Goal: Information Seeking & Learning: Learn about a topic

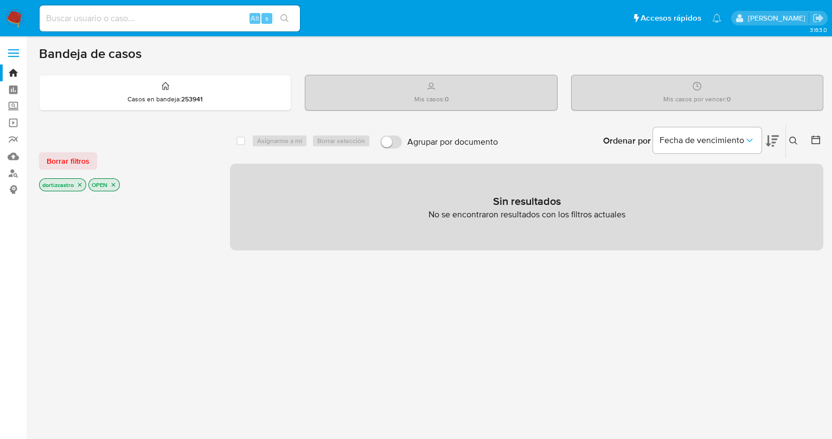
drag, startPoint x: 251, startPoint y: 303, endPoint x: 248, endPoint y: 292, distance: 10.5
click at [252, 305] on div "select-all-cases-checkbox Asignarme a mí Borrar selección Agrupar por documento…" at bounding box center [526, 369] width 593 height 491
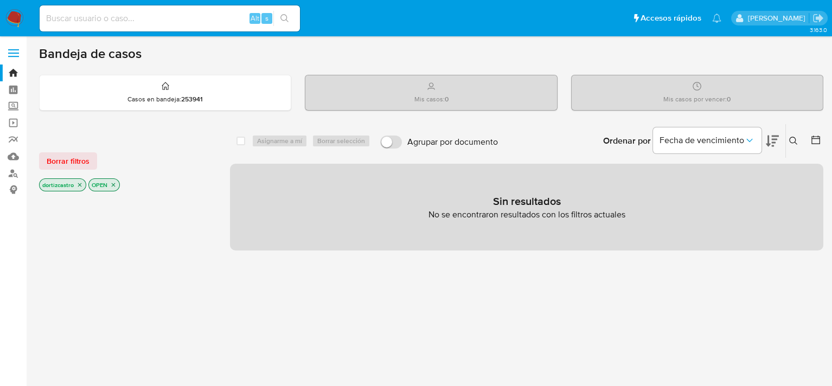
click at [81, 162] on span "Borrar filtros" at bounding box center [68, 161] width 43 height 15
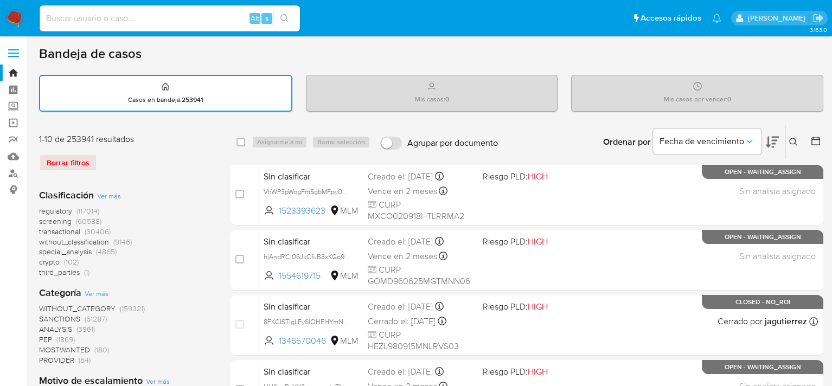
click at [791, 139] on icon at bounding box center [793, 142] width 9 height 9
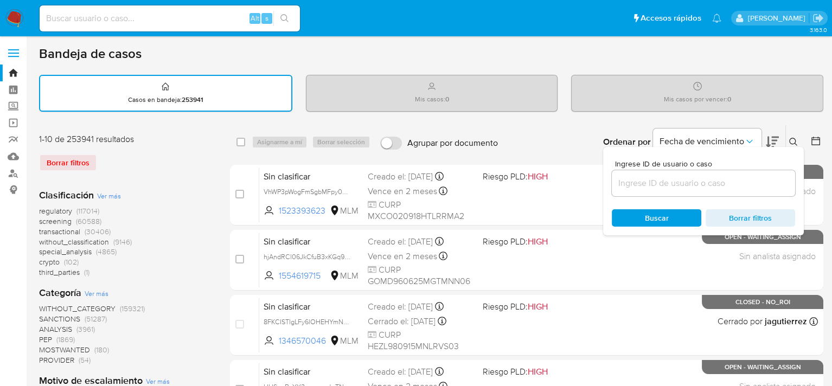
click at [700, 181] on input at bounding box center [703, 183] width 183 height 14
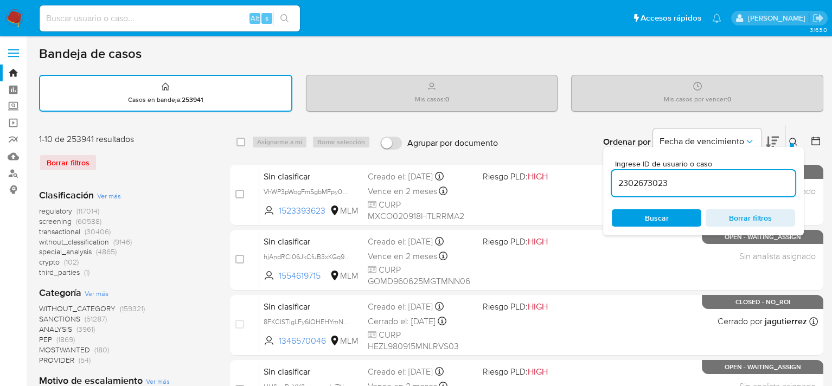
type input "2302673023"
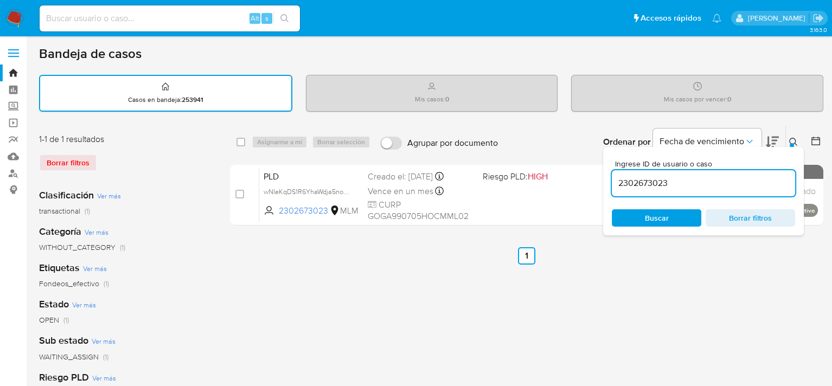
click at [663, 219] on span "Buscar" at bounding box center [657, 217] width 24 height 17
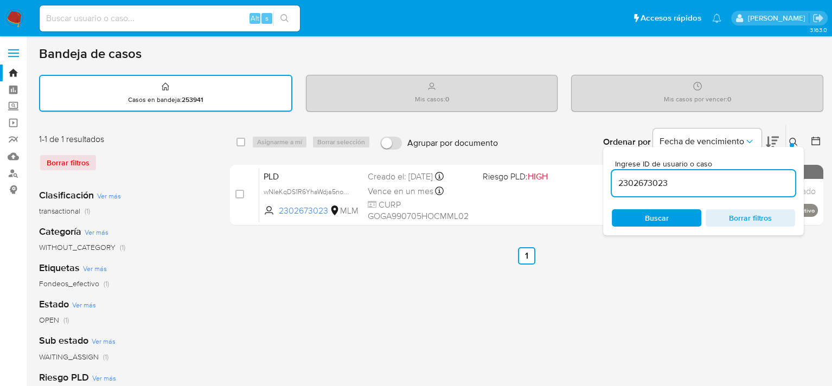
click at [601, 278] on div "select-all-cases-checkbox Asignarme a mí Borrar selección Agrupar por documento…" at bounding box center [526, 363] width 593 height 476
click at [794, 142] on icon at bounding box center [793, 142] width 8 height 8
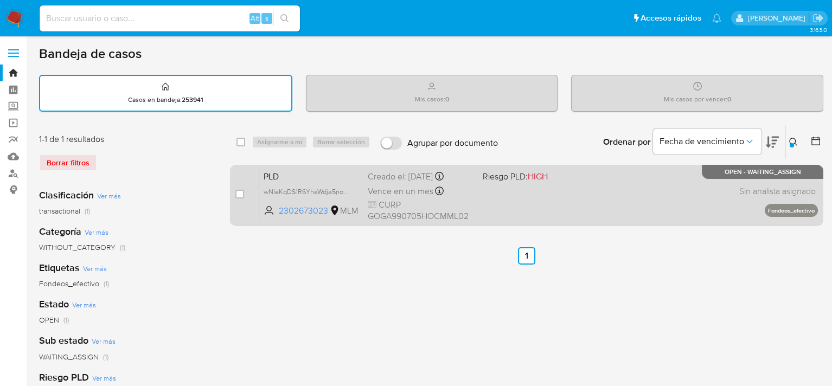
click at [598, 178] on div "PLD wNIeKqDS1R6YhaWdja5noE0u 2302673023 MLM Riesgo PLD: HIGH Creado el: 12/09/2…" at bounding box center [538, 195] width 559 height 55
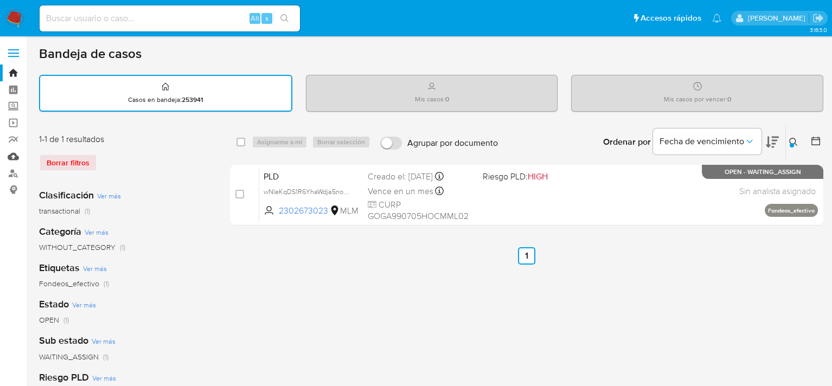
click at [11, 156] on link "Mulan" at bounding box center [64, 156] width 129 height 17
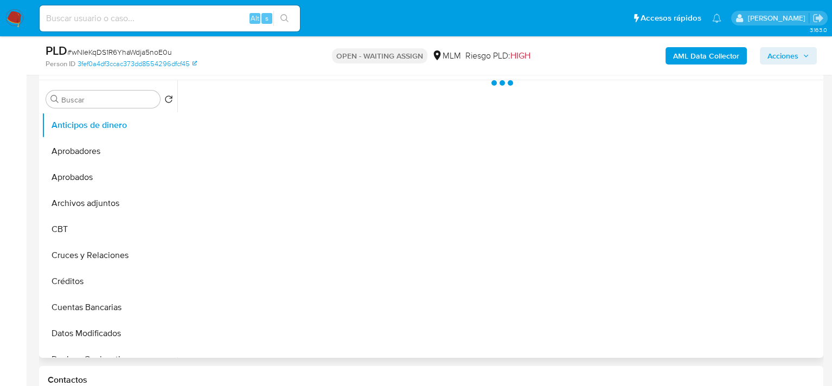
scroll to position [217, 0]
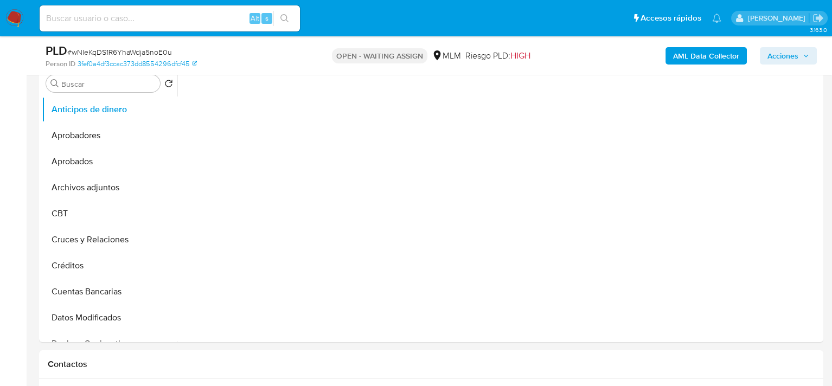
select select "10"
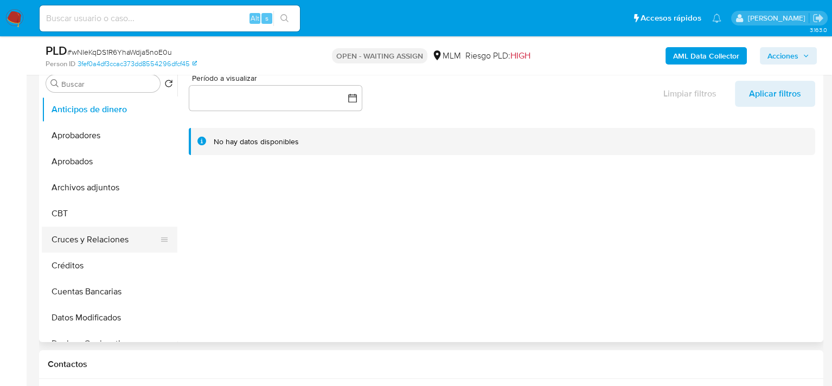
scroll to position [163, 0]
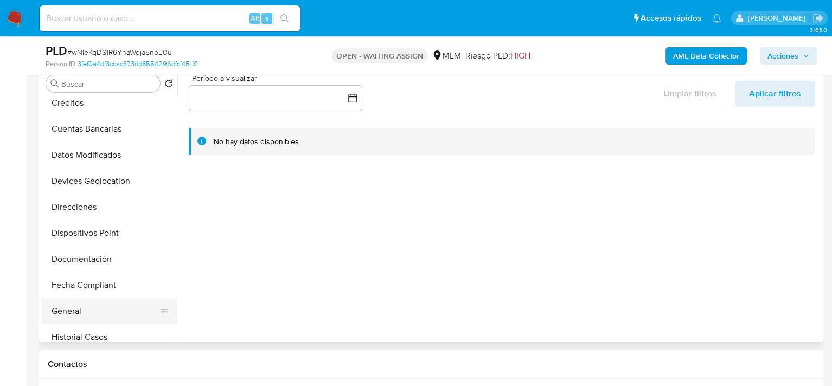
click at [80, 316] on button "General" at bounding box center [105, 311] width 127 height 26
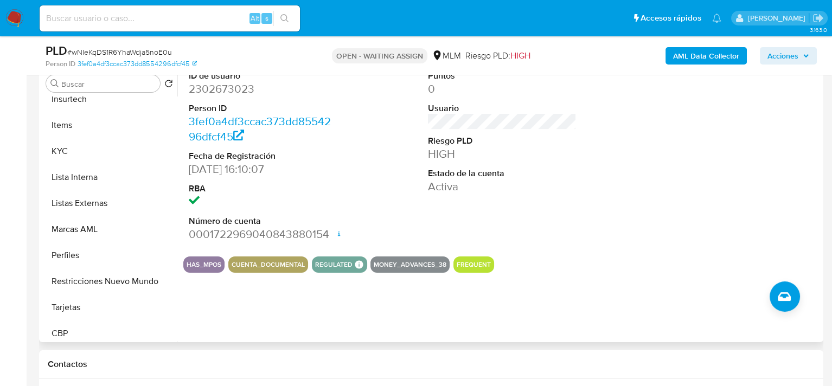
scroll to position [536, 0]
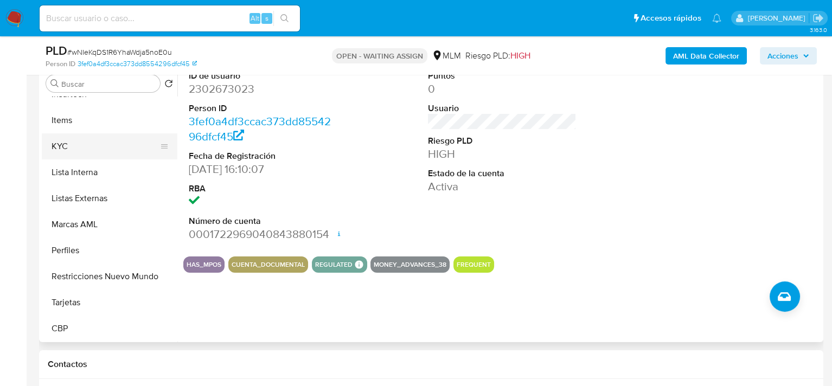
click at [72, 145] on button "KYC" at bounding box center [105, 146] width 127 height 26
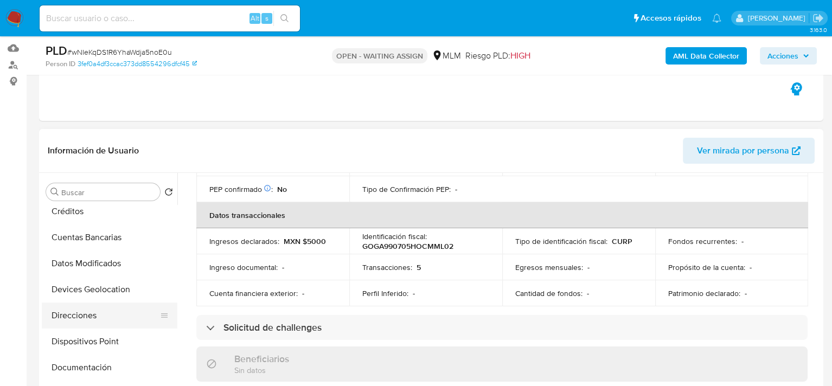
scroll to position [325, 0]
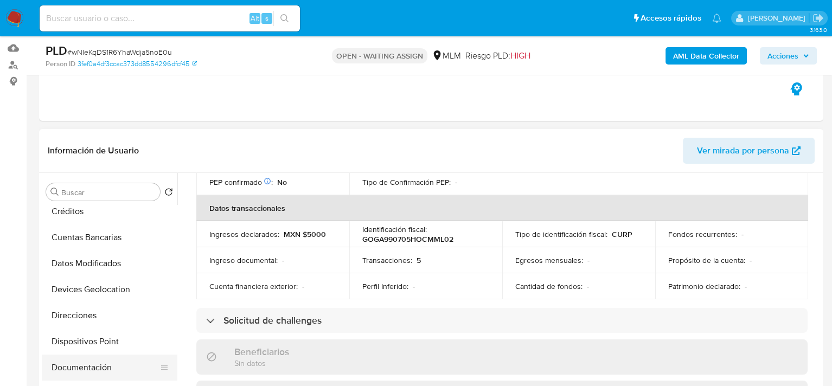
click at [106, 364] on button "Documentación" at bounding box center [105, 368] width 127 height 26
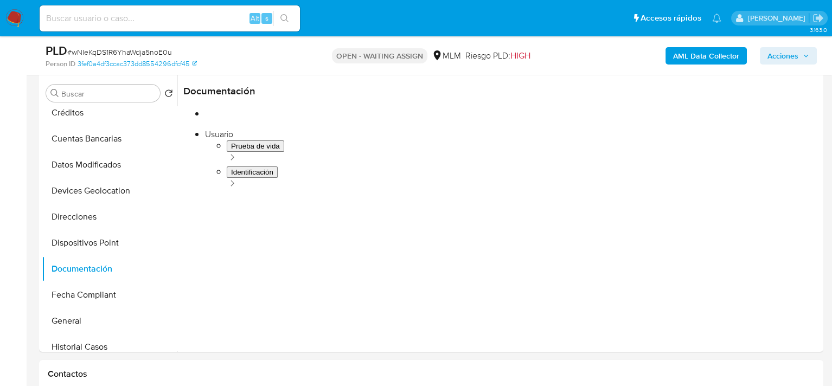
scroll to position [217, 0]
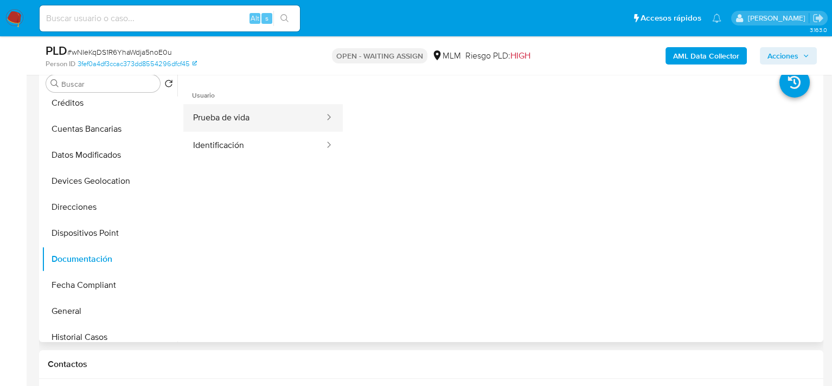
click at [239, 119] on button "Prueba de vida" at bounding box center [254, 118] width 142 height 28
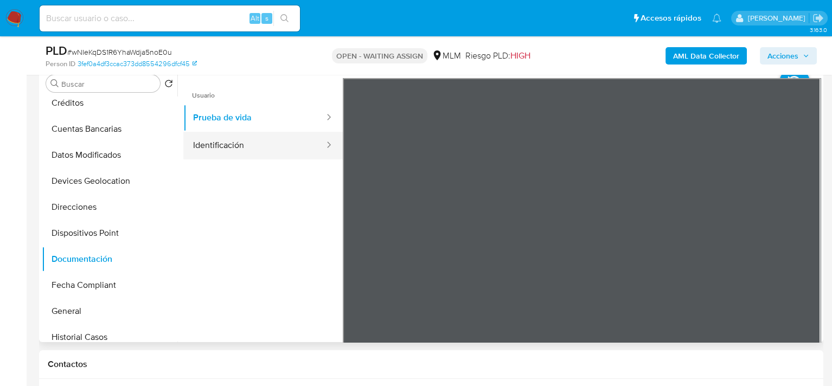
click at [236, 158] on button "Identificación" at bounding box center [254, 146] width 142 height 28
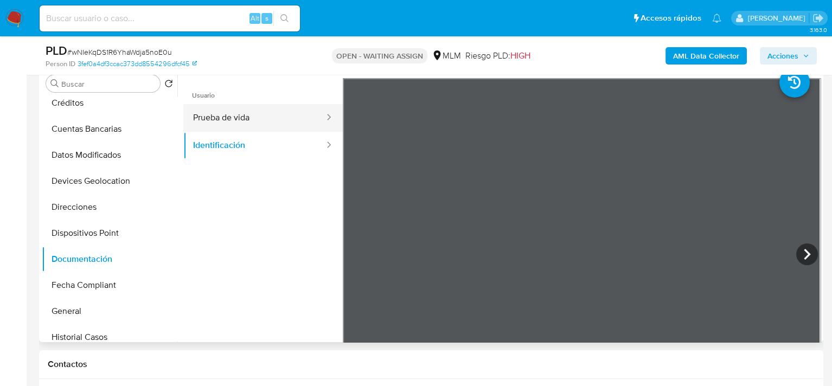
click at [266, 115] on button "Prueba de vida" at bounding box center [254, 118] width 142 height 28
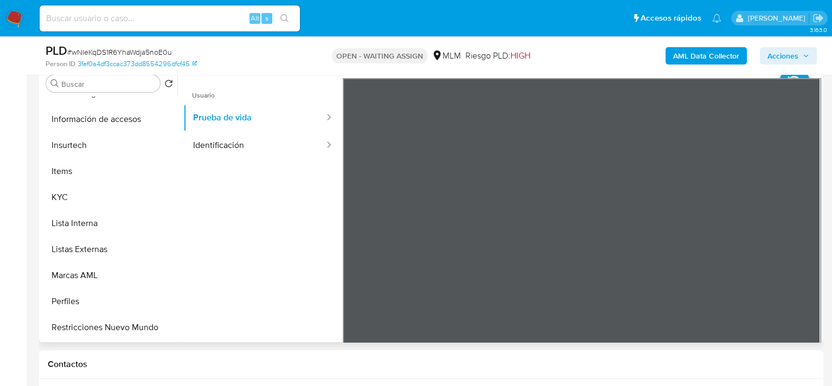
scroll to position [488, 0]
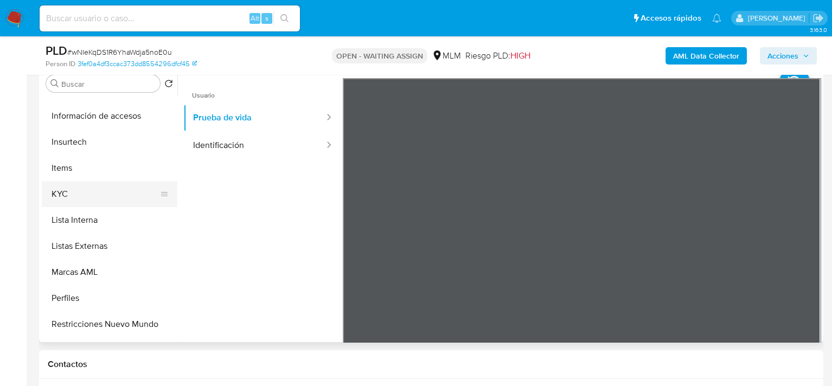
click at [70, 197] on button "KYC" at bounding box center [105, 194] width 127 height 26
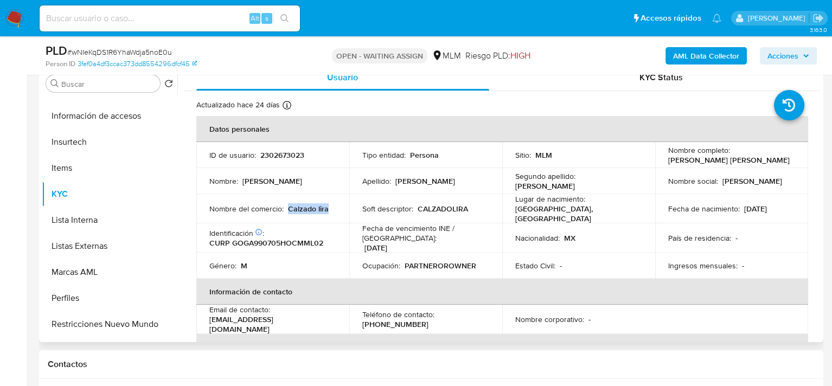
drag, startPoint x: 289, startPoint y: 207, endPoint x: 335, endPoint y: 207, distance: 45.6
click at [335, 207] on div "Nombre del comercio : Calzado lira" at bounding box center [272, 209] width 127 height 10
copy p "Calzado lira"
drag, startPoint x: 417, startPoint y: 205, endPoint x: 465, endPoint y: 206, distance: 48.3
click at [465, 206] on p "CALZADOLIRA" at bounding box center [443, 209] width 50 height 10
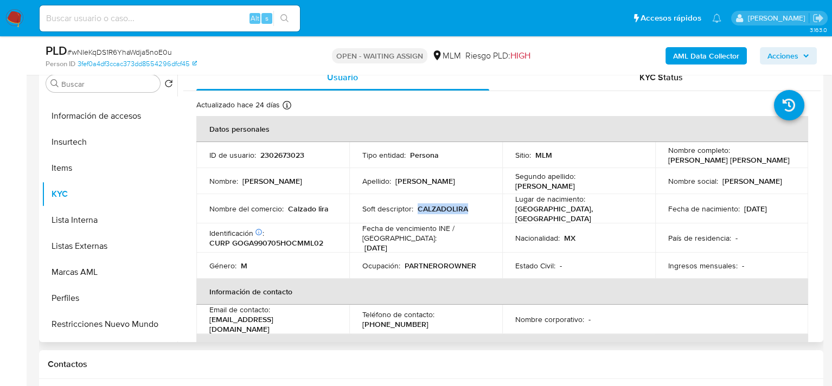
copy p "CALZADOLIRA"
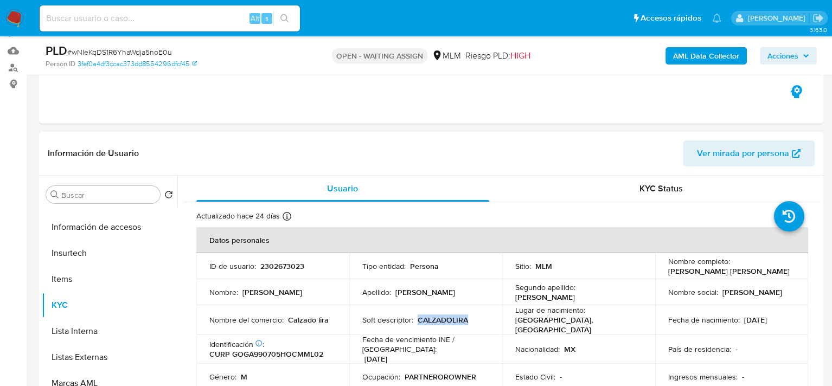
scroll to position [0, 0]
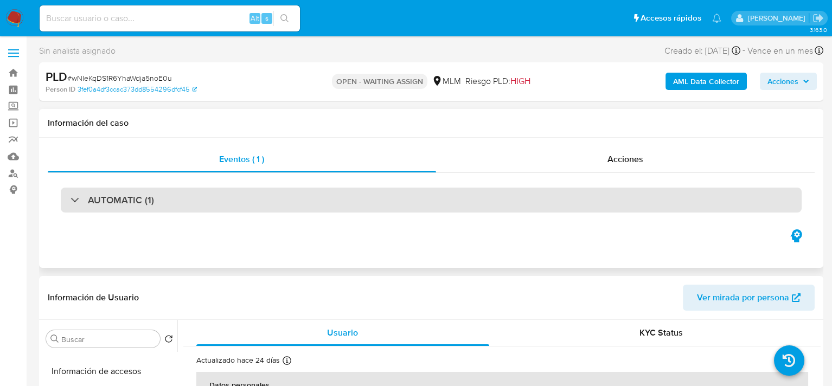
click at [244, 199] on div "AUTOMATIC (1)" at bounding box center [431, 200] width 741 height 25
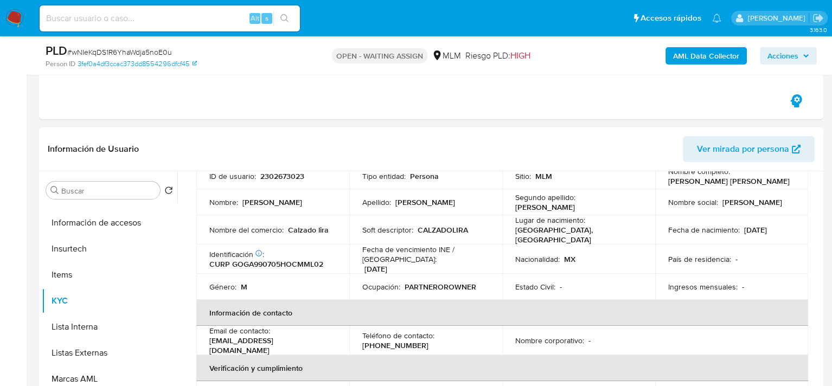
scroll to position [54, 0]
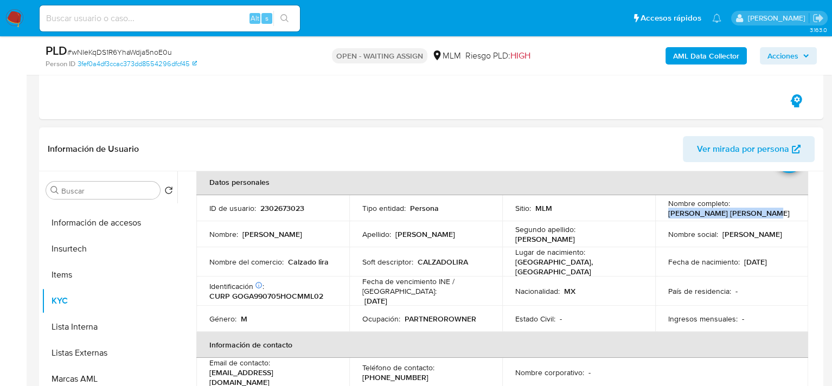
drag, startPoint x: 663, startPoint y: 213, endPoint x: 767, endPoint y: 213, distance: 104.1
click at [767, 213] on td "Nombre completo : Alex Fernando Gomez Gomez" at bounding box center [731, 208] width 153 height 26
copy p "Alex Fernando Gomez Gomez"
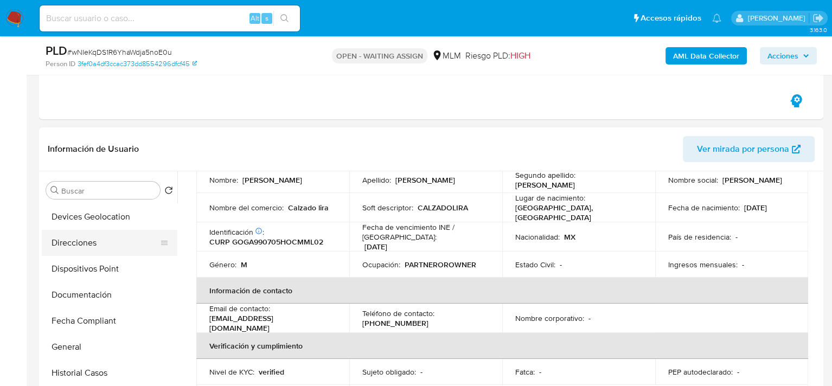
scroll to position [217, 0]
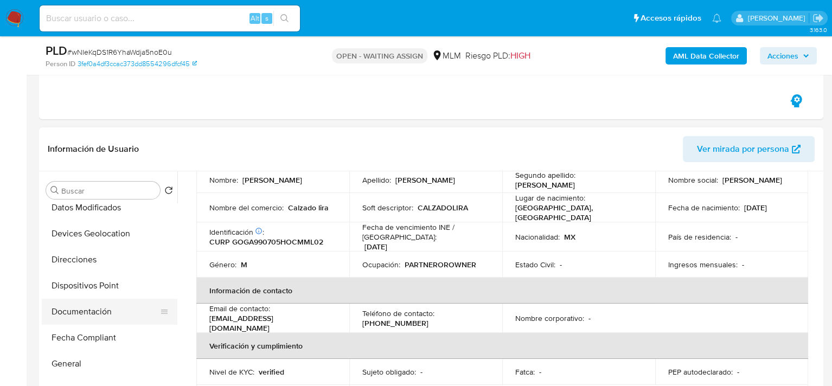
click at [99, 320] on button "Documentación" at bounding box center [105, 312] width 127 height 26
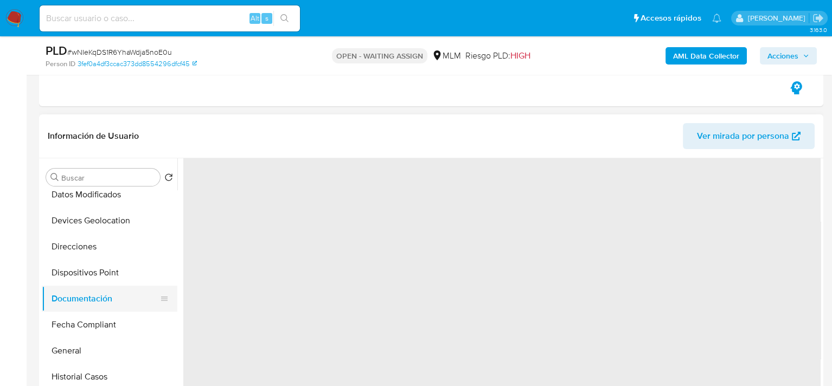
scroll to position [0, 0]
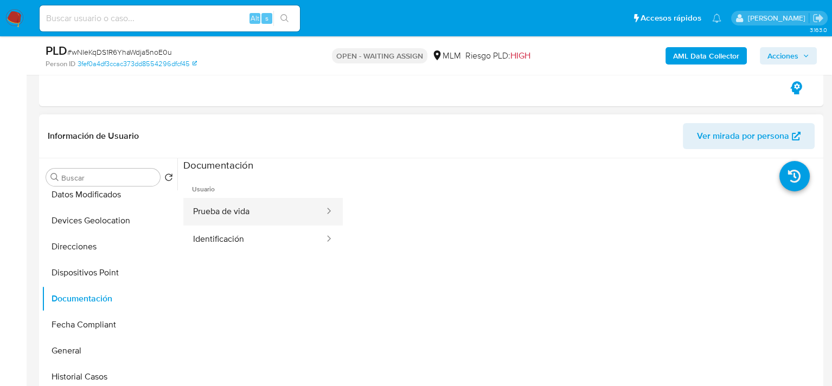
click at [245, 219] on button "Prueba de vida" at bounding box center [254, 212] width 142 height 28
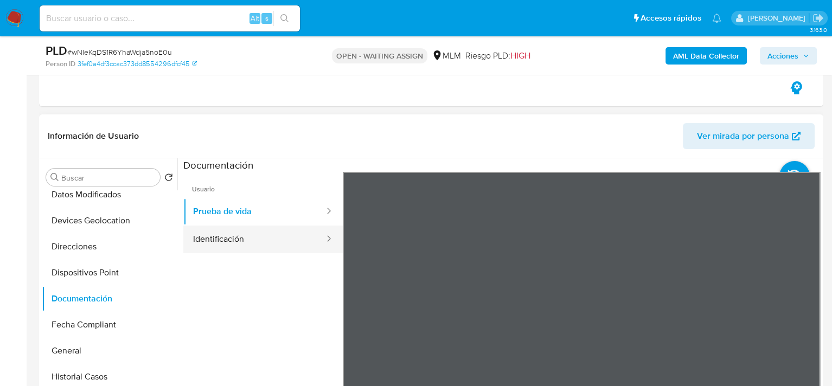
click at [246, 238] on button "Identificación" at bounding box center [254, 240] width 142 height 28
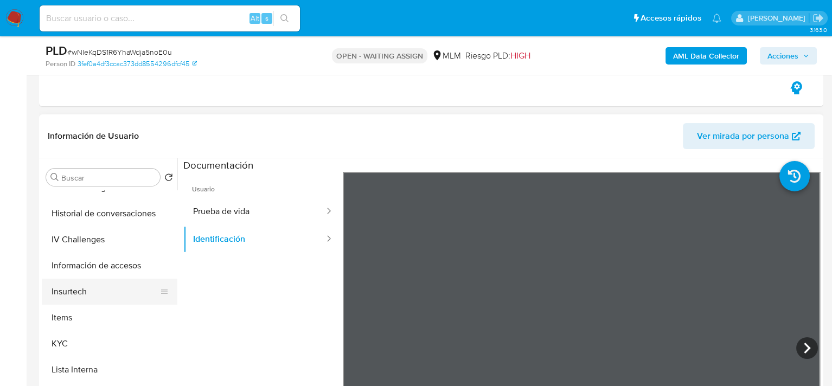
scroll to position [434, 0]
click at [69, 345] on button "KYC" at bounding box center [105, 342] width 127 height 26
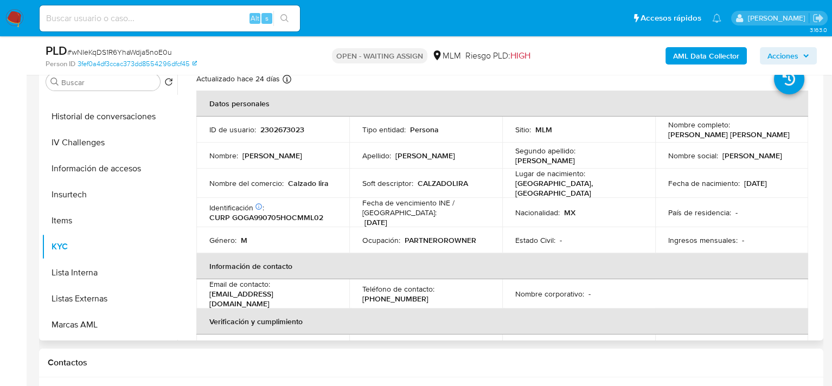
scroll to position [54, 0]
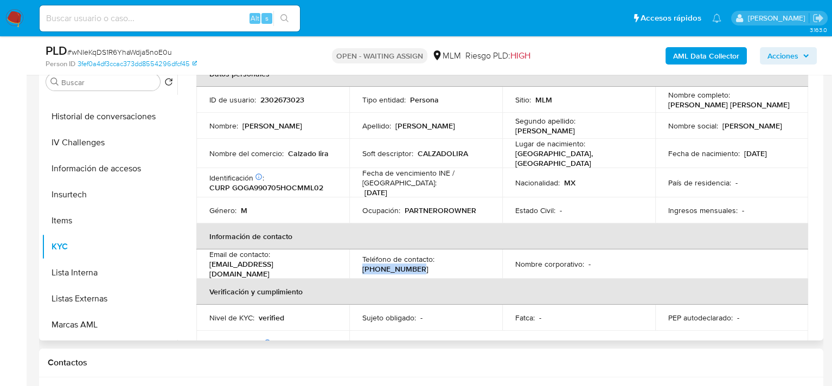
drag, startPoint x: 413, startPoint y: 265, endPoint x: 355, endPoint y: 264, distance: 58.6
click at [355, 264] on td "Teléfono de contacto : (951) 4401251" at bounding box center [425, 264] width 153 height 29
copy p "(951) 4401251"
click at [253, 264] on p "alexfernandogomezgomez89@gmail.com" at bounding box center [270, 269] width 123 height 20
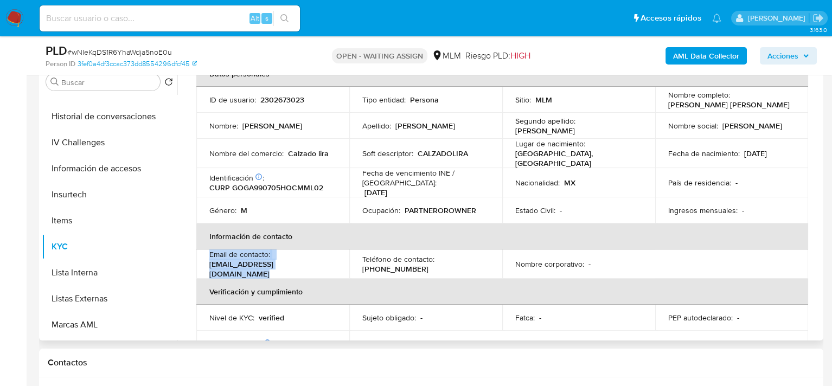
click at [253, 264] on p "alexfernandogomezgomez89@gmail.com" at bounding box center [270, 269] width 123 height 20
click at [206, 264] on td "Email de contacto : alexfernandogomezgomez89@gmail.com" at bounding box center [272, 264] width 153 height 29
drag, startPoint x: 209, startPoint y: 262, endPoint x: 348, endPoint y: 264, distance: 139.4
click at [332, 264] on p "alexfernandogomezgomez89@gmail.com" at bounding box center [270, 269] width 123 height 20
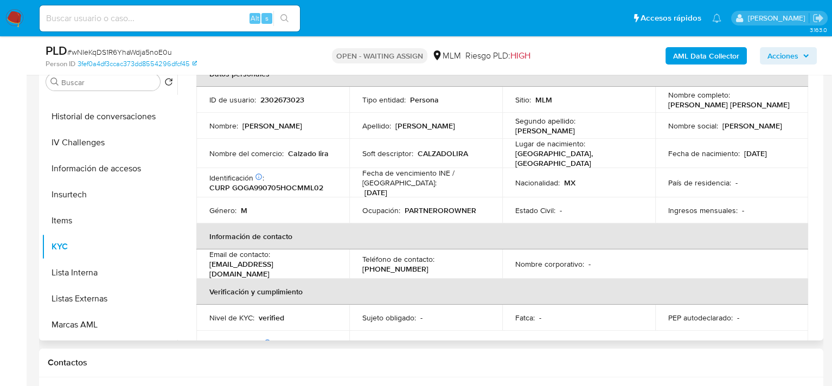
copy p "alexfernandogomezgomez89@gmail.com"
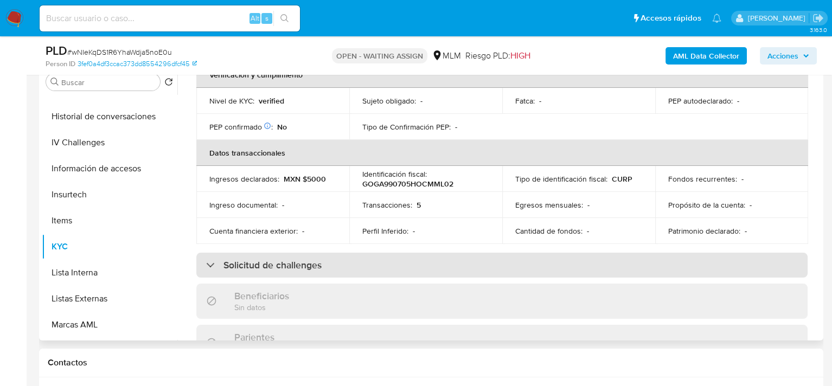
scroll to position [0, 0]
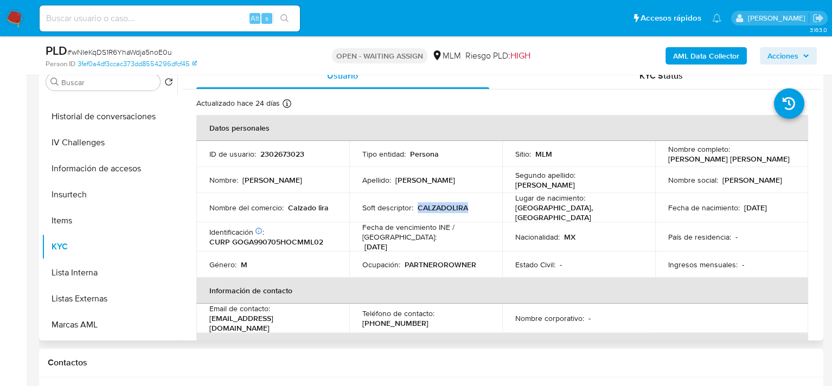
drag, startPoint x: 416, startPoint y: 206, endPoint x: 472, endPoint y: 203, distance: 55.9
click at [472, 203] on div "Soft descriptor : CALZADOLIRA" at bounding box center [425, 208] width 127 height 10
copy p "CALZADOLIRA"
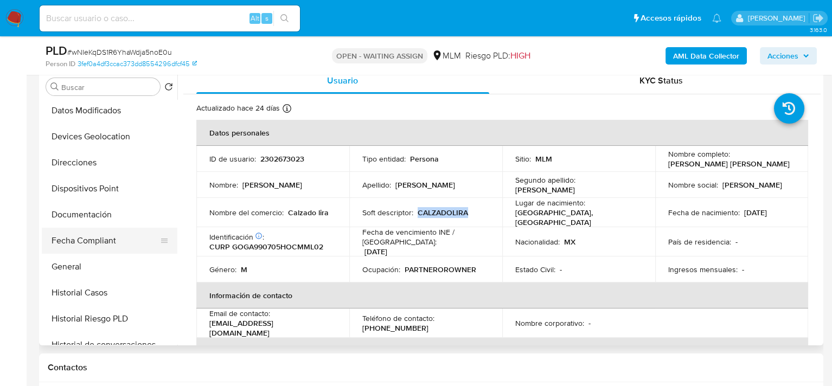
scroll to position [434, 0]
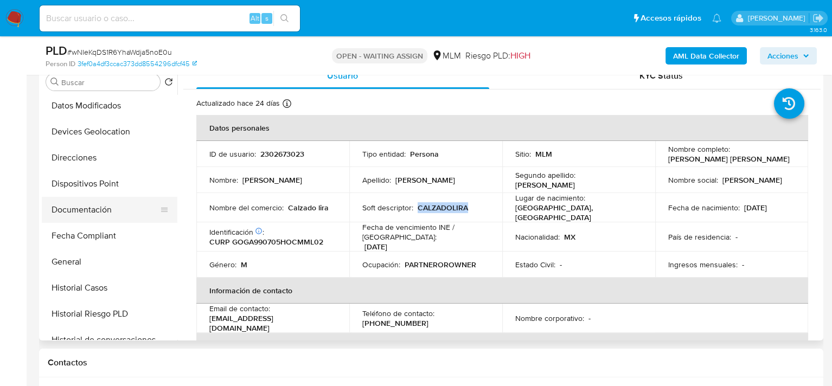
click at [85, 202] on button "Documentación" at bounding box center [105, 210] width 127 height 26
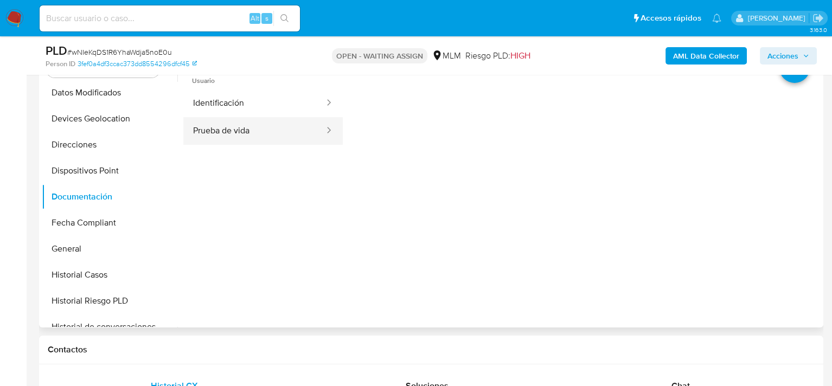
click at [241, 133] on button "Prueba de vida" at bounding box center [254, 131] width 142 height 28
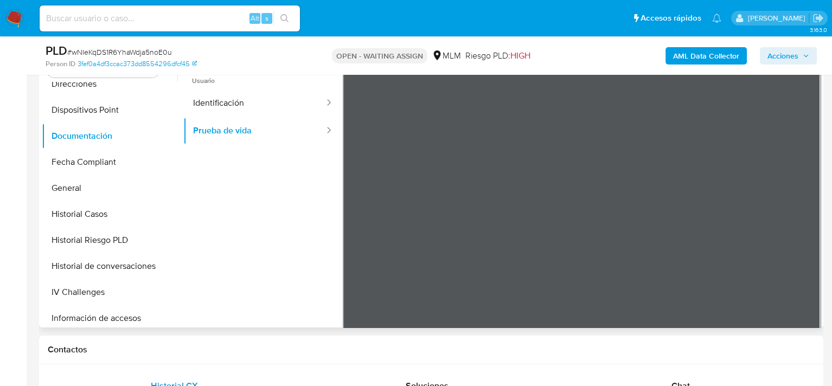
scroll to position [536, 0]
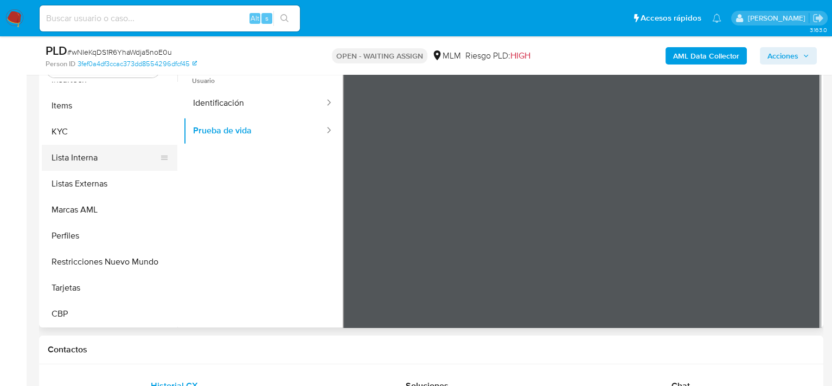
click at [81, 158] on button "Lista Interna" at bounding box center [105, 158] width 127 height 26
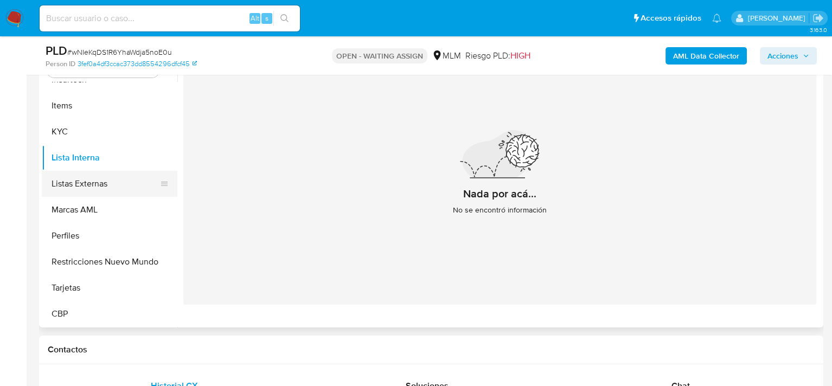
click at [76, 184] on button "Listas Externas" at bounding box center [105, 184] width 127 height 26
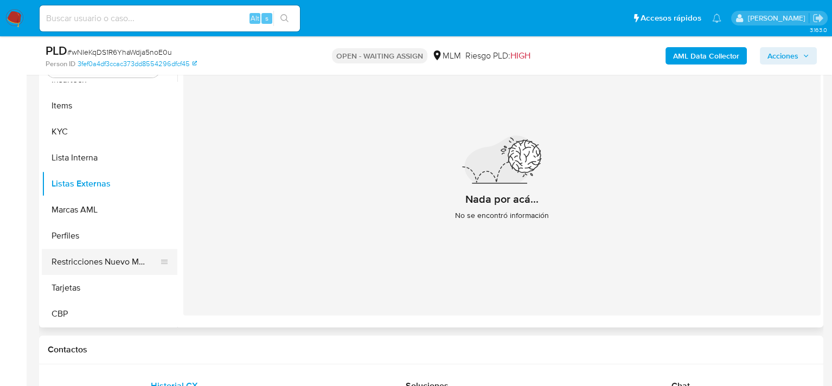
click at [112, 263] on button "Restricciones Nuevo Mundo" at bounding box center [105, 262] width 127 height 26
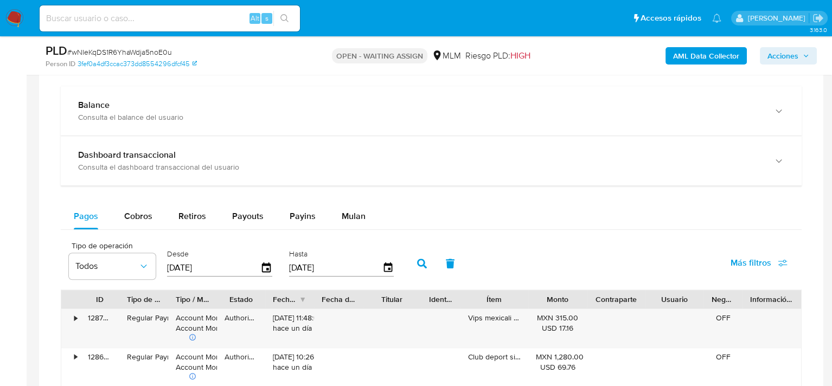
scroll to position [976, 0]
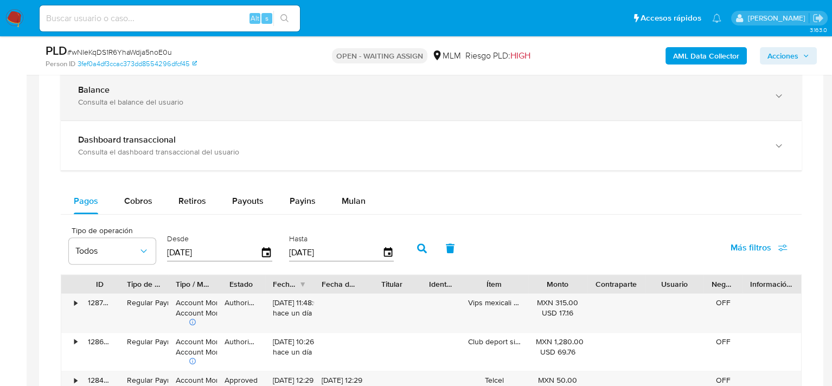
click at [161, 105] on div "Consulta el balance del usuario" at bounding box center [420, 102] width 685 height 10
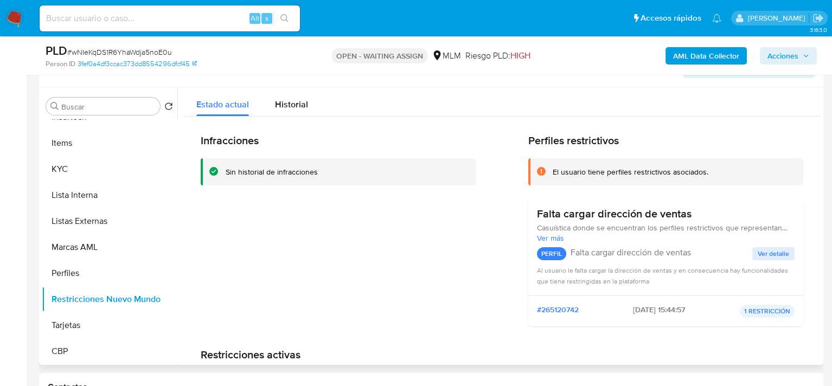
scroll to position [54, 0]
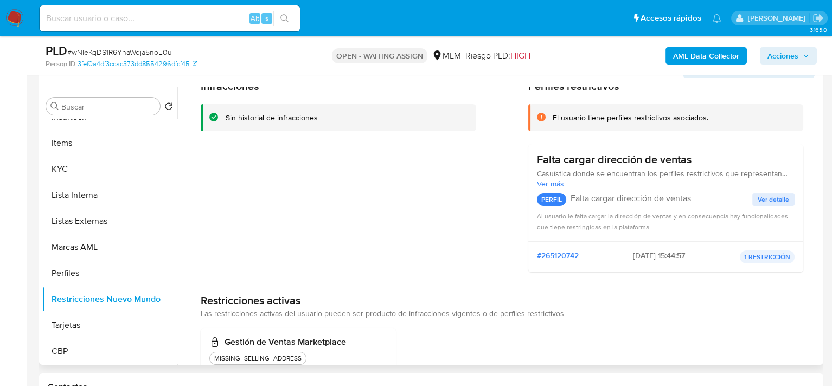
click at [546, 183] on span "Ver más" at bounding box center [666, 184] width 258 height 10
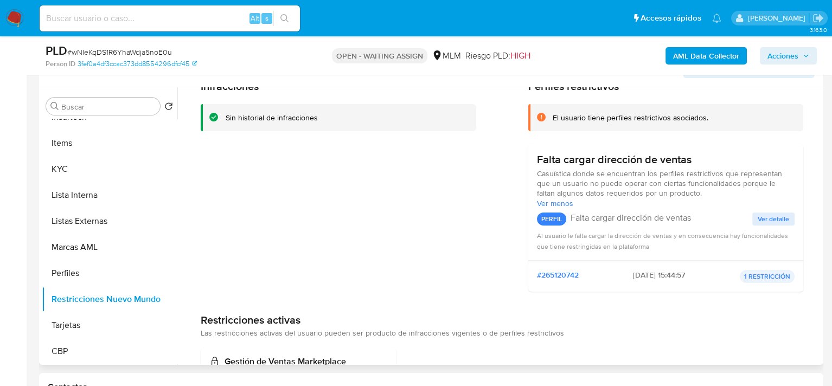
drag, startPoint x: 617, startPoint y: 232, endPoint x: 663, endPoint y: 244, distance: 47.6
click at [663, 244] on div "Falta cargar dirección de ventas Casuística donde se encuentran los perfiles re…" at bounding box center [666, 202] width 258 height 99
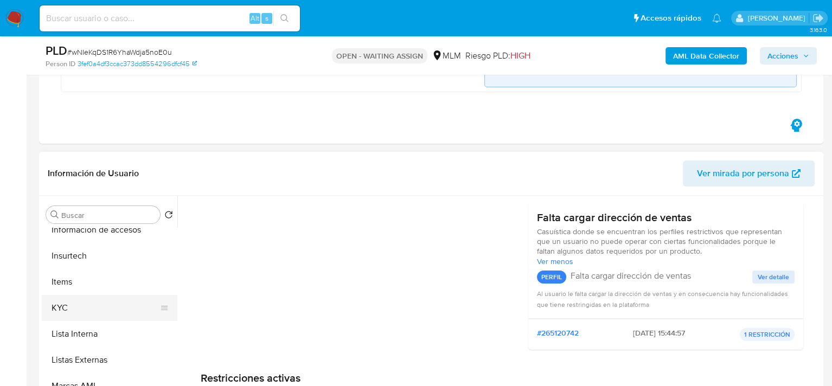
scroll to position [482, 0]
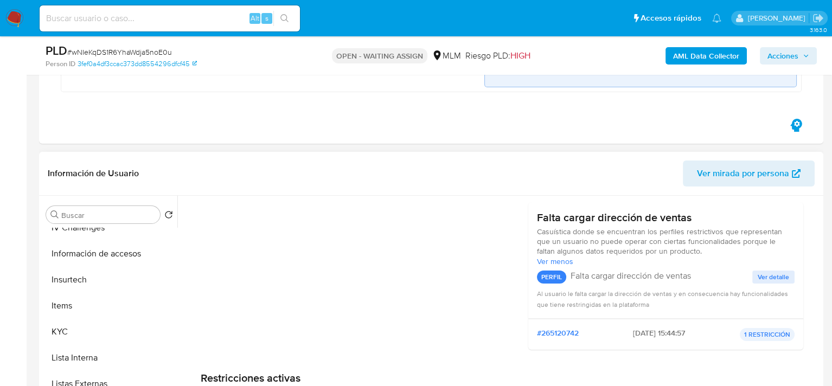
click at [765, 279] on span "Ver detalle" at bounding box center [773, 277] width 31 height 11
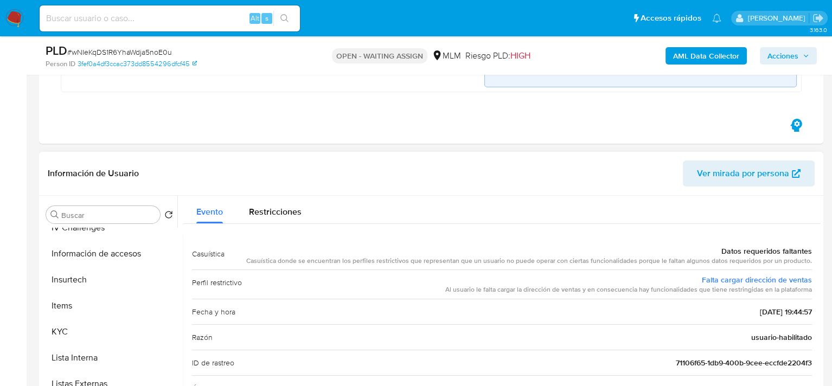
scroll to position [0, 0]
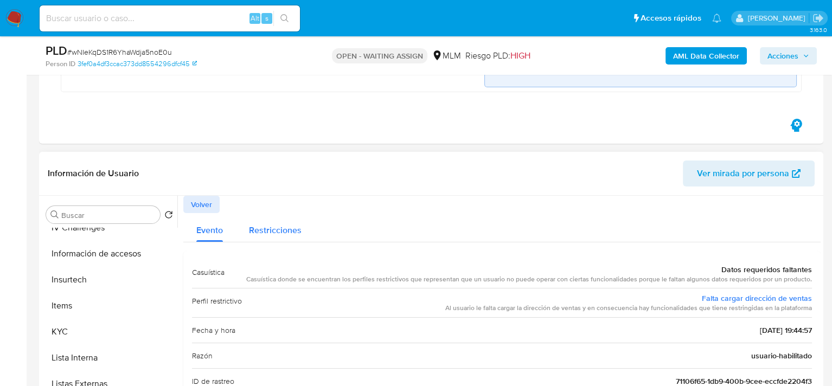
click at [260, 229] on span "Restricciones" at bounding box center [275, 230] width 53 height 12
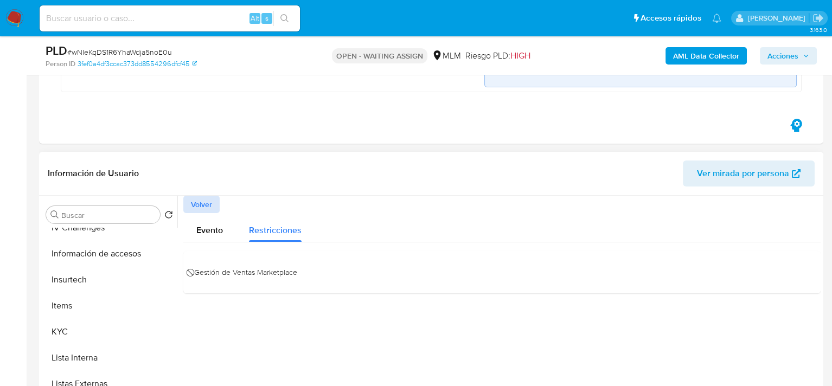
click at [196, 201] on span "Volver" at bounding box center [201, 204] width 21 height 15
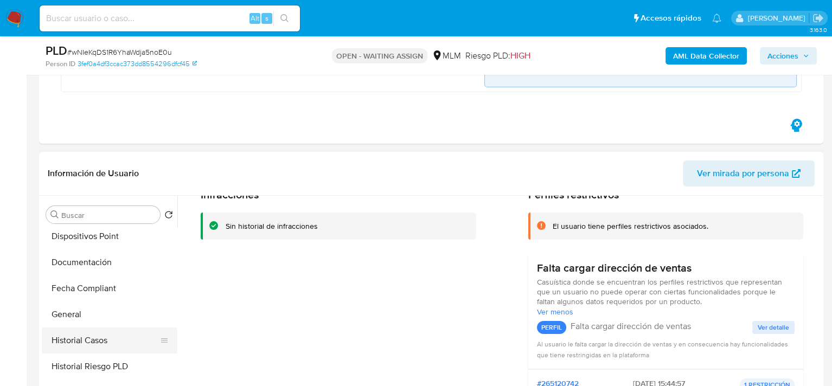
scroll to position [319, 0]
click at [82, 286] on button "General" at bounding box center [105, 286] width 127 height 26
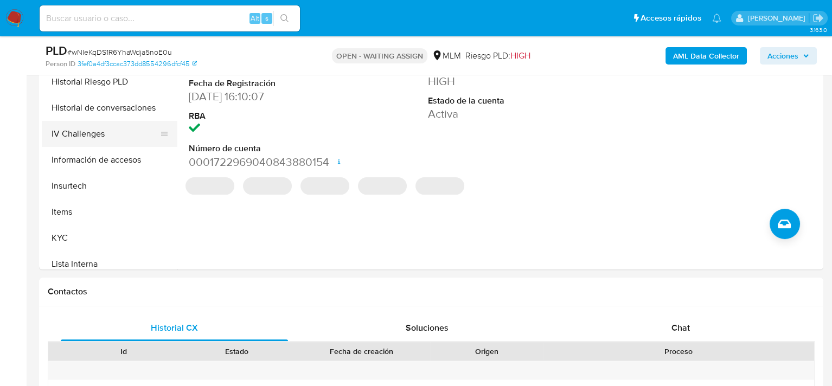
scroll to position [482, 0]
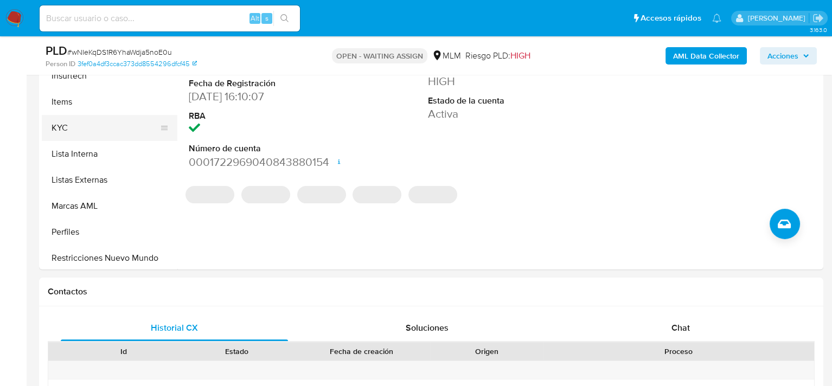
click at [80, 127] on button "KYC" at bounding box center [105, 128] width 127 height 26
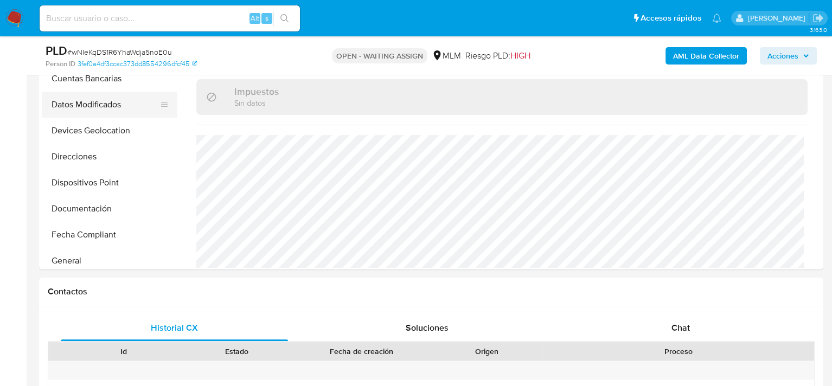
scroll to position [102, 0]
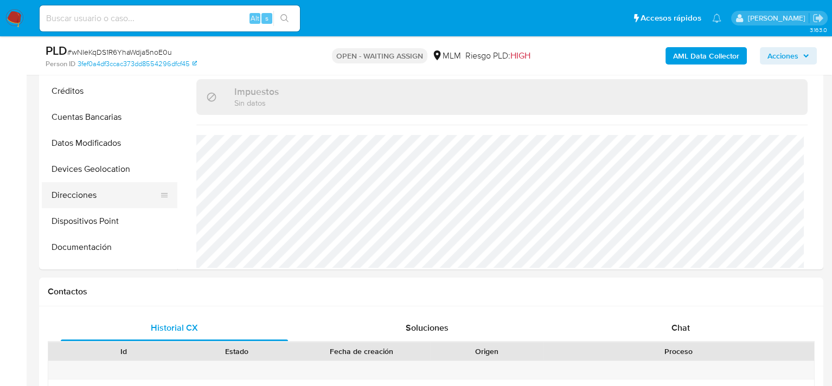
click at [89, 194] on button "Direcciones" at bounding box center [105, 195] width 127 height 26
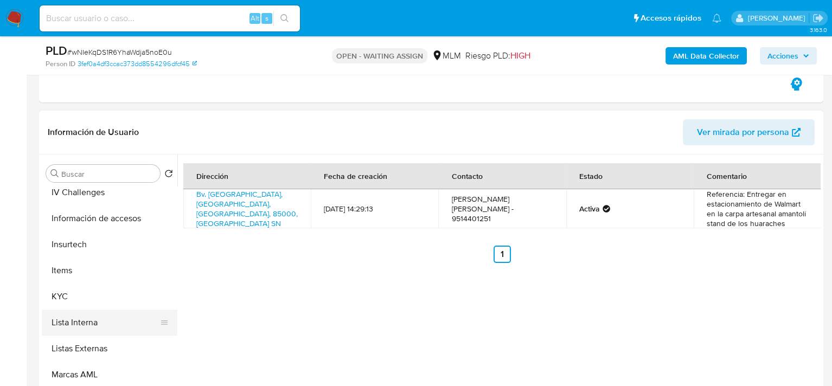
scroll to position [482, 0]
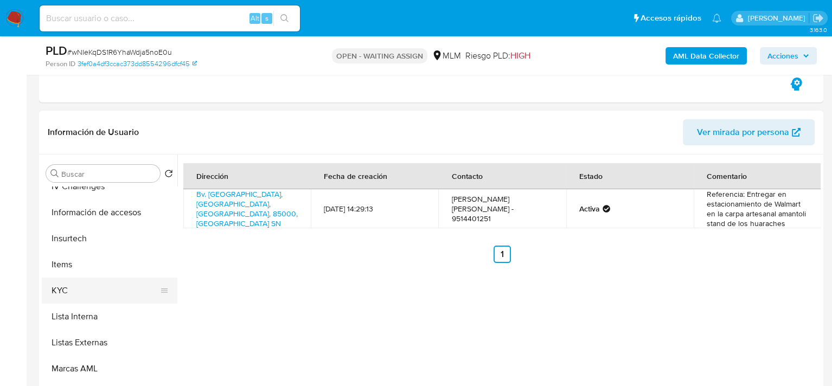
click at [88, 289] on button "KYC" at bounding box center [105, 291] width 127 height 26
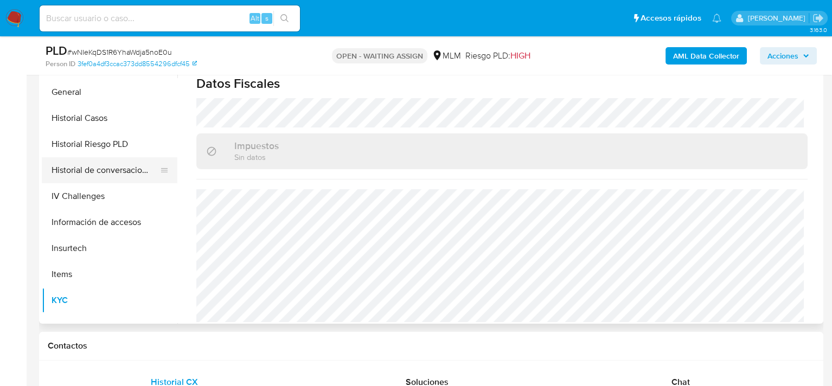
scroll to position [210, 0]
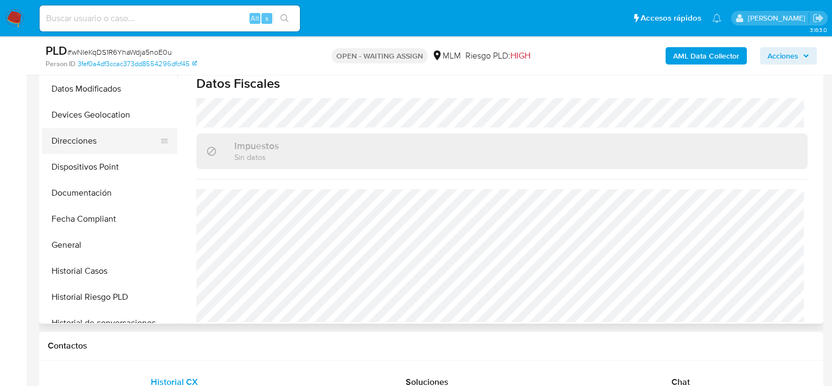
click at [95, 145] on button "Direcciones" at bounding box center [105, 141] width 127 height 26
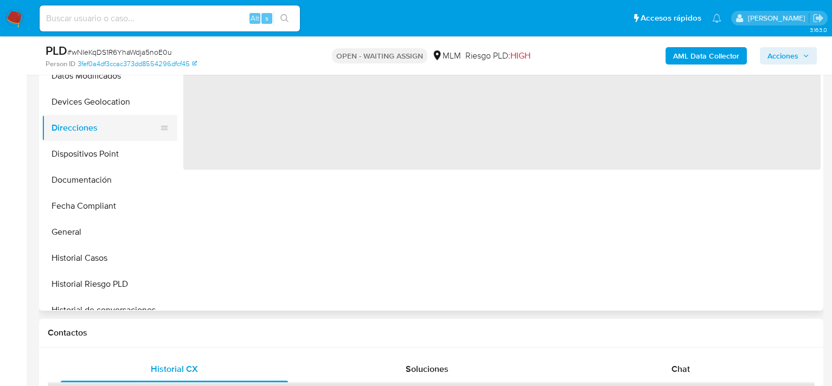
scroll to position [0, 0]
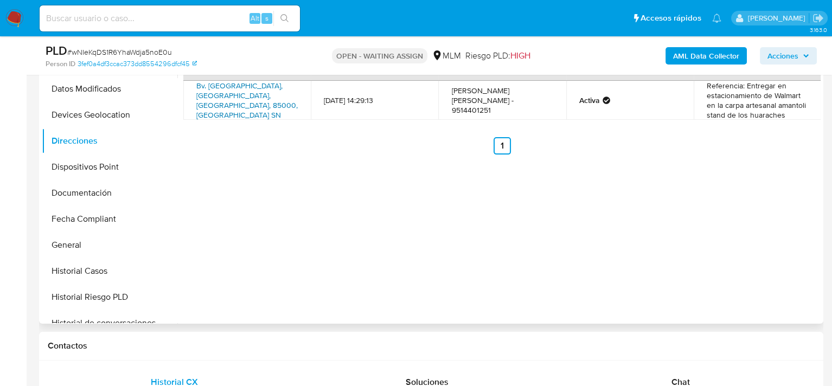
click at [246, 97] on link "Bv. Lago Superior Sn, Obregon, Sonora, 85000, Mexico SN" at bounding box center [246, 100] width 101 height 40
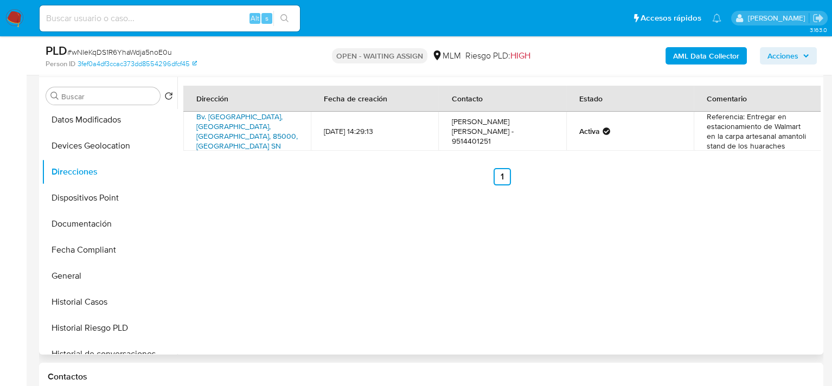
scroll to position [397, 0]
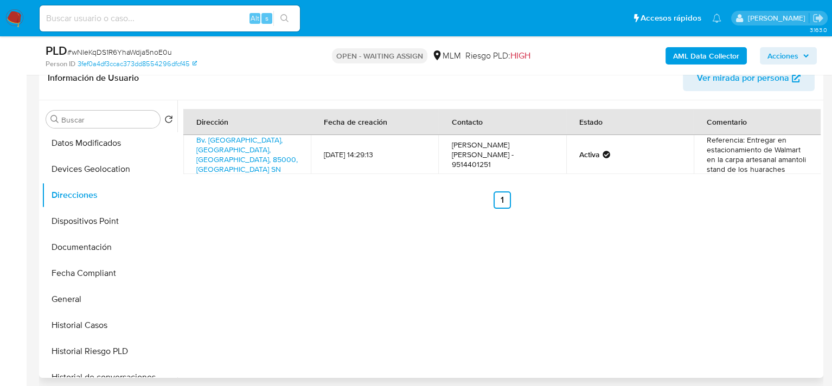
drag, startPoint x: 329, startPoint y: 149, endPoint x: 444, endPoint y: 167, distance: 115.8
click at [413, 156] on td "15/05/2025 14:29:13" at bounding box center [374, 154] width 127 height 39
click at [527, 197] on ul "Anterior 1 Siguiente" at bounding box center [501, 199] width 637 height 17
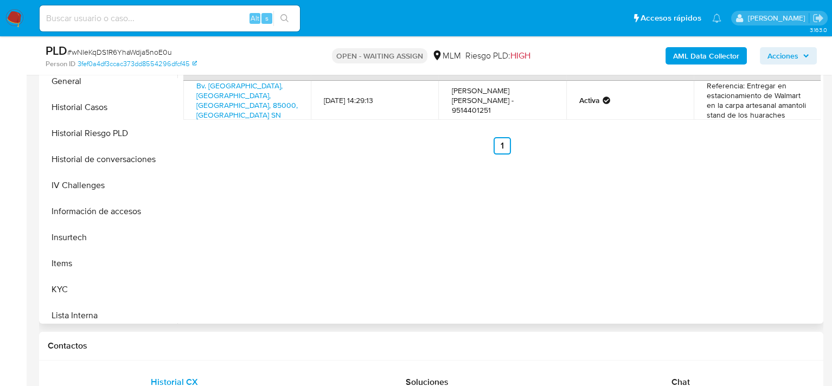
scroll to position [373, 0]
click at [79, 285] on button "KYC" at bounding box center [105, 291] width 127 height 26
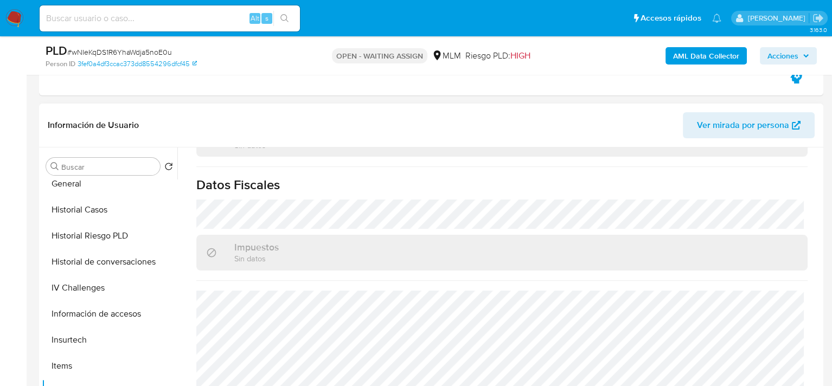
scroll to position [342, 0]
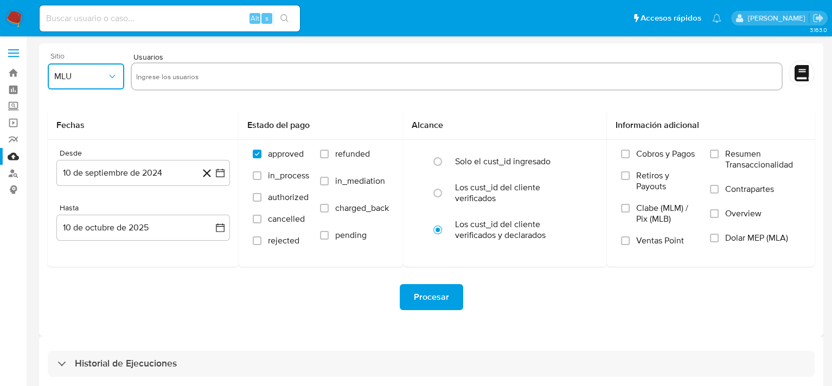
click at [107, 81] on icon "button" at bounding box center [112, 76] width 11 height 11
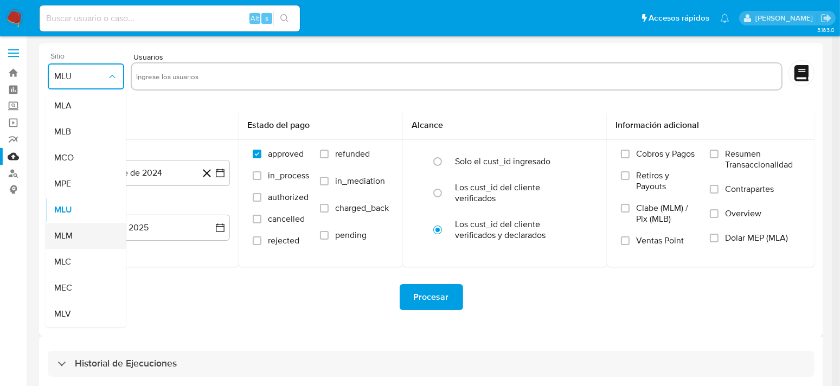
click at [70, 240] on span "MLM" at bounding box center [63, 236] width 18 height 11
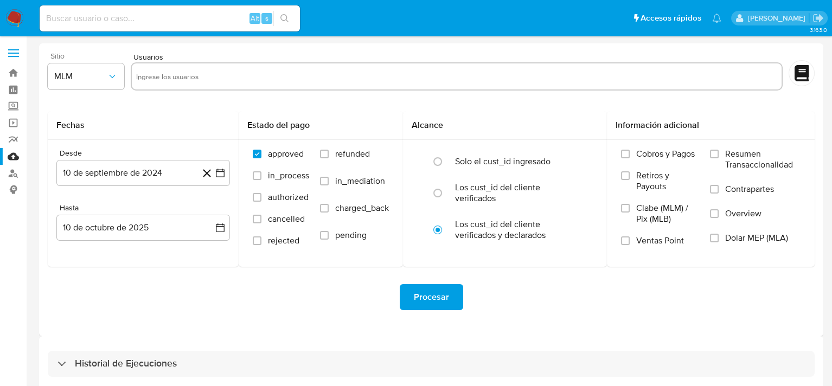
click at [154, 86] on div at bounding box center [457, 76] width 652 height 28
click at [183, 77] on input "text" at bounding box center [456, 76] width 641 height 17
paste input "2302673023"
type input "2302673023"
click at [195, 115] on div "Fechas" at bounding box center [143, 125] width 191 height 29
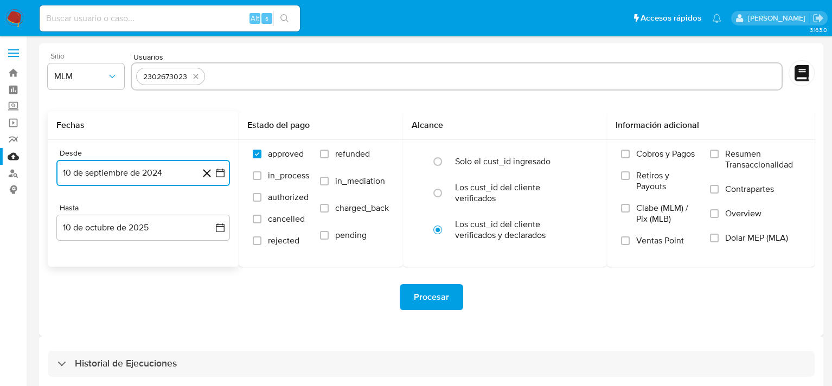
click at [219, 181] on button "10 de septiembre de 2024" at bounding box center [143, 173] width 174 height 26
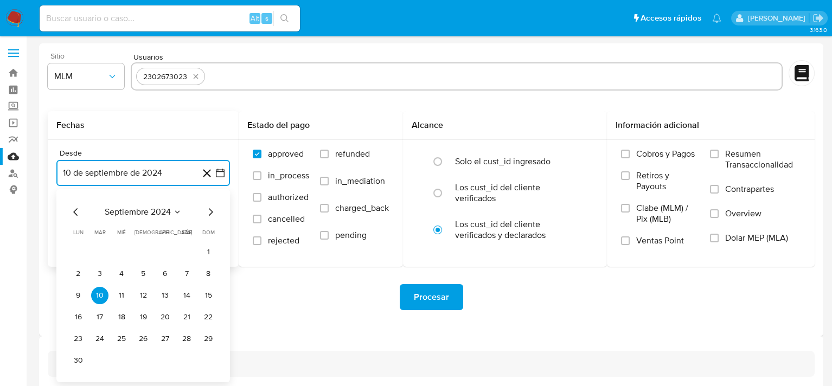
click at [168, 211] on span "septiembre 2024" at bounding box center [138, 212] width 66 height 11
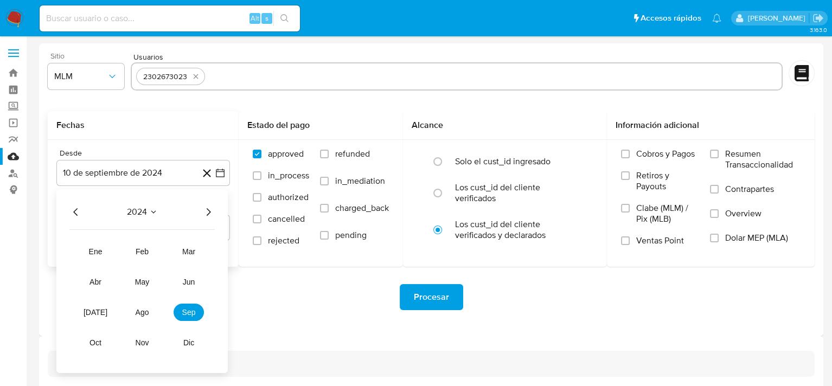
click at [206, 216] on icon "Año siguiente" at bounding box center [208, 212] width 13 height 13
click at [140, 286] on button "may" at bounding box center [142, 281] width 30 height 17
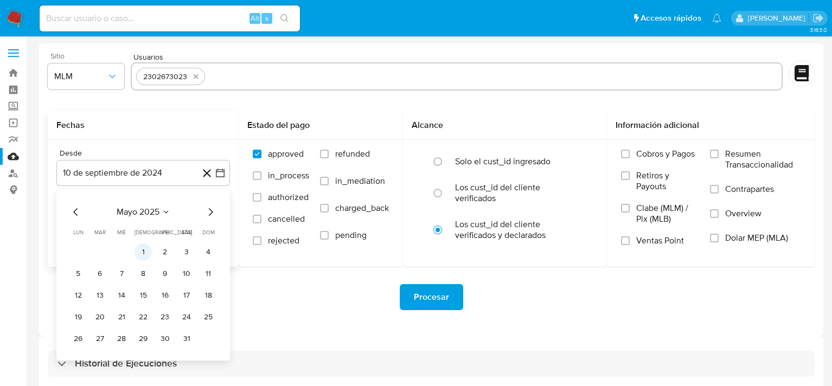
click at [143, 253] on button "1" at bounding box center [143, 252] width 17 height 17
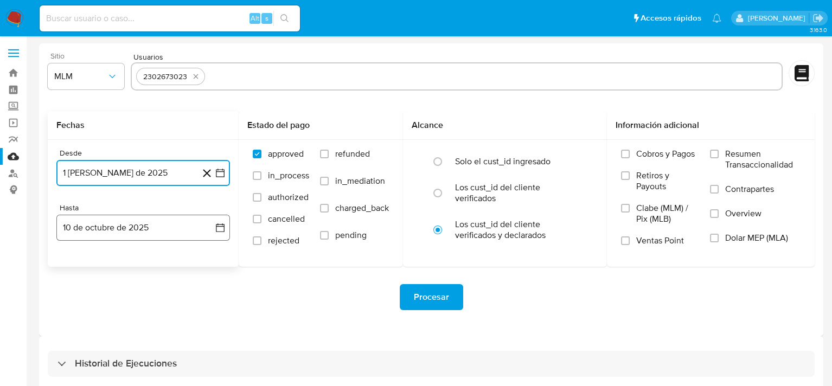
click at [226, 226] on button "10 de octubre de 2025" at bounding box center [143, 228] width 174 height 26
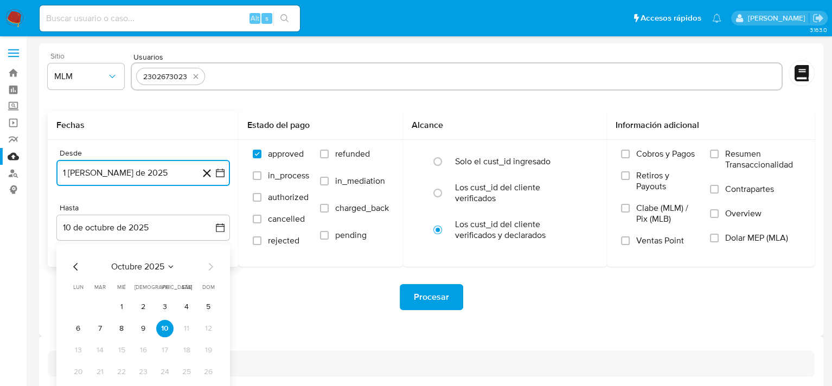
click at [78, 265] on icon "Mes anterior" at bounding box center [75, 266] width 13 height 13
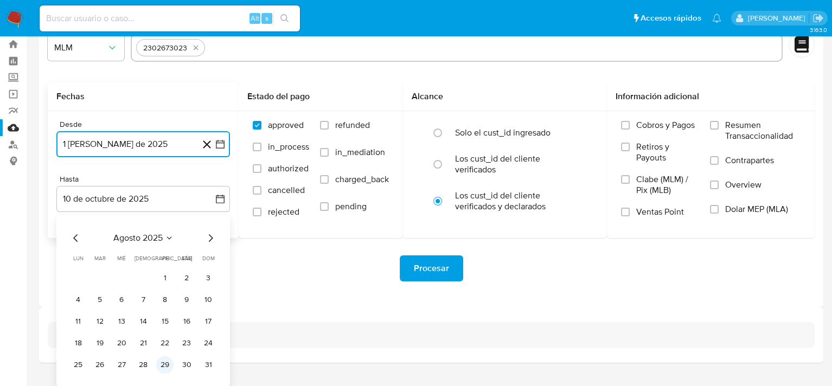
scroll to position [51, 0]
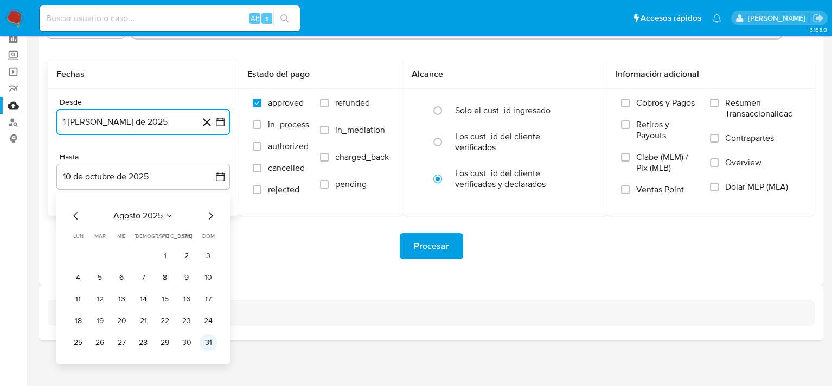
click at [208, 343] on button "31" at bounding box center [208, 342] width 17 height 17
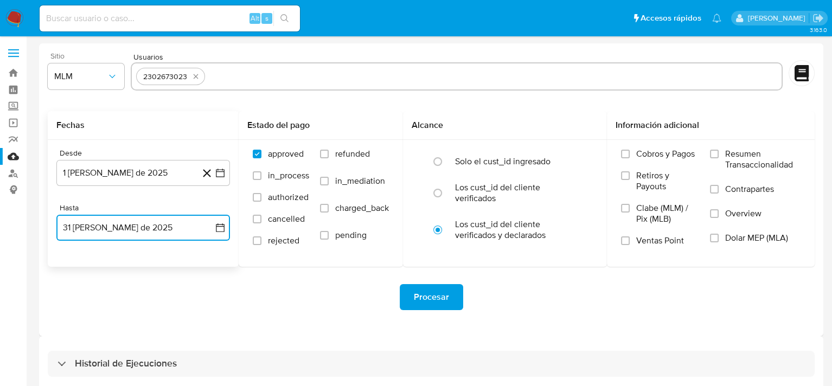
scroll to position [0, 0]
click at [255, 80] on input "text" at bounding box center [493, 76] width 568 height 17
type input "1865212672"
click at [440, 299] on span "Procesar" at bounding box center [431, 297] width 35 height 24
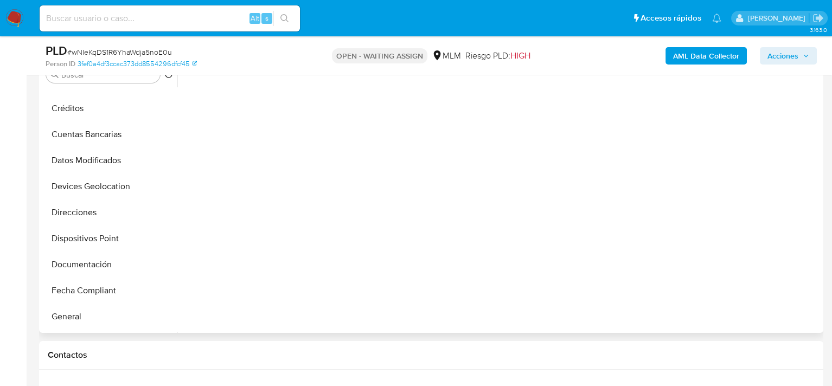
scroll to position [163, 0]
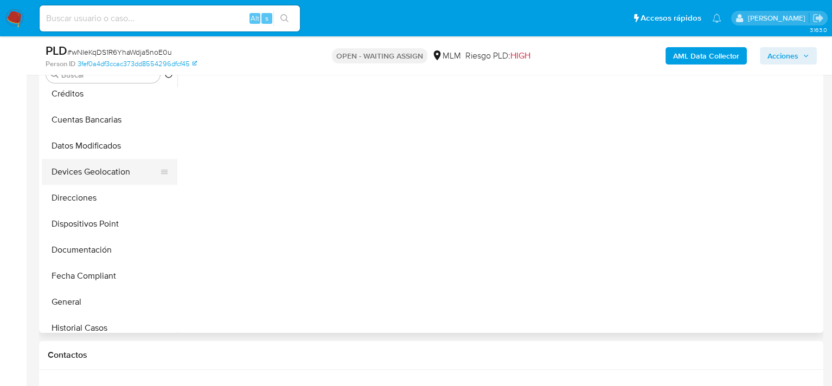
click at [101, 165] on button "Devices Geolocation" at bounding box center [105, 172] width 127 height 26
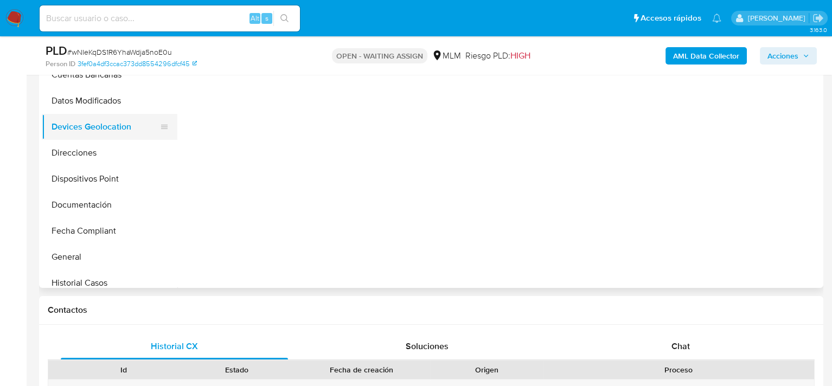
select select "10"
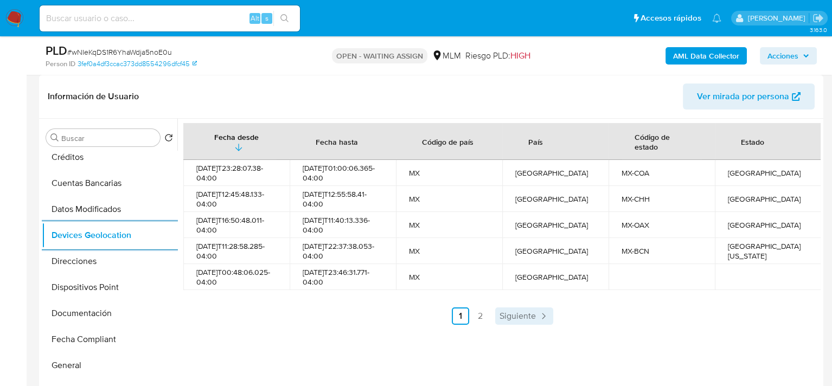
click at [514, 321] on span "Siguiente" at bounding box center [518, 316] width 36 height 9
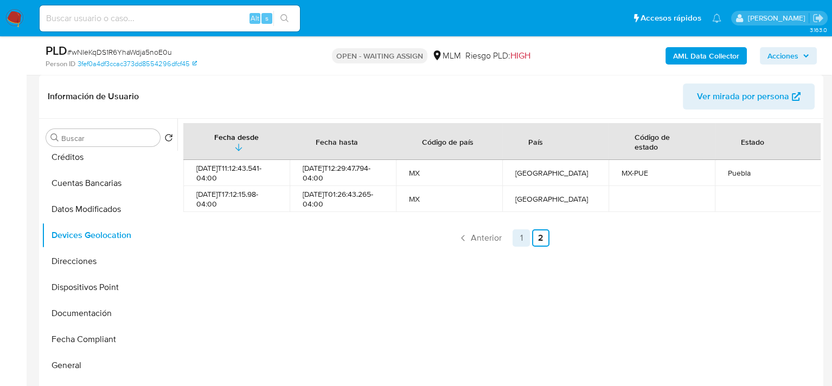
click at [516, 237] on link "1" at bounding box center [521, 237] width 17 height 17
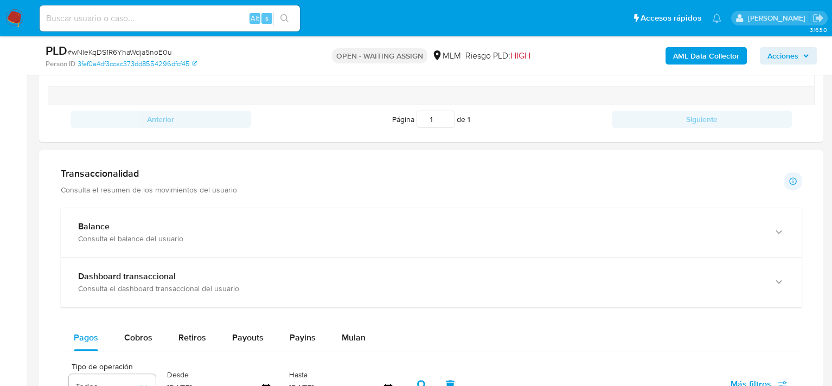
scroll to position [759, 0]
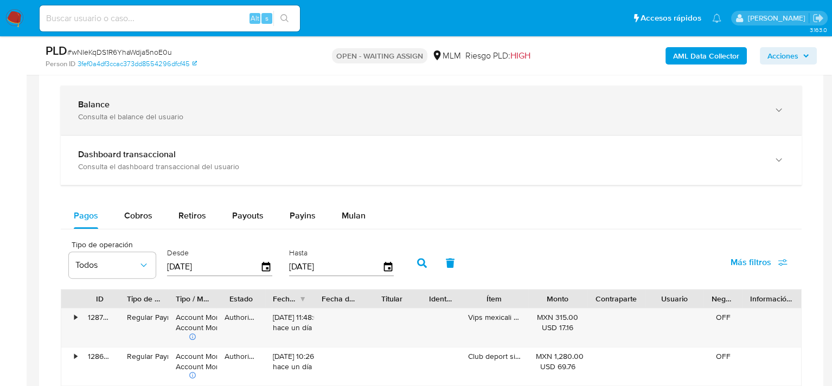
click at [157, 122] on div "Balance Consulta el balance del usuario" at bounding box center [431, 110] width 741 height 49
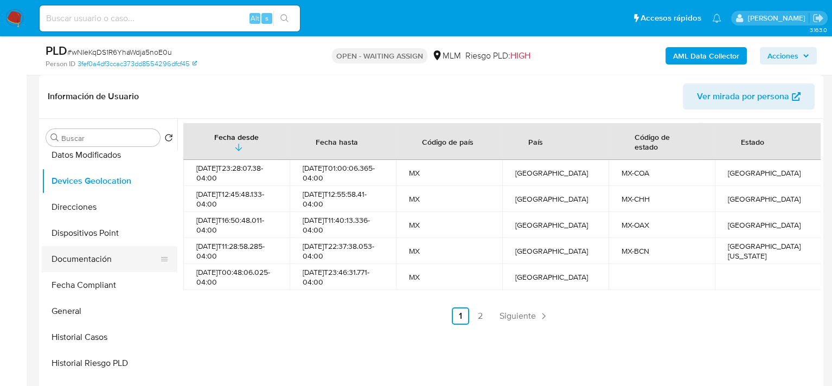
scroll to position [434, 0]
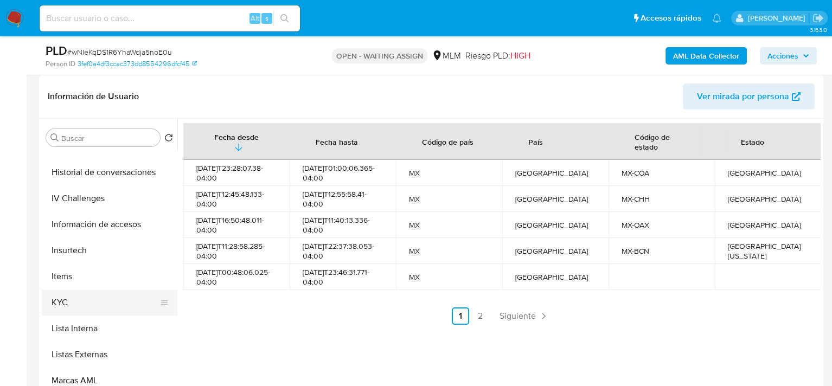
click at [97, 304] on button "KYC" at bounding box center [105, 303] width 127 height 26
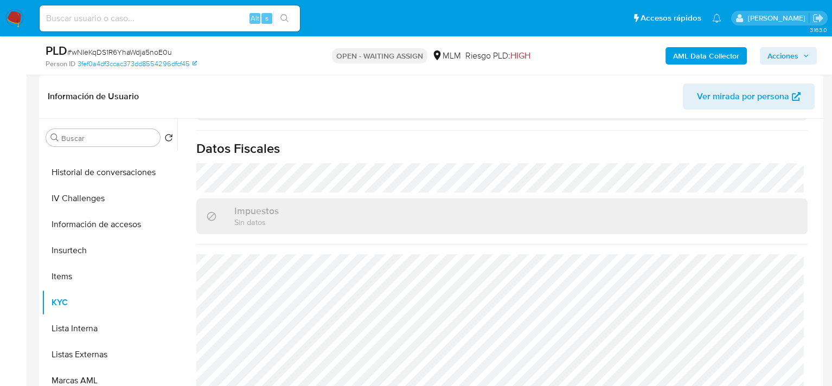
scroll to position [674, 0]
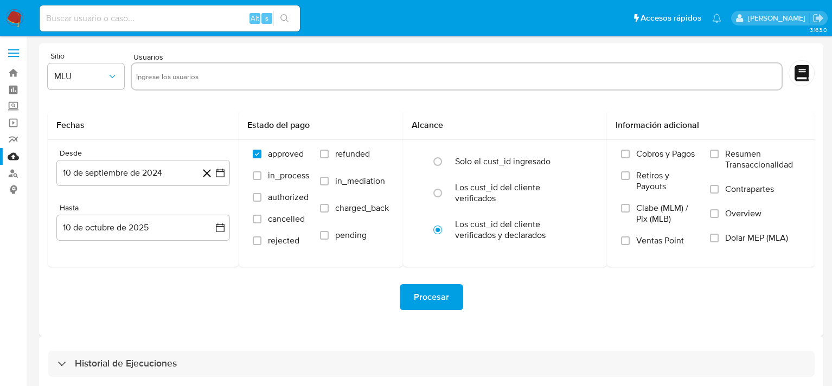
click at [12, 11] on img at bounding box center [14, 18] width 18 height 18
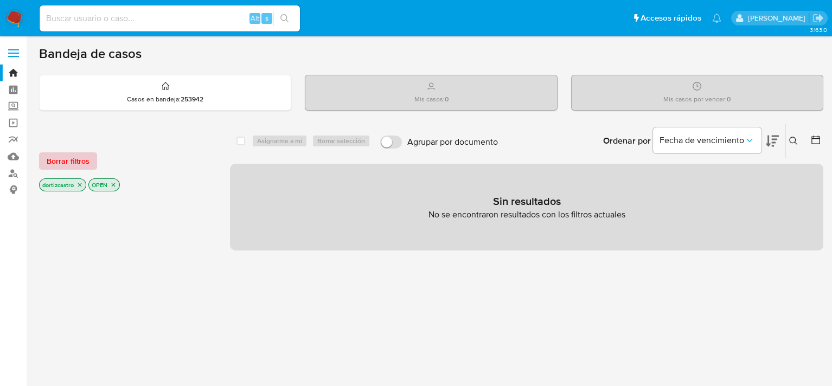
click at [65, 167] on span "Borrar filtros" at bounding box center [68, 161] width 43 height 15
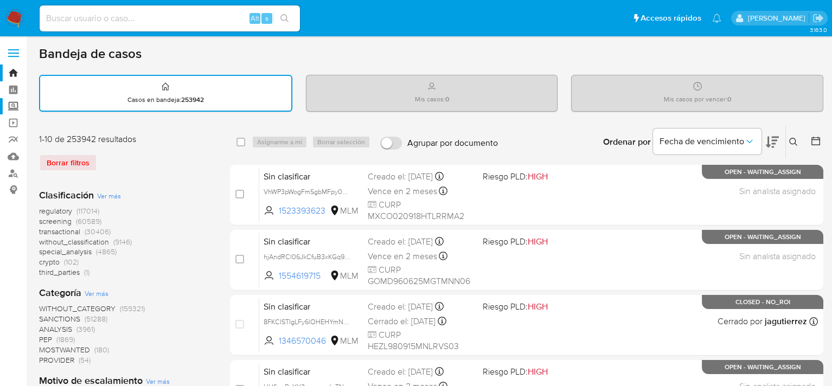
click at [11, 104] on label "Screening" at bounding box center [64, 106] width 129 height 17
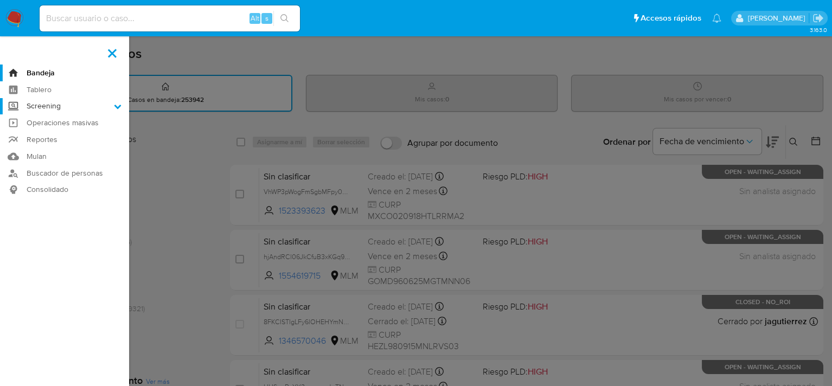
click at [0, 0] on input "Screening" at bounding box center [0, 0] width 0 height 0
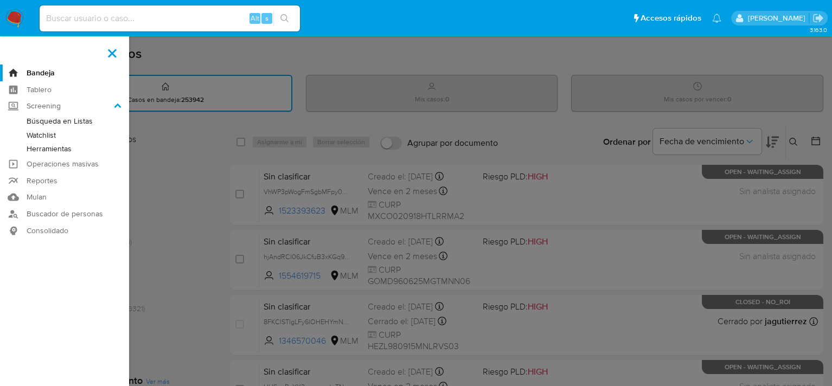
click at [74, 143] on link "Herramientas" at bounding box center [64, 149] width 129 height 14
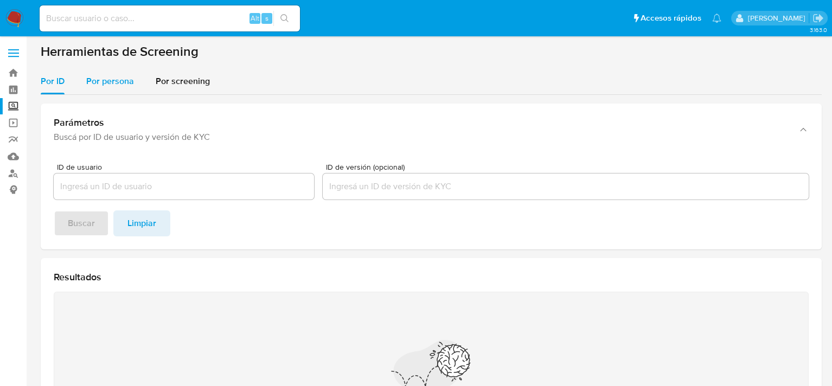
click at [121, 84] on span "Por persona" at bounding box center [110, 81] width 48 height 12
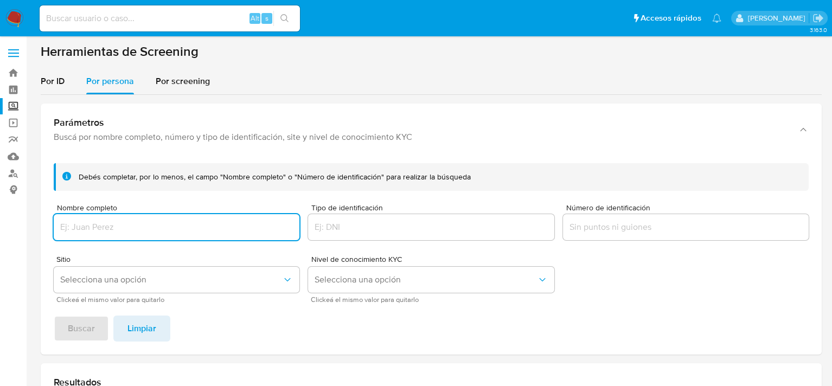
click at [106, 226] on input "Nombre completo" at bounding box center [177, 227] width 246 height 14
type input "[PERSON_NAME]"
click at [107, 286] on button "Selecciona una opción" at bounding box center [177, 280] width 246 height 26
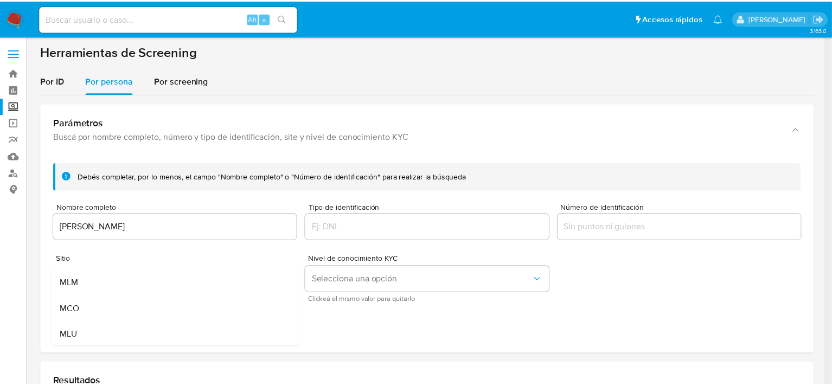
scroll to position [74, 0]
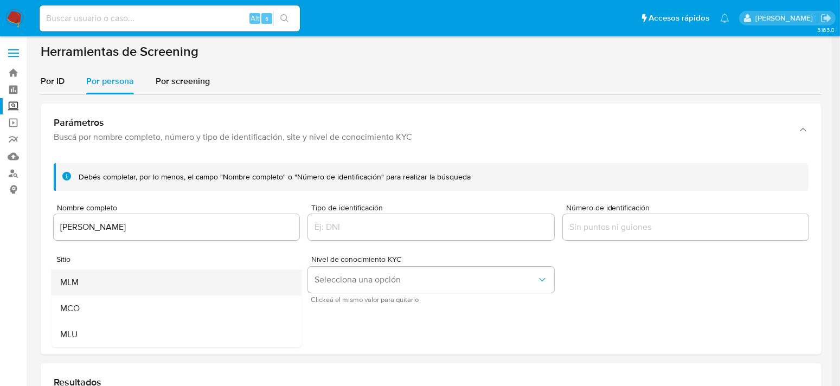
click at [88, 280] on div "MLM" at bounding box center [173, 283] width 226 height 26
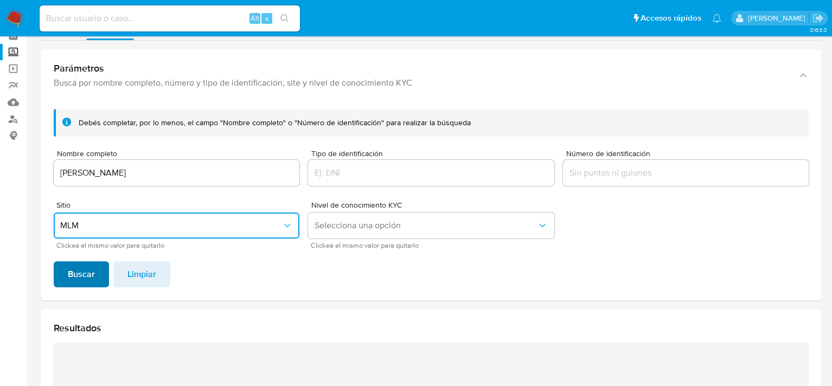
click at [83, 280] on span "Buscar" at bounding box center [81, 275] width 27 height 24
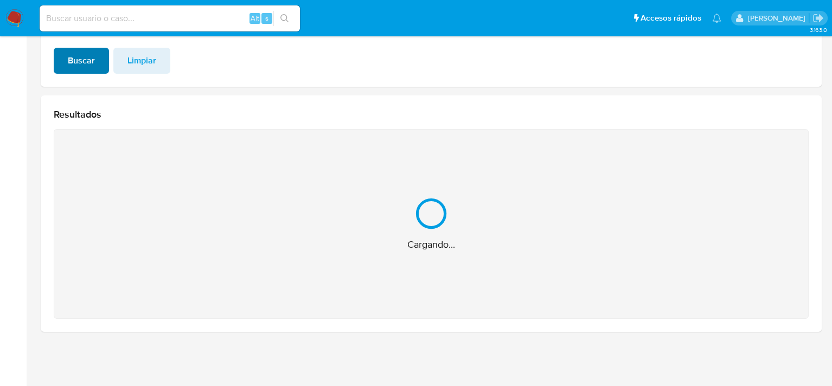
scroll to position [95, 0]
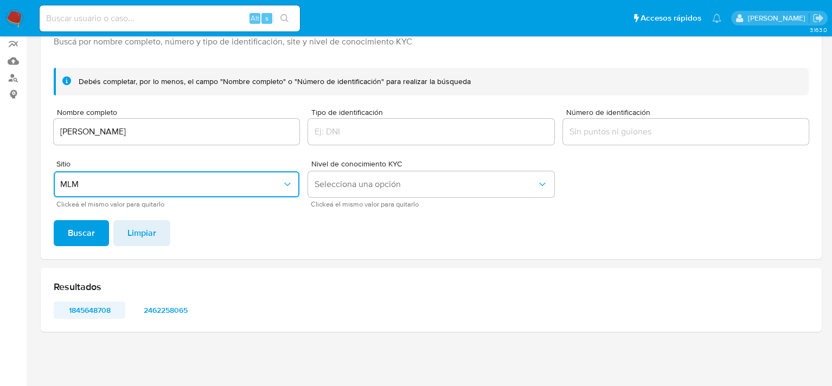
click at [99, 310] on span "1845648708" at bounding box center [89, 310] width 56 height 15
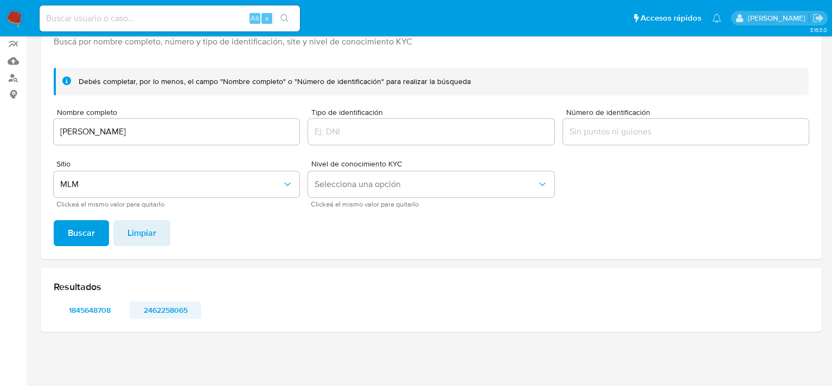
click at [163, 309] on span "2462258065" at bounding box center [165, 310] width 56 height 15
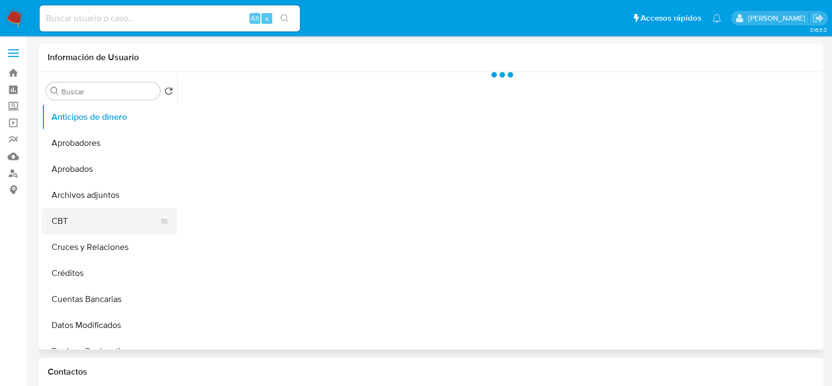
select select "10"
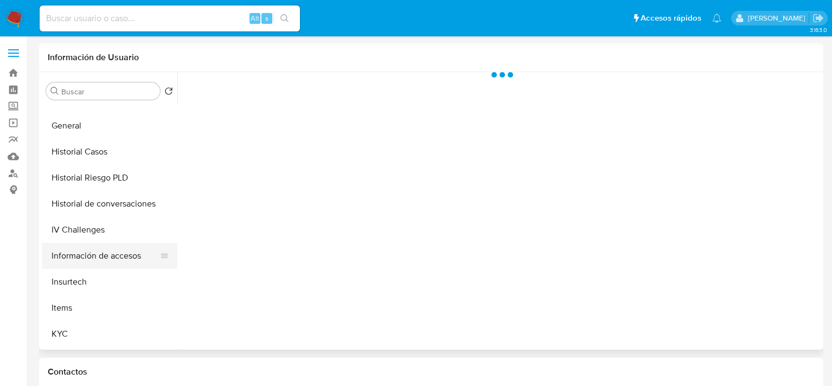
scroll to position [380, 0]
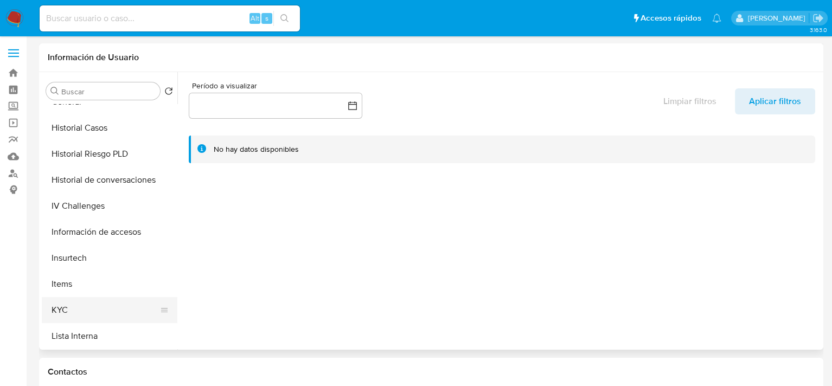
click at [91, 305] on button "KYC" at bounding box center [105, 310] width 127 height 26
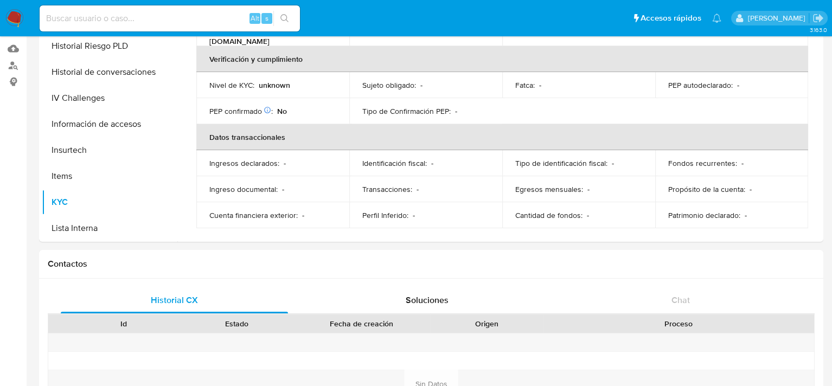
scroll to position [163, 0]
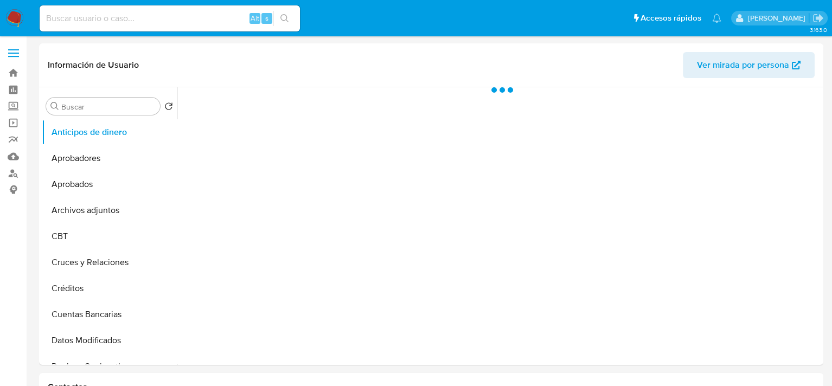
select select "10"
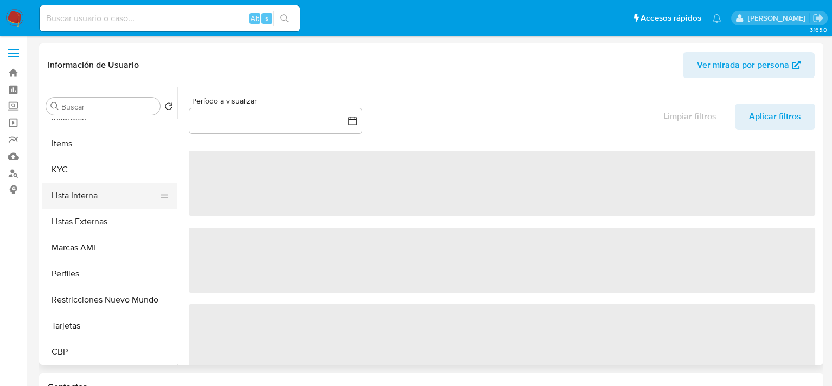
scroll to position [536, 0]
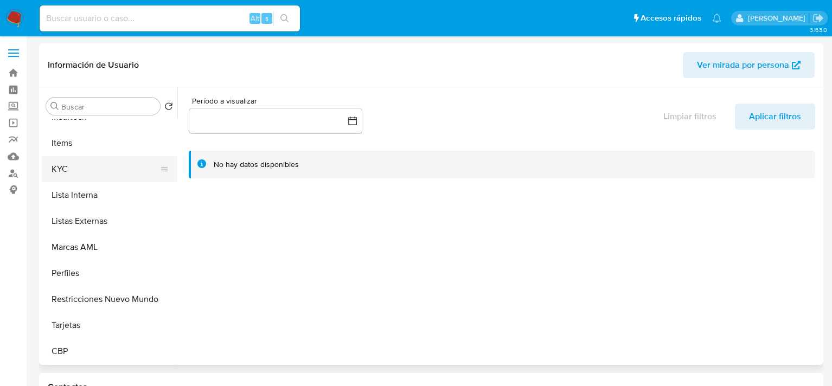
click at [69, 171] on button "KYC" at bounding box center [105, 169] width 127 height 26
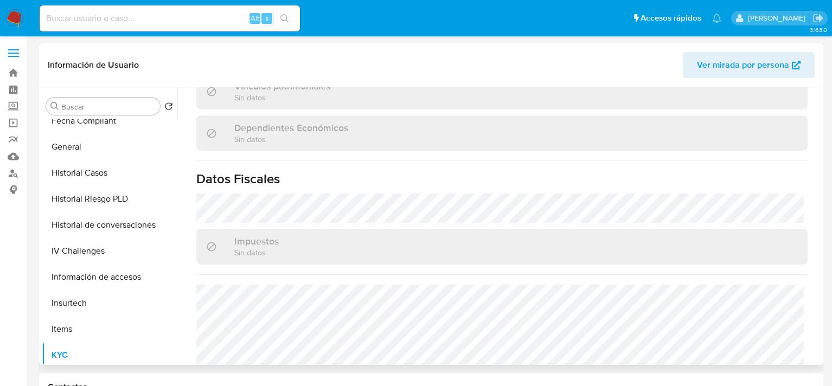
scroll to position [265, 0]
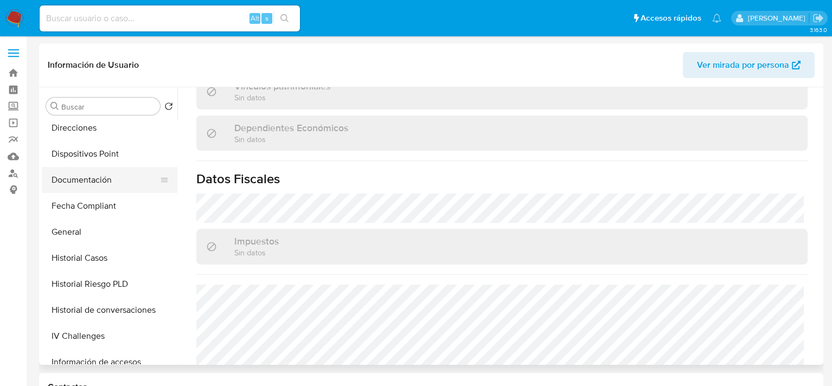
click at [84, 183] on button "Documentación" at bounding box center [105, 180] width 127 height 26
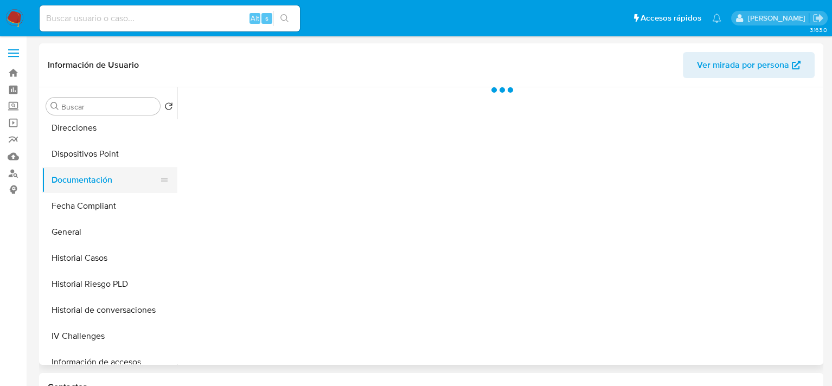
scroll to position [0, 0]
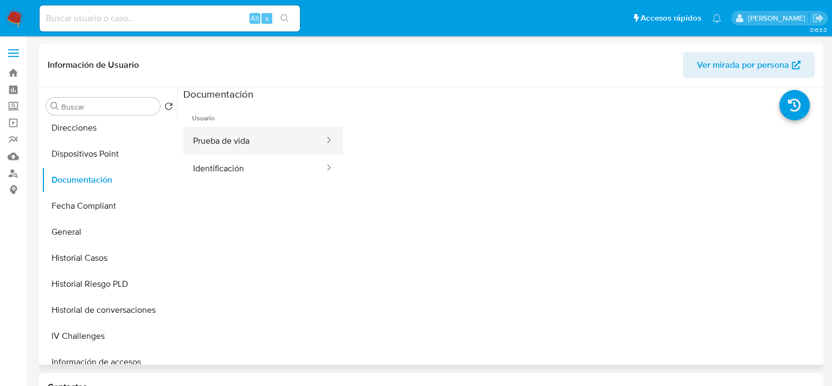
click at [237, 143] on button "Prueba de vida" at bounding box center [254, 141] width 142 height 28
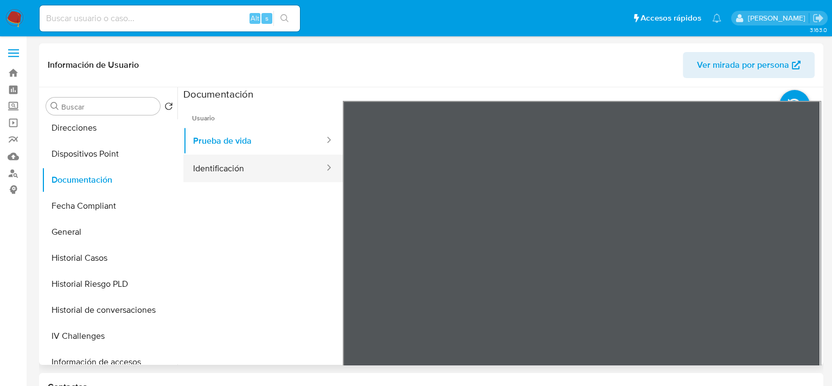
click at [258, 168] on button "Identificación" at bounding box center [254, 169] width 142 height 28
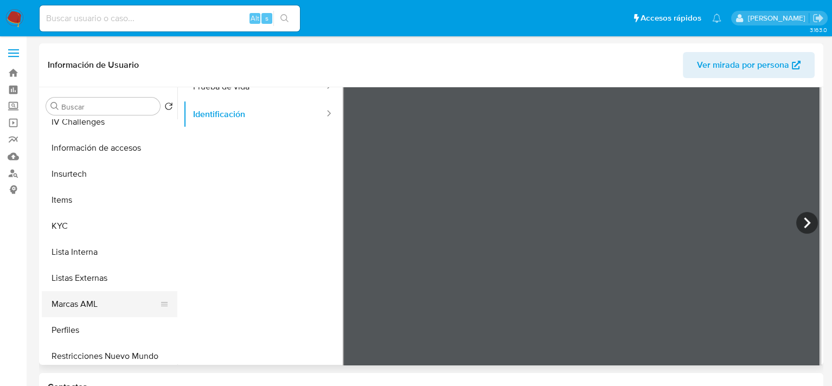
scroll to position [488, 0]
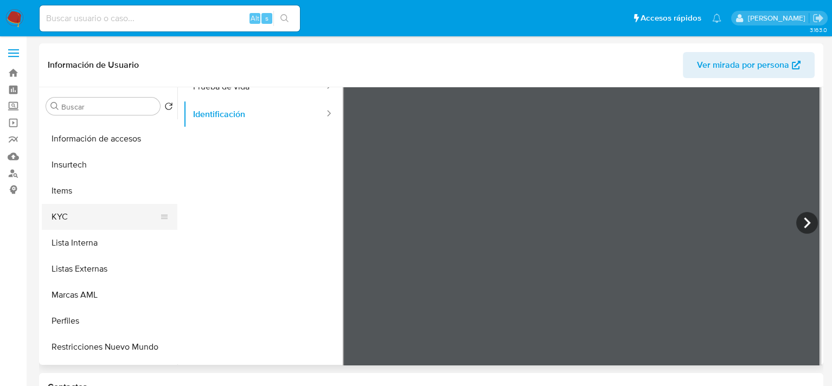
click at [71, 212] on button "KYC" at bounding box center [105, 217] width 127 height 26
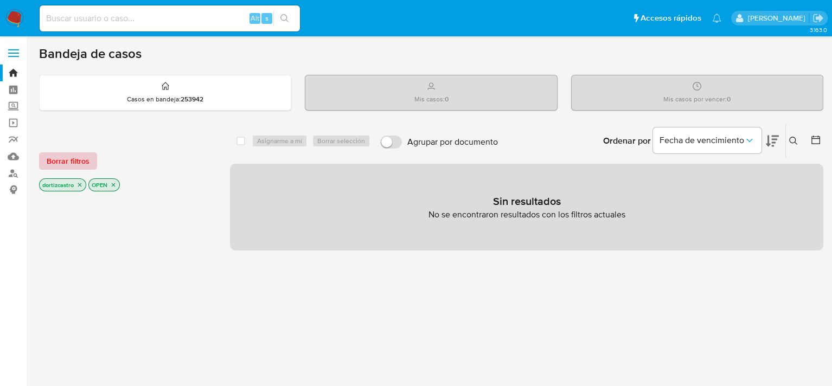
click at [72, 157] on span "Borrar filtros" at bounding box center [68, 161] width 43 height 15
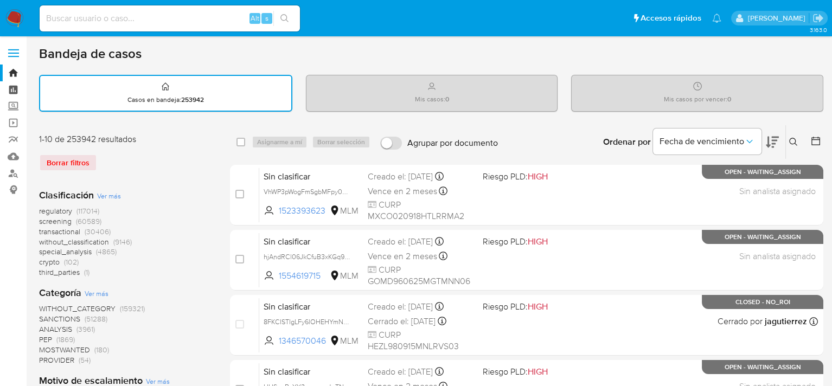
click at [17, 91] on link "Tablero" at bounding box center [64, 89] width 129 height 17
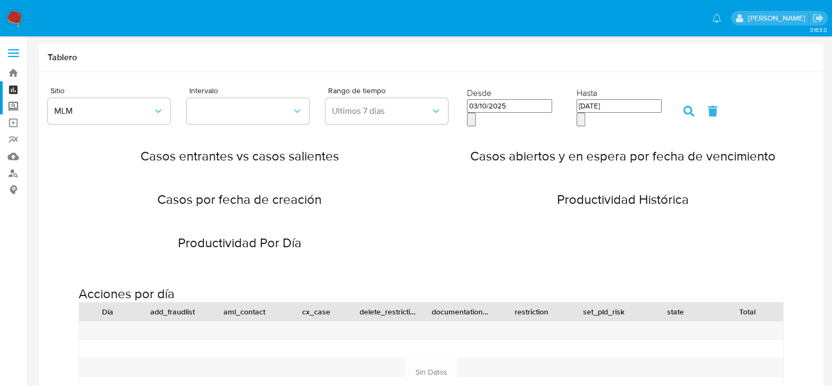
click at [15, 109] on label "Screening" at bounding box center [64, 106] width 129 height 17
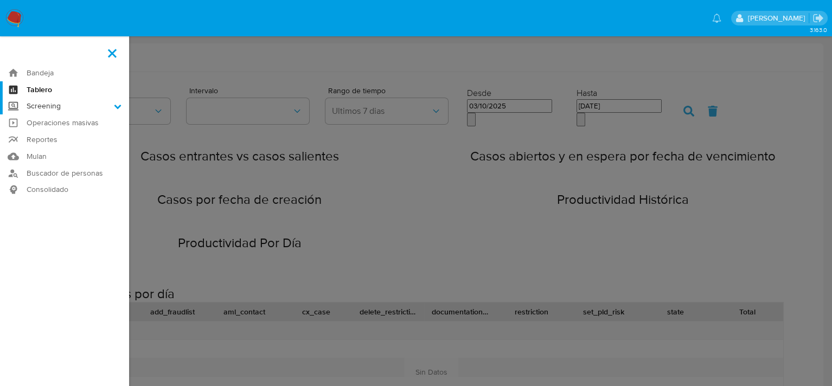
click at [0, 0] on input "Screening" at bounding box center [0, 0] width 0 height 0
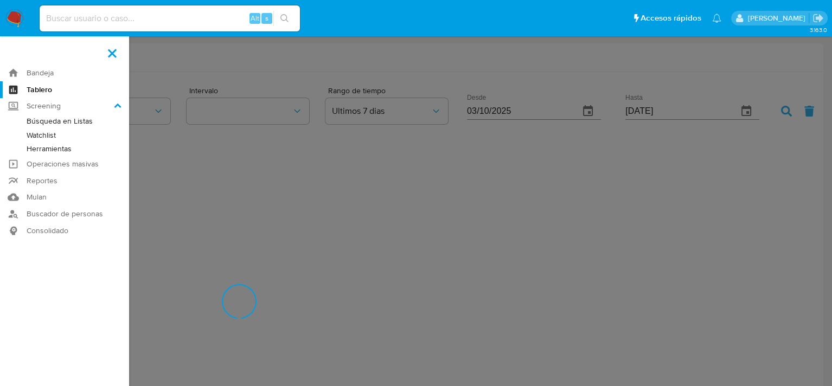
click at [72, 149] on link "Herramientas" at bounding box center [64, 149] width 129 height 14
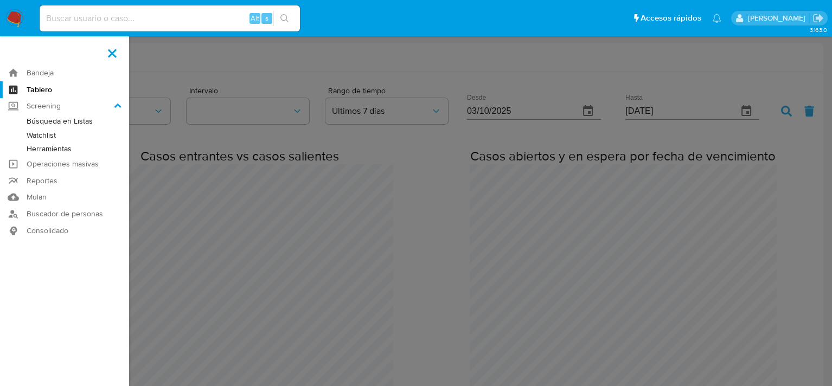
scroll to position [1591, 832]
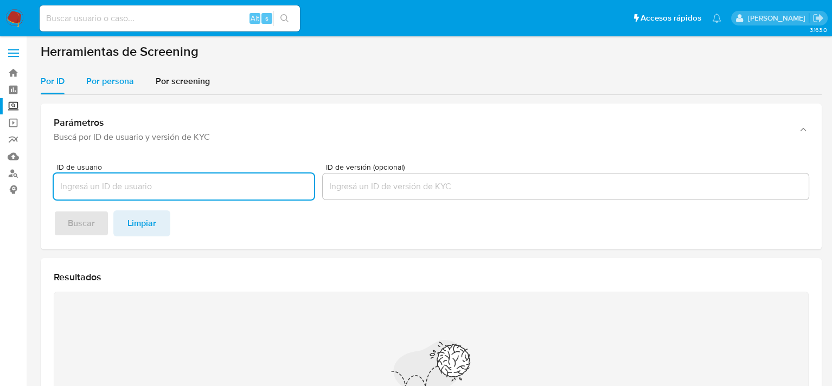
click at [119, 85] on span "Por persona" at bounding box center [110, 81] width 48 height 12
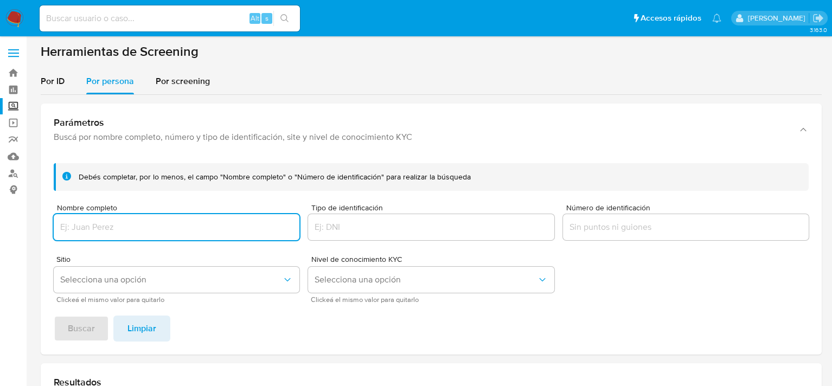
click at [141, 223] on input "Nombre completo" at bounding box center [177, 227] width 246 height 14
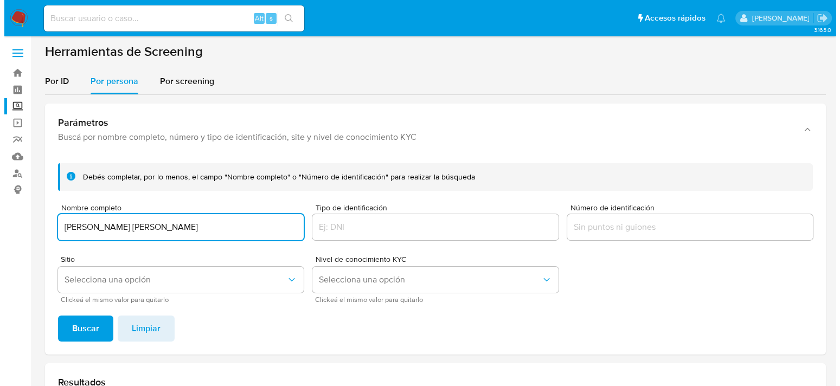
scroll to position [108, 0]
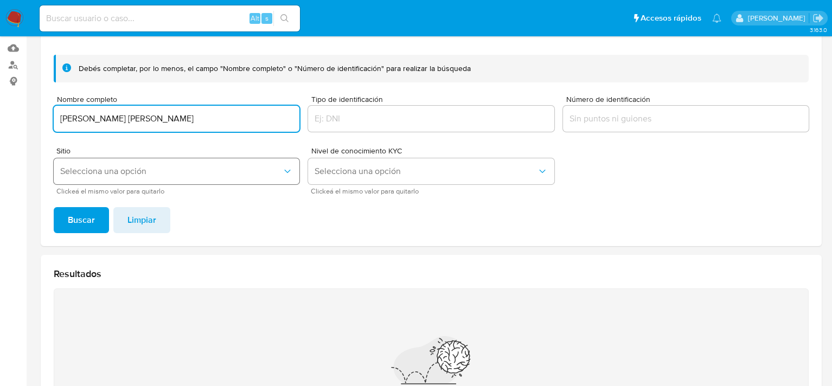
type input "SALVADOR SANCHEZ LIRA"
click at [119, 169] on span "Selecciona una opción" at bounding box center [171, 171] width 222 height 11
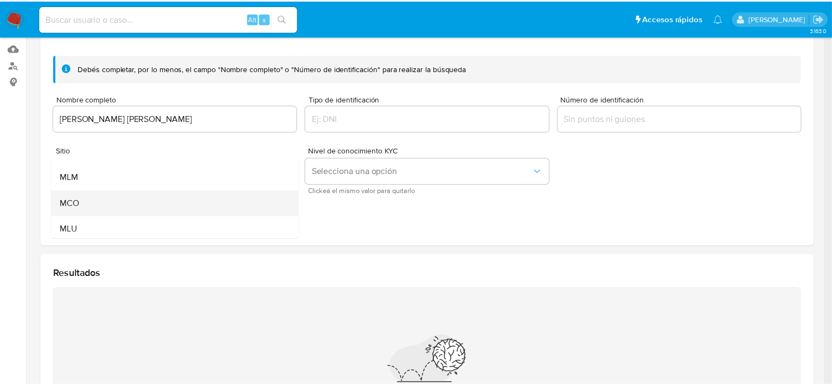
scroll to position [74, 0]
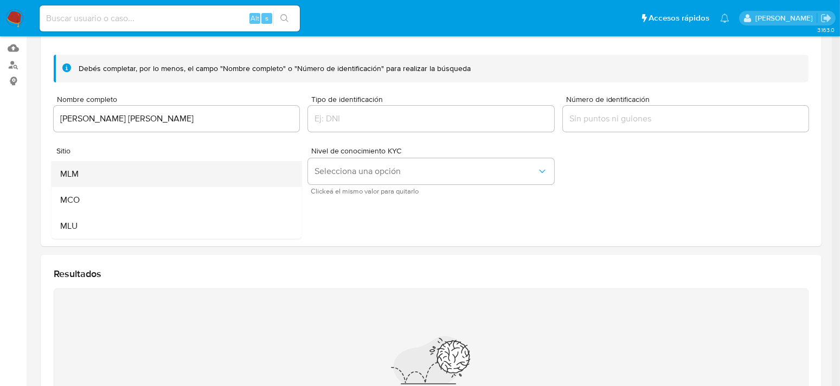
click at [88, 169] on div "MLM" at bounding box center [173, 174] width 226 height 26
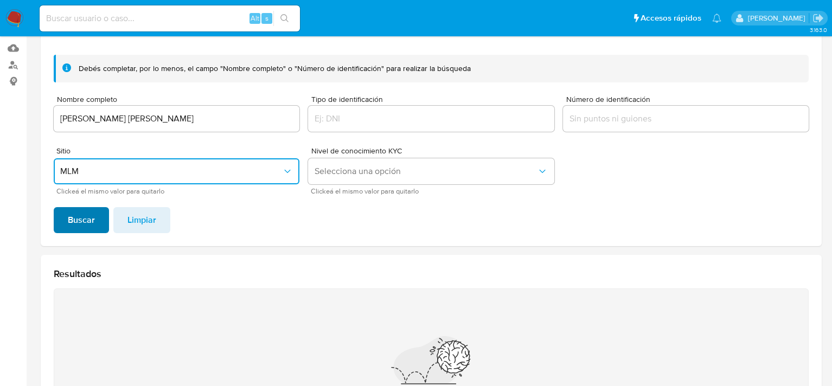
click at [88, 219] on span "Buscar" at bounding box center [81, 220] width 27 height 24
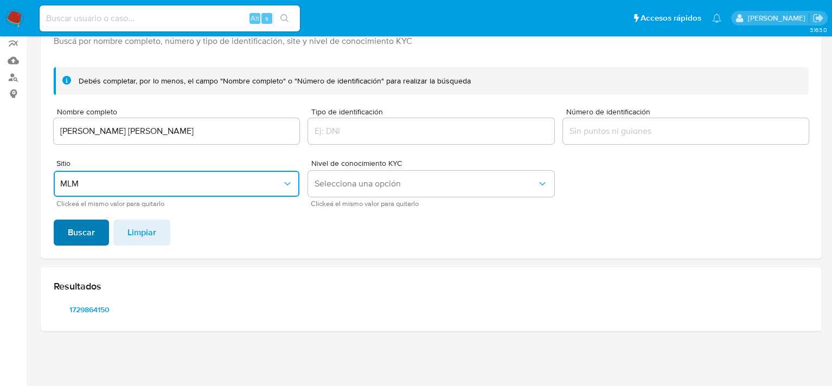
scroll to position [95, 0]
click at [102, 307] on span "1729864150" at bounding box center [89, 310] width 56 height 15
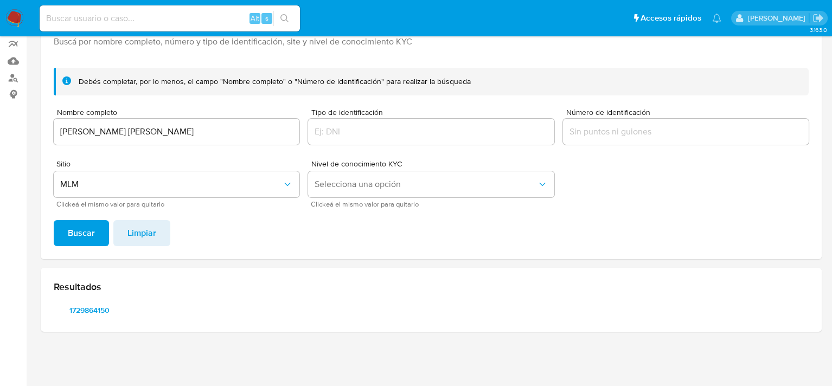
click at [14, 22] on img at bounding box center [14, 18] width 18 height 18
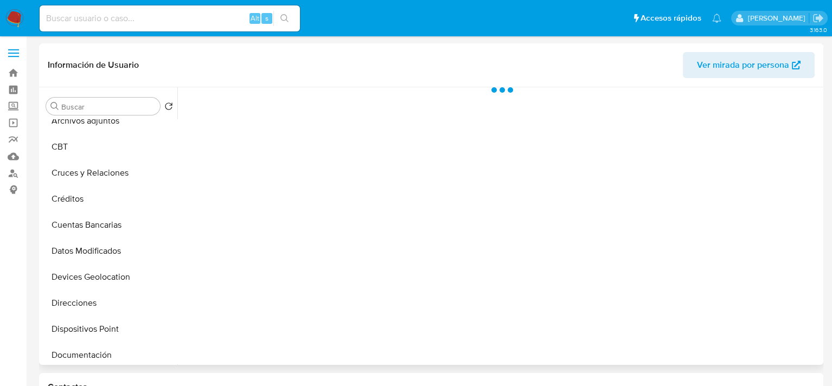
select select "10"
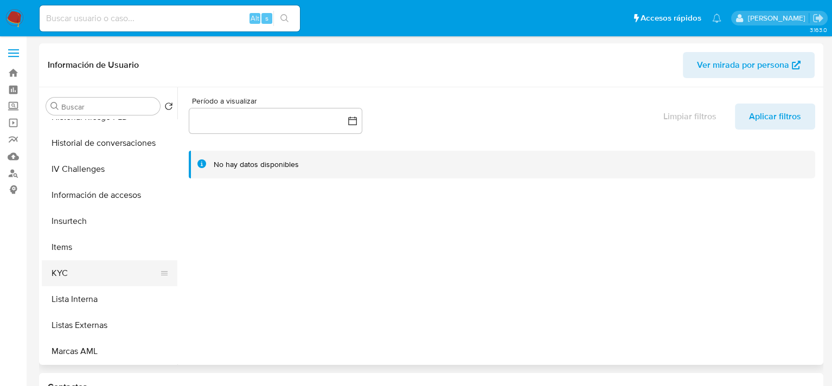
scroll to position [434, 0]
click at [89, 273] on button "KYC" at bounding box center [105, 271] width 127 height 26
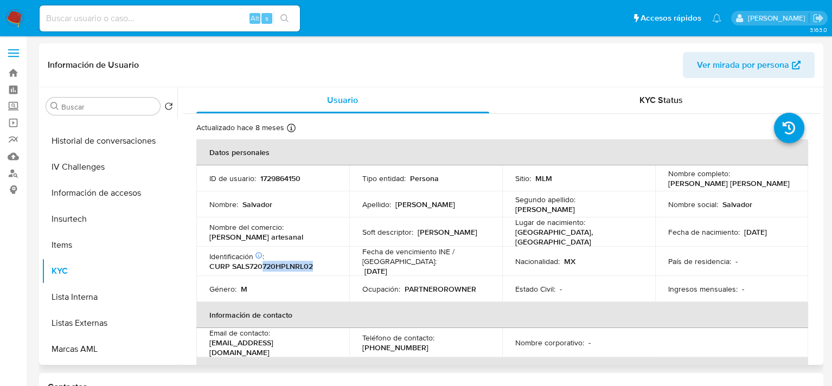
drag, startPoint x: 262, startPoint y: 265, endPoint x: 318, endPoint y: 267, distance: 56.5
click at [317, 267] on div "Identificación CIC: 186296202 : CURP SALS720720HPLNRL02" at bounding box center [272, 262] width 127 height 20
click at [529, 279] on td "Estado Civil : -" at bounding box center [578, 289] width 153 height 26
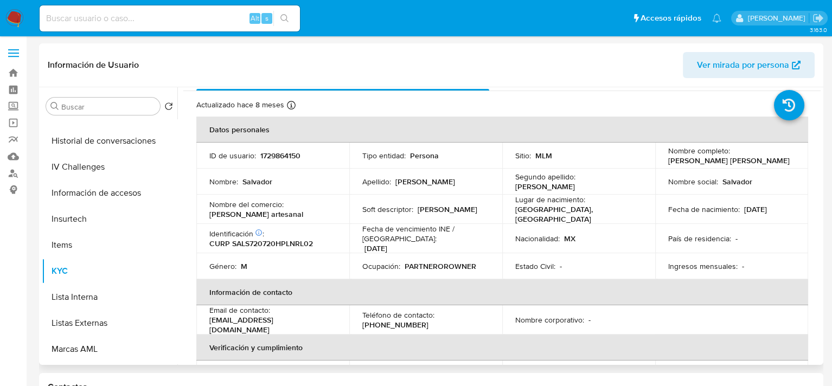
scroll to position [0, 0]
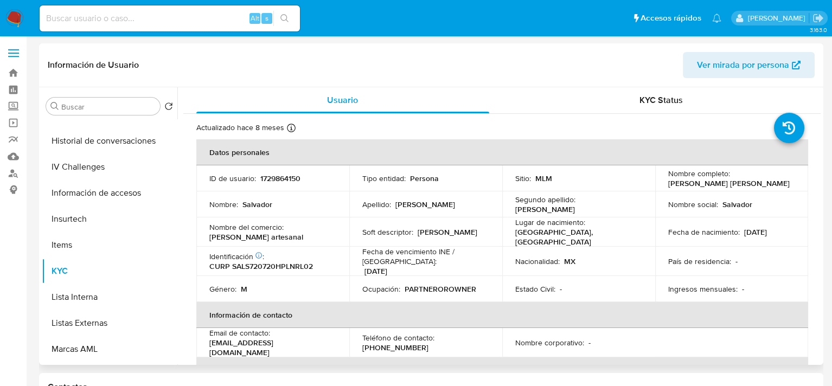
click at [285, 174] on p "1729864150" at bounding box center [280, 179] width 40 height 10
copy p "1729864150"
drag, startPoint x: 209, startPoint y: 235, endPoint x: 293, endPoint y: 236, distance: 84.6
click at [293, 236] on div "Nombre del comercio : Lira calzado artesanal" at bounding box center [272, 232] width 127 height 20
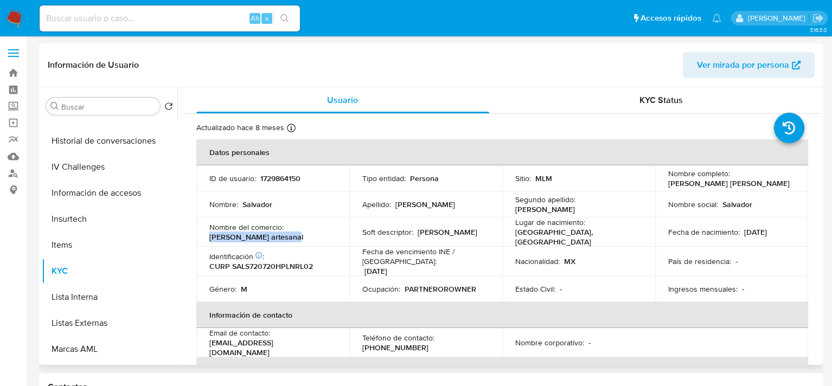
copy p "Lira calzado artesanal"
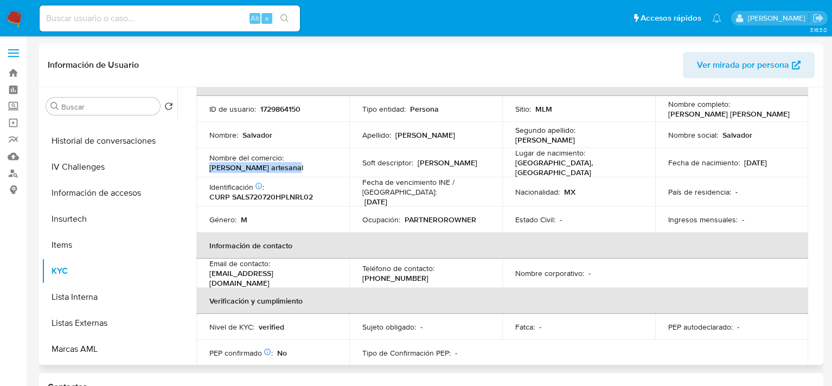
scroll to position [108, 0]
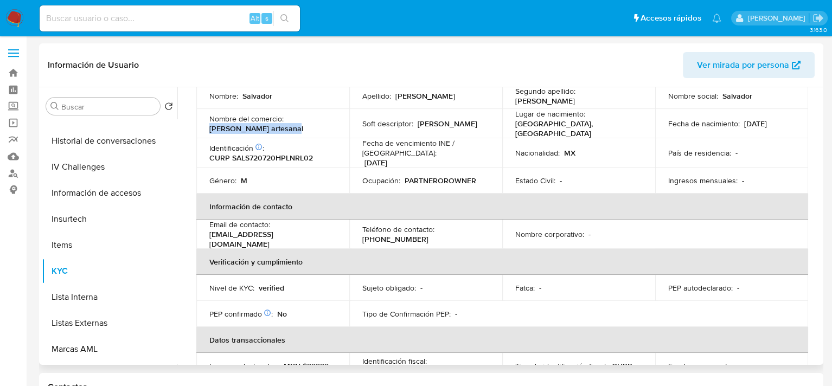
drag, startPoint x: 208, startPoint y: 232, endPoint x: 338, endPoint y: 234, distance: 130.2
click at [338, 234] on td "Email de contacto : liracalzadoartesanal@gmail.com" at bounding box center [272, 234] width 153 height 29
copy p "liracalzadoartesanal@gmail.com"
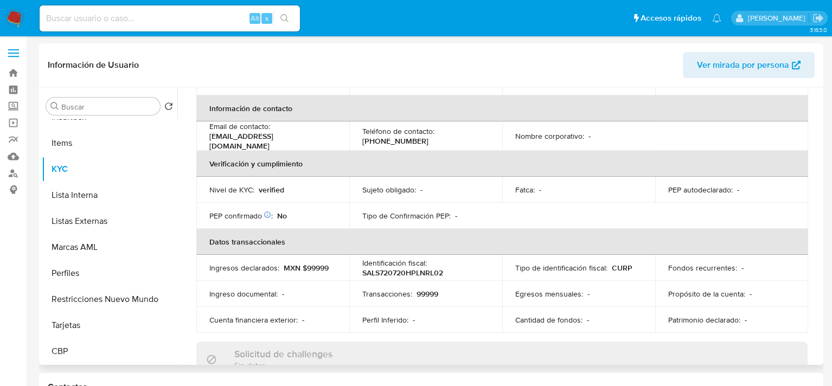
scroll to position [217, 0]
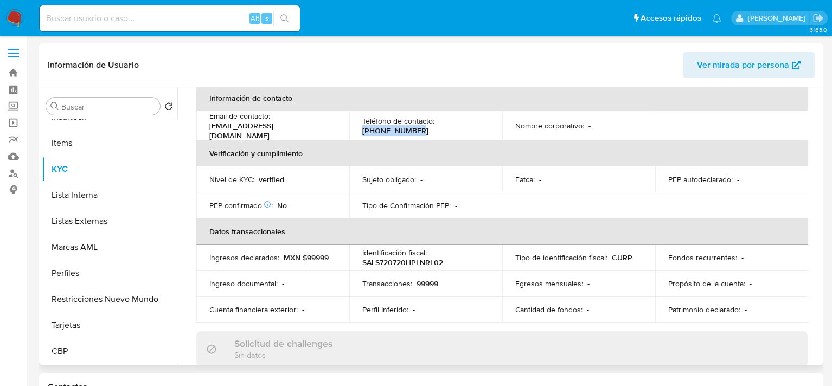
drag, startPoint x: 413, startPoint y: 125, endPoint x: 359, endPoint y: 124, distance: 54.3
click at [359, 124] on td "Teléfono de contacto : (33) 20658586" at bounding box center [425, 125] width 153 height 29
copy p "(33) 20658586"
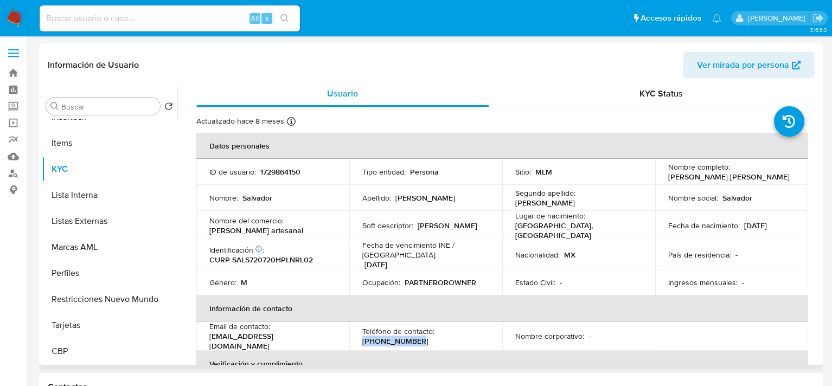
scroll to position [0, 0]
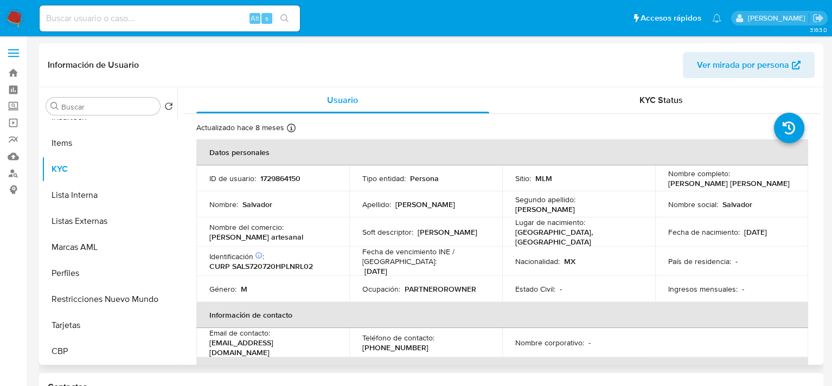
click at [278, 176] on p "1729864150" at bounding box center [280, 179] width 40 height 10
copy p "1729864150"
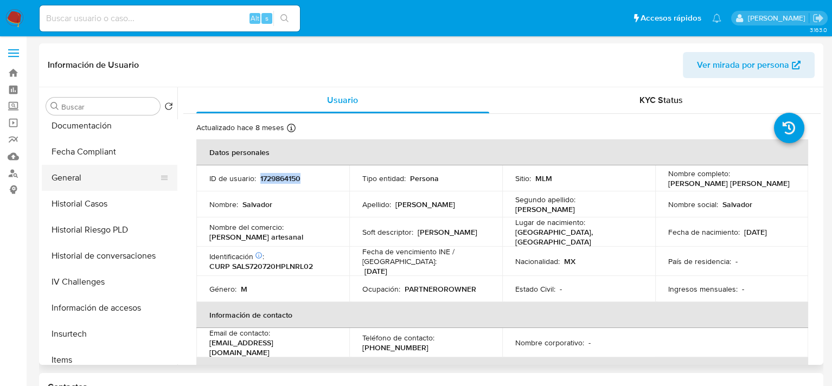
scroll to position [265, 0]
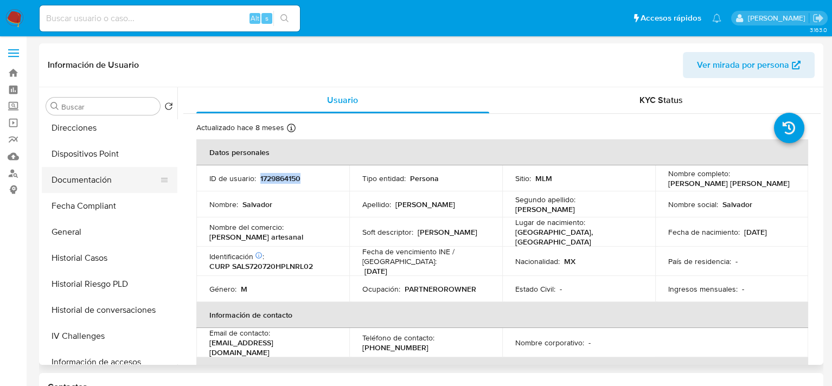
click at [92, 184] on button "Documentación" at bounding box center [105, 180] width 127 height 26
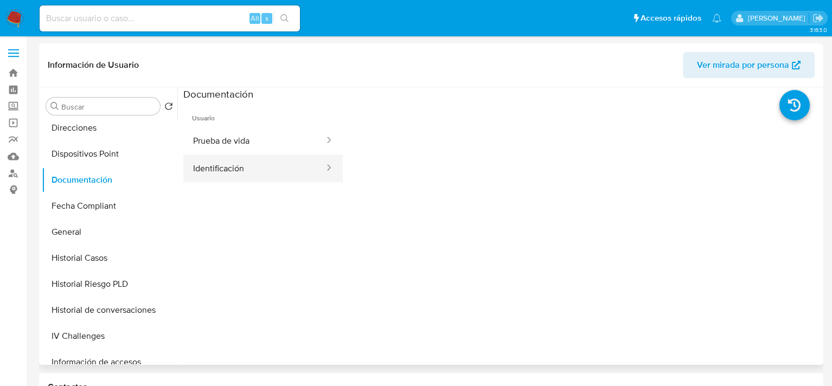
click at [262, 158] on button "Identificación" at bounding box center [254, 169] width 142 height 28
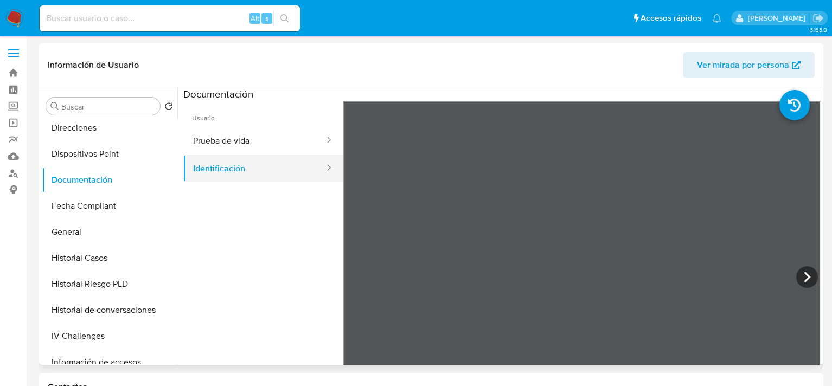
click at [231, 165] on button "Identificación" at bounding box center [254, 169] width 142 height 28
click at [263, 145] on button "Prueba de vida" at bounding box center [254, 141] width 142 height 28
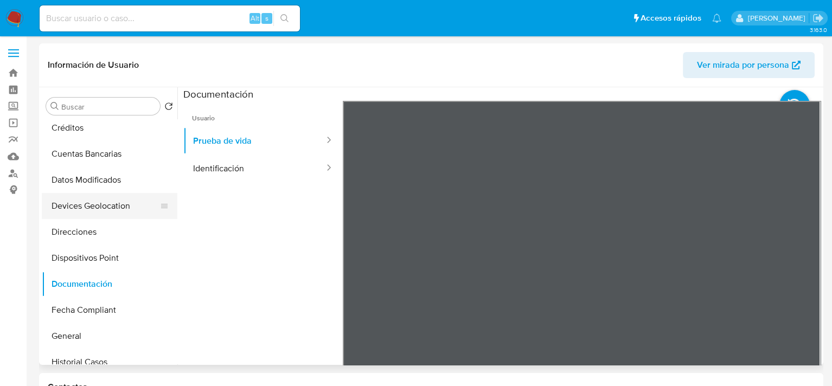
scroll to position [156, 0]
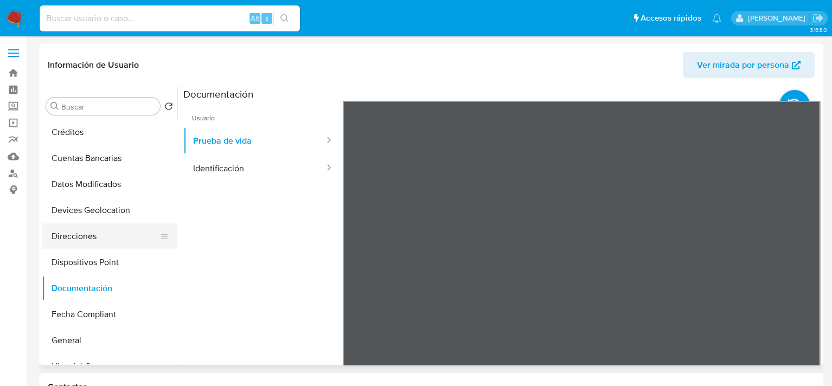
click at [87, 229] on button "Direcciones" at bounding box center [105, 236] width 127 height 26
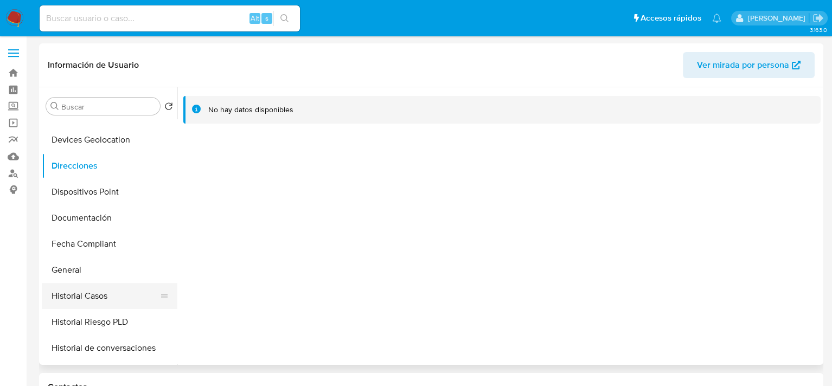
scroll to position [325, 0]
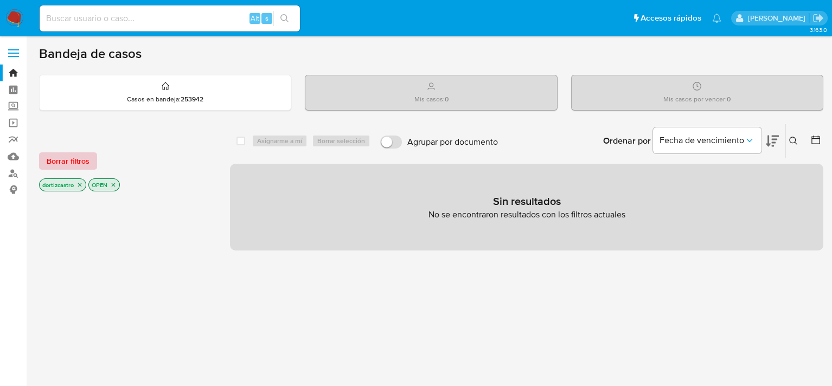
click at [81, 155] on span "Borrar filtros" at bounding box center [68, 161] width 43 height 15
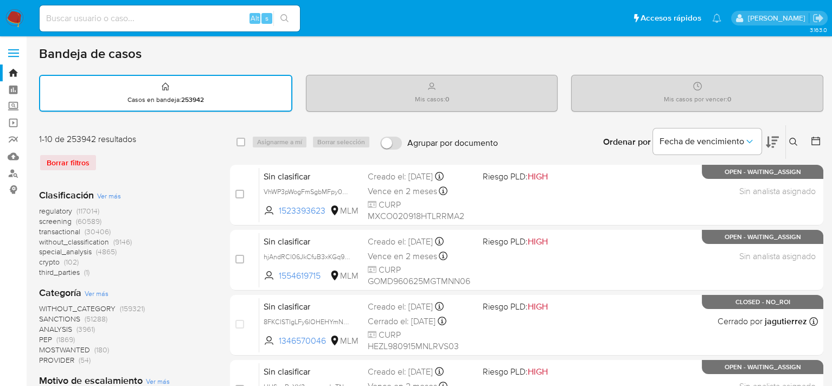
click at [797, 138] on icon at bounding box center [793, 142] width 9 height 9
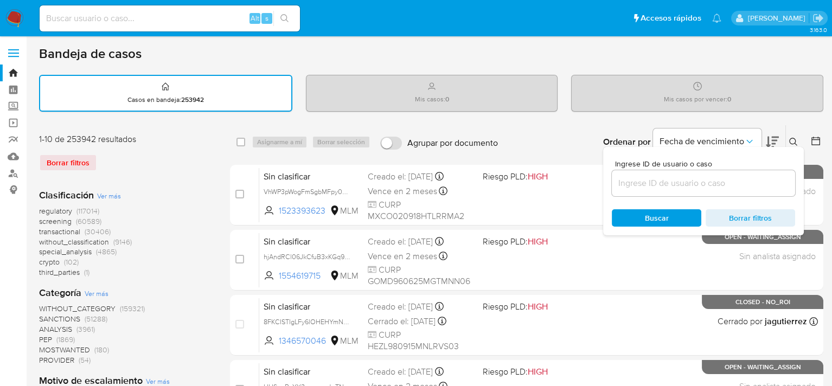
click at [668, 181] on input at bounding box center [703, 183] width 183 height 14
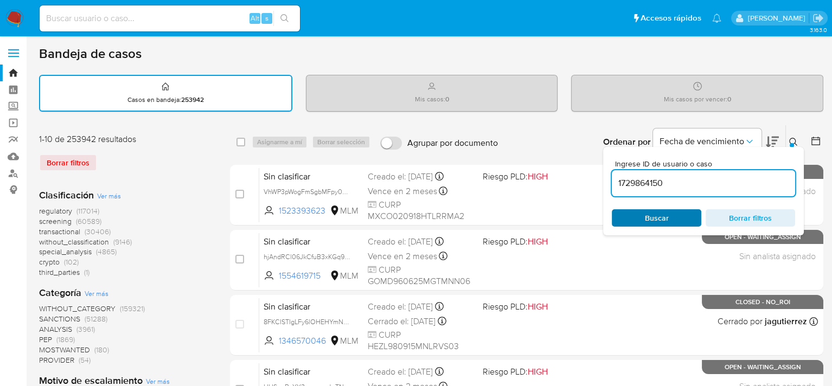
type input "1729864150"
click at [656, 214] on div "Buscar Borrar filtros" at bounding box center [703, 217] width 183 height 17
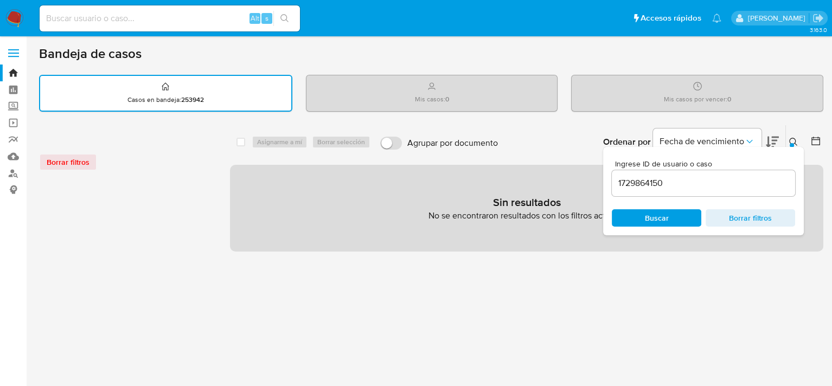
click at [411, 302] on div "select-all-cases-checkbox Asignarme a mí Borrar selección Agrupar por documento…" at bounding box center [526, 363] width 593 height 476
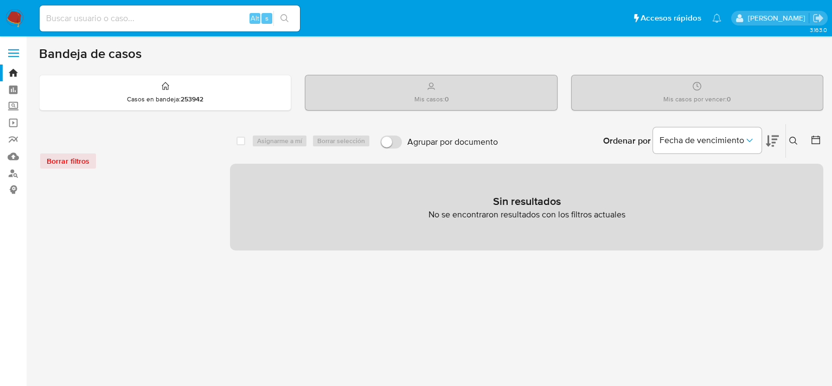
click at [83, 158] on div "Borrar filtros" at bounding box center [126, 160] width 174 height 17
click at [793, 139] on icon at bounding box center [793, 141] width 9 height 9
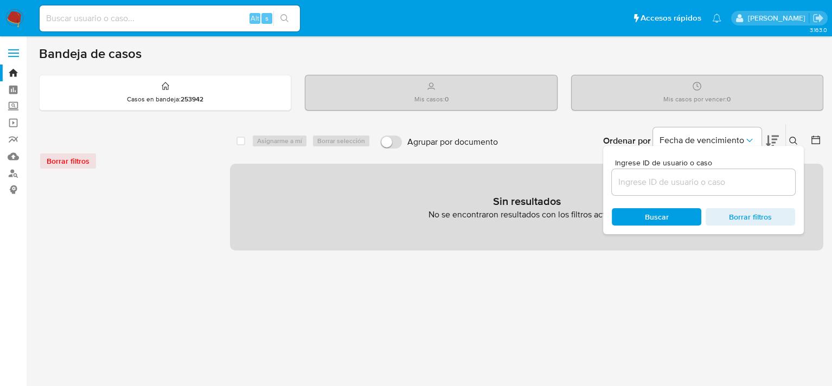
click at [696, 183] on input at bounding box center [703, 182] width 183 height 14
click at [658, 181] on input at bounding box center [703, 182] width 183 height 14
type input "1865212672"
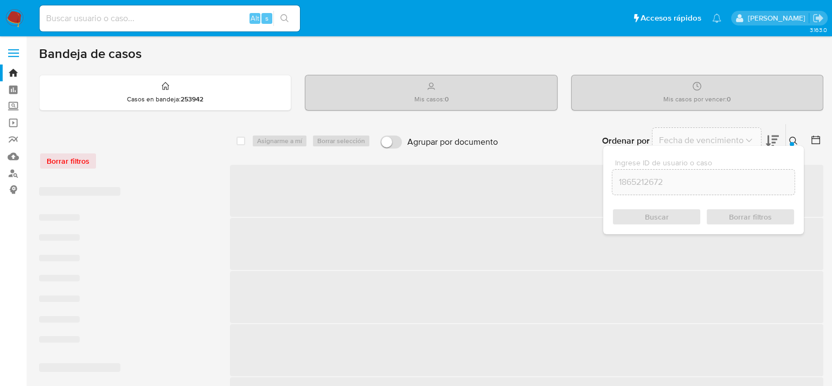
click at [662, 210] on div "Buscar Borrar filtros" at bounding box center [703, 216] width 183 height 17
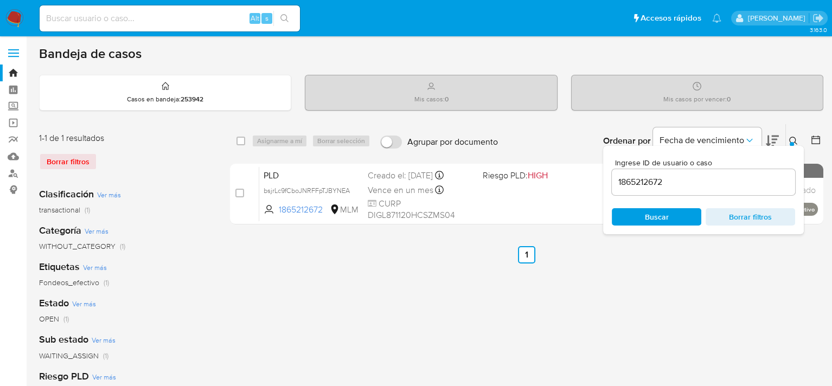
click at [467, 266] on div "select-all-cases-checkbox Asignarme a mí Borrar selección Agrupar por documento…" at bounding box center [526, 362] width 593 height 476
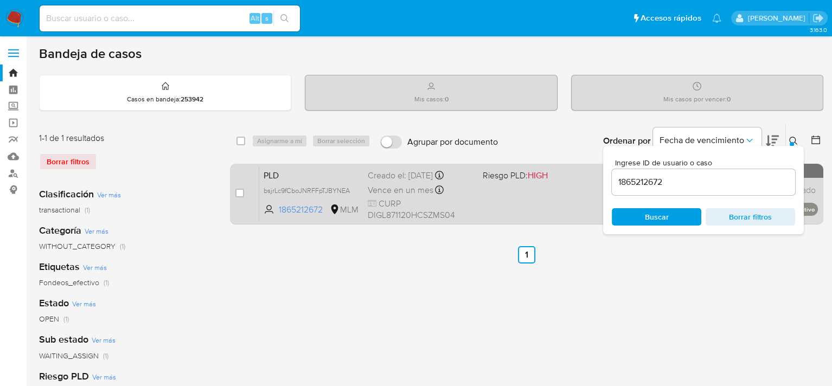
click at [528, 193] on div "PLD bsjrLc9fCboJNRFFpTJBYNEA 1865212672 MLM Riesgo PLD: HIGH Creado el: 12/09/2…" at bounding box center [538, 194] width 559 height 55
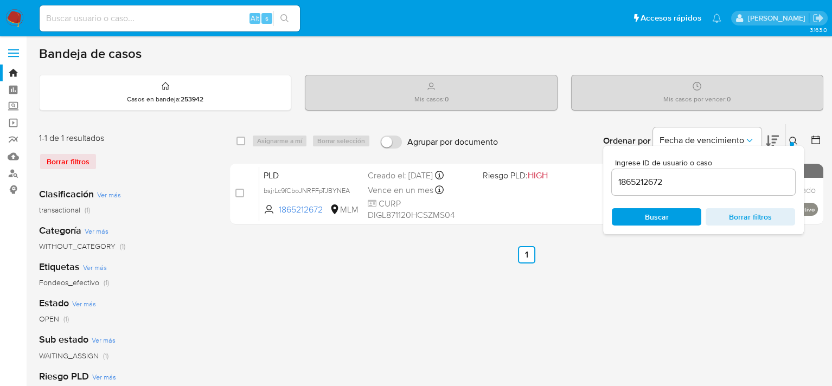
click at [621, 280] on div "select-all-cases-checkbox Asignarme a mí Borrar selección Agrupar por documento…" at bounding box center [526, 362] width 593 height 476
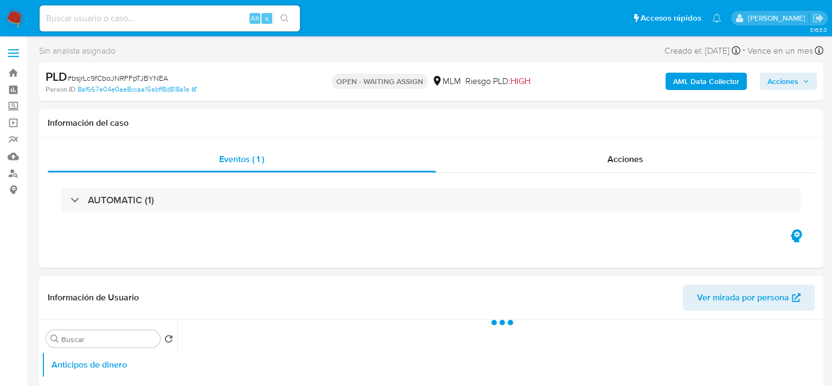
select select "10"
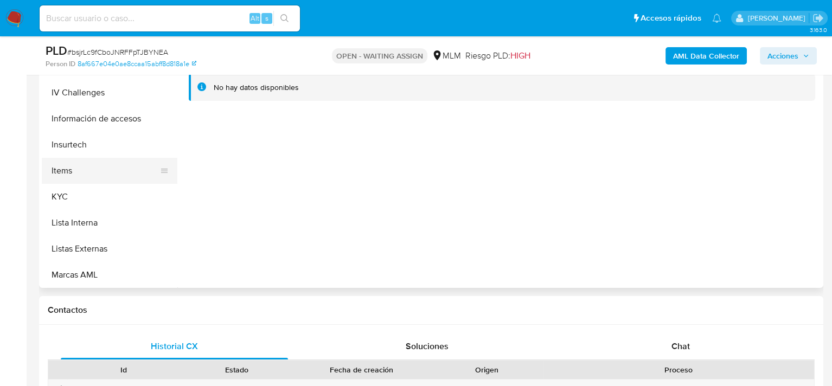
scroll to position [434, 0]
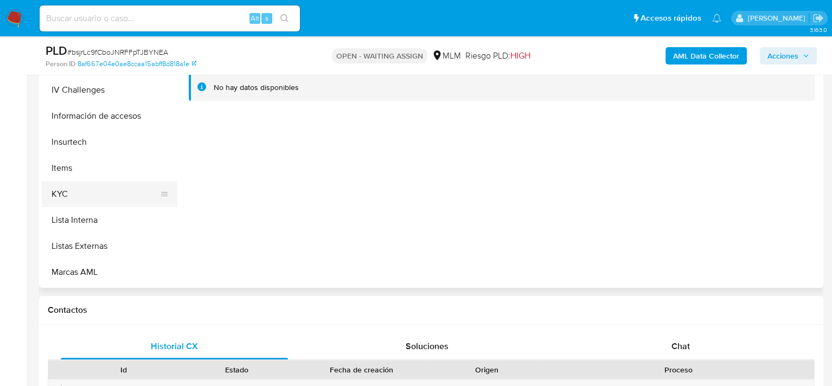
click at [94, 195] on button "KYC" at bounding box center [105, 194] width 127 height 26
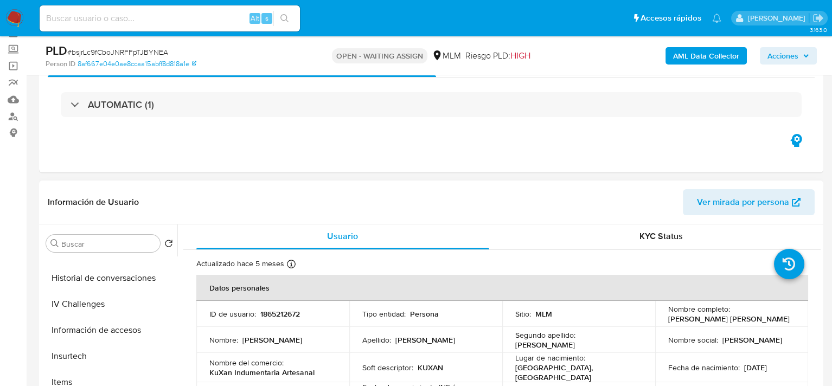
scroll to position [0, 0]
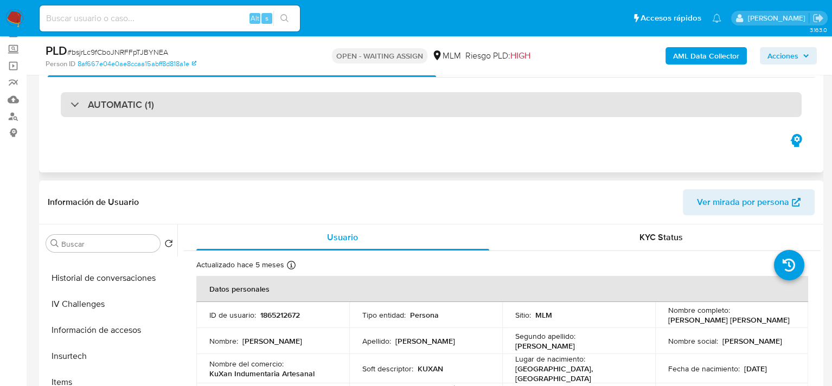
click at [132, 106] on h3 "AUTOMATIC (1)" at bounding box center [121, 105] width 66 height 12
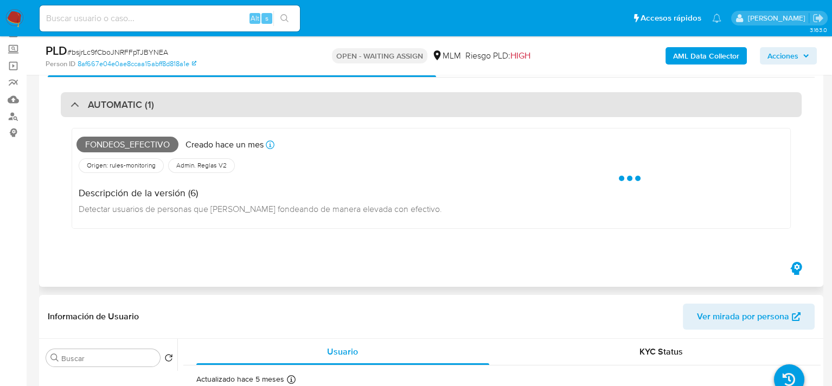
click at [77, 108] on div "AUTOMATIC (1)" at bounding box center [113, 105] width 84 height 12
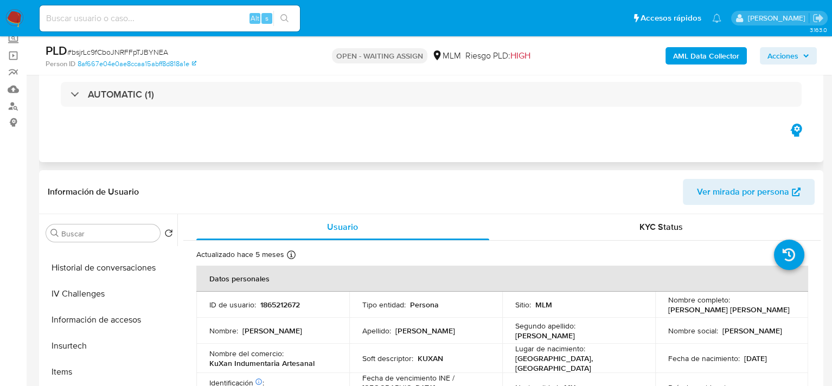
scroll to position [57, 0]
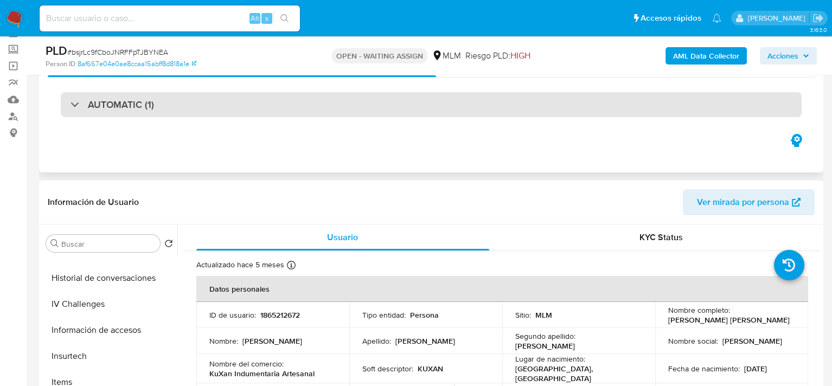
click at [138, 103] on h3 "AUTOMATIC (1)" at bounding box center [121, 105] width 66 height 12
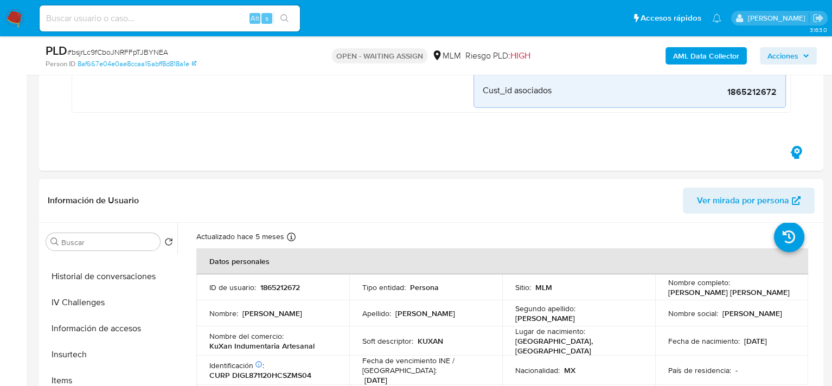
scroll to position [54, 0]
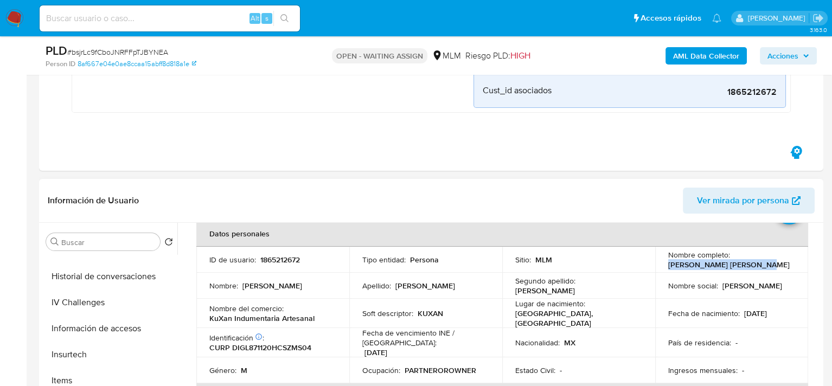
drag, startPoint x: 662, startPoint y: 266, endPoint x: 756, endPoint y: 266, distance: 93.8
click at [756, 266] on td "Nombre completo : Luis Reynaldo Diaz Gomez" at bounding box center [731, 260] width 153 height 26
copy p "[PERSON_NAME]"
click at [377, 350] on p "31/12/2033" at bounding box center [376, 353] width 23 height 10
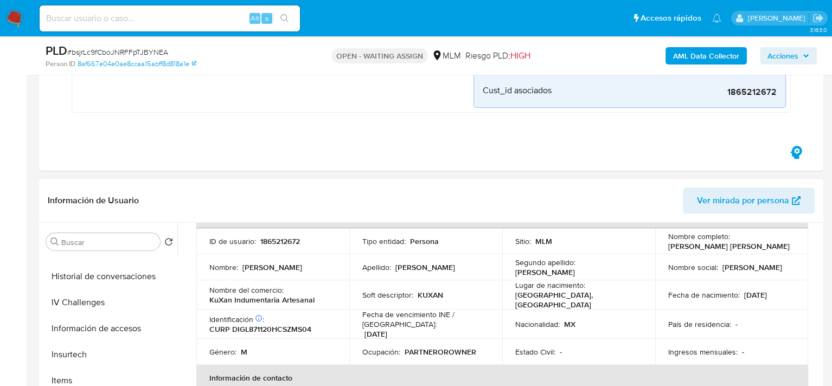
scroll to position [163, 0]
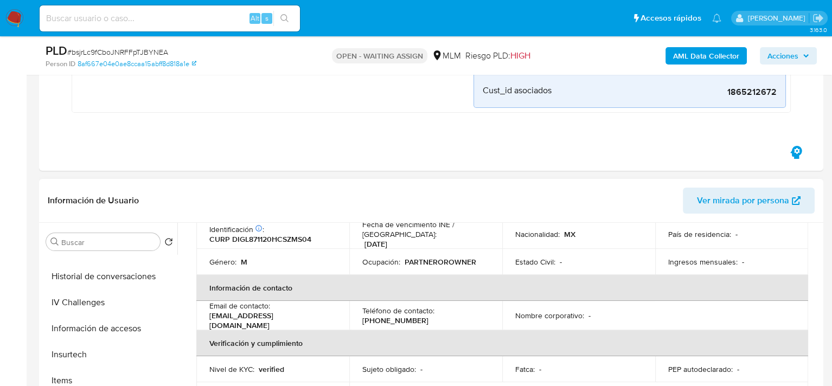
click at [429, 316] on p "[PHONE_NUMBER]" at bounding box center [395, 321] width 66 height 10
click at [429, 316] on p "(81) 16131094" at bounding box center [395, 321] width 66 height 10
drag, startPoint x: 437, startPoint y: 309, endPoint x: 492, endPoint y: 309, distance: 55.3
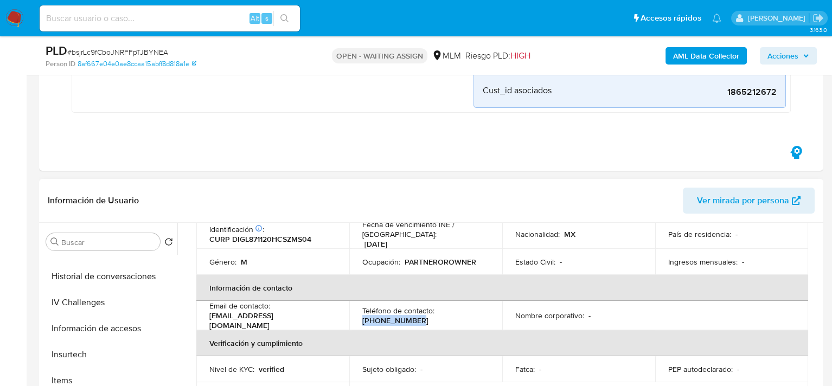
click at [492, 309] on td "Teléfono de contacto : (81) 16131094" at bounding box center [425, 315] width 153 height 29
copy p "(81) 16131094"
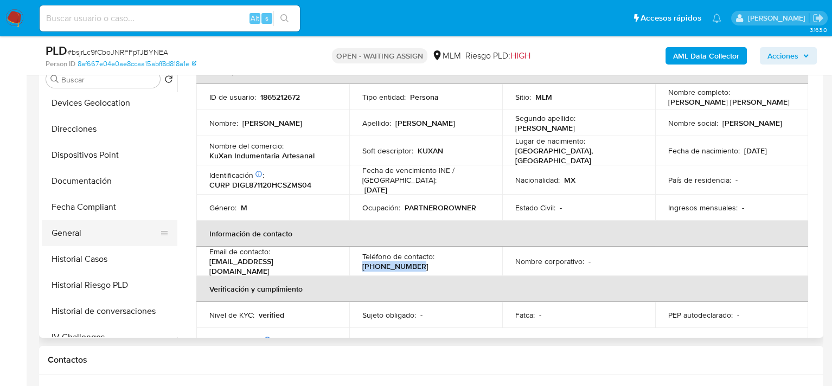
scroll to position [217, 0]
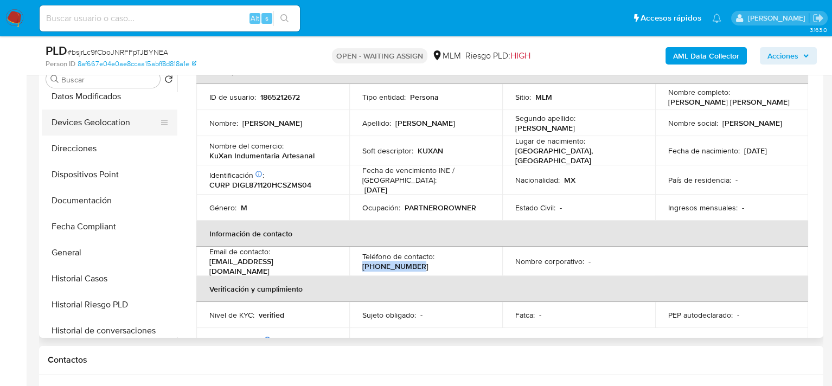
click at [103, 127] on button "Devices Geolocation" at bounding box center [105, 123] width 127 height 26
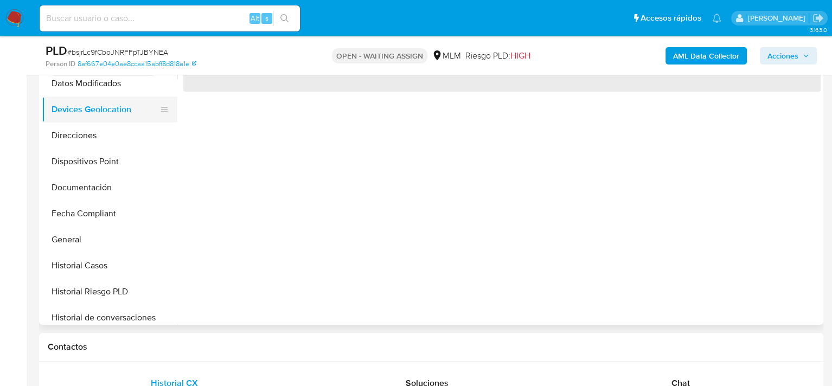
scroll to position [0, 0]
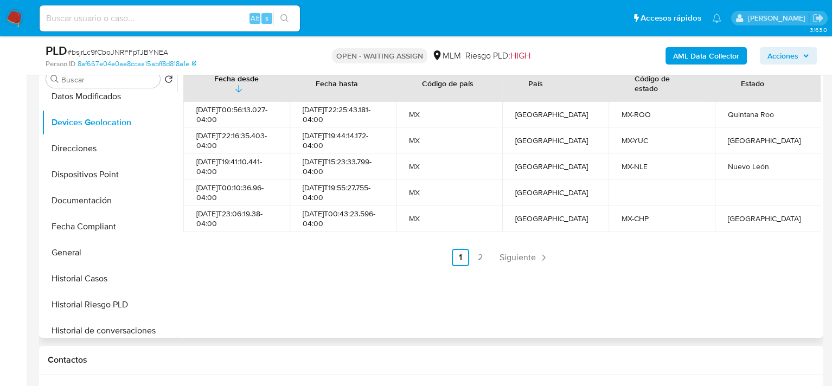
click at [528, 260] on span "Siguiente" at bounding box center [518, 257] width 36 height 9
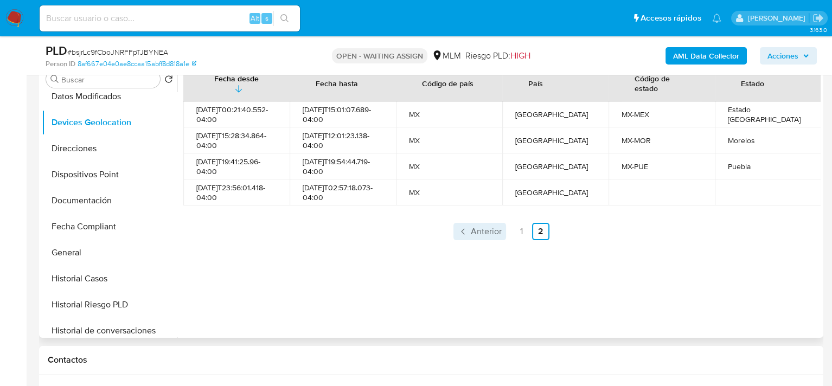
click at [491, 228] on span "Anterior" at bounding box center [486, 231] width 31 height 9
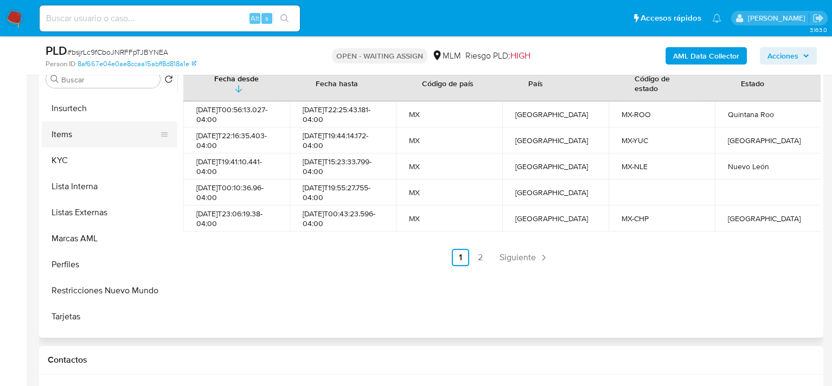
scroll to position [536, 0]
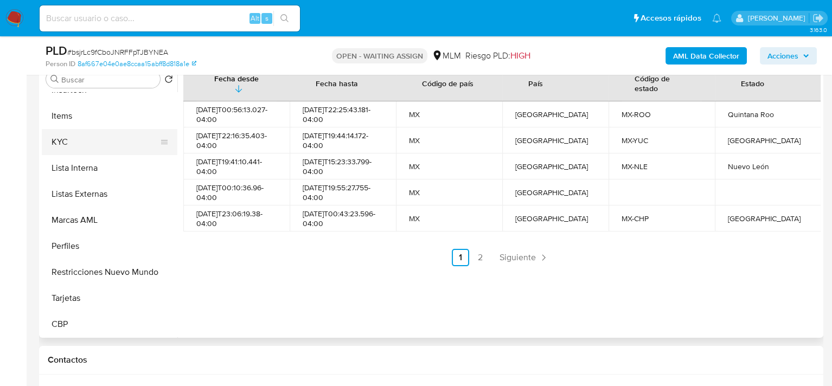
click at [77, 140] on button "KYC" at bounding box center [105, 142] width 127 height 26
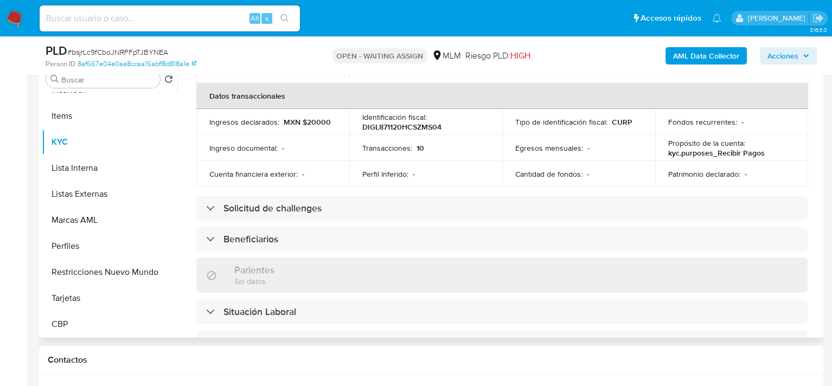
scroll to position [380, 0]
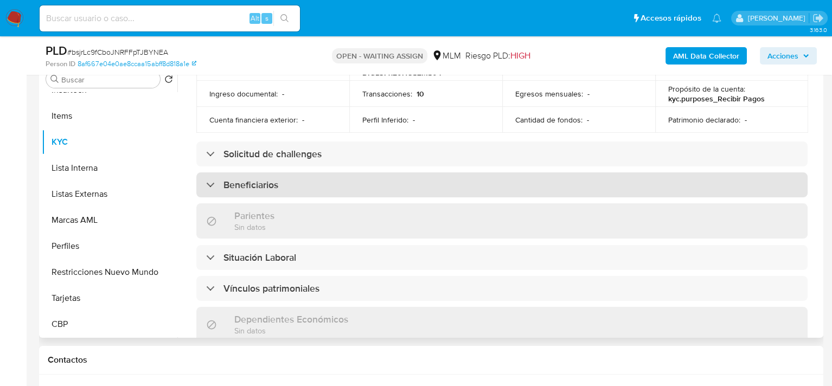
click at [380, 174] on div "Beneficiarios" at bounding box center [501, 184] width 611 height 25
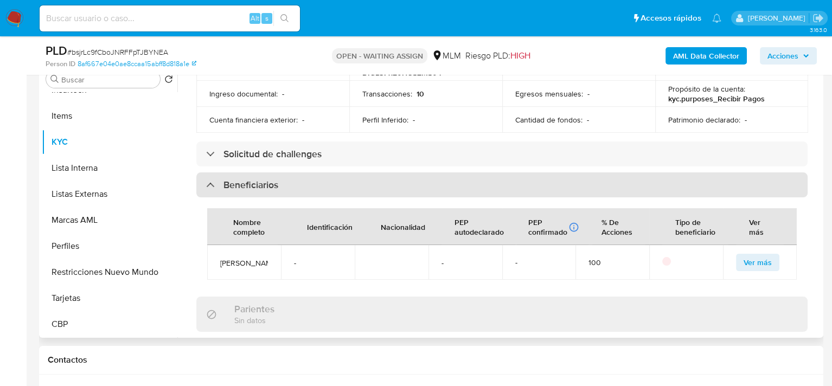
click at [380, 174] on div "Beneficiarios" at bounding box center [501, 184] width 611 height 25
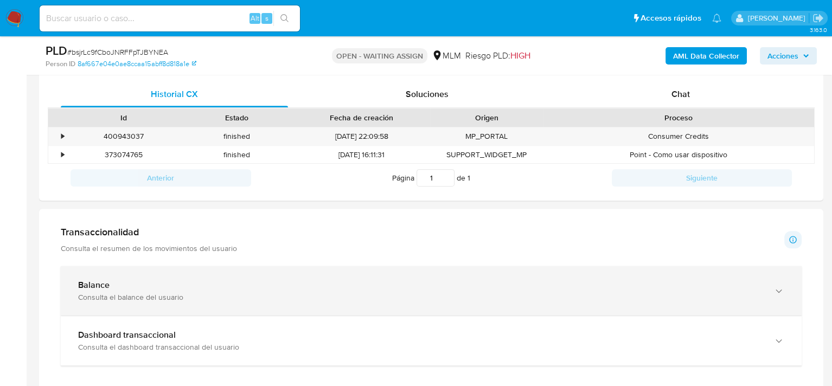
scroll to position [762, 0]
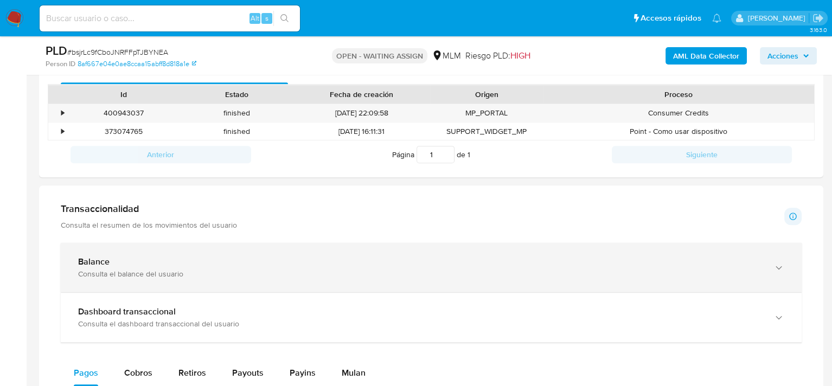
click at [196, 263] on div "Balance" at bounding box center [420, 262] width 685 height 11
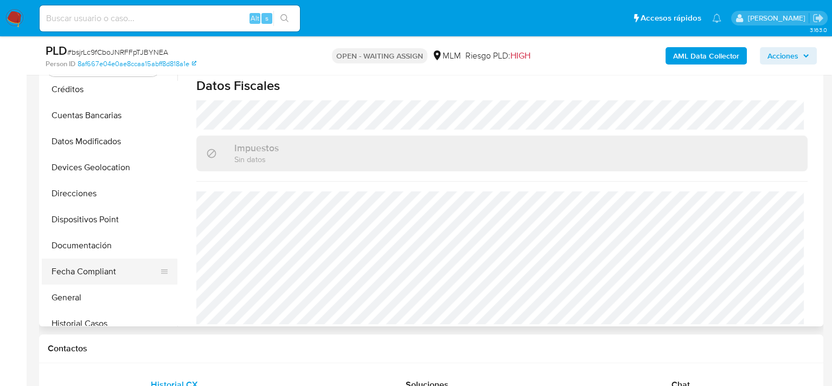
scroll to position [163, 0]
click at [100, 286] on button "General" at bounding box center [105, 296] width 127 height 26
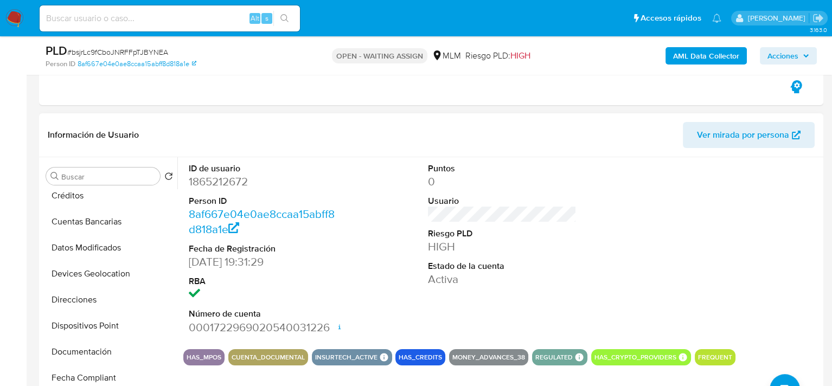
scroll to position [394, 0]
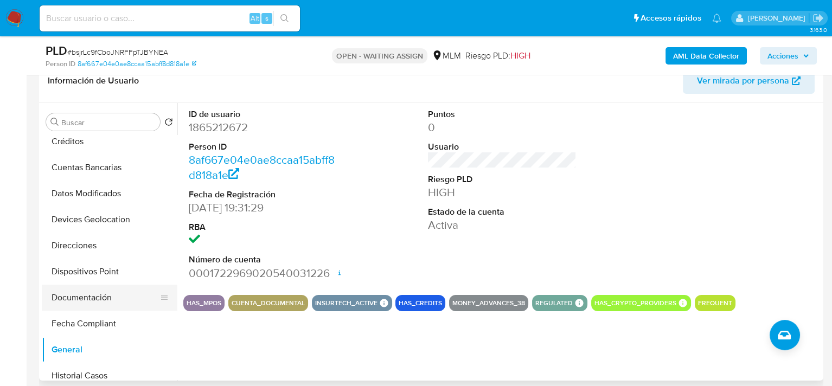
click at [105, 293] on button "Documentación" at bounding box center [105, 298] width 127 height 26
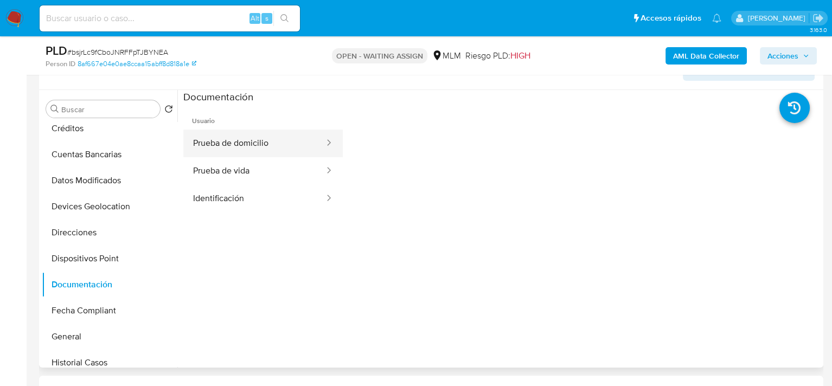
click at [231, 137] on button "Prueba de domicilio" at bounding box center [254, 144] width 142 height 28
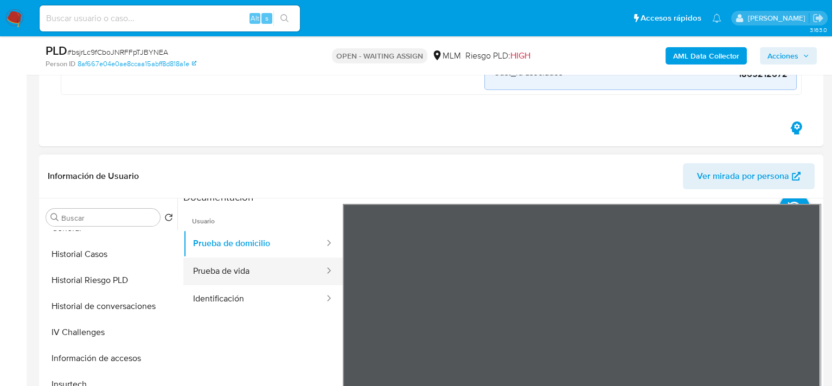
scroll to position [0, 0]
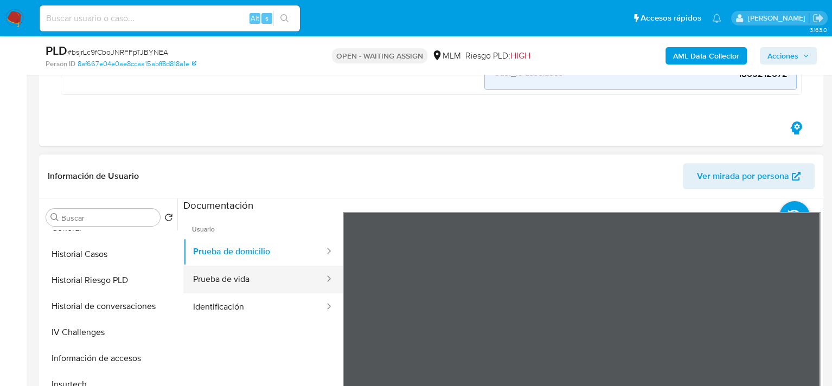
click at [261, 283] on button "Prueba de vida" at bounding box center [254, 280] width 142 height 28
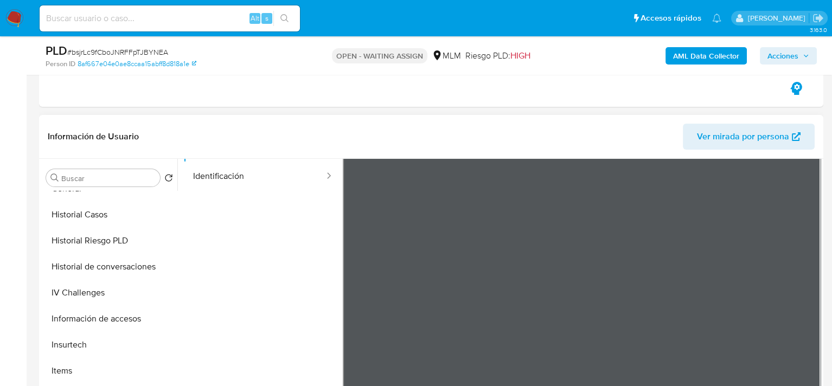
scroll to position [394, 0]
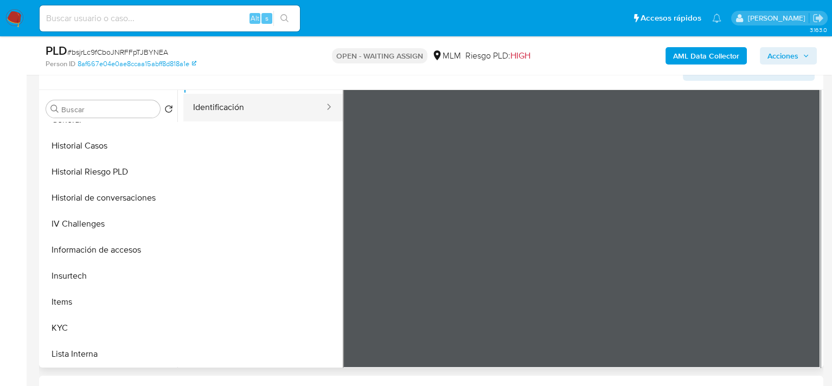
click at [241, 110] on button "Identificación" at bounding box center [254, 108] width 142 height 28
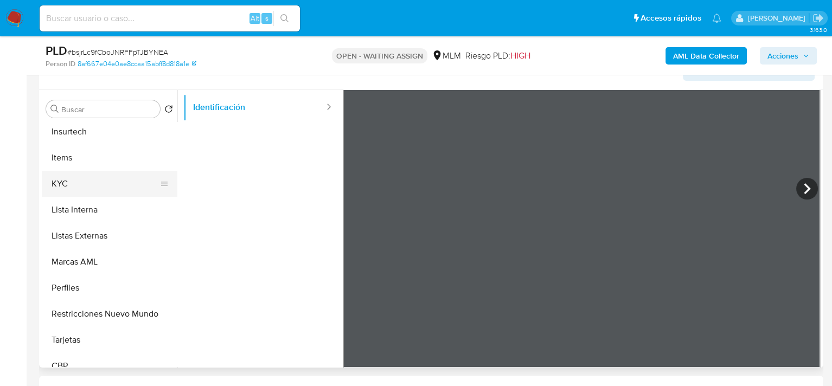
scroll to position [536, 0]
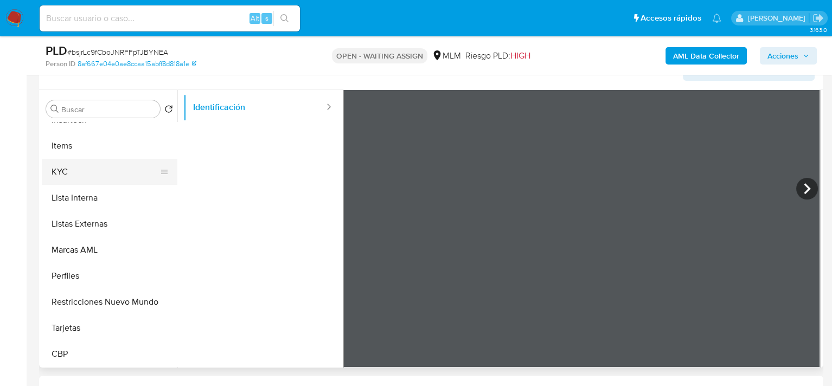
click at [95, 159] on button "KYC" at bounding box center [105, 172] width 127 height 26
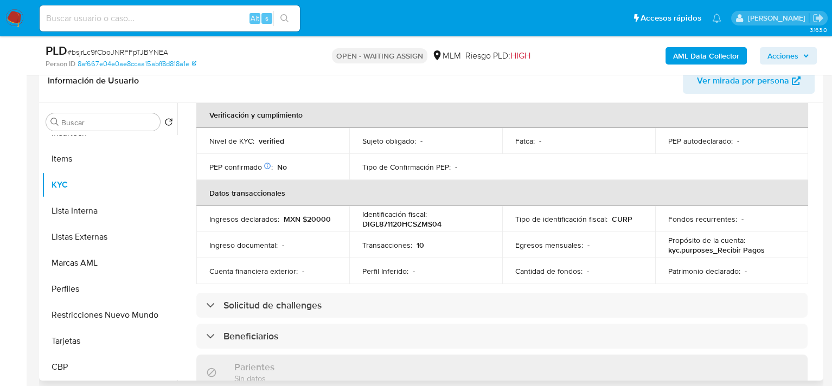
scroll to position [325, 0]
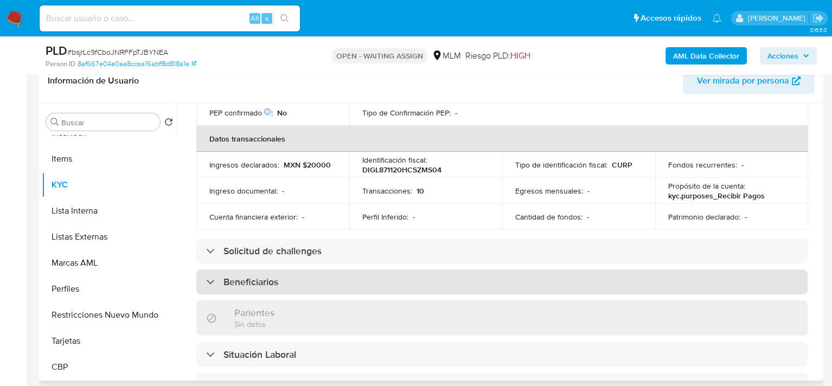
click at [316, 276] on div "Beneficiarios" at bounding box center [501, 282] width 611 height 25
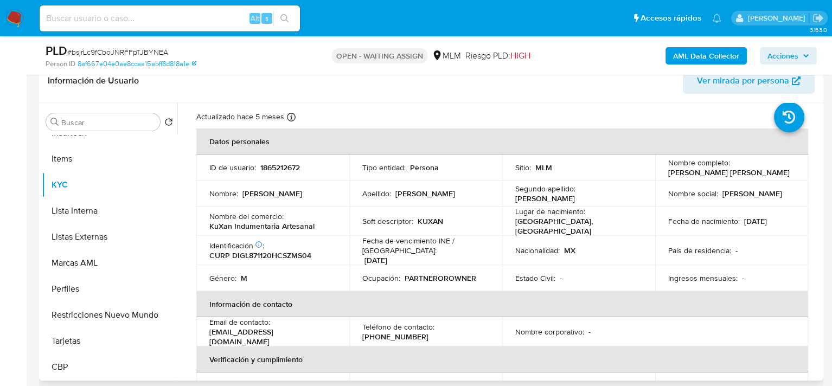
scroll to position [54, 0]
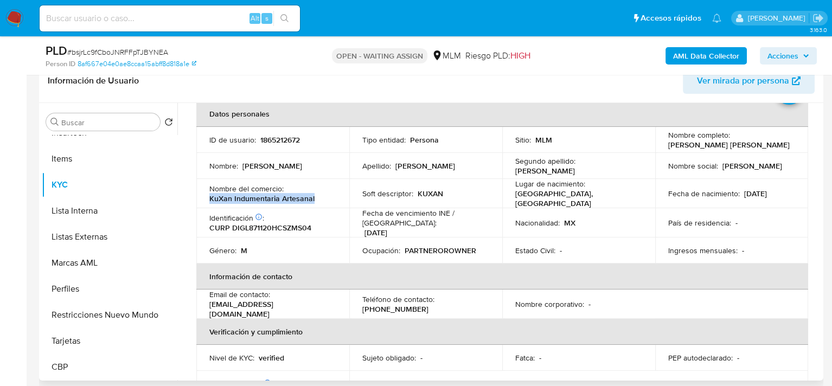
drag, startPoint x: 209, startPoint y: 196, endPoint x: 324, endPoint y: 197, distance: 114.5
click at [324, 197] on div "Nombre del comercio : KuXan Indumentaria Artesanal" at bounding box center [272, 194] width 127 height 20
copy p "KuXan Indumentaria Artesanal"
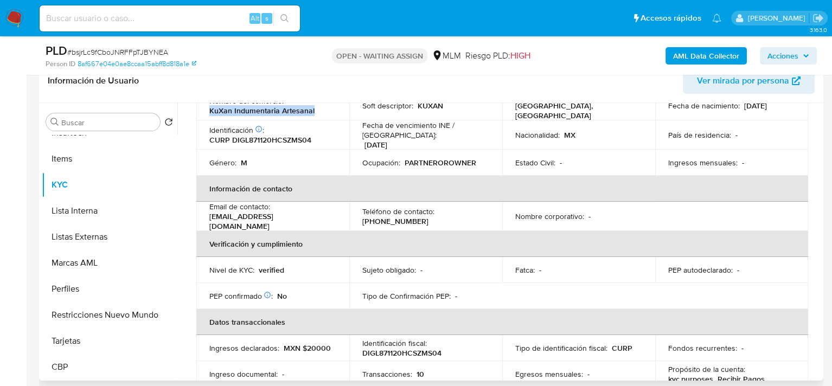
scroll to position [163, 0]
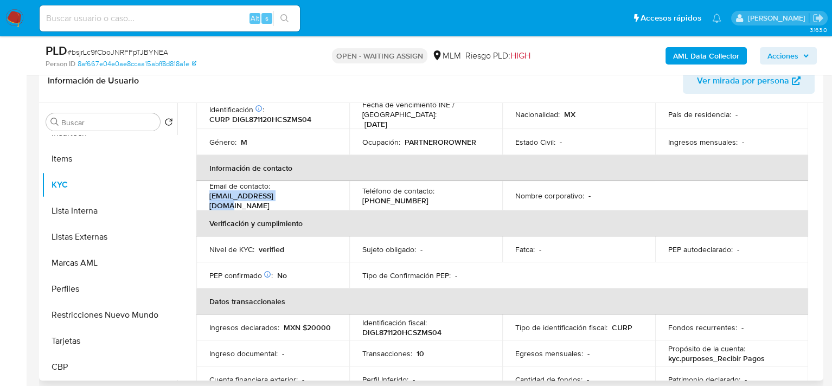
drag, startPoint x: 294, startPoint y: 190, endPoint x: 202, endPoint y: 194, distance: 92.3
click at [202, 194] on td "Email de contacto : reyregio20@gmail.com" at bounding box center [272, 195] width 153 height 29
copy p "reyregio20@gmail.com"
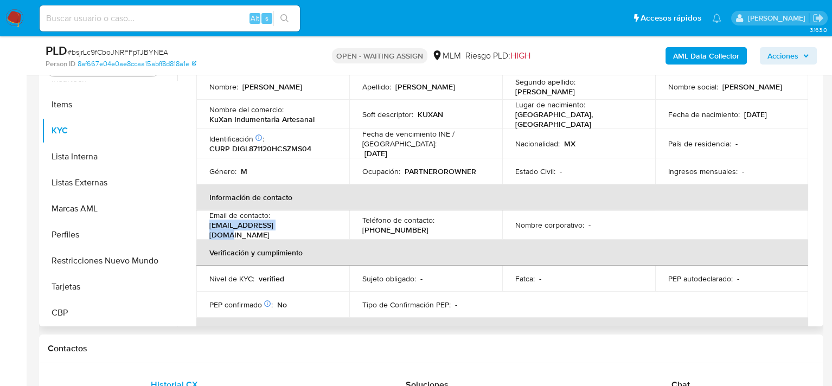
scroll to position [50, 0]
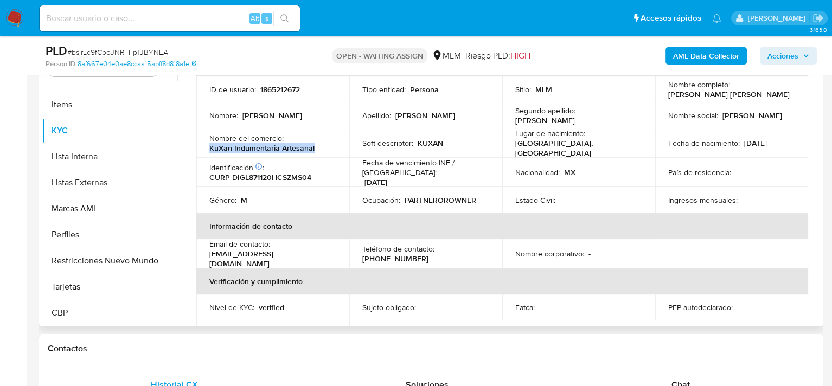
drag, startPoint x: 292, startPoint y: 143, endPoint x: 203, endPoint y: 149, distance: 89.2
click at [203, 149] on td "Nombre del comercio : KuXan Indumentaria Artesanal" at bounding box center [272, 143] width 153 height 29
copy p "KuXan Indumentaria Artesanal"
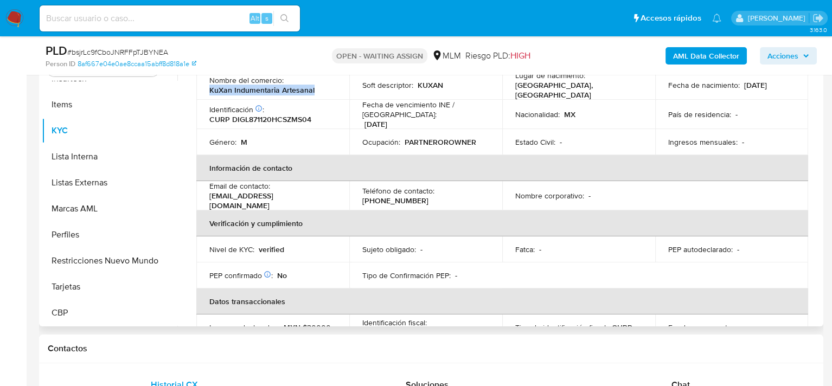
scroll to position [105, 0]
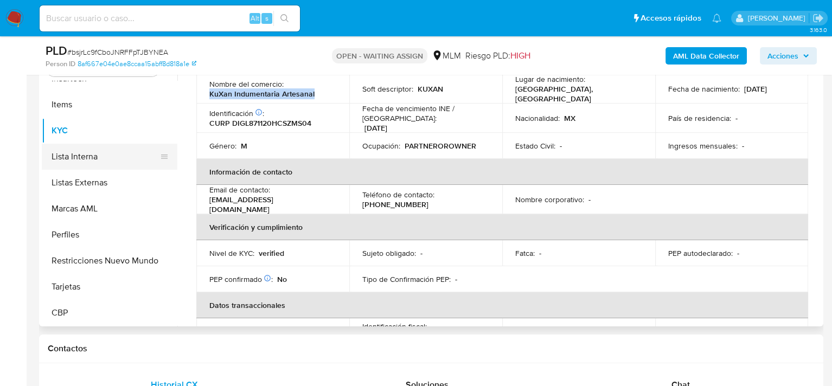
click at [107, 158] on button "Lista Interna" at bounding box center [105, 157] width 127 height 26
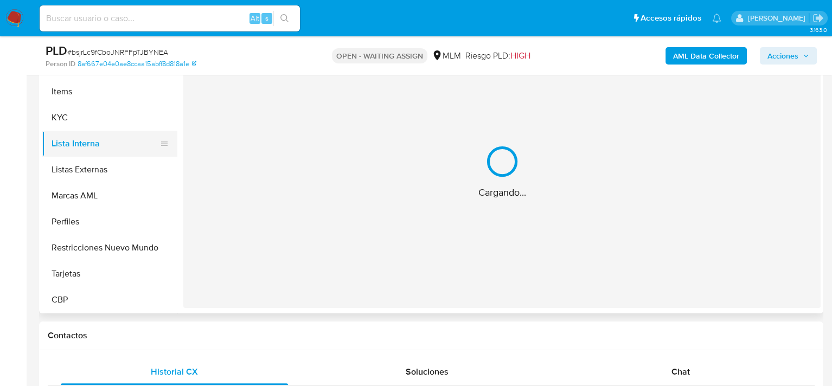
scroll to position [0, 0]
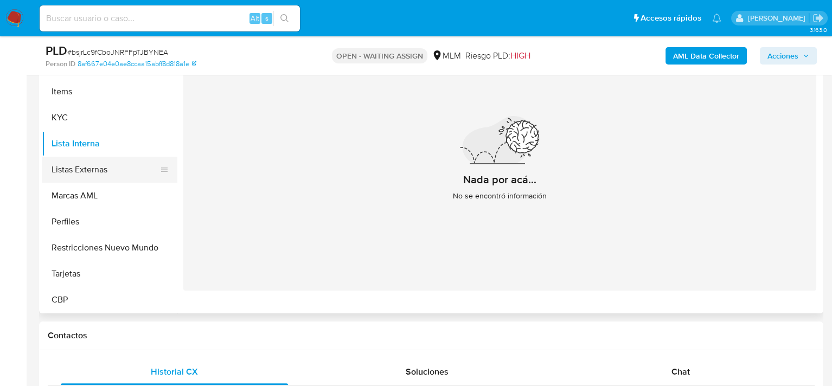
click at [74, 167] on button "Listas Externas" at bounding box center [105, 170] width 127 height 26
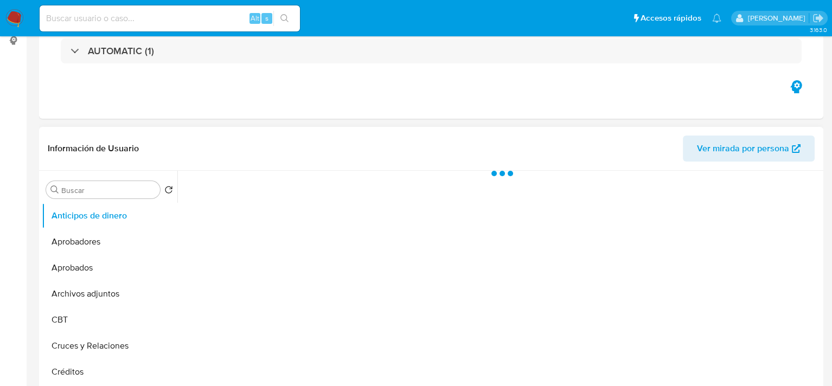
scroll to position [163, 0]
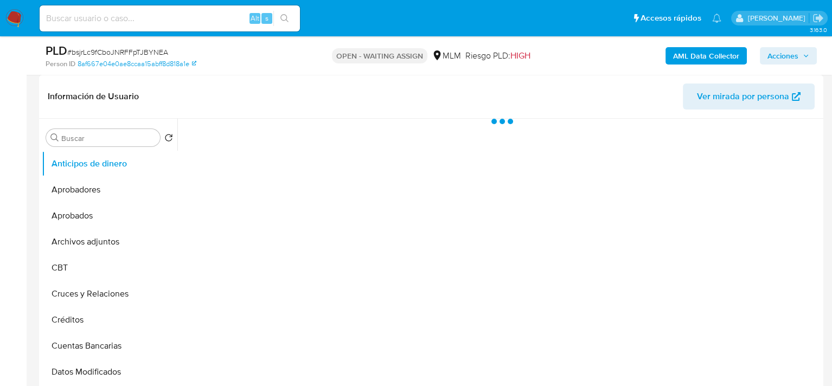
select select "10"
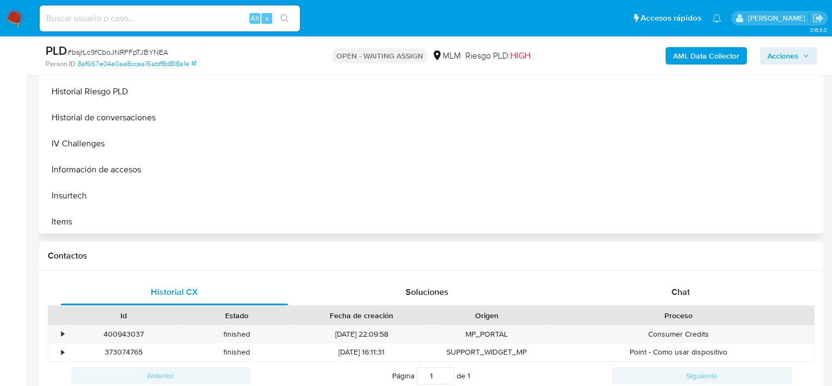
scroll to position [380, 0]
click at [76, 189] on button "KYC" at bounding box center [105, 194] width 127 height 26
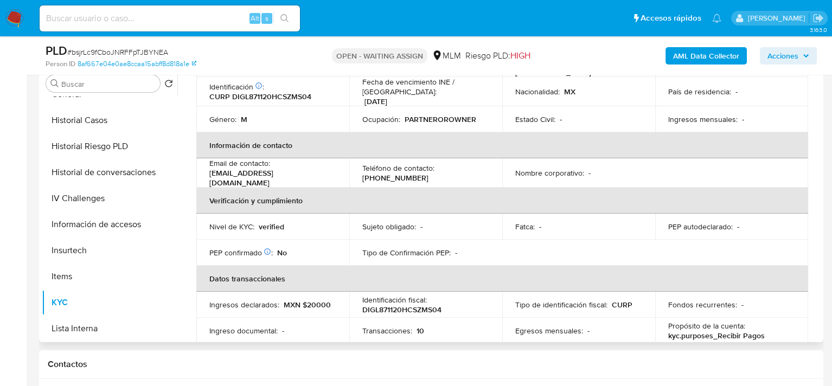
scroll to position [163, 0]
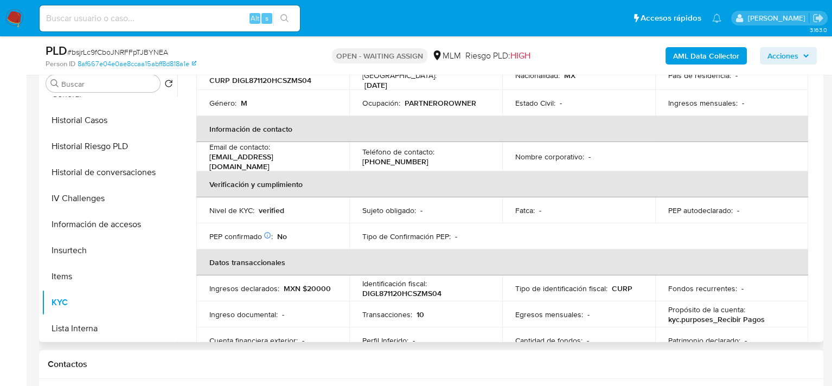
click at [429, 157] on p "(81) 16131094" at bounding box center [395, 162] width 66 height 10
drag, startPoint x: 456, startPoint y: 149, endPoint x: 439, endPoint y: 149, distance: 17.4
click at [429, 157] on p "(81) 16131094" at bounding box center [395, 162] width 66 height 10
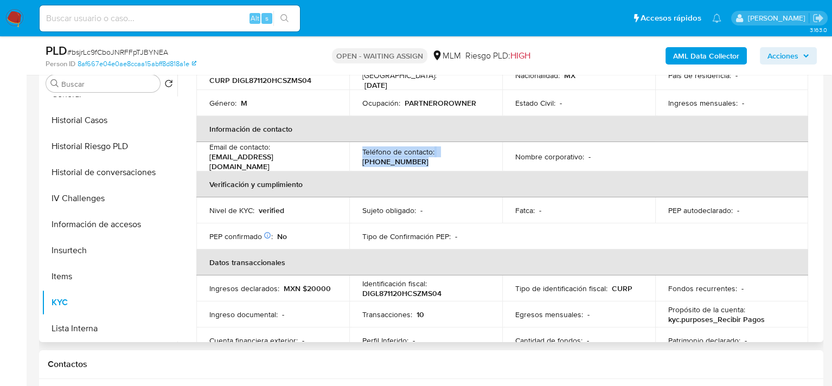
click at [429, 157] on p "(81) 16131094" at bounding box center [395, 162] width 66 height 10
drag, startPoint x: 436, startPoint y: 151, endPoint x: 496, endPoint y: 149, distance: 59.7
click at [498, 150] on td "Teléfono de contacto : (81) 16131094" at bounding box center [425, 156] width 153 height 29
copy p "(81) 16131094"
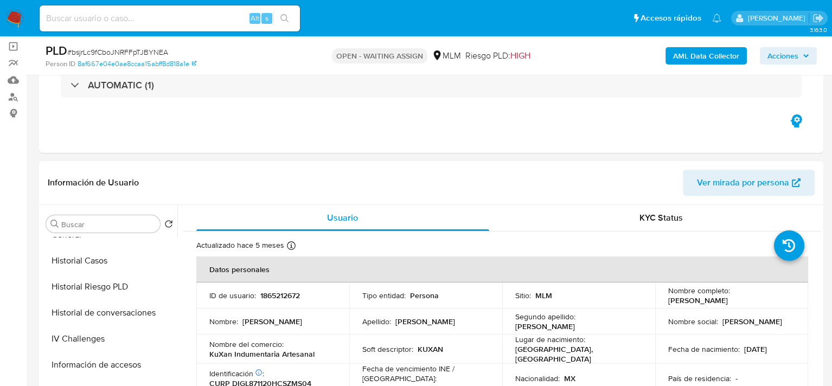
scroll to position [54, 0]
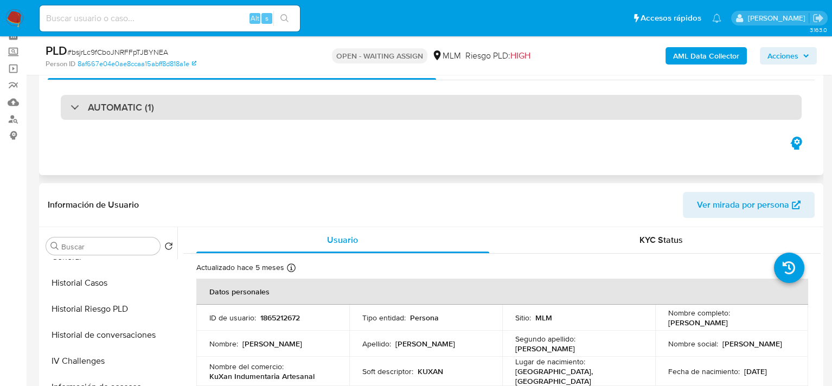
click at [129, 105] on h3 "AUTOMATIC (1)" at bounding box center [121, 107] width 66 height 12
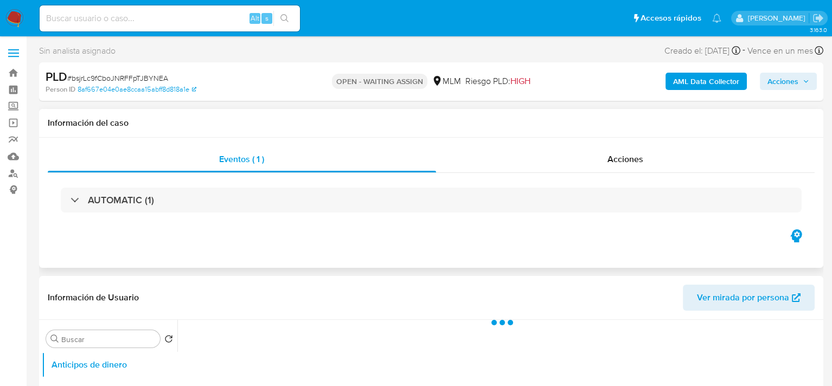
select select "10"
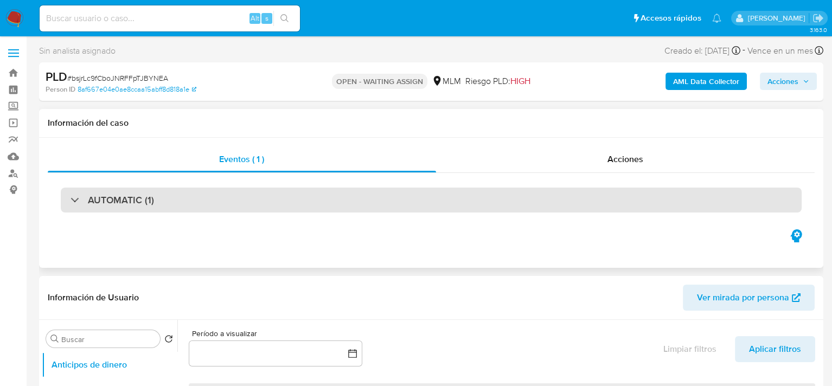
click at [161, 207] on div "AUTOMATIC (1)" at bounding box center [431, 200] width 741 height 25
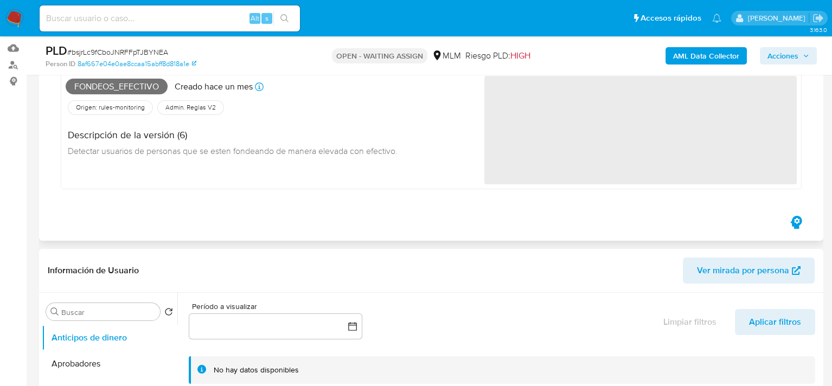
scroll to position [54, 0]
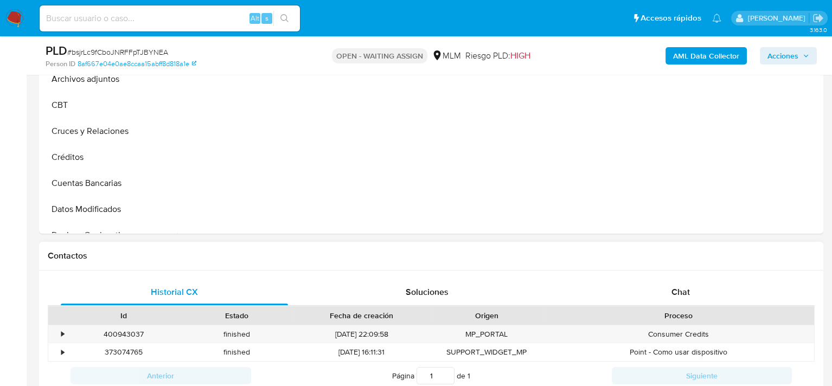
select select "10"
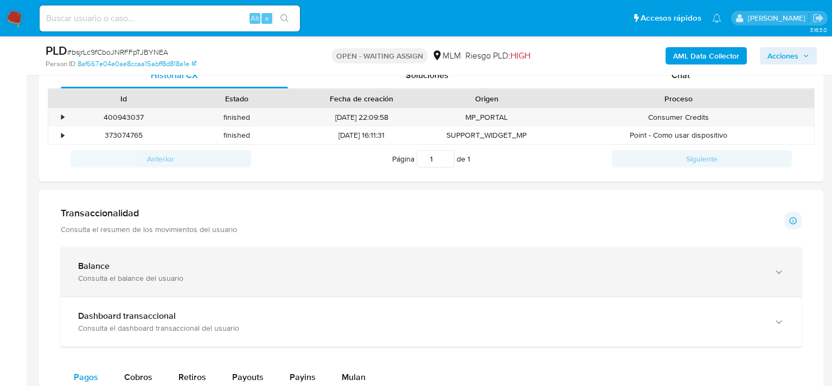
click at [215, 268] on div "Balance" at bounding box center [420, 266] width 685 height 11
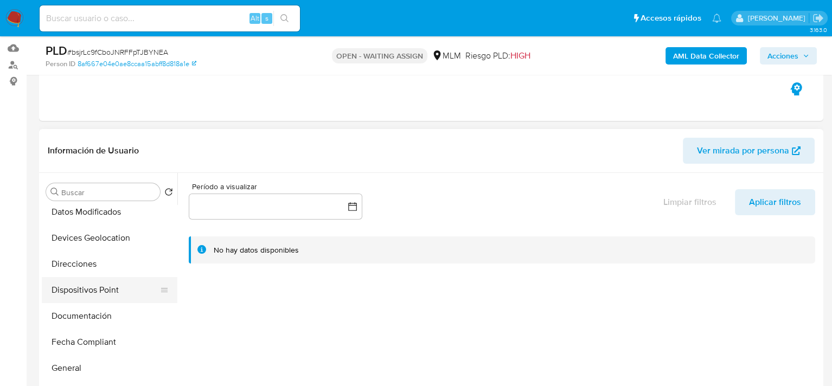
scroll to position [217, 0]
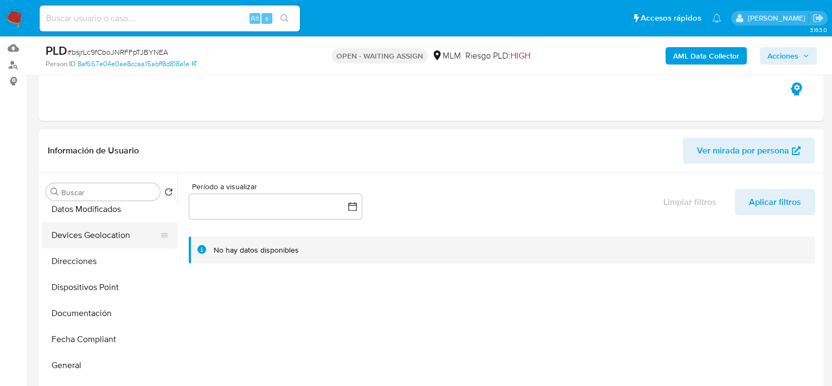
click at [101, 240] on button "Devices Geolocation" at bounding box center [105, 235] width 127 height 26
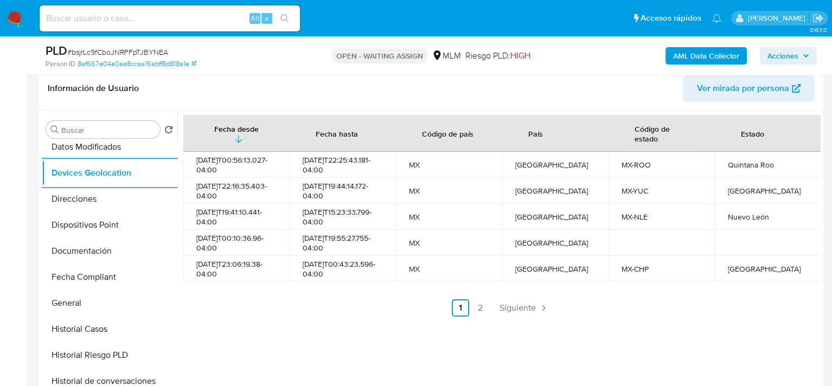
scroll to position [271, 0]
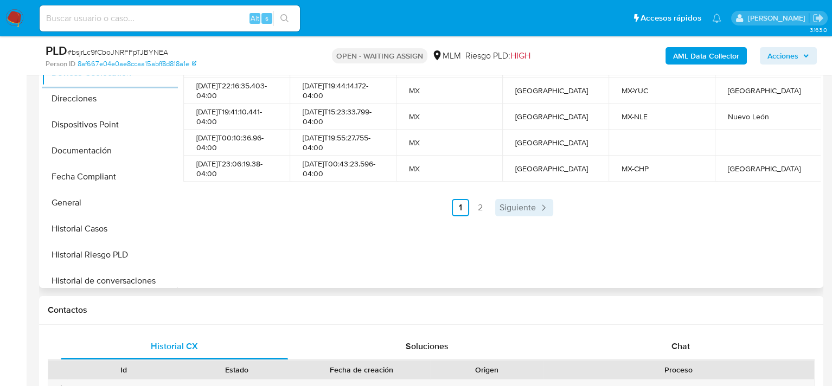
click at [523, 206] on span "Siguiente" at bounding box center [518, 207] width 36 height 9
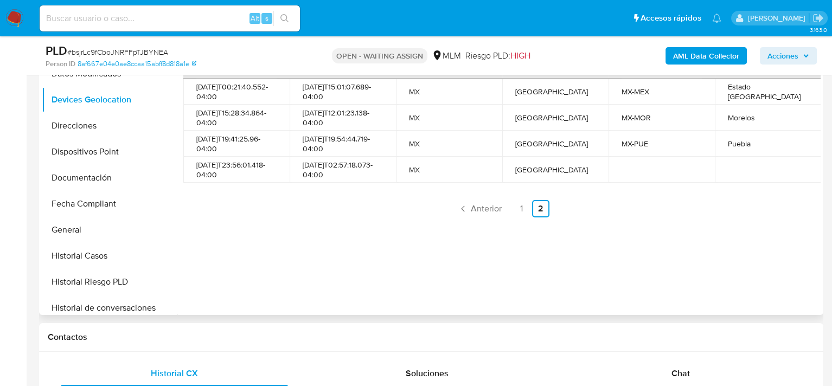
scroll to position [217, 0]
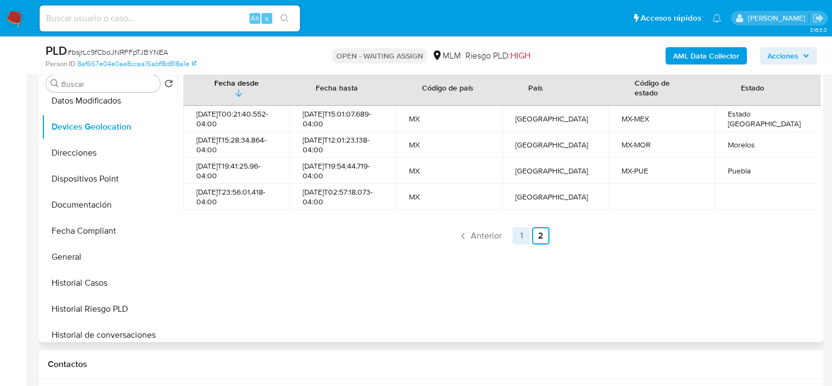
click at [521, 237] on link "1" at bounding box center [521, 235] width 17 height 17
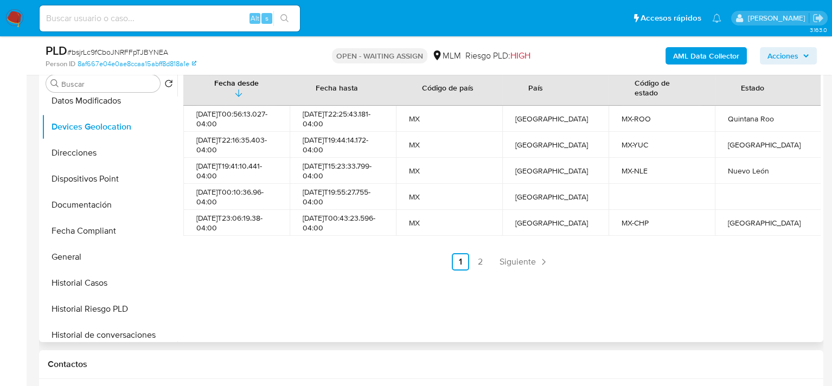
scroll to position [380, 0]
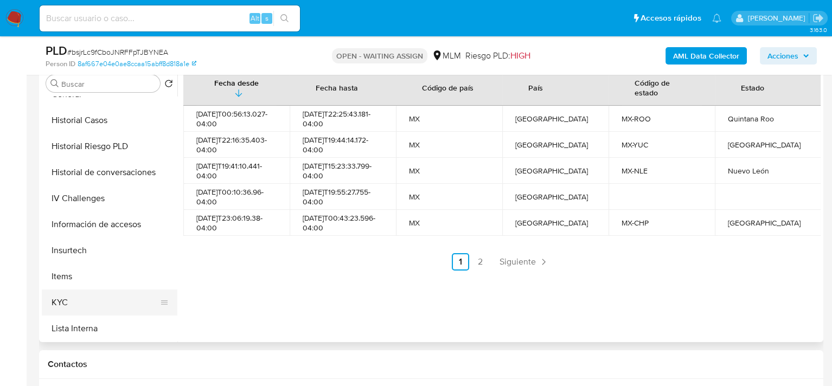
click at [74, 309] on button "KYC" at bounding box center [105, 303] width 127 height 26
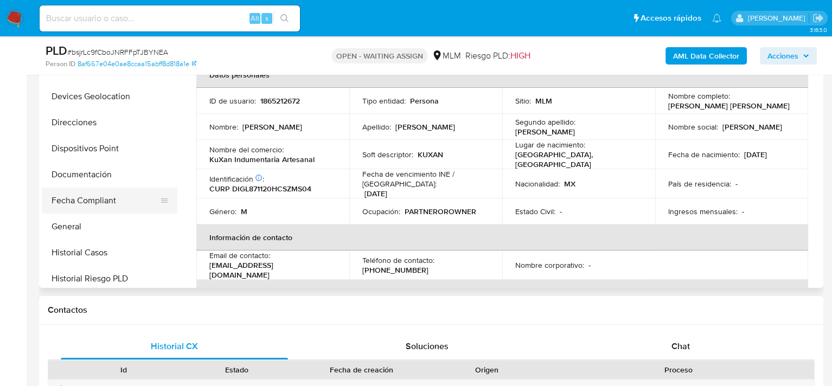
scroll to position [217, 0]
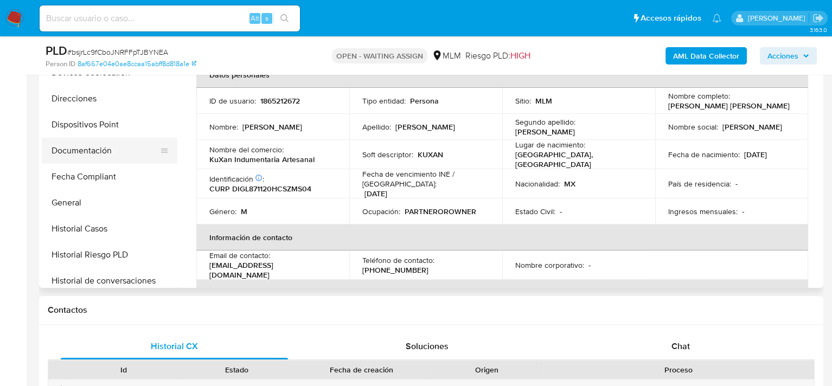
click at [85, 156] on button "Documentación" at bounding box center [105, 151] width 127 height 26
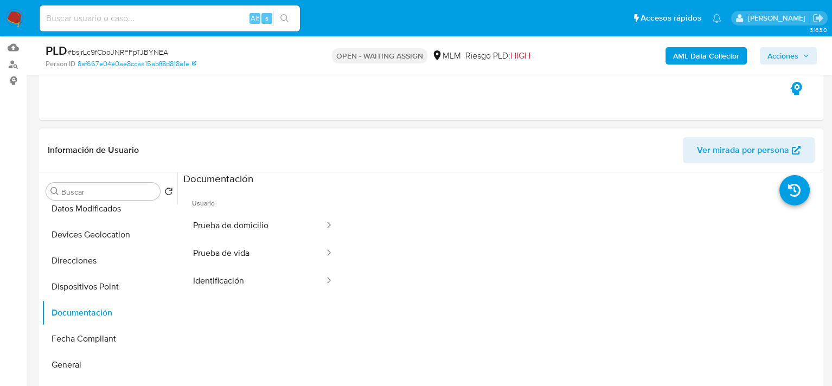
scroll to position [108, 0]
click at [237, 249] on button "Prueba de vida" at bounding box center [254, 254] width 142 height 28
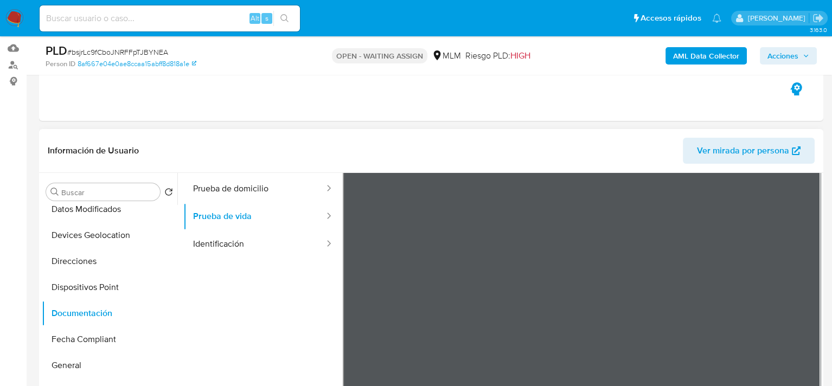
scroll to position [37, 0]
click at [232, 246] on button "Identificación" at bounding box center [254, 245] width 142 height 28
click at [225, 220] on button "Prueba de vida" at bounding box center [254, 217] width 142 height 28
click at [271, 243] on button "Identificación" at bounding box center [254, 245] width 142 height 28
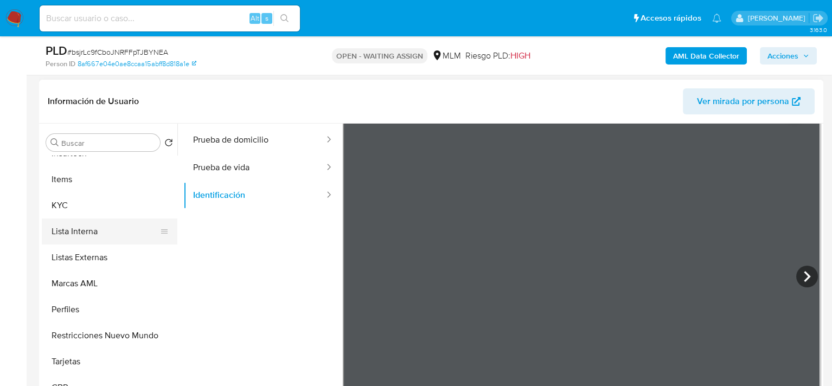
scroll to position [163, 0]
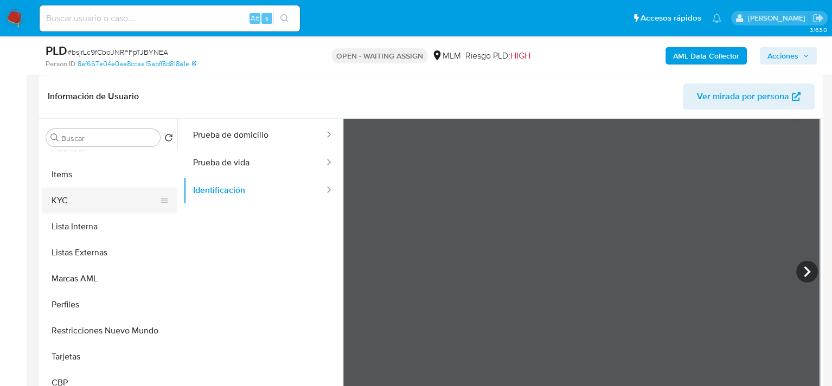
click at [83, 202] on button "KYC" at bounding box center [105, 201] width 127 height 26
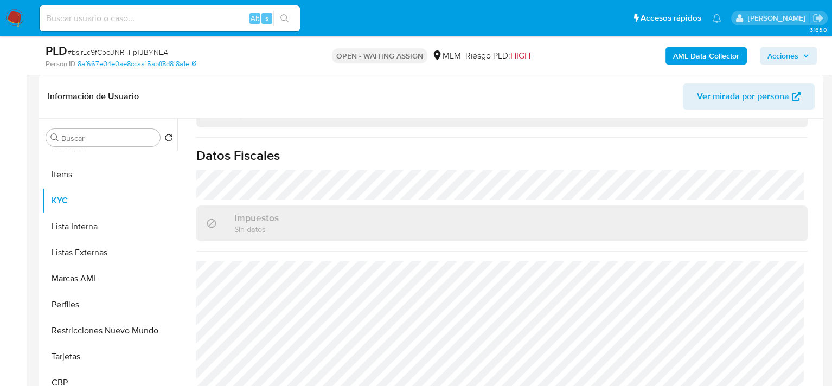
scroll to position [382, 0]
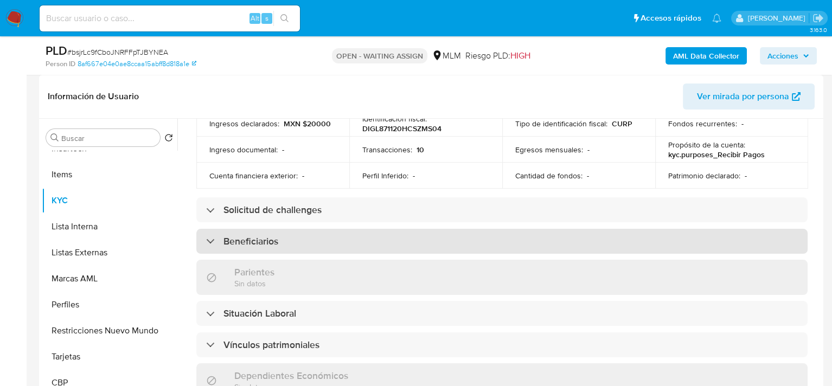
click at [228, 240] on h3 "Beneficiarios" at bounding box center [250, 241] width 55 height 12
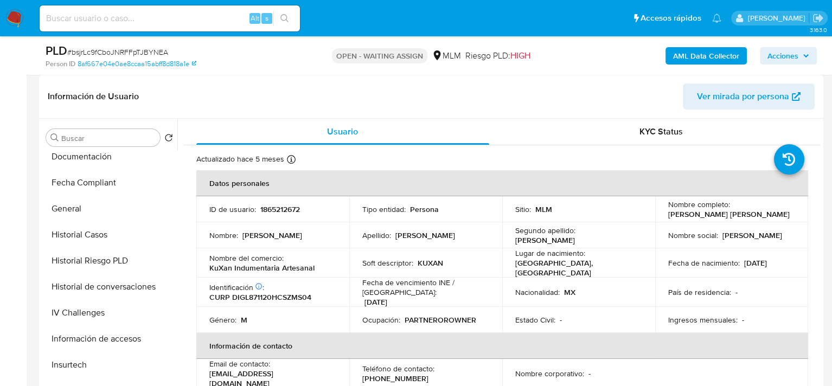
scroll to position [319, 0]
click at [89, 162] on button "Documentación" at bounding box center [105, 157] width 127 height 26
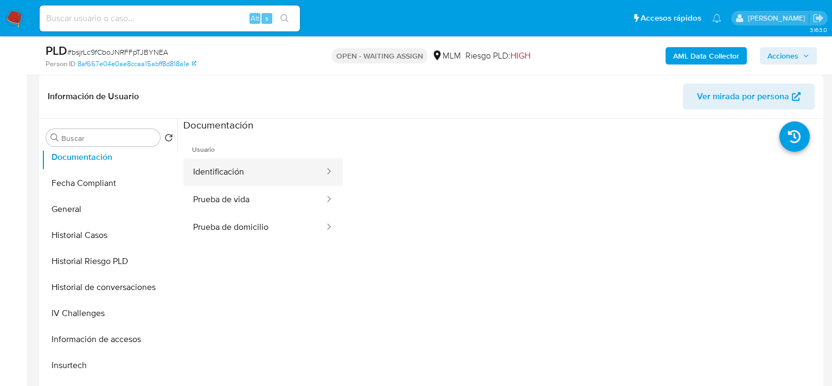
click at [243, 171] on button "Identificación" at bounding box center [254, 172] width 142 height 28
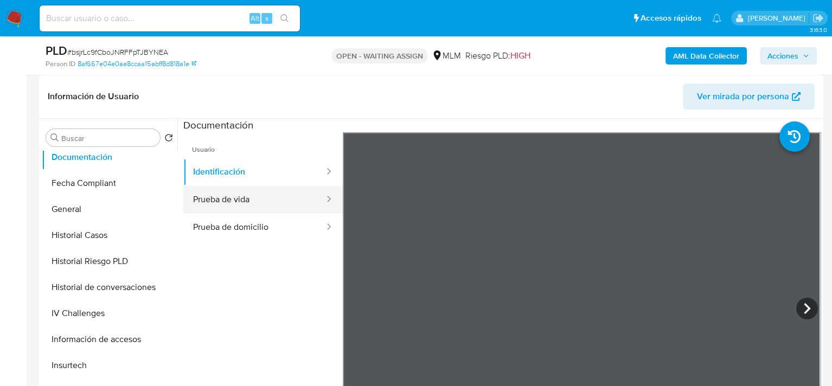
click at [263, 200] on button "Prueba de vida" at bounding box center [254, 200] width 142 height 28
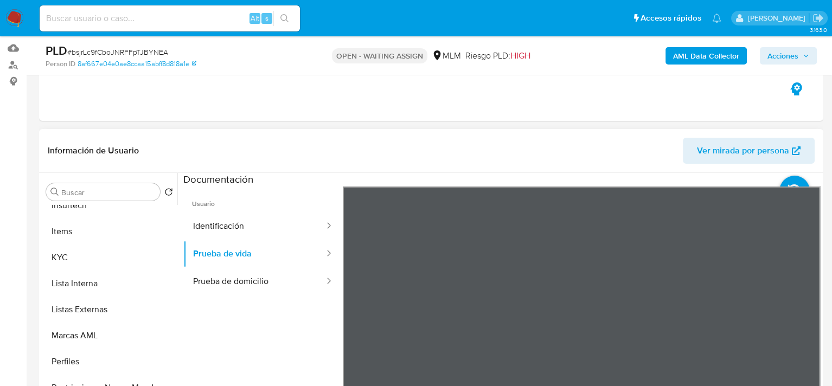
scroll to position [536, 0]
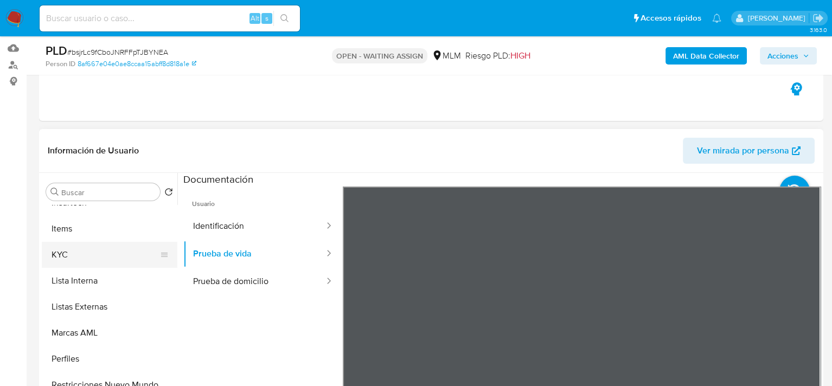
click at [77, 251] on button "KYC" at bounding box center [105, 255] width 127 height 26
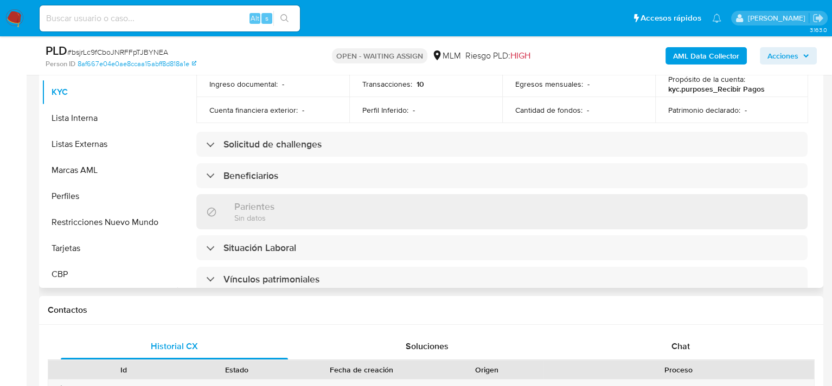
scroll to position [488, 0]
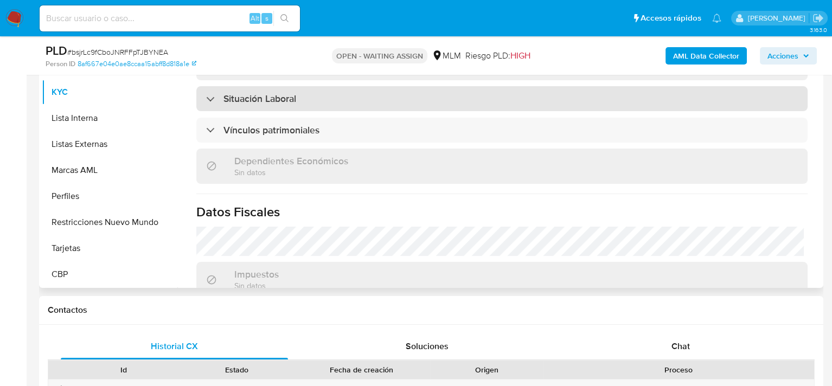
click at [258, 93] on h3 "Situación Laboral" at bounding box center [259, 99] width 73 height 12
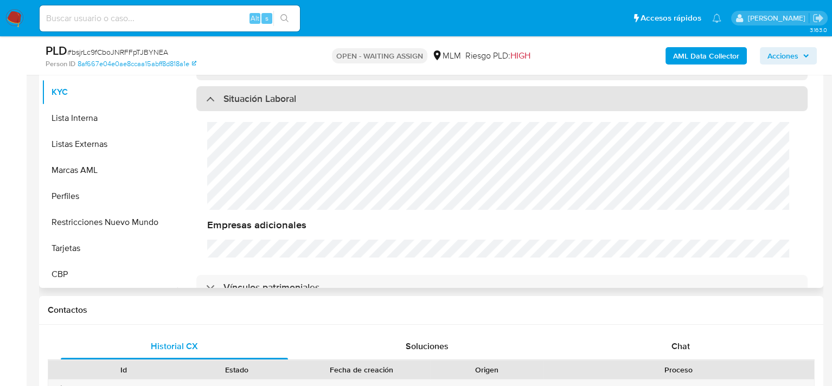
click at [274, 101] on div "Situación Laboral" at bounding box center [501, 98] width 611 height 25
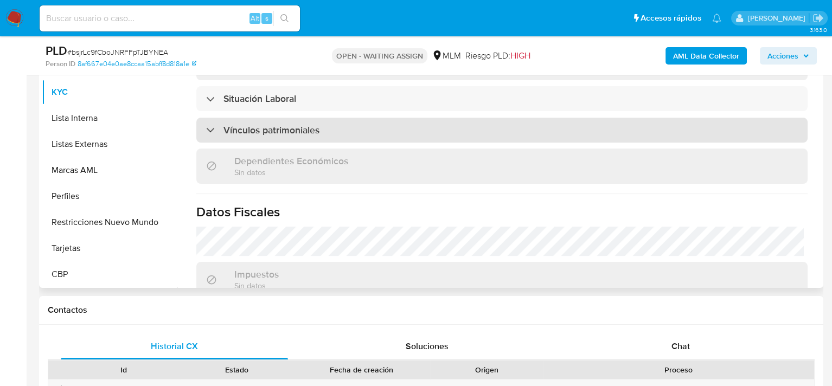
click at [268, 126] on h3 "Vínculos patrimoniales" at bounding box center [271, 130] width 96 height 12
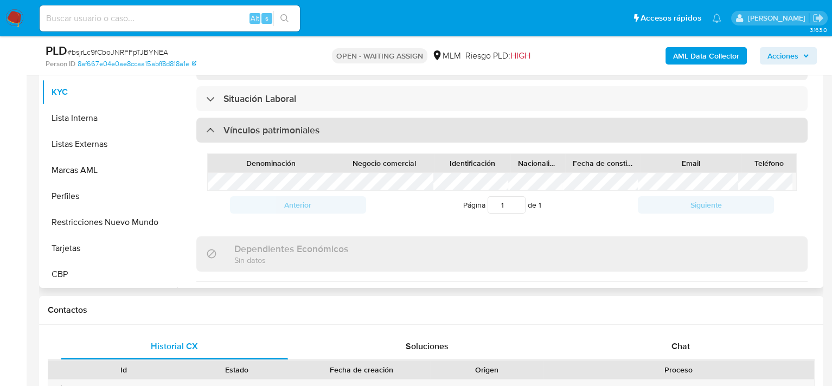
click at [268, 126] on h3 "Vínculos patrimoniales" at bounding box center [271, 130] width 96 height 12
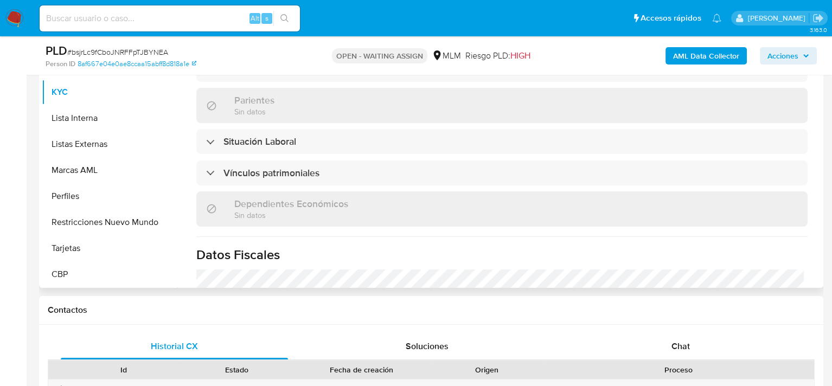
scroll to position [325, 0]
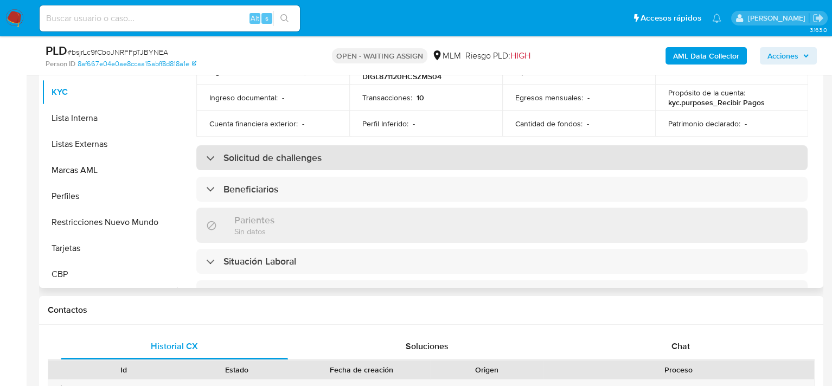
click at [244, 154] on h3 "Solicitud de challenges" at bounding box center [272, 158] width 98 height 12
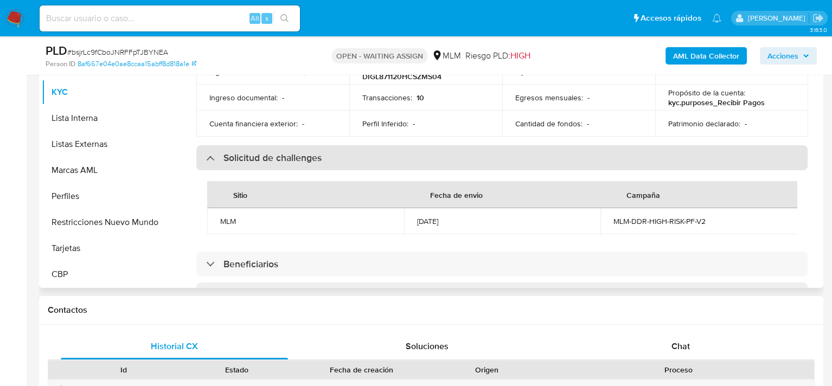
click at [244, 154] on h3 "Solicitud de challenges" at bounding box center [272, 158] width 98 height 12
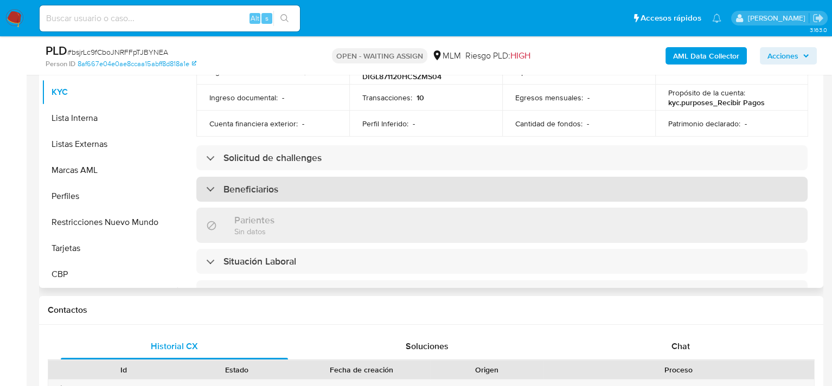
click at [254, 185] on h3 "Beneficiarios" at bounding box center [250, 189] width 55 height 12
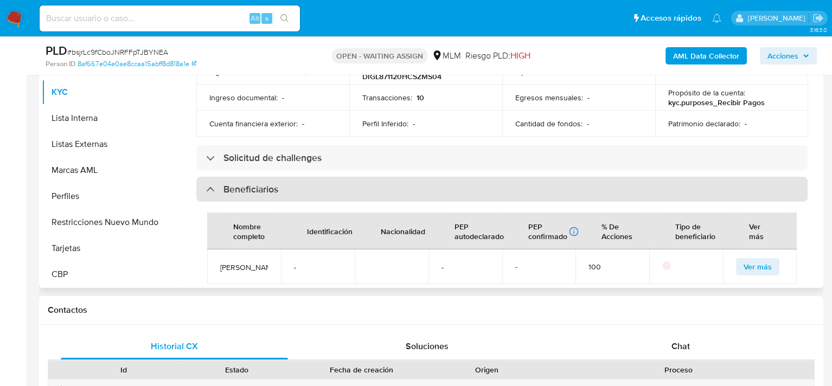
click at [254, 185] on h3 "Beneficiarios" at bounding box center [250, 189] width 55 height 12
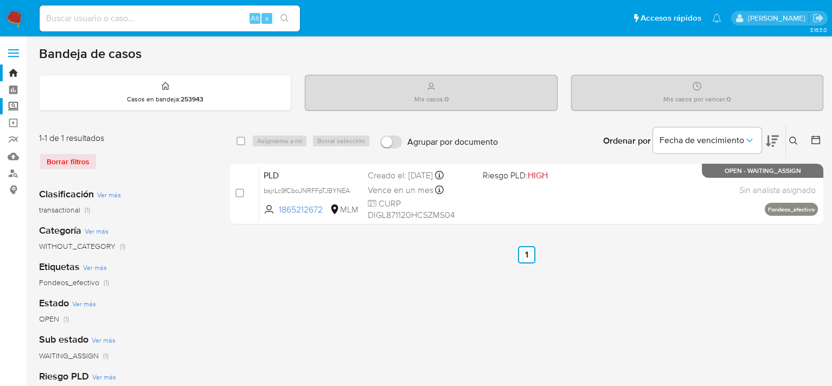
click at [9, 107] on label "Screening" at bounding box center [64, 106] width 129 height 17
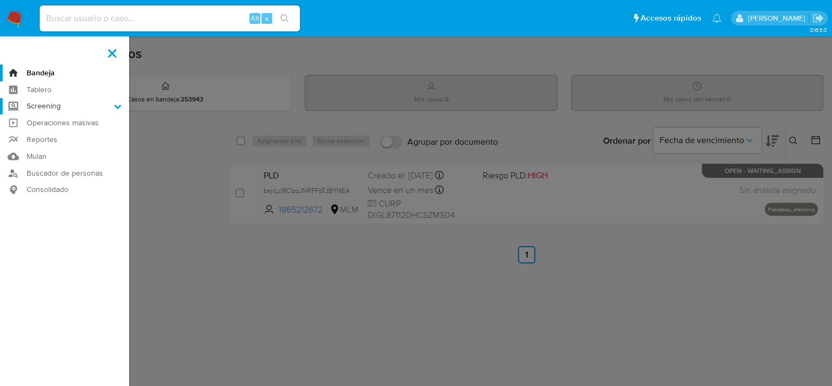
click at [0, 0] on input "Screening" at bounding box center [0, 0] width 0 height 0
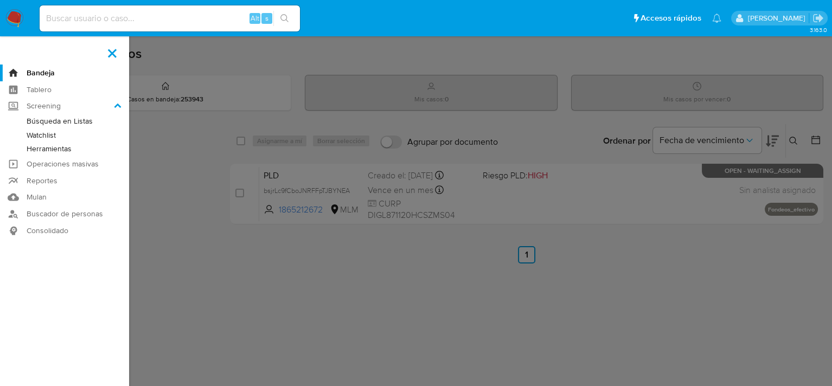
click at [74, 146] on link "Herramientas" at bounding box center [64, 149] width 129 height 14
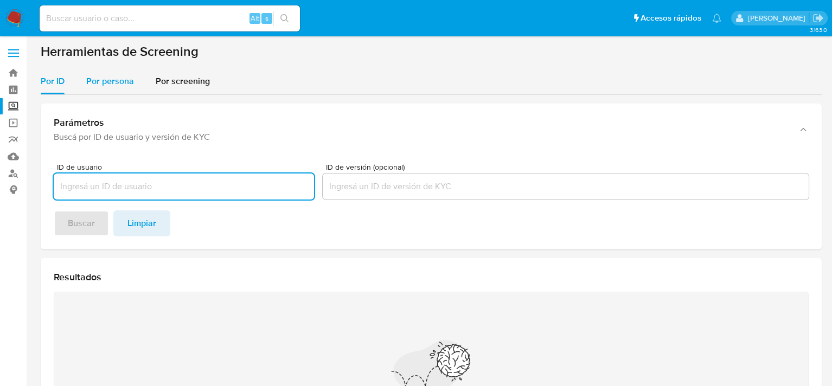
click at [116, 81] on span "Por persona" at bounding box center [110, 81] width 48 height 12
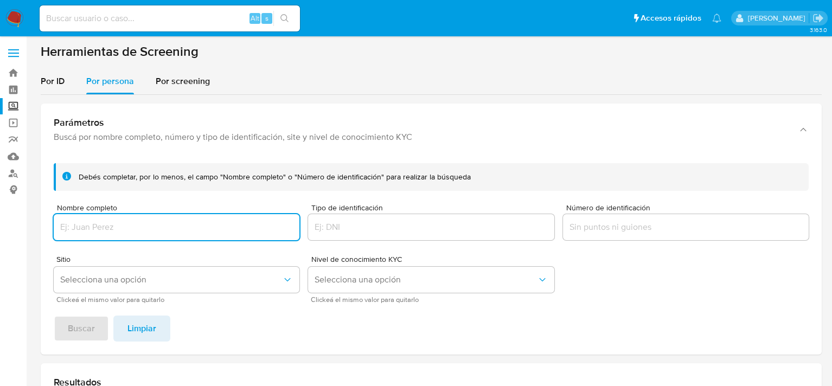
click at [120, 228] on input "Nombre completo" at bounding box center [177, 227] width 246 height 14
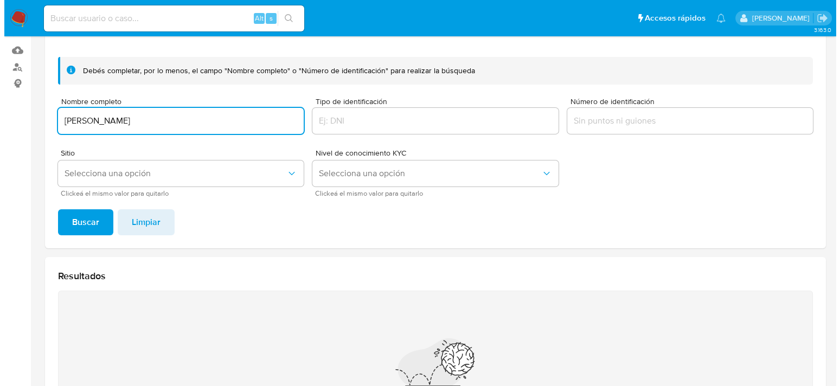
scroll to position [108, 0]
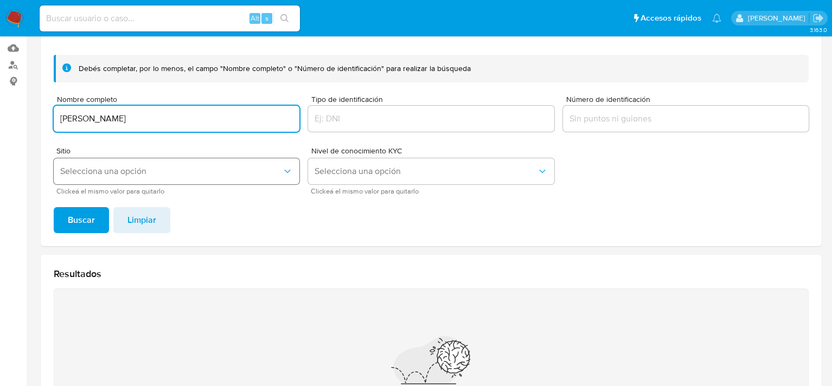
type input "[PERSON_NAME]"
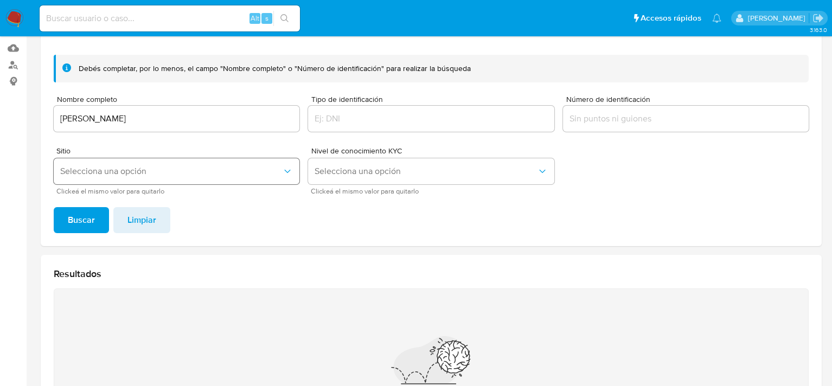
click at [121, 172] on span "Selecciona una opción" at bounding box center [171, 171] width 222 height 11
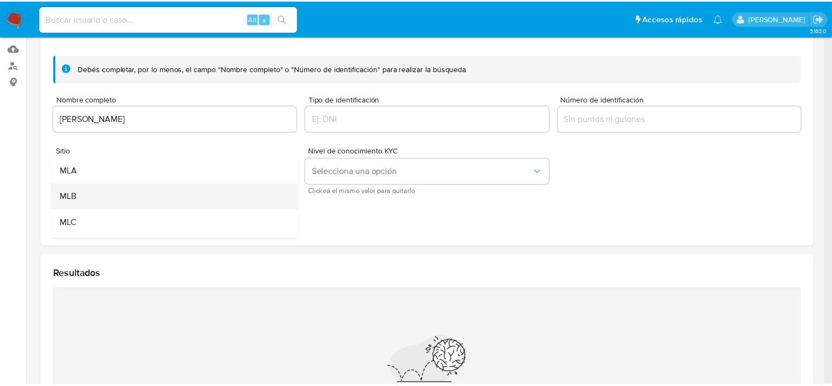
scroll to position [74, 0]
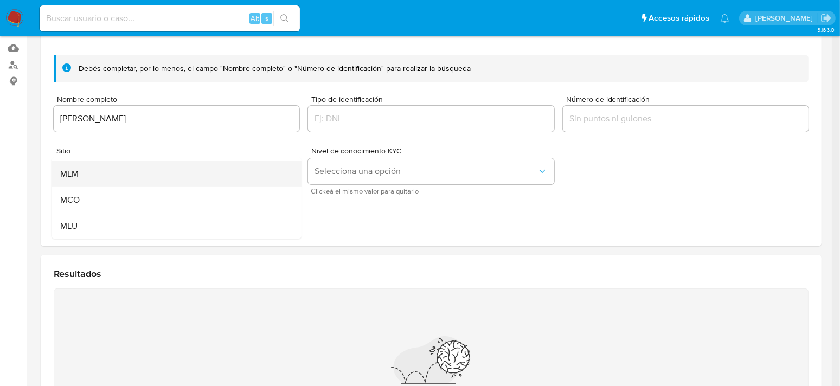
click at [86, 178] on div "MLM" at bounding box center [173, 174] width 226 height 26
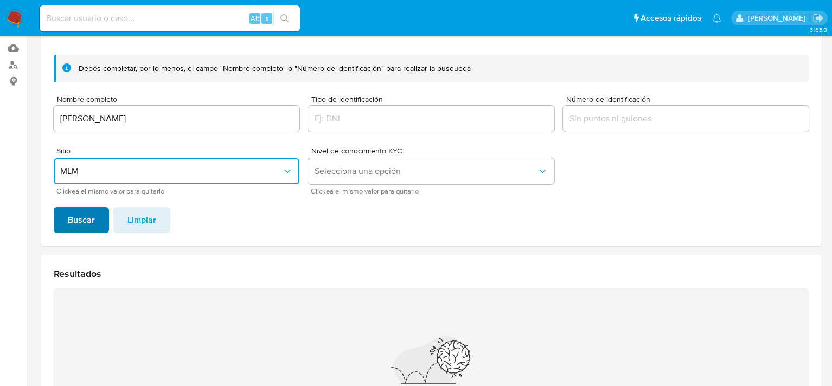
click at [93, 219] on span "Buscar" at bounding box center [81, 220] width 27 height 24
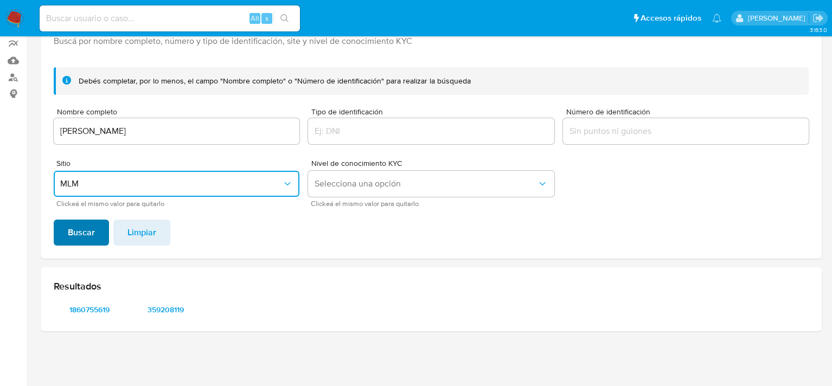
scroll to position [95, 0]
click at [106, 306] on span "1860755619" at bounding box center [89, 310] width 56 height 15
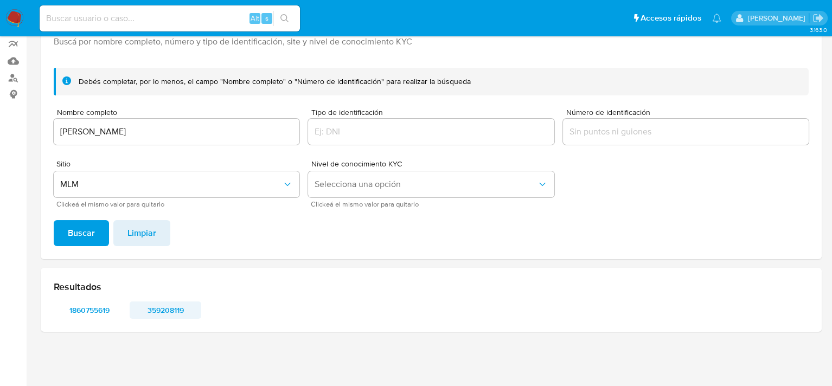
click at [164, 318] on span "359208119" at bounding box center [165, 310] width 56 height 15
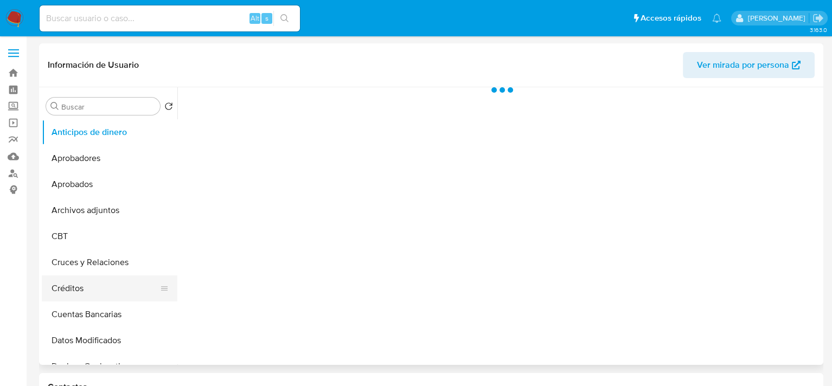
select select "10"
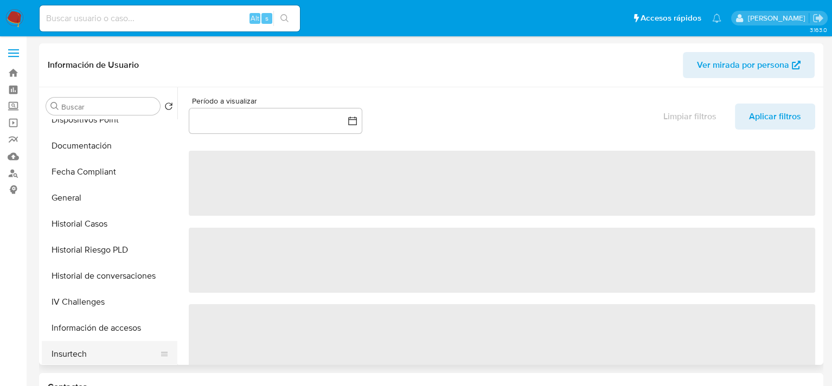
scroll to position [380, 0]
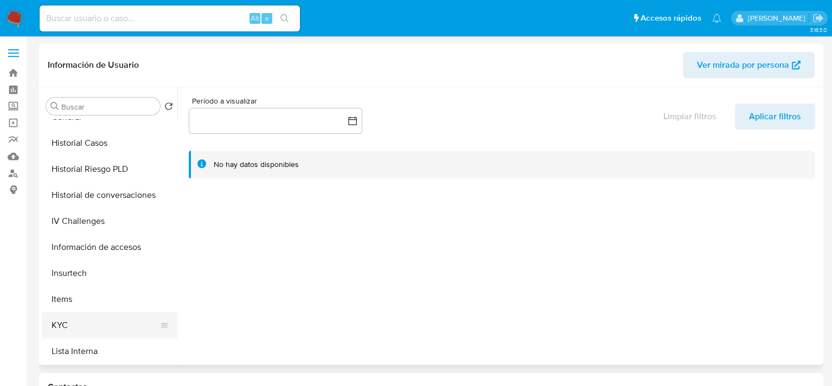
click at [68, 325] on button "KYC" at bounding box center [105, 325] width 127 height 26
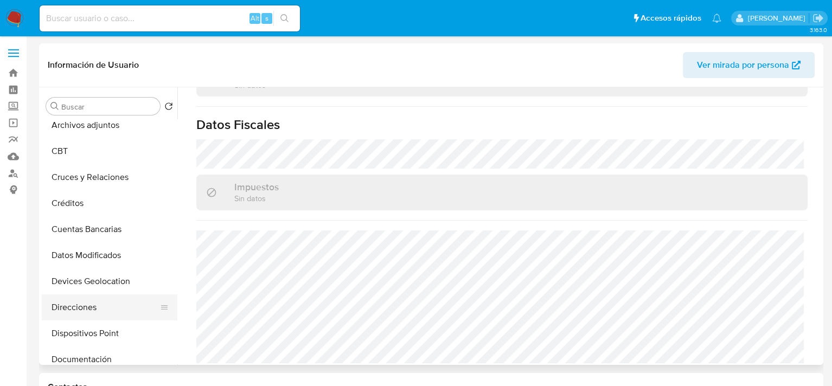
scroll to position [108, 0]
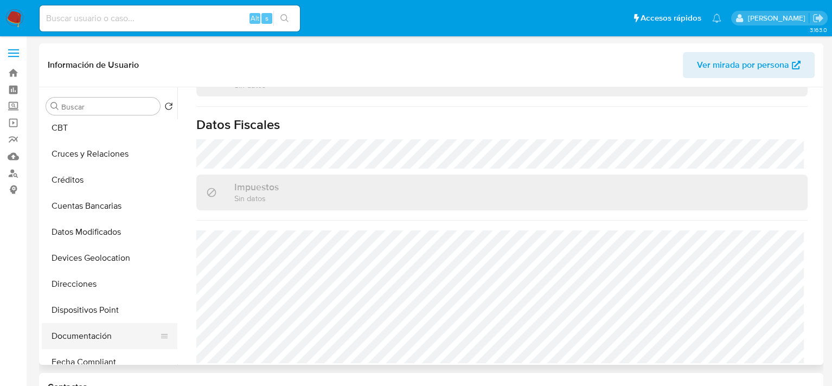
click at [90, 333] on button "Documentación" at bounding box center [105, 336] width 127 height 26
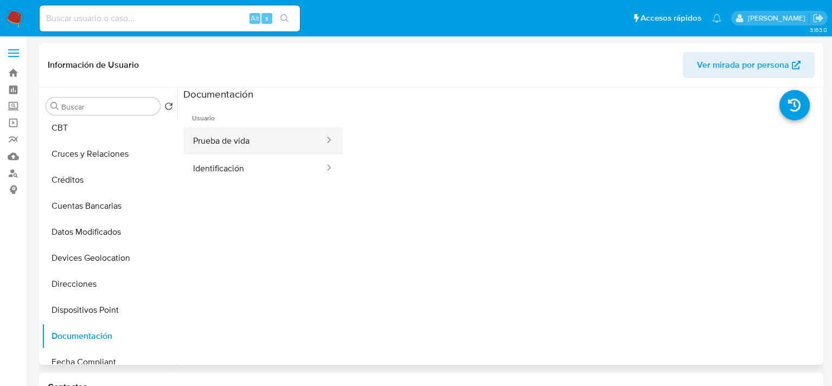
click at [229, 144] on button "Prueba de vida" at bounding box center [254, 141] width 142 height 28
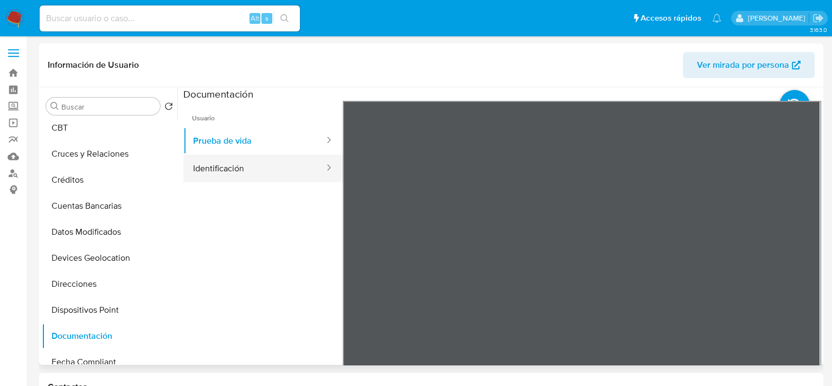
click at [242, 168] on button "Identificación" at bounding box center [254, 169] width 142 height 28
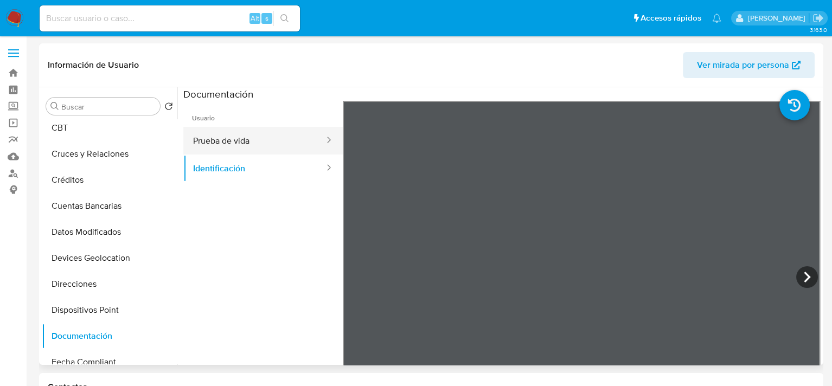
click at [260, 144] on button "Prueba de vida" at bounding box center [254, 141] width 142 height 28
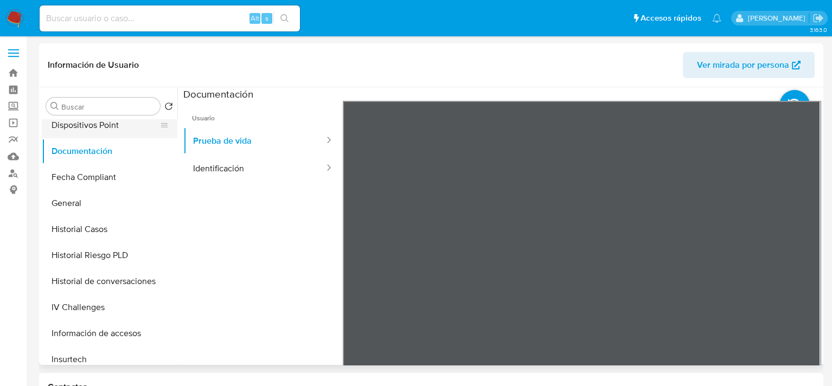
scroll to position [217, 0]
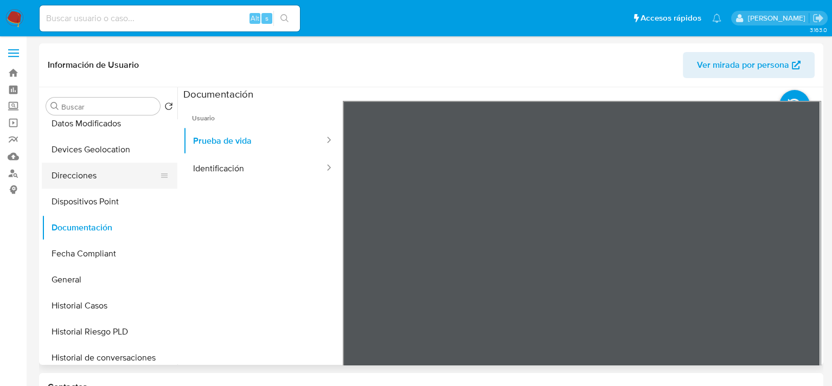
click at [91, 175] on button "Direcciones" at bounding box center [105, 176] width 127 height 26
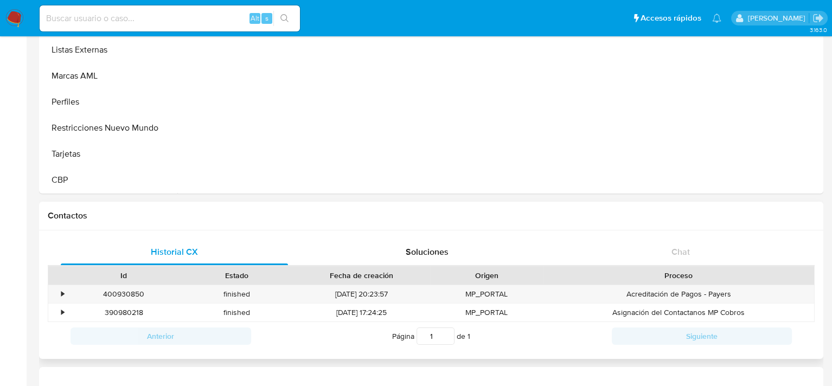
scroll to position [0, 0]
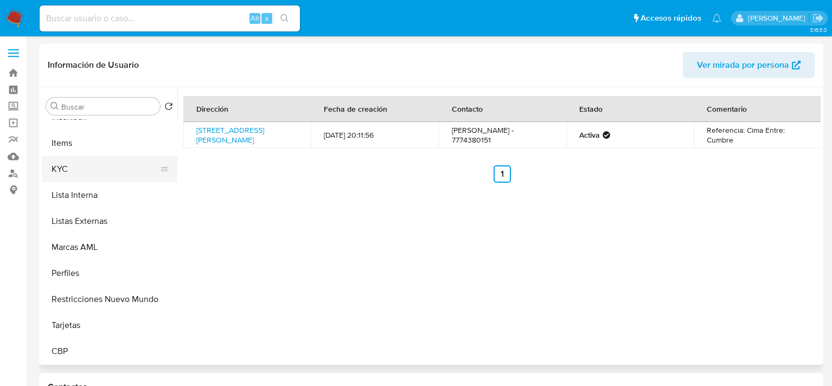
click at [73, 170] on button "KYC" at bounding box center [105, 169] width 127 height 26
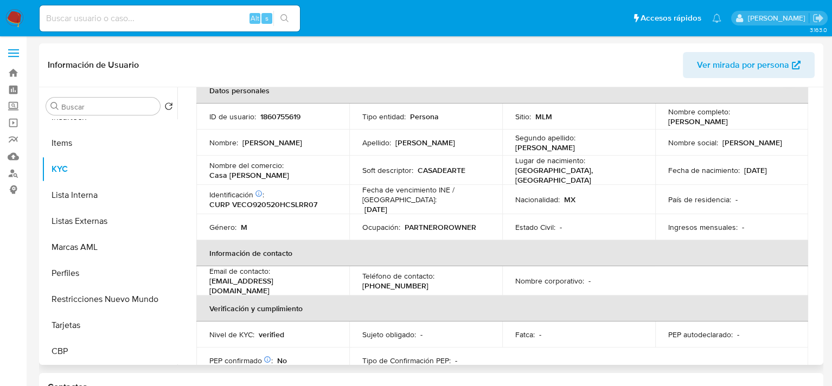
scroll to position [217, 0]
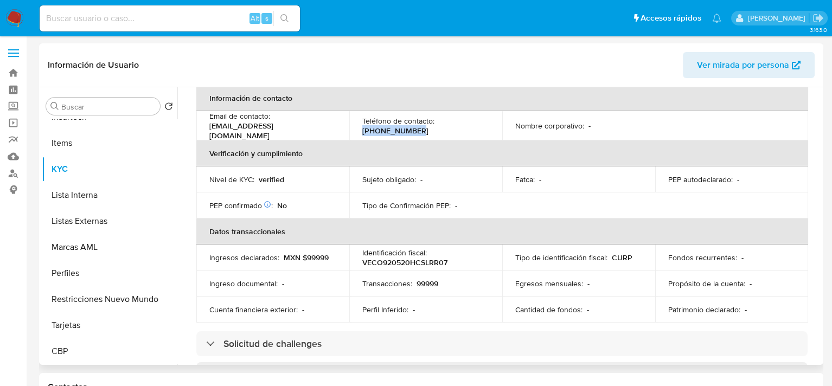
drag, startPoint x: 414, startPoint y: 124, endPoint x: 357, endPoint y: 125, distance: 57.0
click at [357, 125] on td "Teléfono de contacto : [PHONE_NUMBER]" at bounding box center [425, 125] width 153 height 29
copy p "[PHONE_NUMBER]"
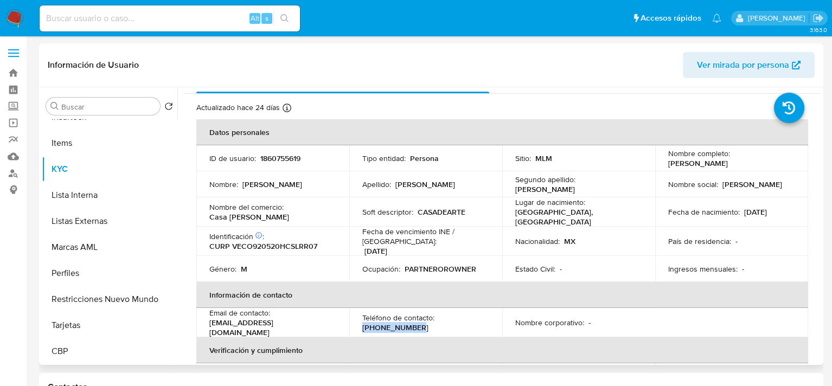
scroll to position [0, 0]
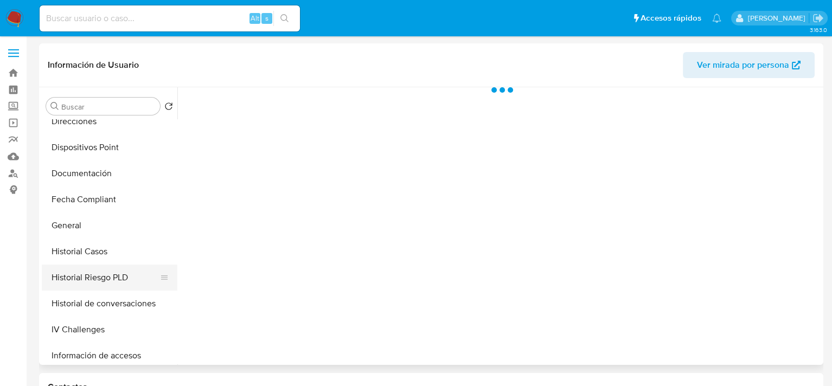
select select "10"
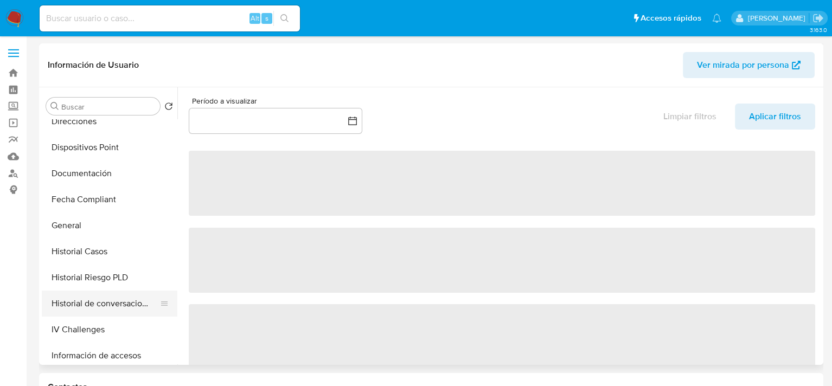
scroll to position [380, 0]
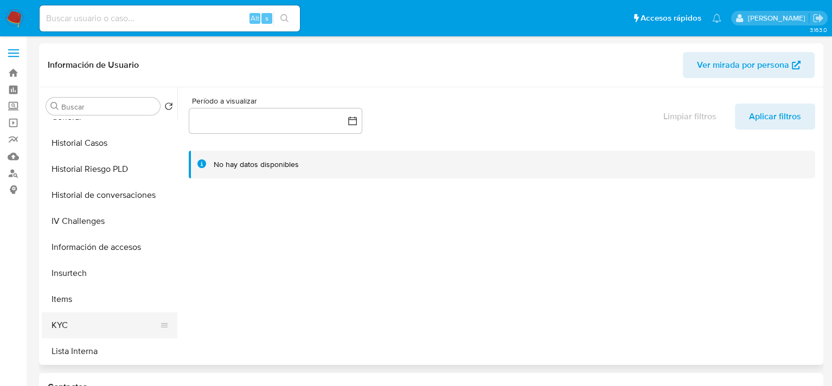
click at [67, 325] on button "KYC" at bounding box center [105, 325] width 127 height 26
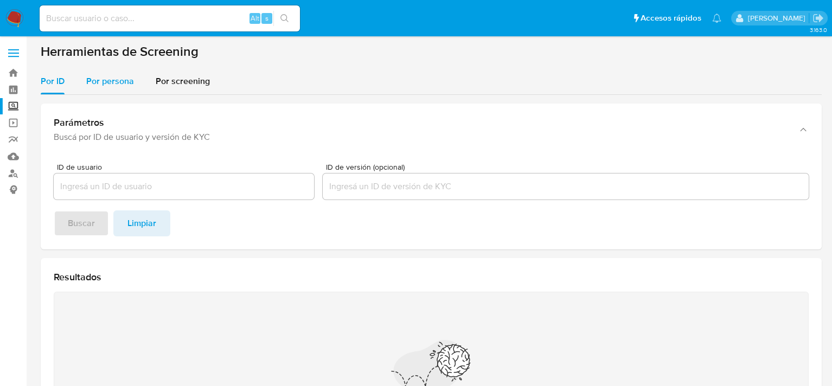
click at [97, 85] on span "Por persona" at bounding box center [110, 81] width 48 height 12
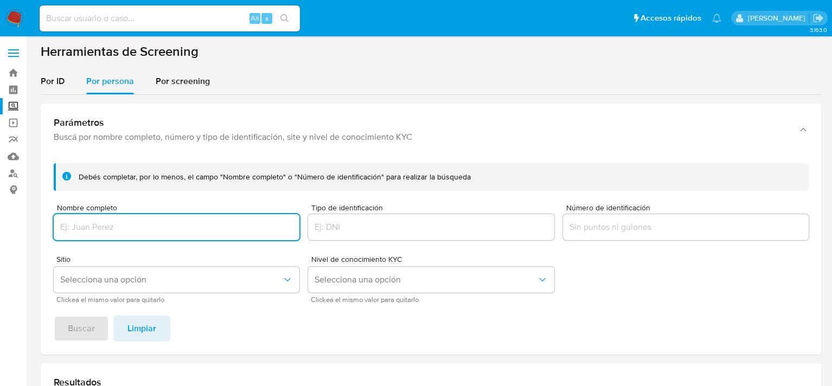
click at [122, 224] on input "Nombre completo" at bounding box center [177, 227] width 246 height 14
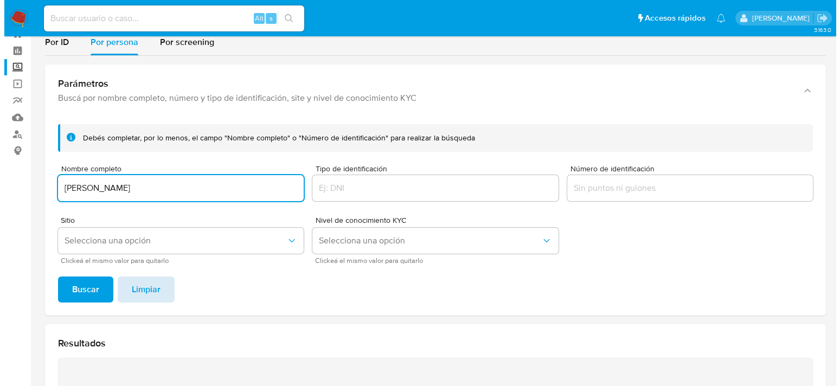
scroll to position [108, 0]
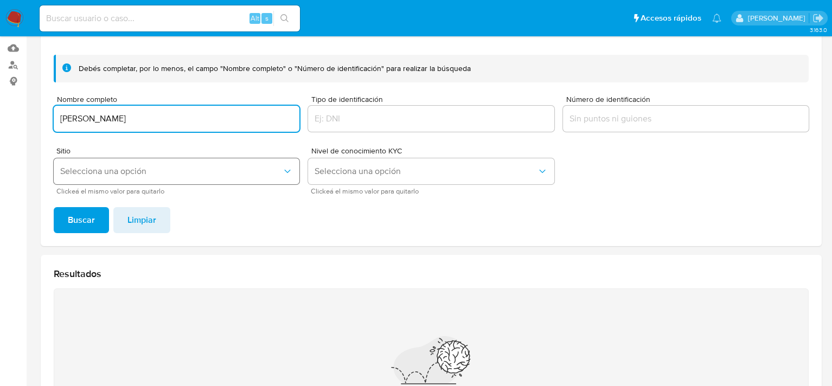
type input "[PERSON_NAME]"
click at [139, 174] on span "Selecciona una opción" at bounding box center [171, 171] width 222 height 11
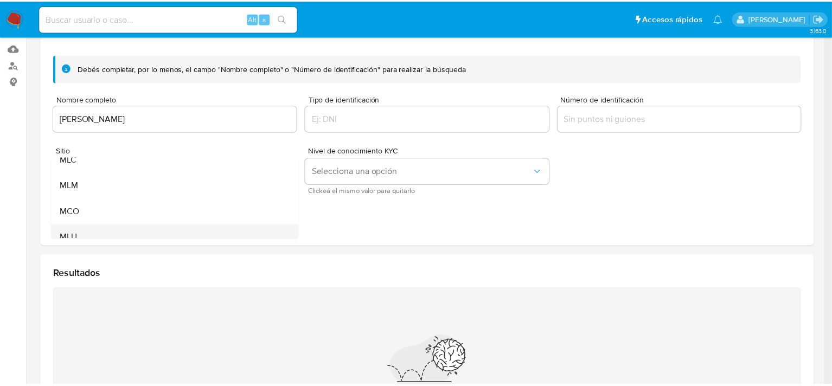
scroll to position [74, 0]
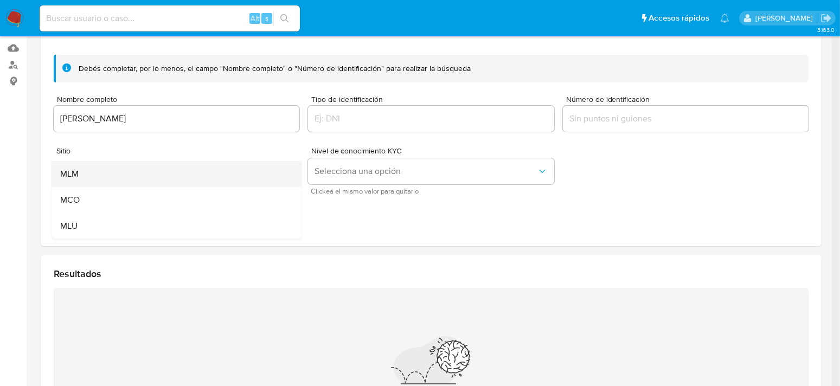
click at [74, 172] on span "MLM" at bounding box center [69, 174] width 18 height 11
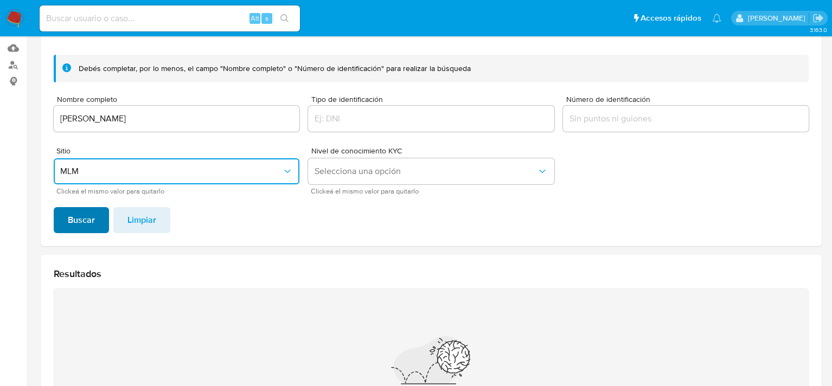
click at [78, 222] on span "Buscar" at bounding box center [81, 220] width 27 height 24
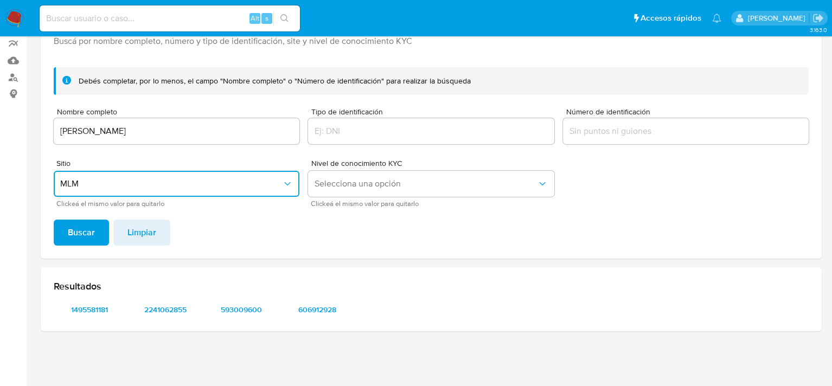
scroll to position [95, 0]
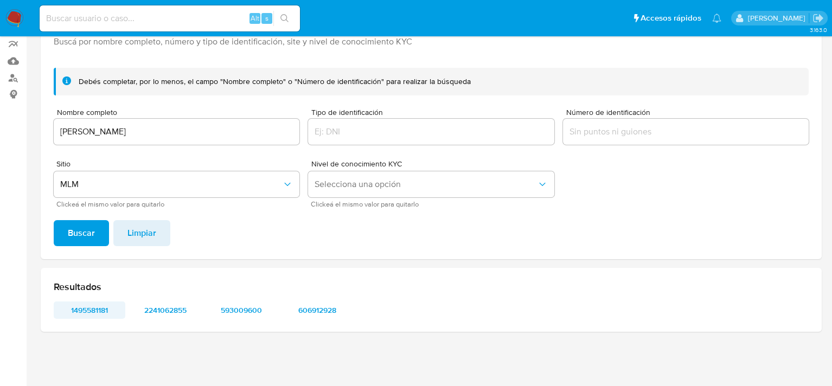
click at [104, 307] on span "1495581181" at bounding box center [89, 310] width 56 height 15
click at [176, 309] on span "2241062855" at bounding box center [165, 310] width 56 height 15
click at [237, 312] on span "593009600" at bounding box center [241, 310] width 56 height 15
click at [315, 307] on span "606912928" at bounding box center [317, 310] width 56 height 15
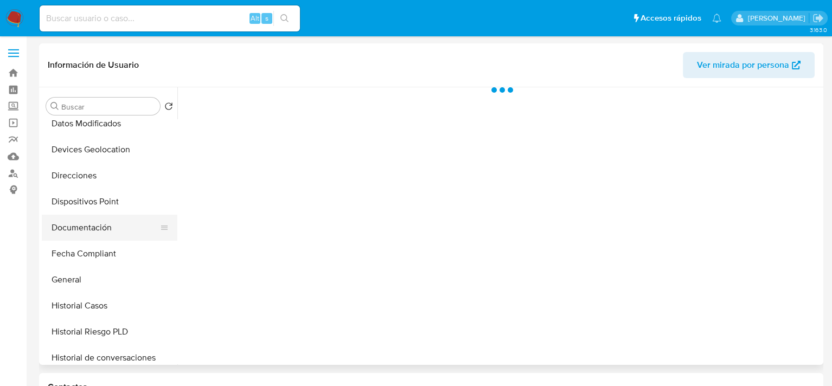
select select "10"
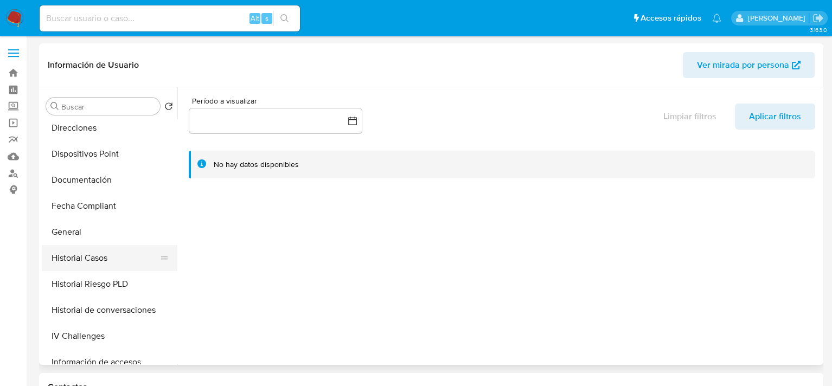
scroll to position [380, 0]
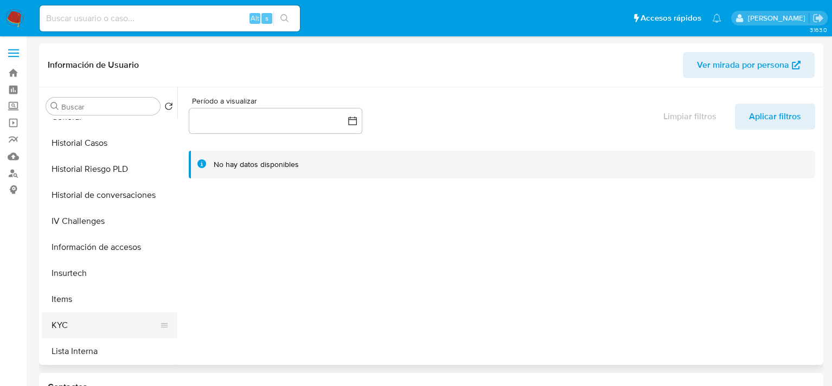
click at [67, 322] on button "KYC" at bounding box center [105, 325] width 127 height 26
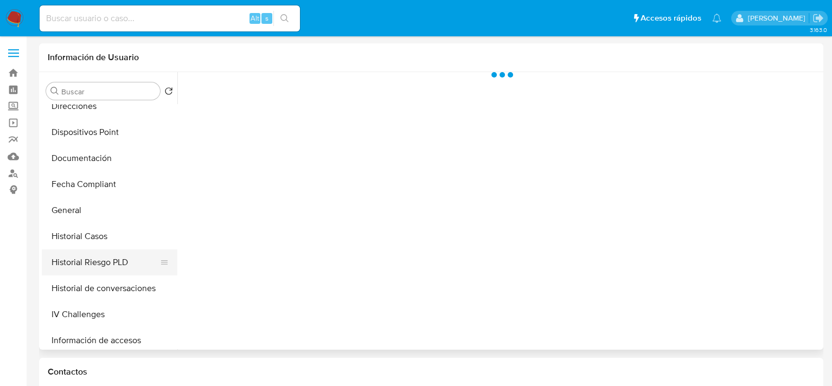
select select "10"
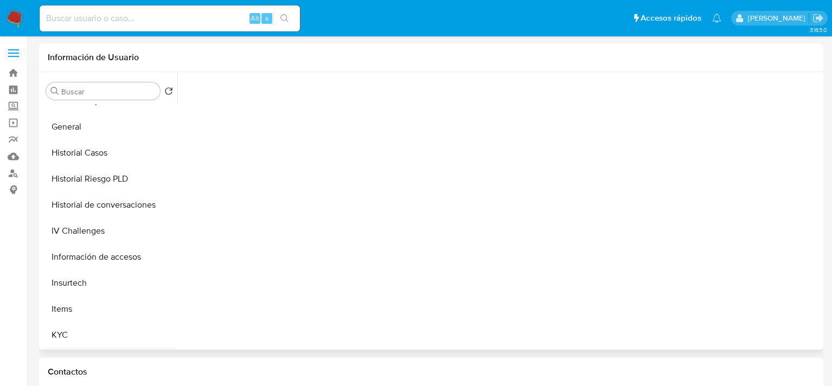
scroll to position [488, 0]
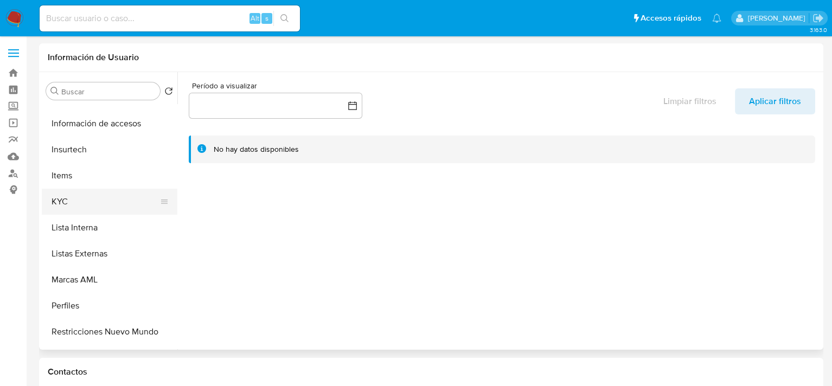
click at [79, 201] on button "KYC" at bounding box center [105, 202] width 127 height 26
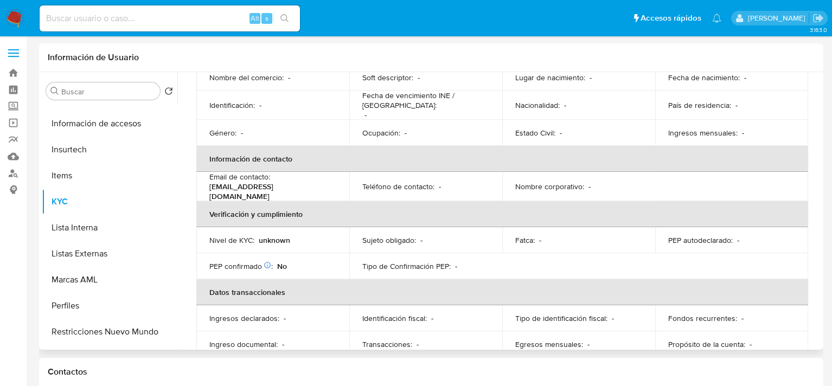
scroll to position [0, 0]
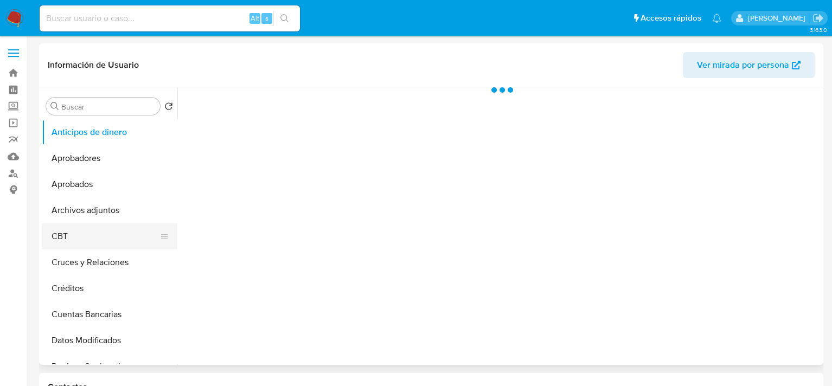
select select "10"
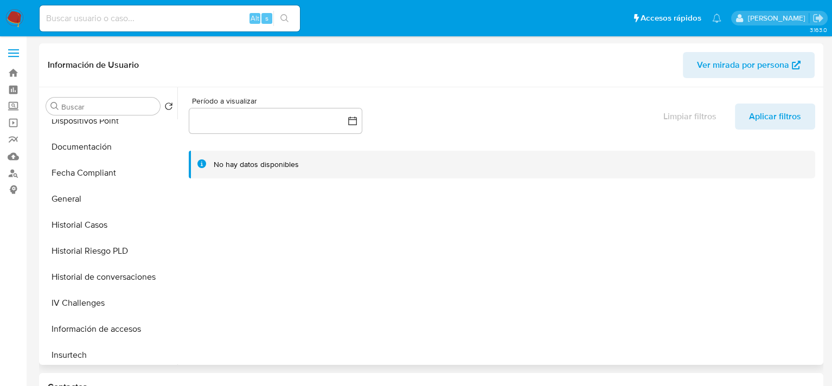
scroll to position [488, 0]
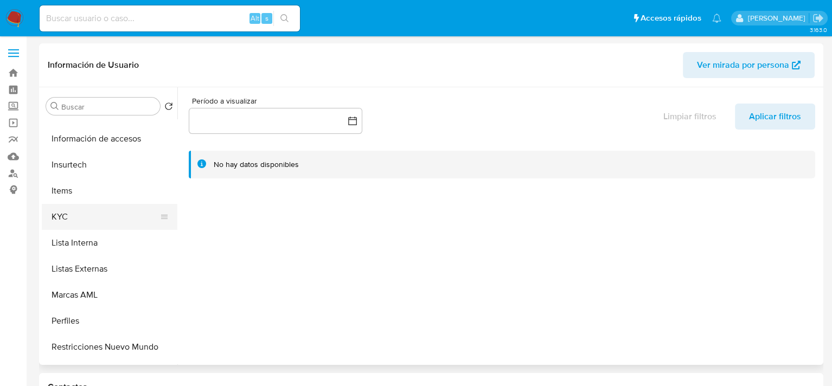
click at [73, 220] on button "KYC" at bounding box center [105, 217] width 127 height 26
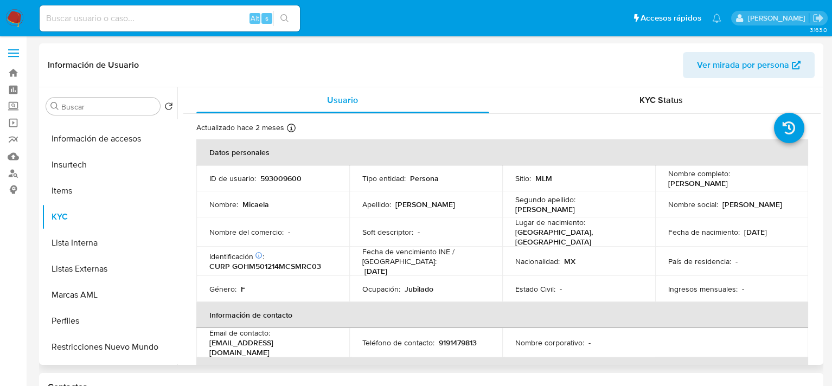
click at [287, 266] on p "CURP GOHM501214MCSMRC03" at bounding box center [265, 266] width 112 height 10
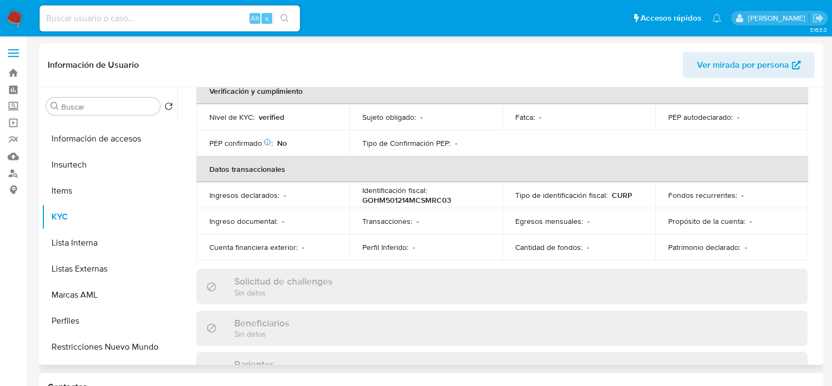
scroll to position [325, 0]
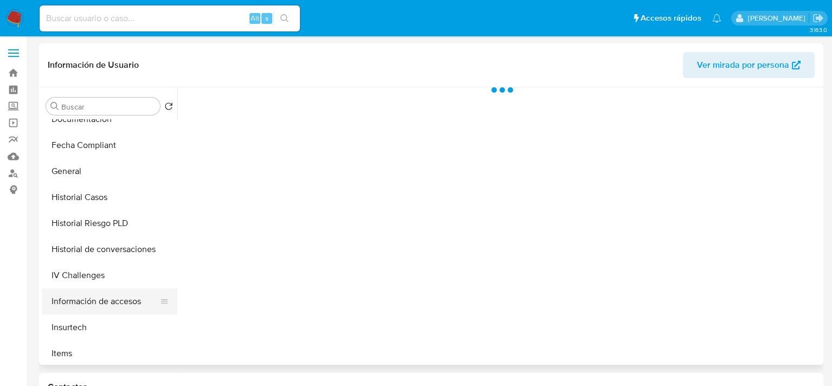
select select "10"
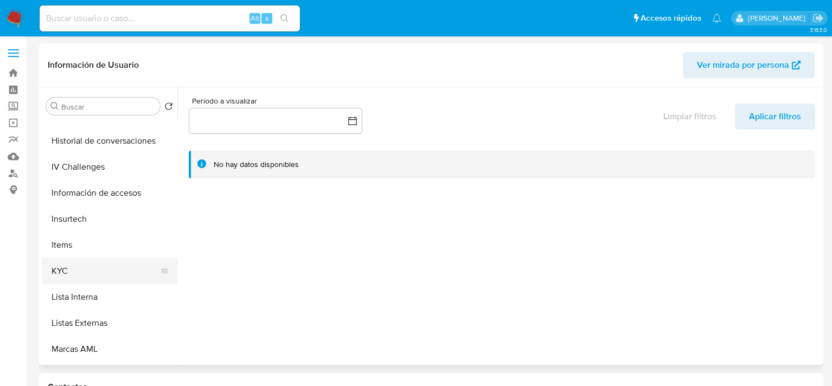
scroll to position [434, 0]
click at [81, 272] on button "KYC" at bounding box center [105, 271] width 127 height 26
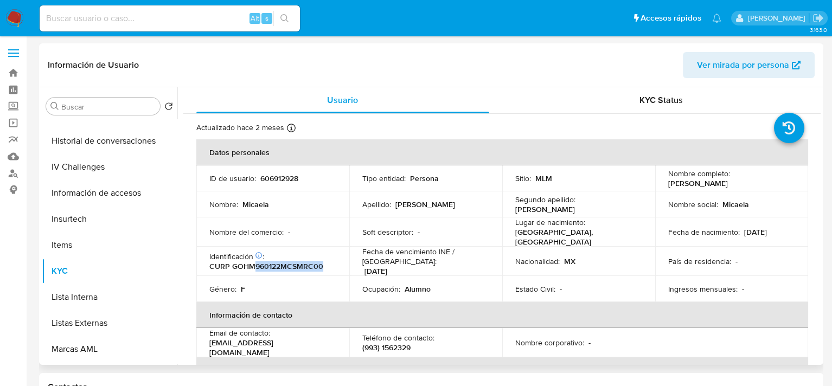
drag, startPoint x: 255, startPoint y: 262, endPoint x: 323, endPoint y: 271, distance: 68.4
click at [322, 271] on td "Identificación CIC: 122829155 : CURP GOHM960122MCSMRC00" at bounding box center [272, 261] width 153 height 29
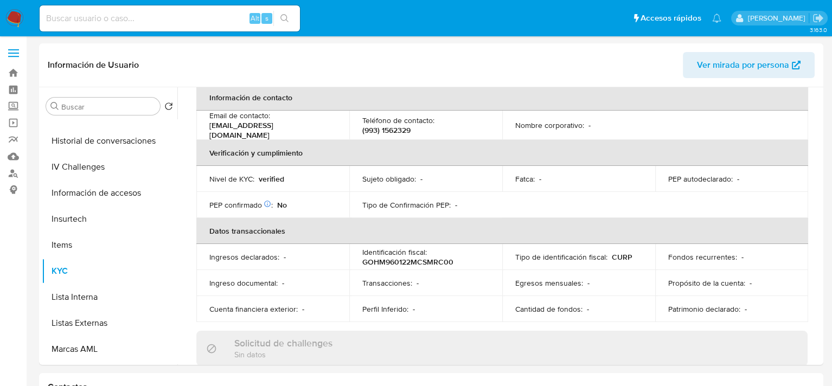
scroll to position [217, 0]
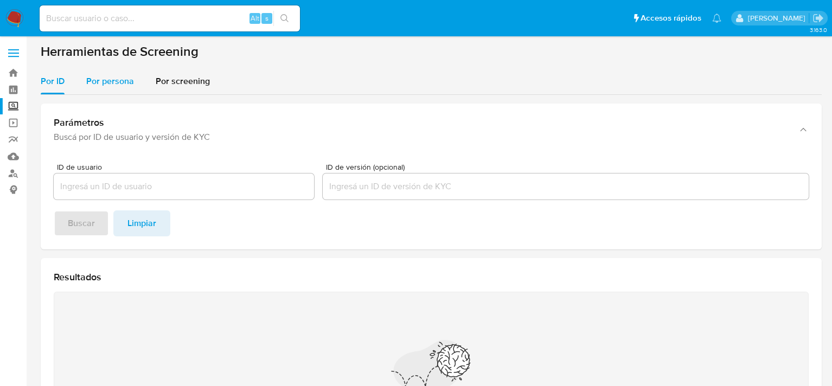
click at [98, 78] on span "Por persona" at bounding box center [110, 81] width 48 height 12
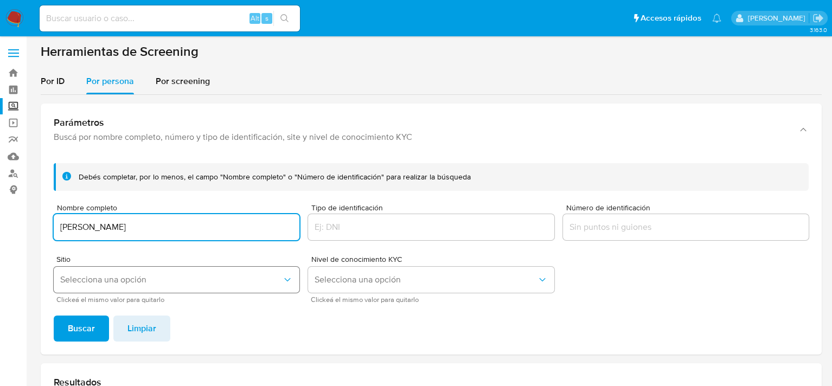
type input "[PERSON_NAME]"
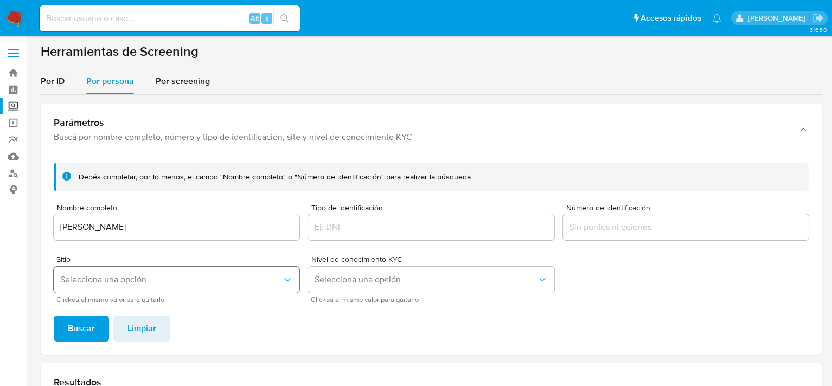
click at [143, 282] on span "Selecciona una opción" at bounding box center [171, 279] width 222 height 11
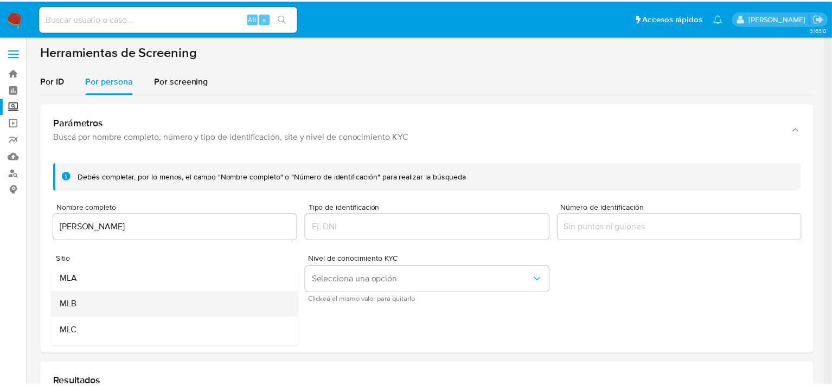
scroll to position [74, 0]
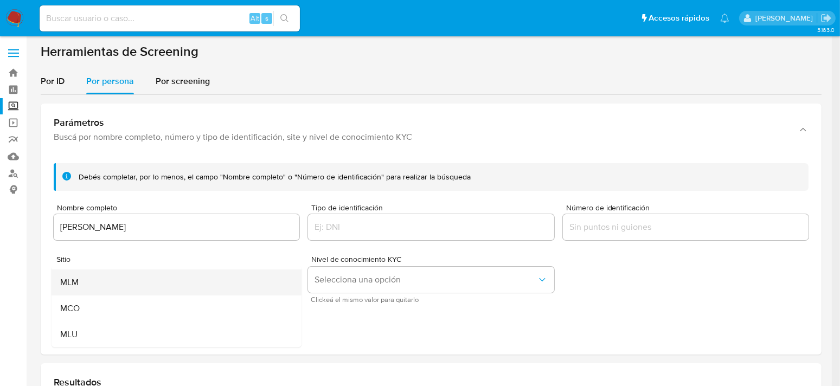
click at [97, 289] on div "MLM" at bounding box center [173, 283] width 226 height 26
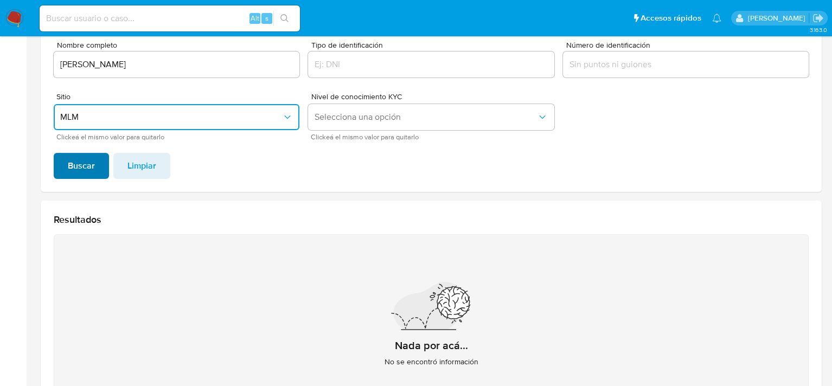
click at [92, 161] on span "Buscar" at bounding box center [81, 166] width 27 height 24
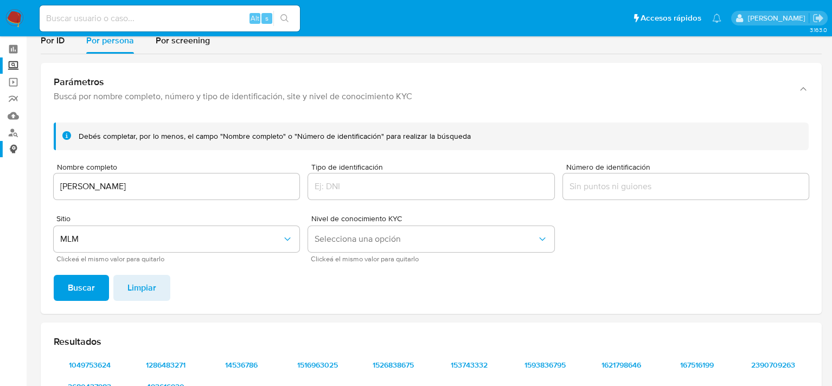
scroll to position [0, 0]
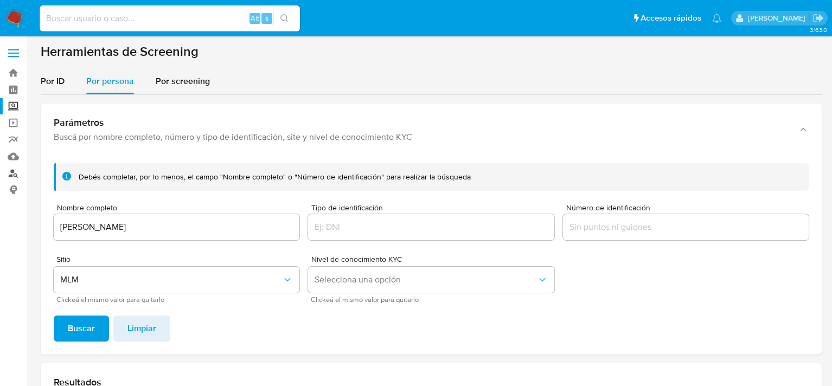
click at [11, 171] on link "Buscador de personas" at bounding box center [64, 173] width 129 height 17
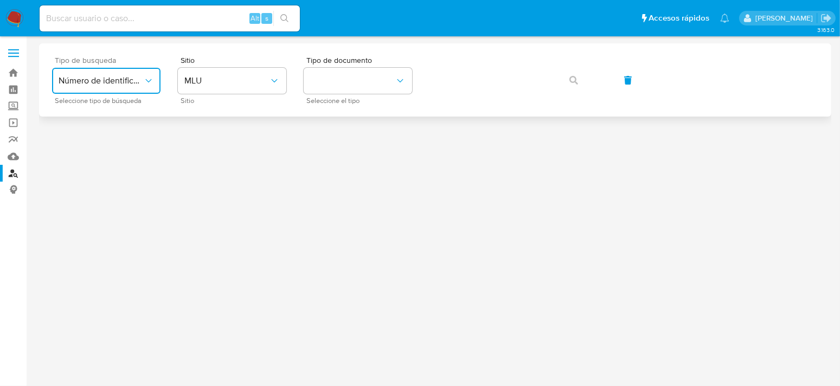
click at [146, 85] on icon "typeSearch" at bounding box center [148, 80] width 11 height 11
click at [218, 120] on div at bounding box center [435, 191] width 792 height 297
click at [237, 92] on button "MLU" at bounding box center [232, 81] width 108 height 26
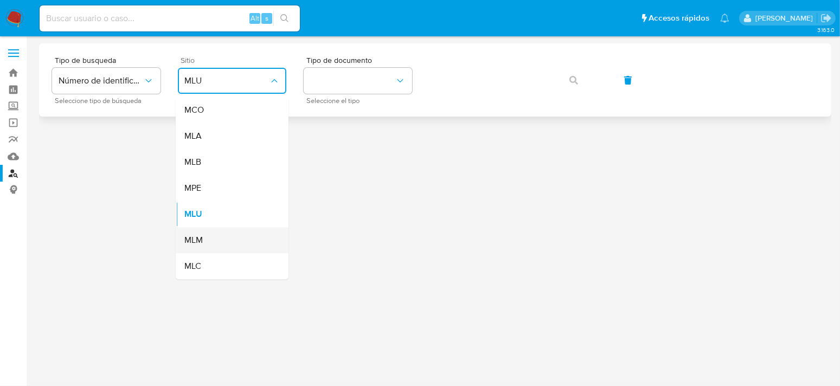
click at [208, 244] on div "MLM" at bounding box center [228, 240] width 89 height 26
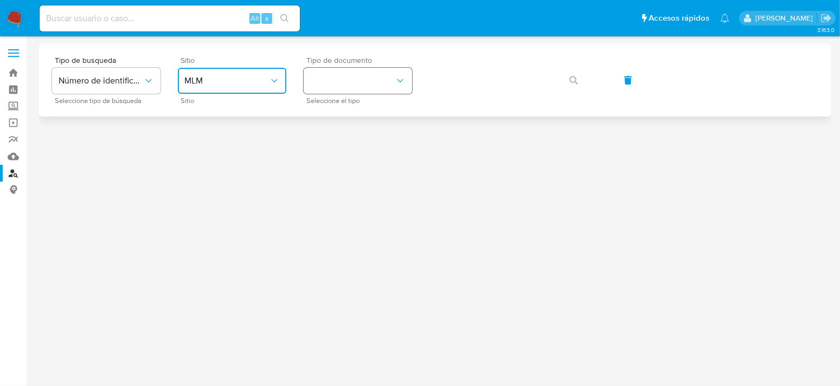
click at [404, 76] on icon "identificationType" at bounding box center [400, 80] width 11 height 11
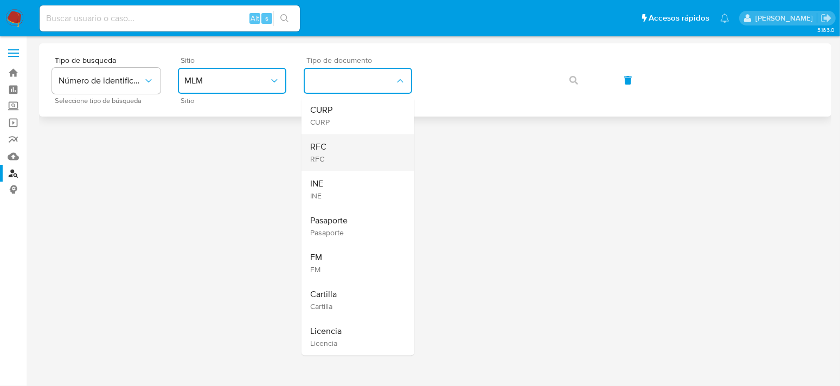
click at [349, 151] on div "RFC RFC" at bounding box center [354, 152] width 89 height 37
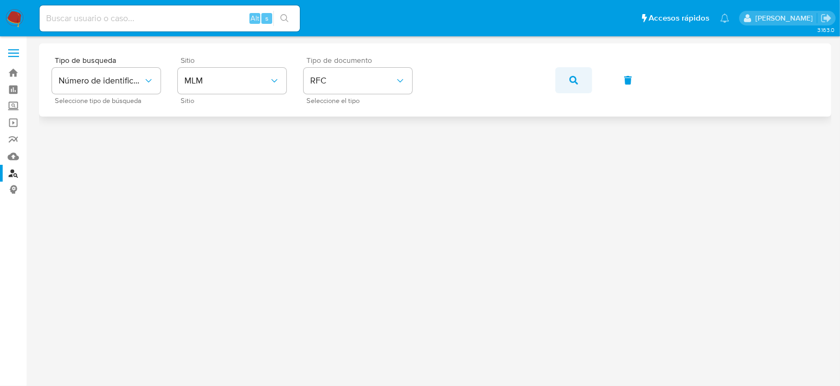
click at [574, 82] on icon "button" at bounding box center [574, 80] width 9 height 9
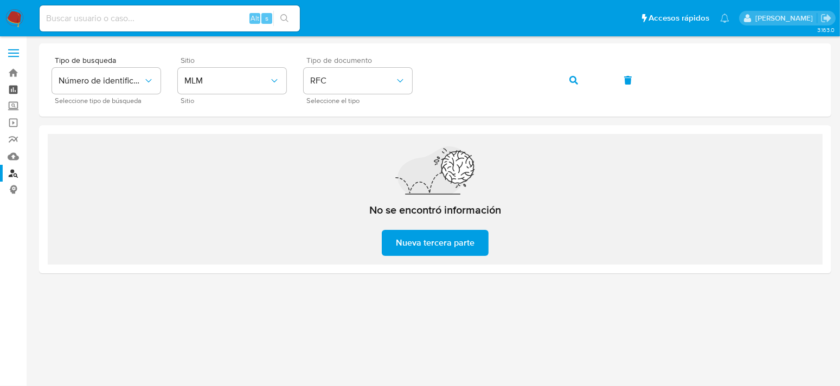
click at [14, 97] on link "Tablero" at bounding box center [64, 89] width 129 height 17
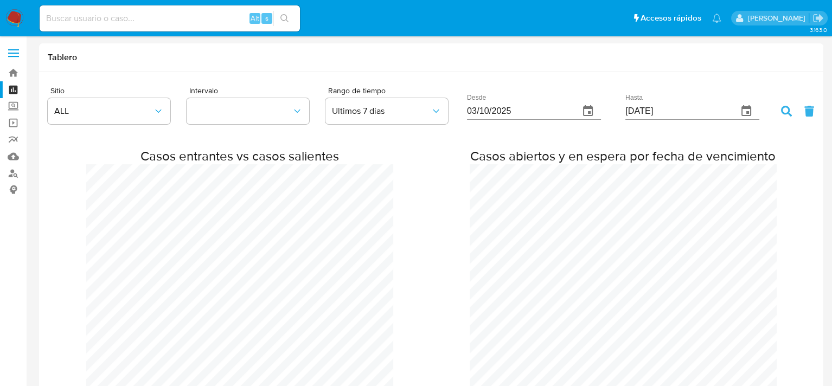
scroll to position [1591, 832]
click at [15, 108] on label "Screening" at bounding box center [64, 106] width 129 height 17
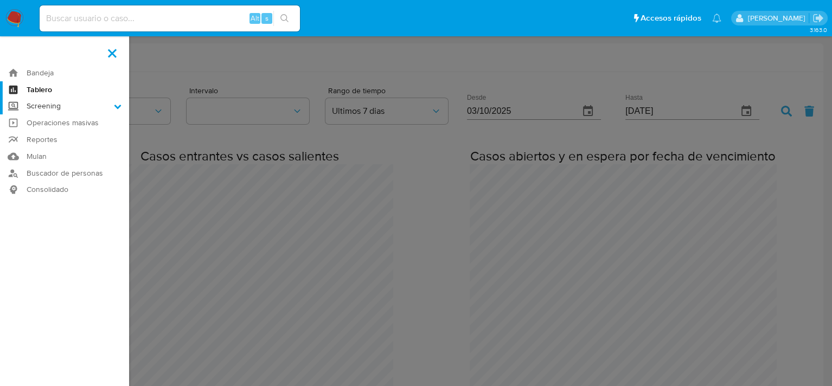
click at [0, 0] on input "Screening" at bounding box center [0, 0] width 0 height 0
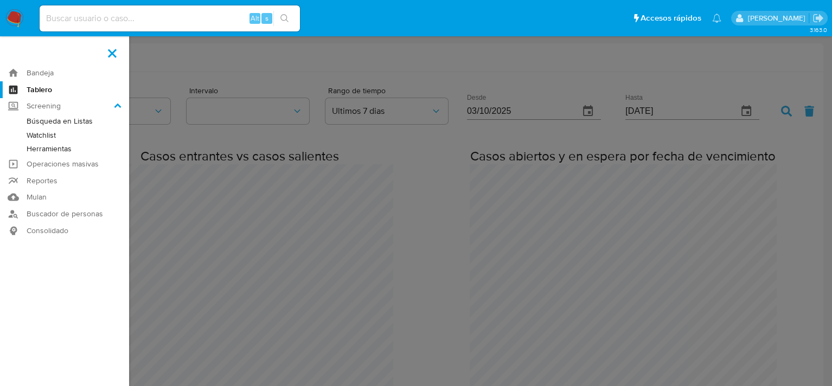
click at [69, 150] on link "Herramientas" at bounding box center [64, 149] width 129 height 14
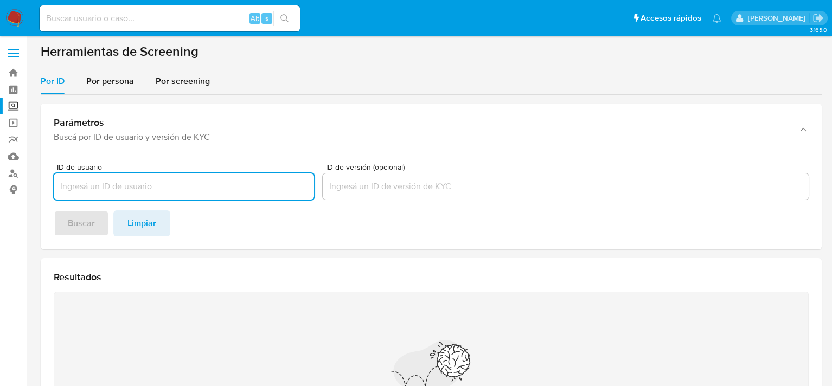
click at [210, 181] on input "ID de usuario" at bounding box center [184, 187] width 260 height 14
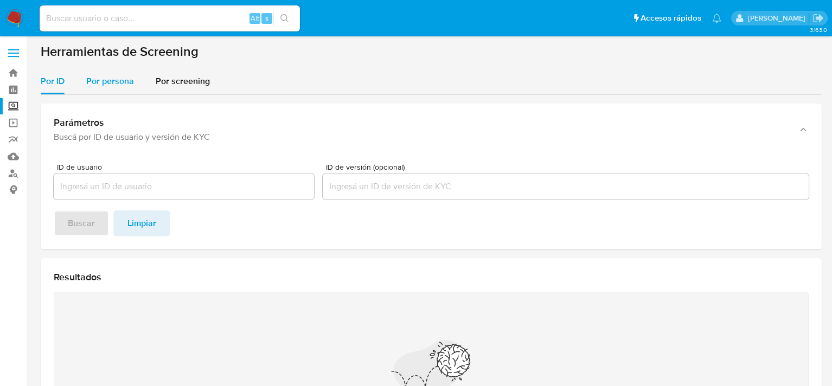
click at [119, 80] on span "Por persona" at bounding box center [110, 81] width 48 height 12
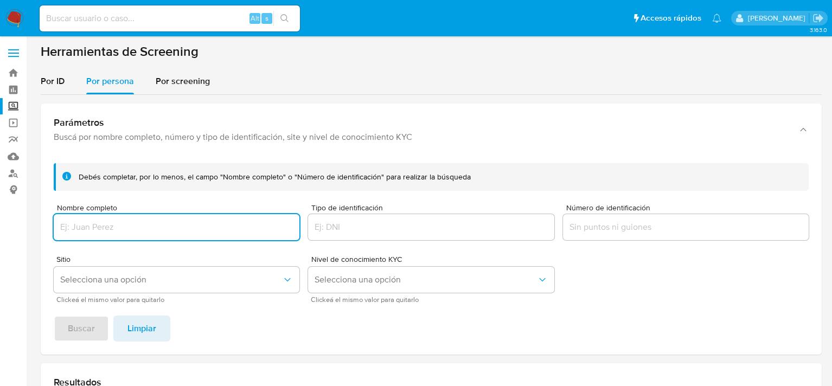
click at [107, 228] on input "Nombre completo" at bounding box center [177, 227] width 246 height 14
type input "[PERSON_NAME]"
click at [123, 287] on button "Selecciona una opción" at bounding box center [177, 280] width 246 height 26
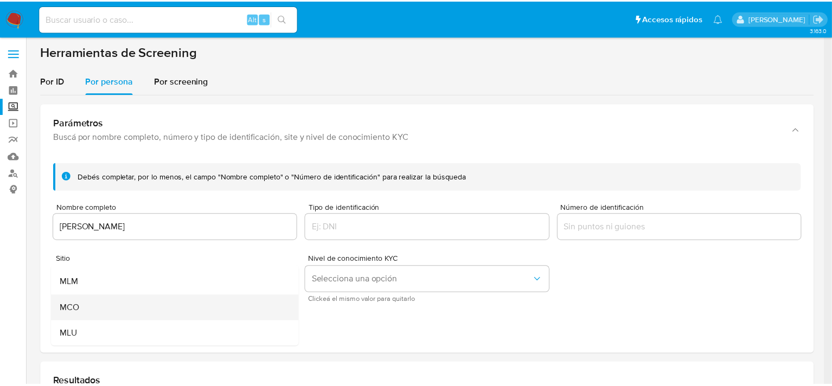
scroll to position [74, 0]
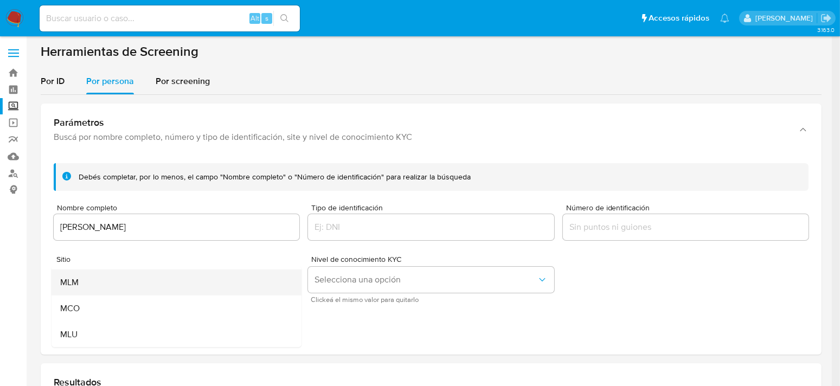
click at [103, 287] on div "MLM" at bounding box center [173, 283] width 226 height 26
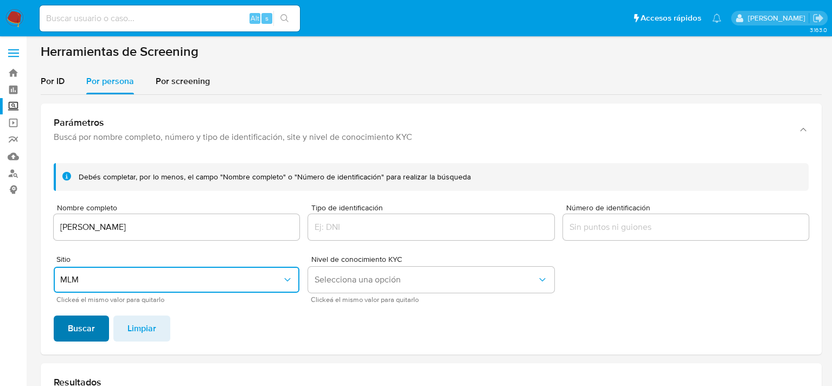
click at [87, 332] on span "Buscar" at bounding box center [81, 329] width 27 height 24
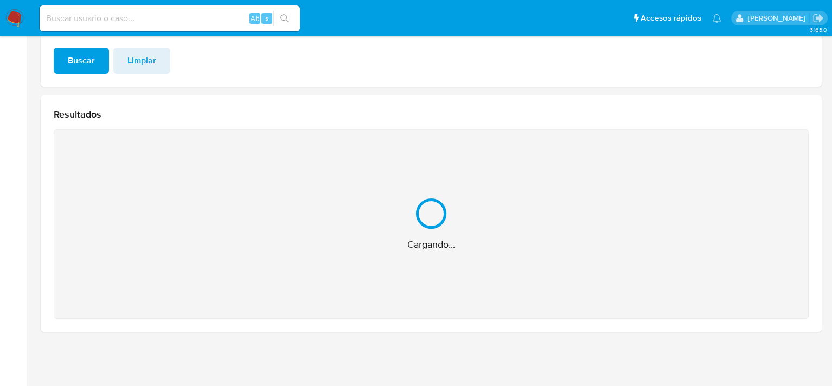
scroll to position [117, 0]
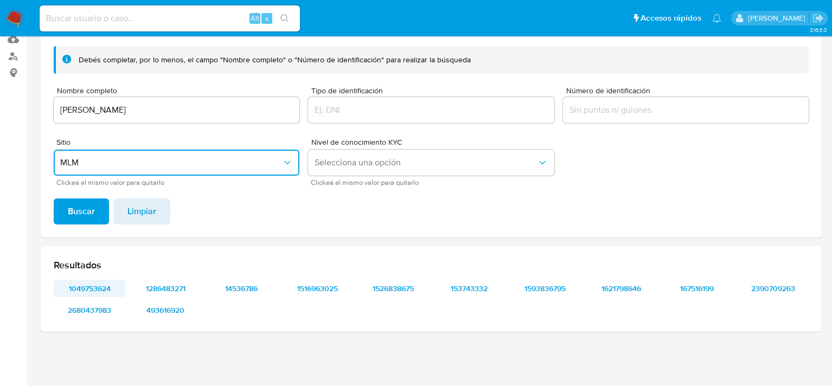
click at [95, 291] on span "1049753624" at bounding box center [89, 288] width 56 height 15
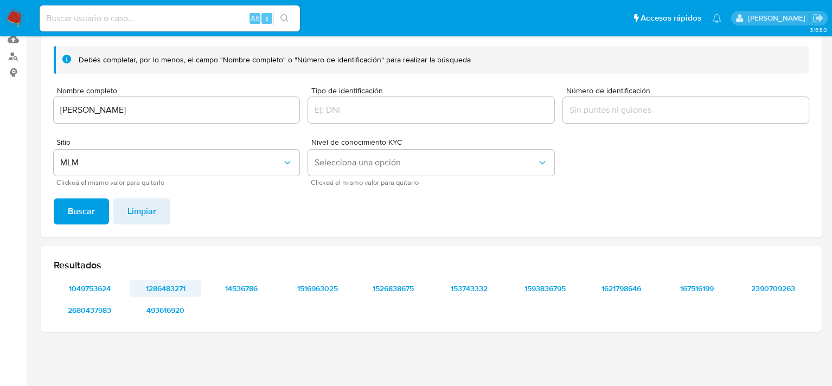
click at [169, 291] on span "1286483271" at bounding box center [165, 288] width 56 height 15
click at [252, 286] on span "14536786" at bounding box center [241, 288] width 56 height 15
click at [327, 291] on span "1516963025" at bounding box center [317, 288] width 56 height 15
click at [391, 287] on span "1526838675" at bounding box center [393, 288] width 56 height 15
click at [4, 14] on nav "Pausado Ver notificaciones Alt s Accesos rápidos Presiona las siguientes teclas…" at bounding box center [416, 18] width 832 height 36
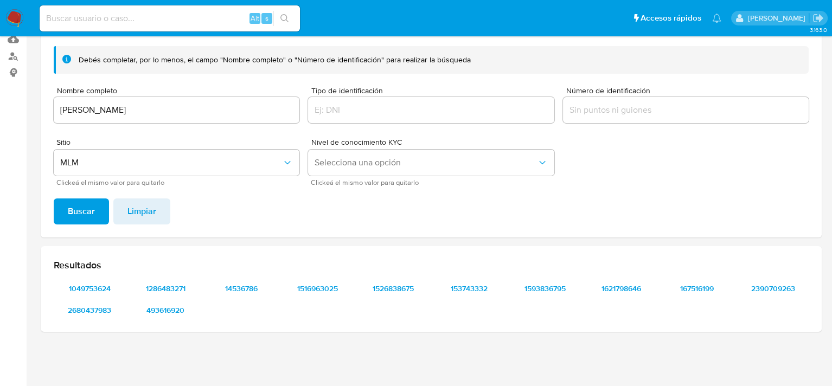
click at [15, 18] on img at bounding box center [14, 18] width 18 height 18
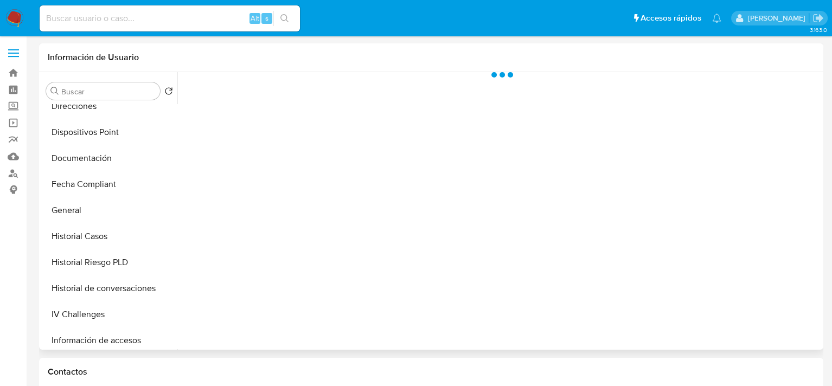
scroll to position [536, 0]
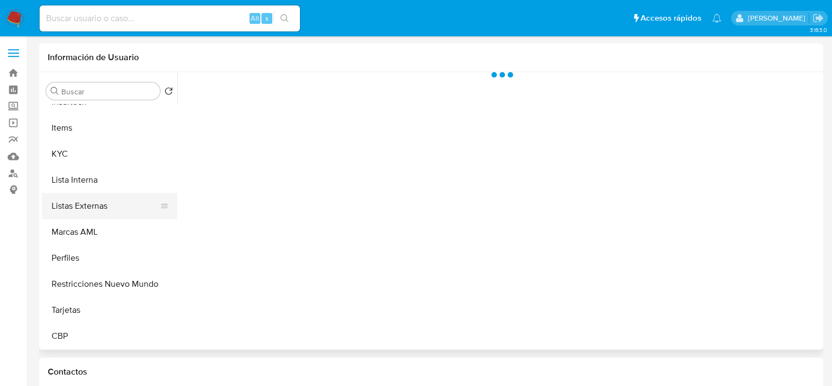
select select "10"
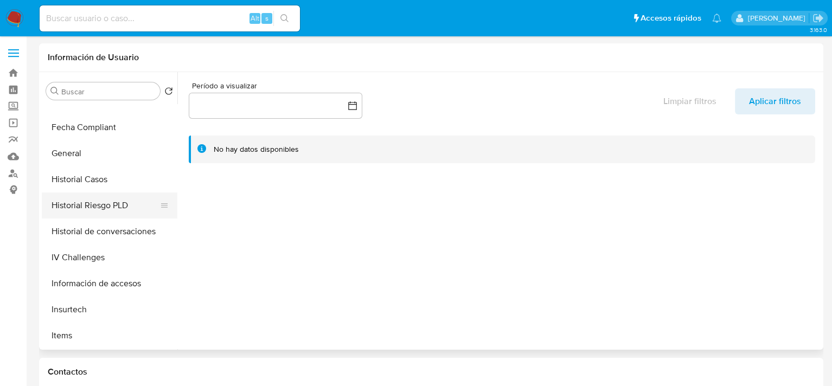
scroll to position [482, 0]
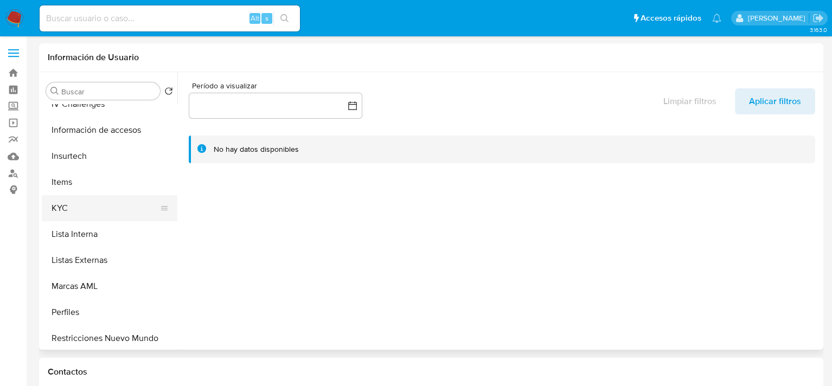
click at [88, 204] on button "KYC" at bounding box center [105, 208] width 127 height 26
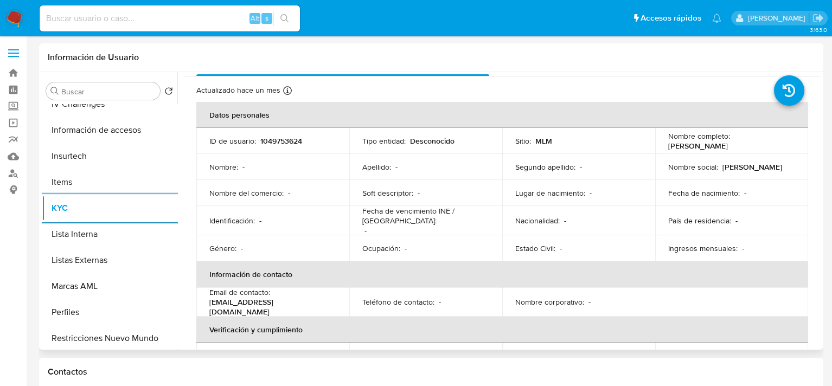
scroll to position [22, 0]
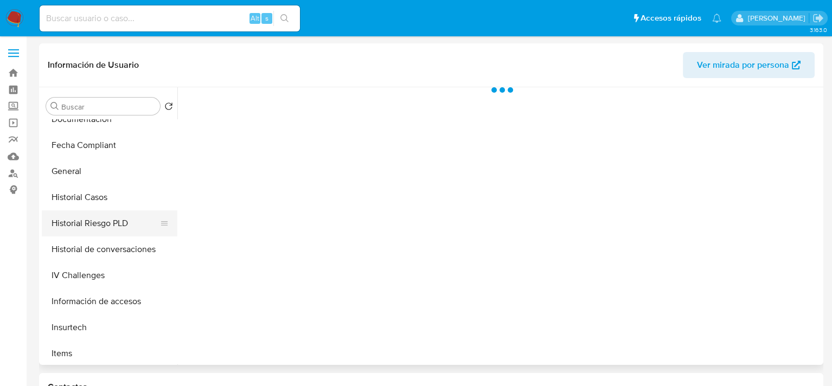
select select "10"
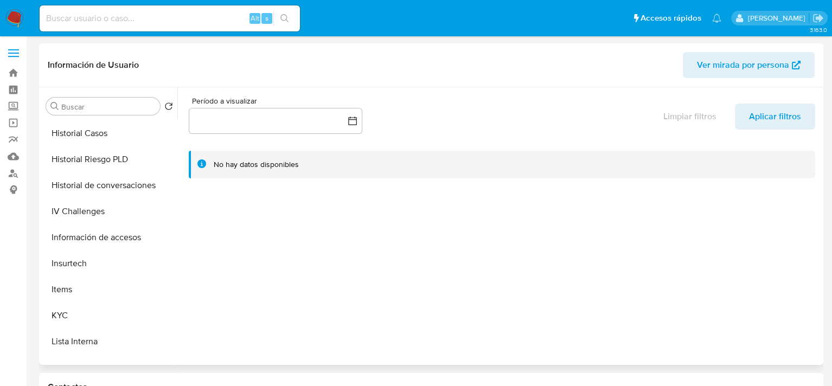
scroll to position [536, 0]
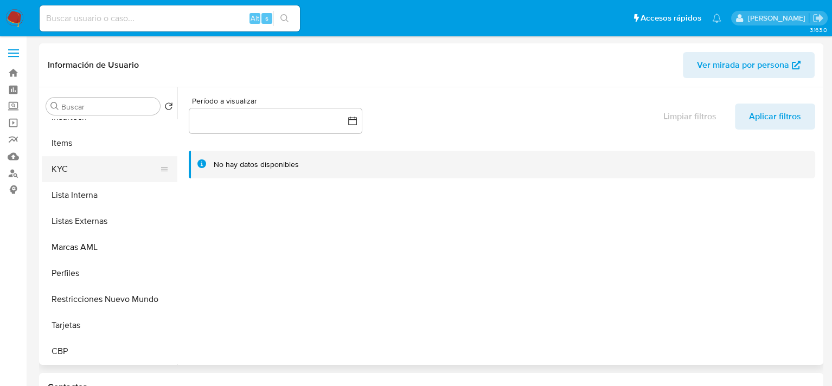
click at [82, 170] on button "KYC" at bounding box center [105, 169] width 127 height 26
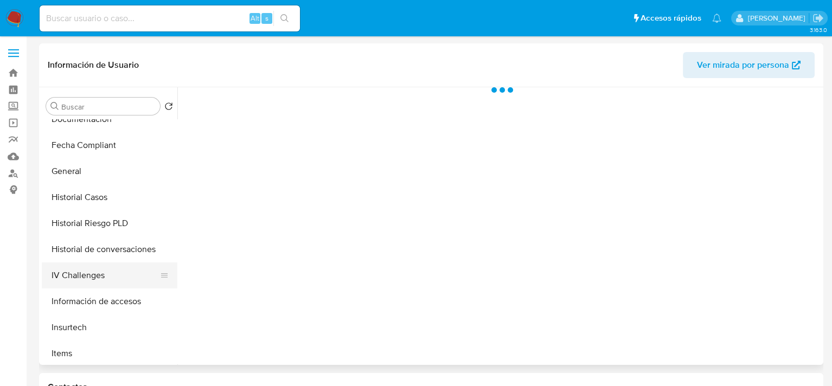
select select "10"
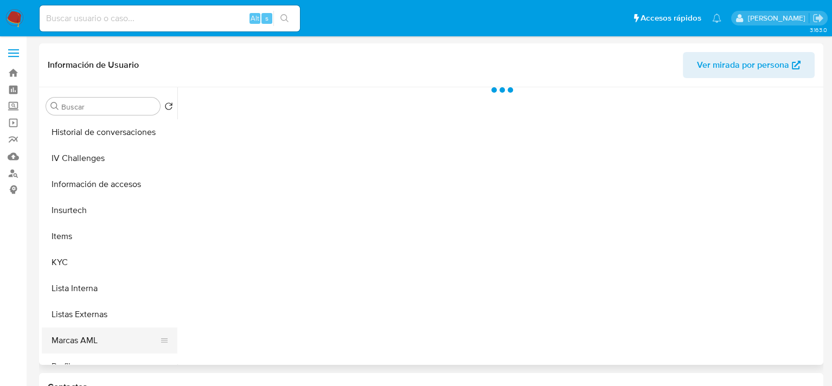
scroll to position [488, 0]
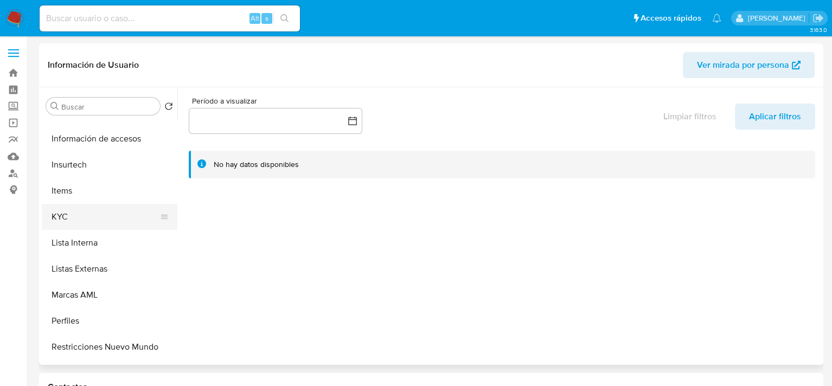
click at [72, 220] on button "KYC" at bounding box center [105, 217] width 127 height 26
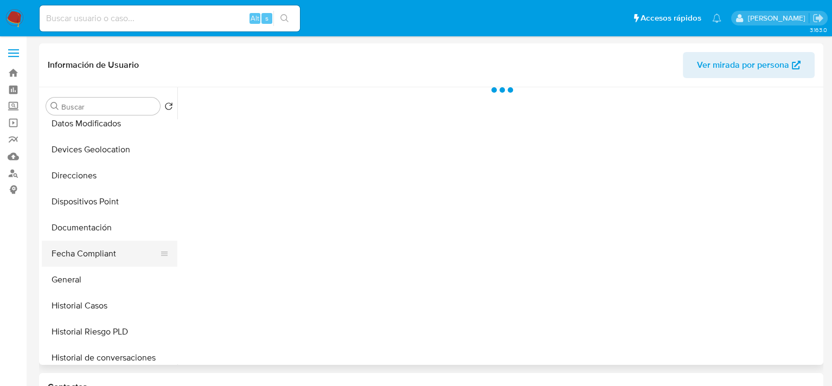
select select "10"
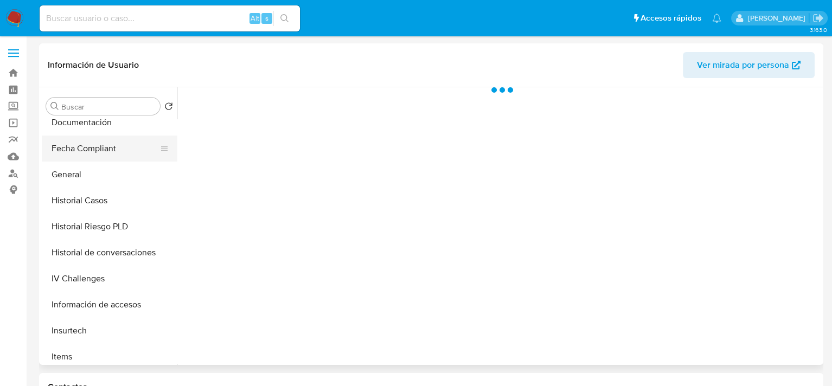
scroll to position [434, 0]
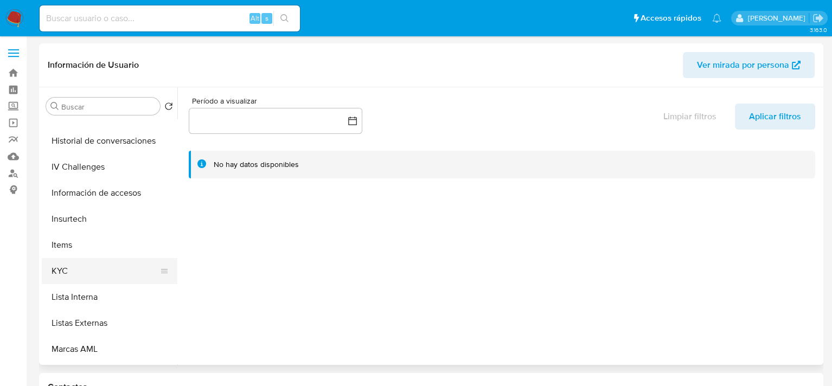
click at [73, 268] on button "KYC" at bounding box center [105, 271] width 127 height 26
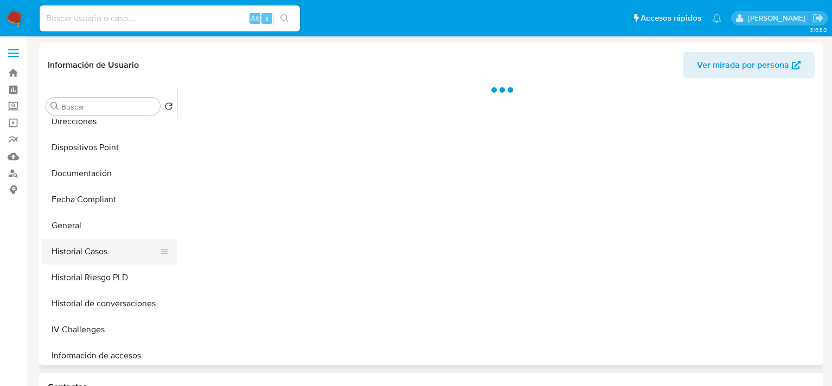
select select "10"
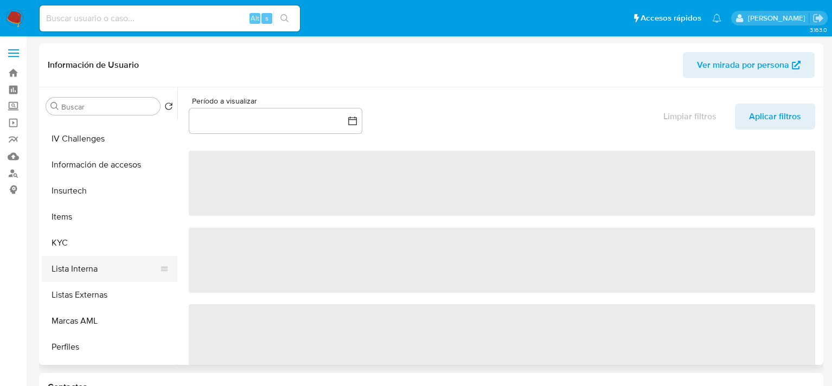
scroll to position [488, 0]
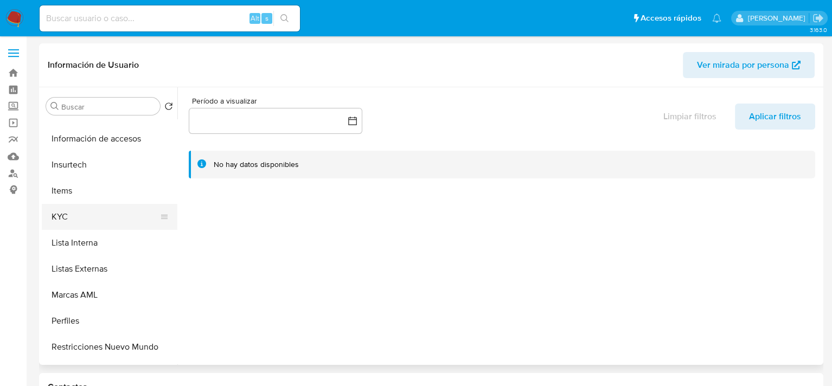
click at [74, 215] on button "KYC" at bounding box center [105, 217] width 127 height 26
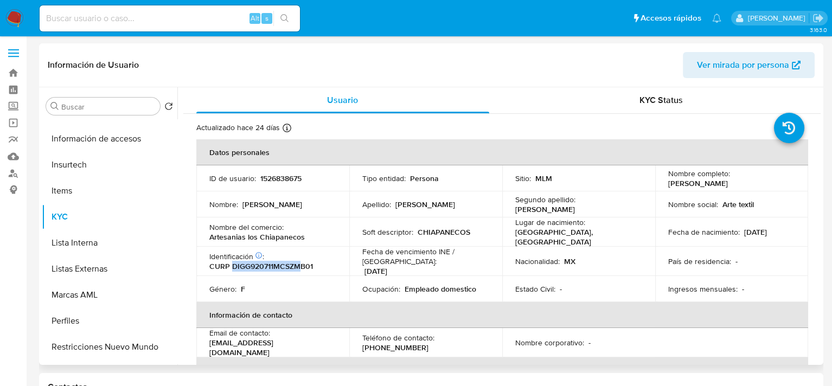
drag, startPoint x: 232, startPoint y: 262, endPoint x: 301, endPoint y: 262, distance: 69.4
click at [301, 262] on p "CURP DIGG920711MCSZMB01" at bounding box center [261, 266] width 104 height 10
click at [268, 175] on p "1526838675" at bounding box center [280, 179] width 41 height 10
copy p "1526838675"
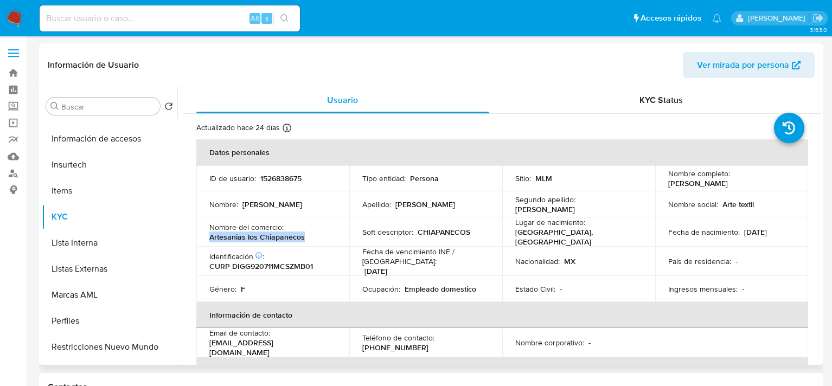
drag, startPoint x: 208, startPoint y: 235, endPoint x: 307, endPoint y: 235, distance: 99.3
click at [307, 235] on td "Nombre del comercio : Artesanias los Chiapanecos" at bounding box center [272, 232] width 153 height 29
copy p "Artesanias los Chiapanecos"
click at [282, 174] on p "1526838675" at bounding box center [280, 179] width 41 height 10
click at [283, 178] on p "1526838675" at bounding box center [280, 179] width 41 height 10
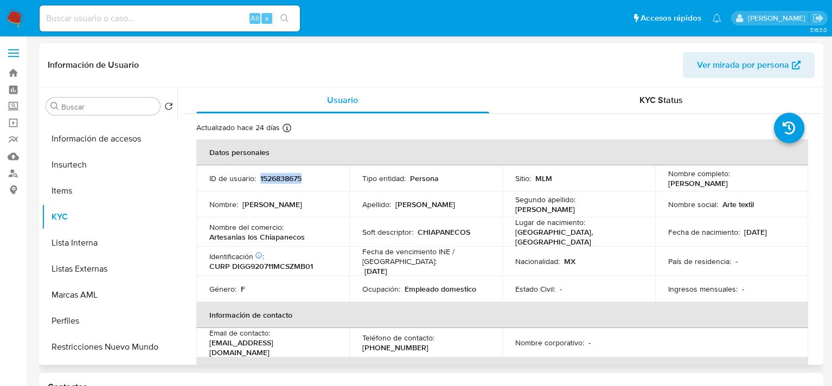
click at [283, 178] on p "1526838675" at bounding box center [280, 179] width 41 height 10
copy p "1526838675"
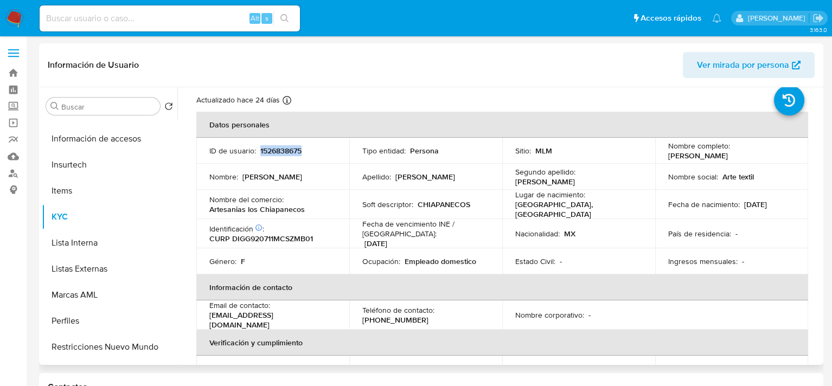
scroll to position [0, 0]
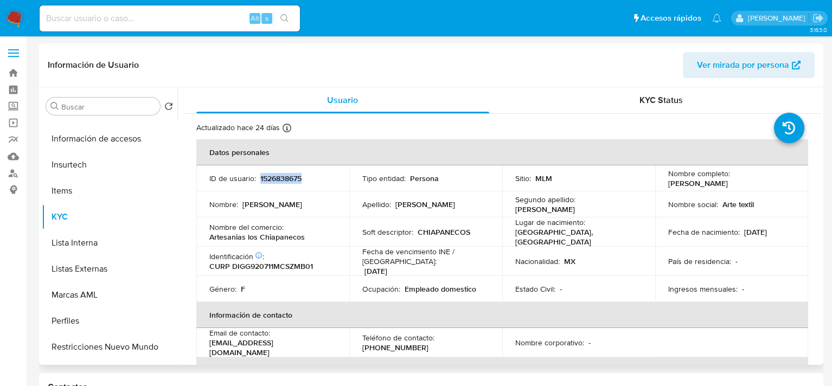
drag, startPoint x: 663, startPoint y: 183, endPoint x: 738, endPoint y: 183, distance: 74.3
click at [738, 183] on td "Nombre completo : Gabriela Diaz Gomez" at bounding box center [731, 178] width 153 height 26
copy p "[PERSON_NAME]"
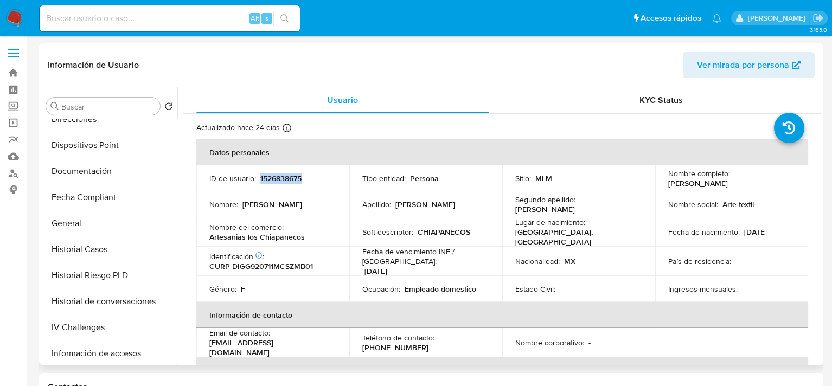
scroll to position [217, 0]
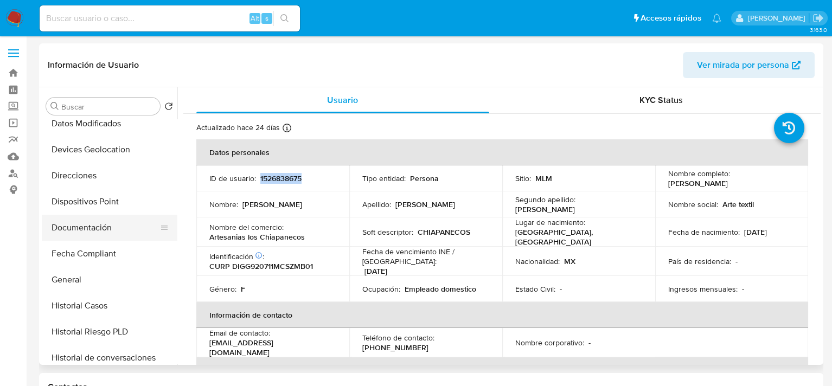
click at [85, 229] on button "Documentación" at bounding box center [105, 228] width 127 height 26
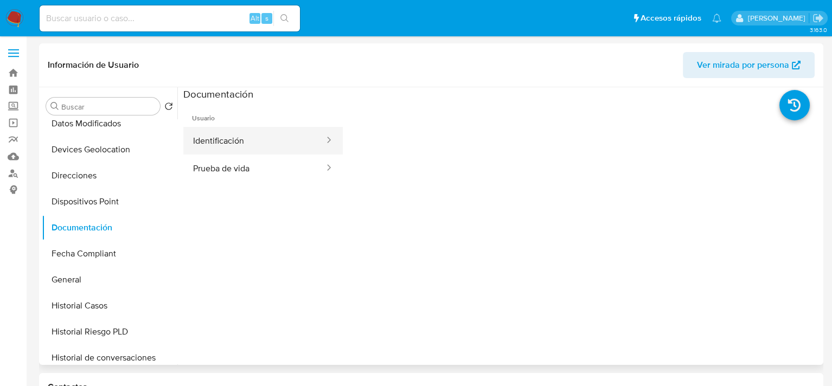
click at [238, 136] on button "Identificación" at bounding box center [254, 141] width 142 height 28
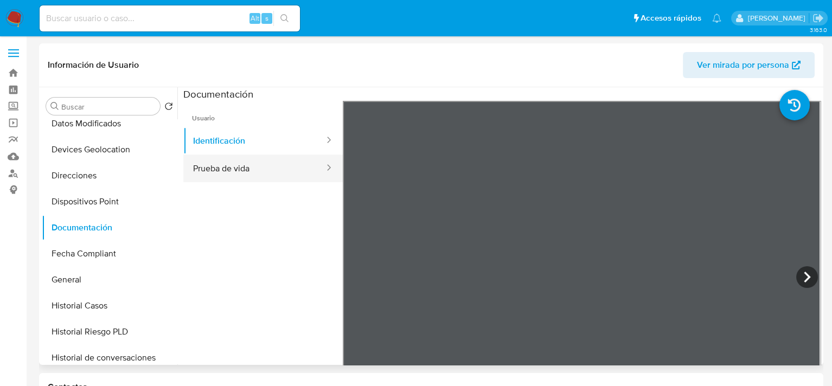
click at [285, 167] on button "Prueba de vida" at bounding box center [254, 169] width 142 height 28
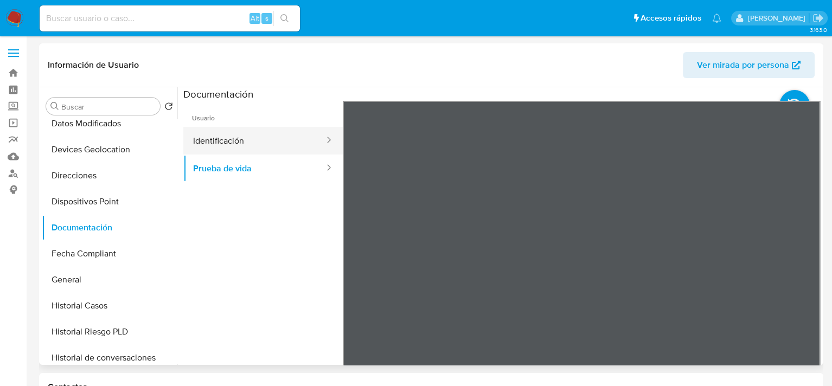
click at [218, 139] on button "Identificación" at bounding box center [254, 141] width 142 height 28
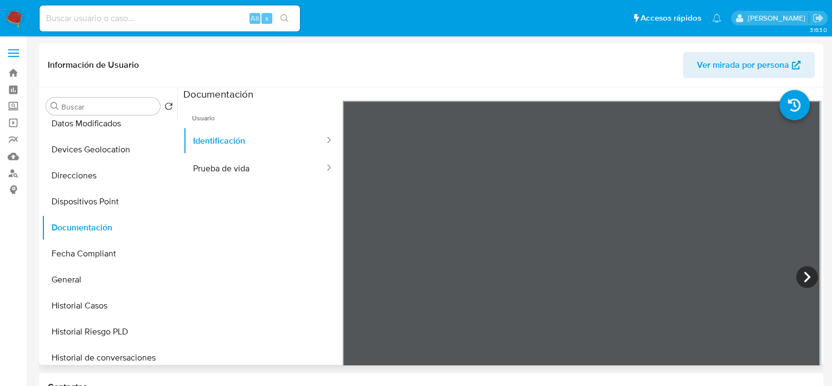
click at [213, 264] on ul "Usuario Identificación Prueba de vida" at bounding box center [262, 257] width 159 height 312
click at [99, 177] on button "Direcciones" at bounding box center [105, 176] width 127 height 26
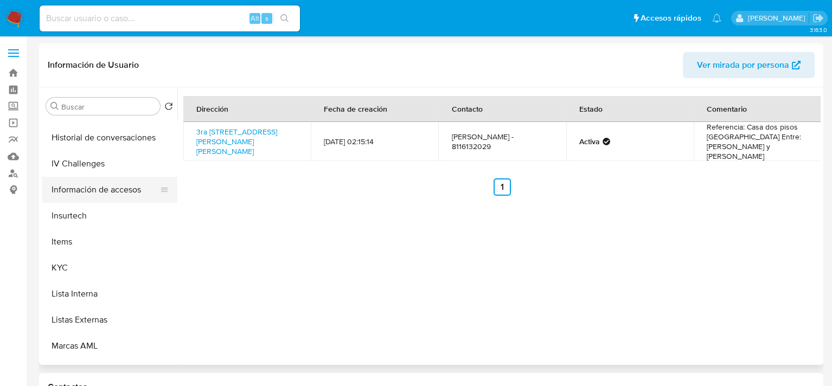
scroll to position [427, 0]
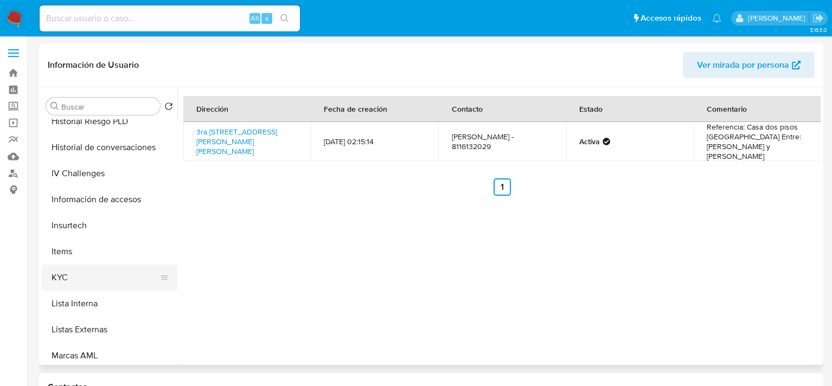
click at [64, 278] on button "KYC" at bounding box center [105, 278] width 127 height 26
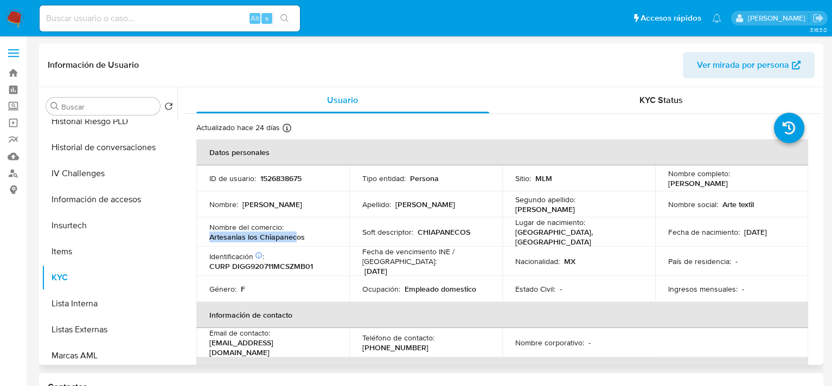
drag, startPoint x: 208, startPoint y: 236, endPoint x: 298, endPoint y: 238, distance: 90.0
click at [297, 238] on td "Nombre del comercio : Artesanias los Chiapanecos" at bounding box center [272, 232] width 153 height 29
click at [583, 270] on td "Nacionalidad : MX" at bounding box center [578, 261] width 153 height 29
drag, startPoint x: 411, startPoint y: 344, endPoint x: 359, endPoint y: 344, distance: 51.5
click at [359, 344] on td "Teléfono de contacto : (81) 16132029" at bounding box center [425, 342] width 153 height 29
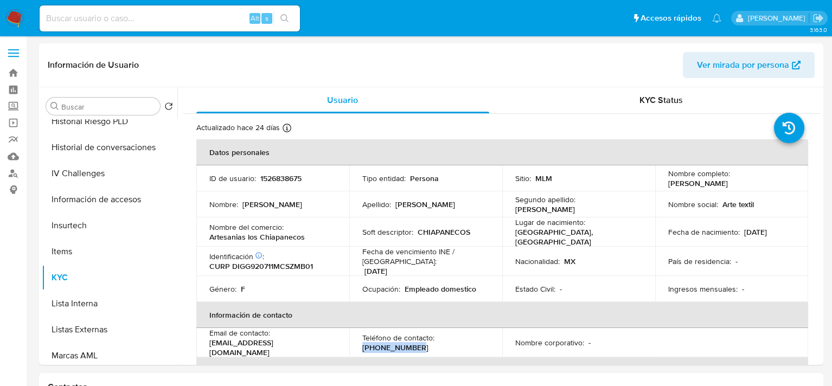
copy p "(81) 16132029"
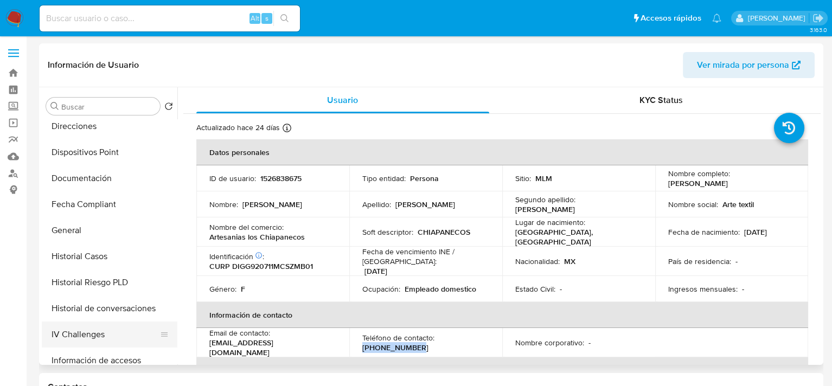
scroll to position [265, 0]
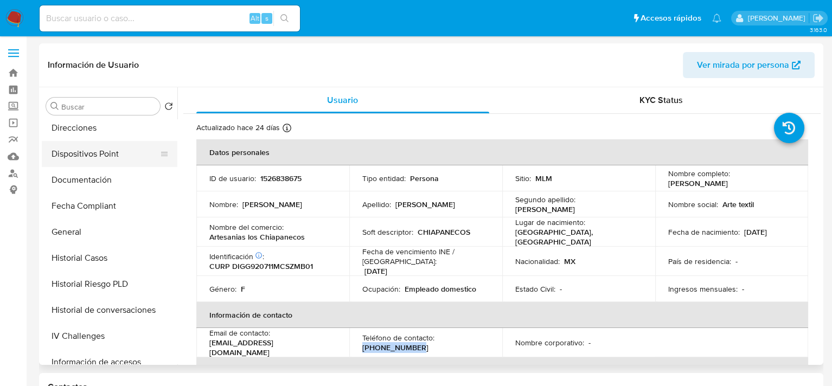
click at [90, 157] on button "Dispositivos Point" at bounding box center [105, 154] width 127 height 26
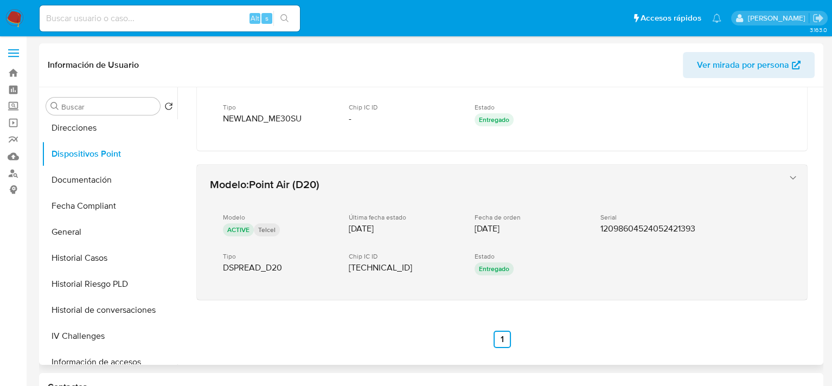
scroll to position [0, 0]
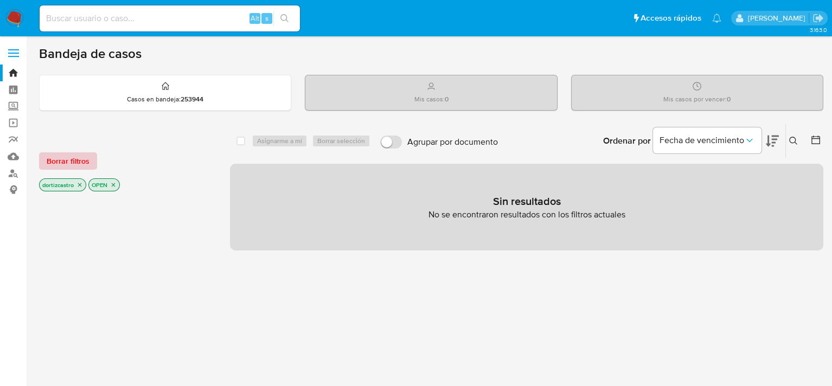
click at [80, 158] on span "Borrar filtros" at bounding box center [68, 161] width 43 height 15
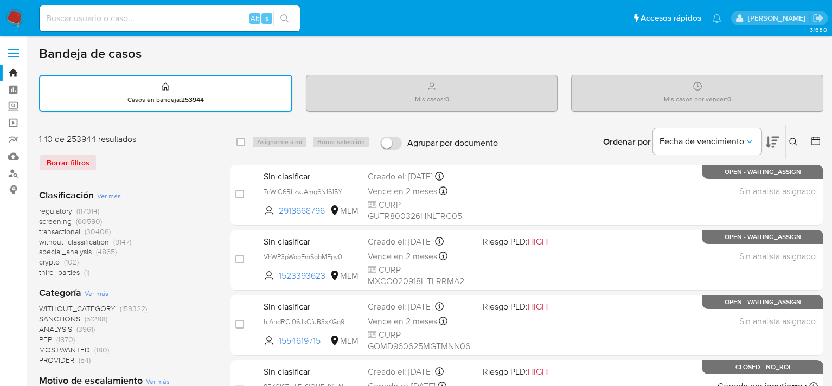
click at [796, 142] on icon at bounding box center [793, 142] width 9 height 9
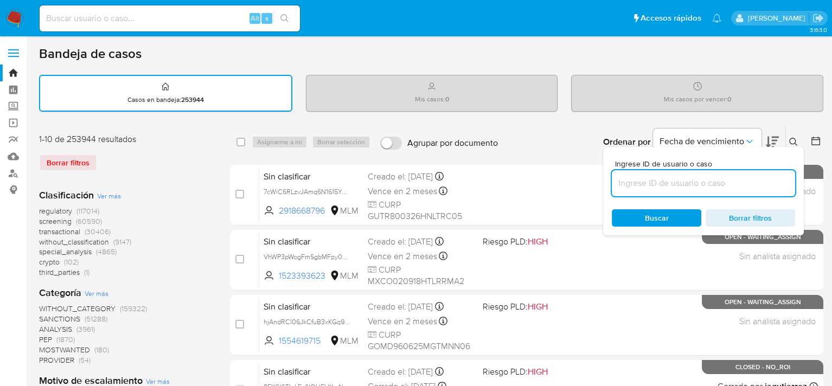
click at [662, 180] on input at bounding box center [703, 183] width 183 height 14
type input "1526838675"
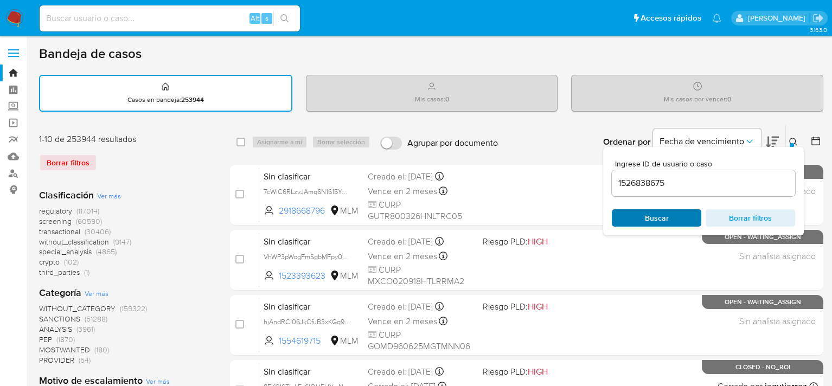
click at [649, 218] on span "Buscar" at bounding box center [657, 217] width 24 height 17
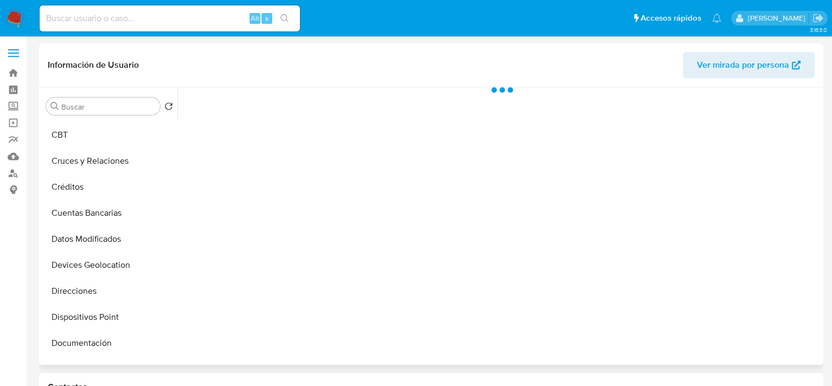
select select "10"
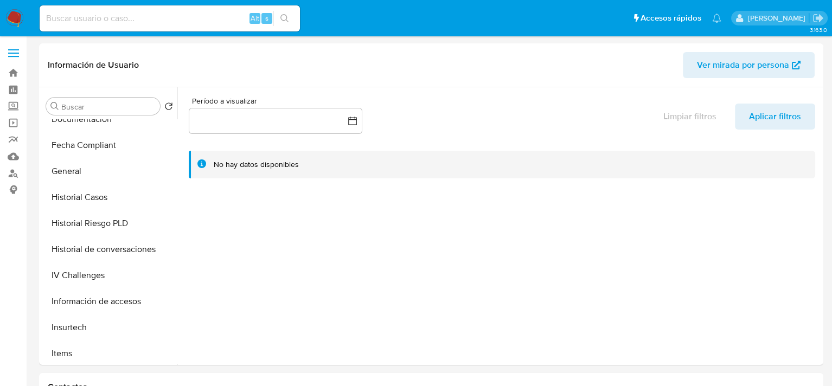
click at [14, 49] on span at bounding box center [13, 50] width 11 height 2
click at [0, 0] on input "checkbox" at bounding box center [0, 0] width 0 height 0
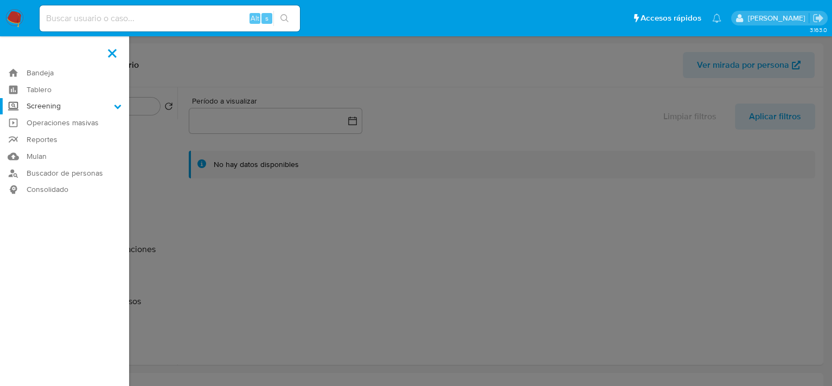
click at [47, 107] on label "Screening" at bounding box center [64, 106] width 129 height 17
click at [0, 0] on input "Screening" at bounding box center [0, 0] width 0 height 0
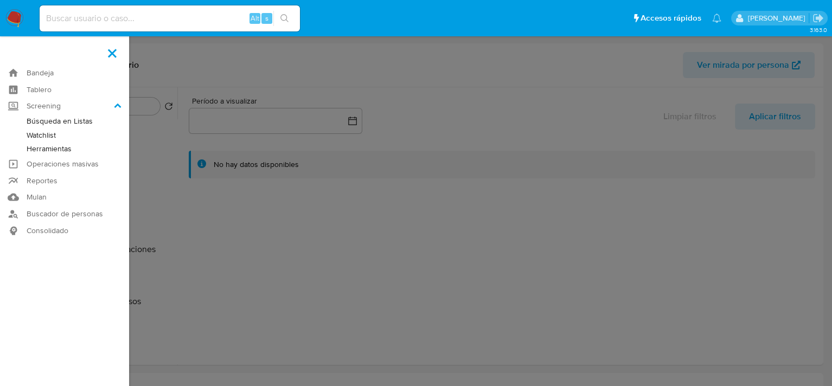
click at [57, 151] on link "Herramientas" at bounding box center [64, 149] width 129 height 14
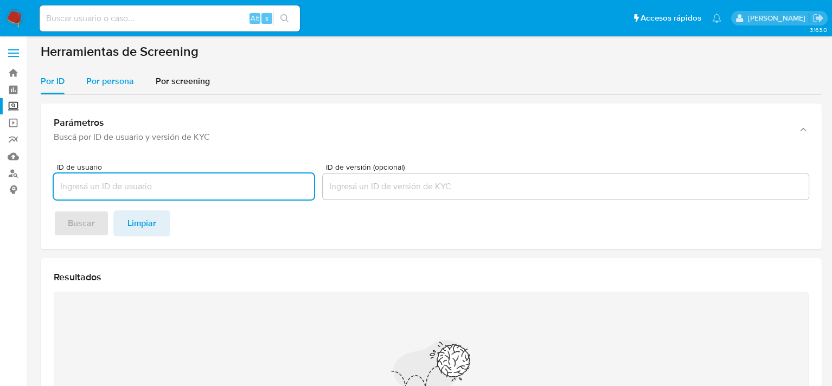
click at [112, 87] on span "Por persona" at bounding box center [110, 81] width 48 height 12
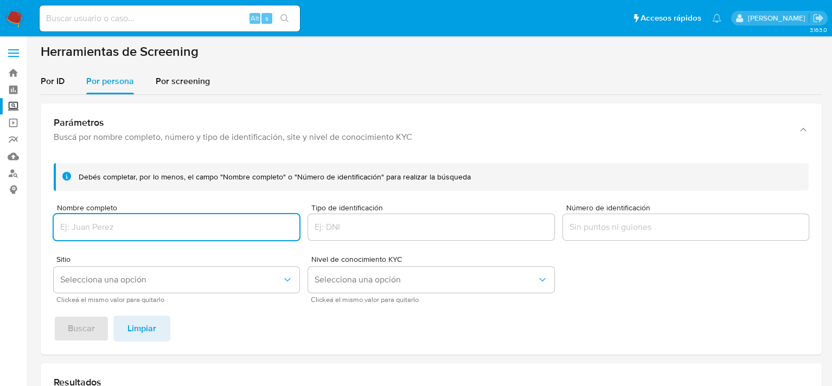
click at [116, 228] on input "Nombre completo" at bounding box center [177, 227] width 246 height 14
type input "[PERSON_NAME]"
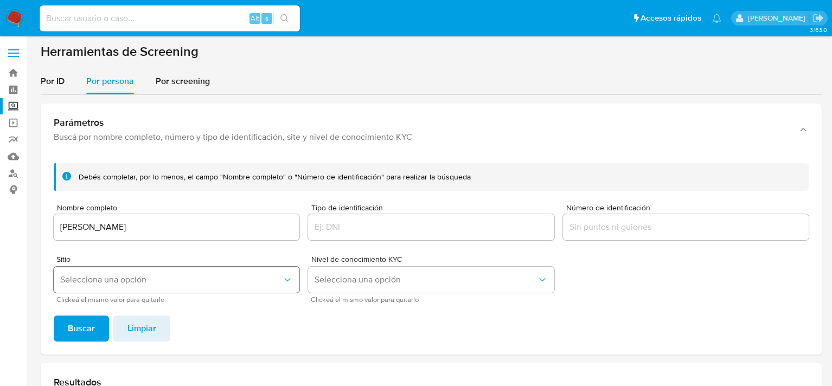
click at [208, 282] on span "Selecciona una opción" at bounding box center [171, 279] width 222 height 11
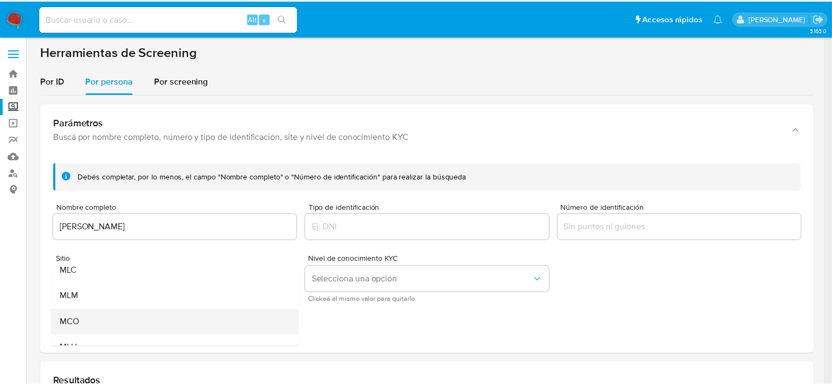
scroll to position [74, 0]
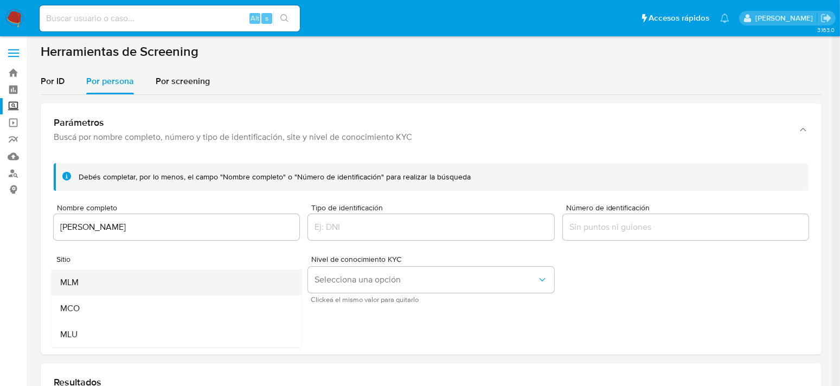
click at [97, 278] on div "MLM" at bounding box center [173, 283] width 226 height 26
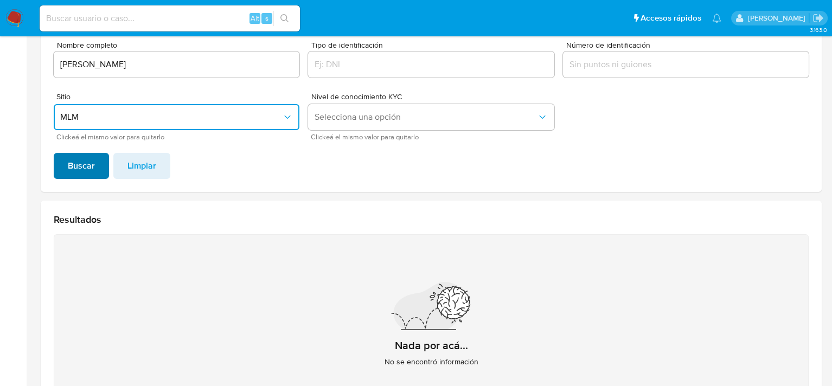
click at [82, 174] on span "Buscar" at bounding box center [81, 166] width 27 height 24
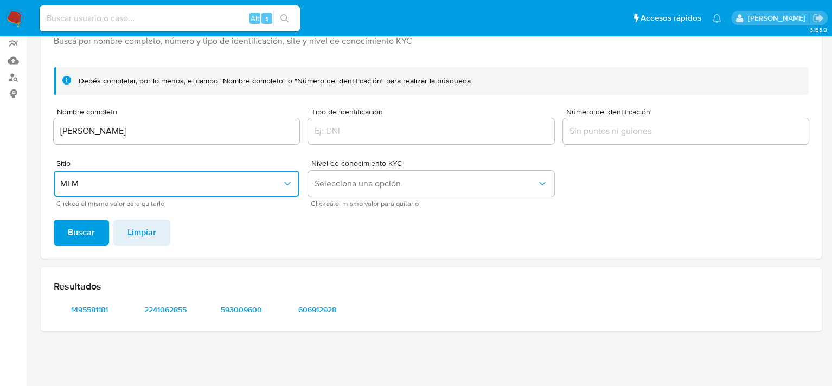
scroll to position [95, 0]
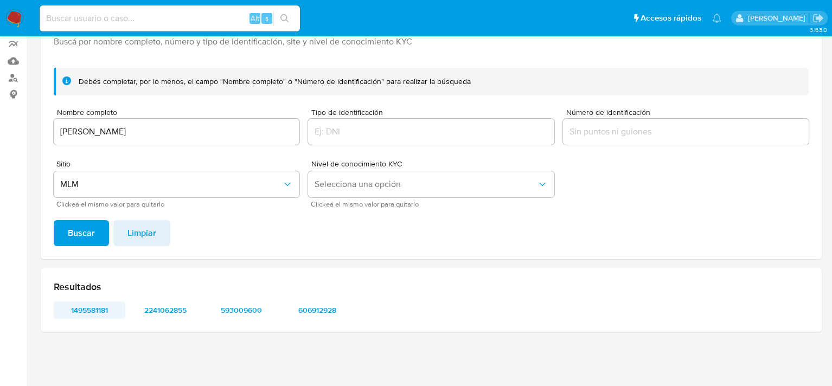
click at [105, 307] on span "1495581181" at bounding box center [89, 310] width 56 height 15
click at [175, 311] on span "2241062855" at bounding box center [165, 310] width 56 height 15
click at [241, 309] on span "593009600" at bounding box center [241, 310] width 56 height 15
click at [320, 306] on span "606912928" at bounding box center [317, 310] width 56 height 15
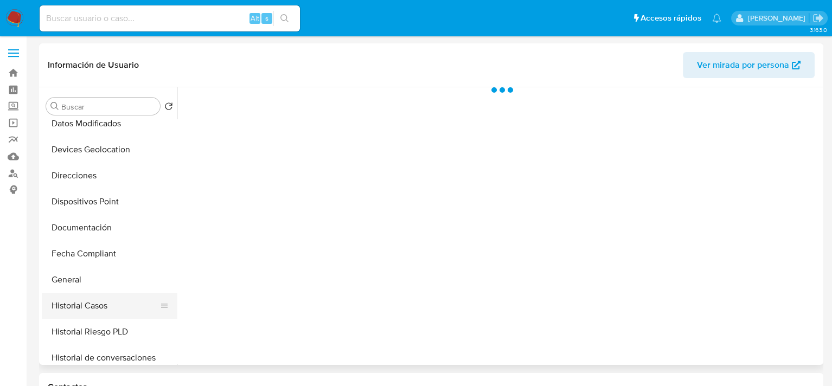
select select "10"
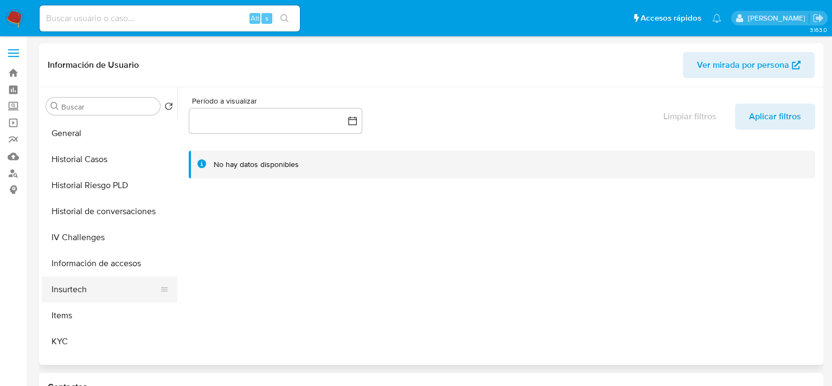
scroll to position [380, 0]
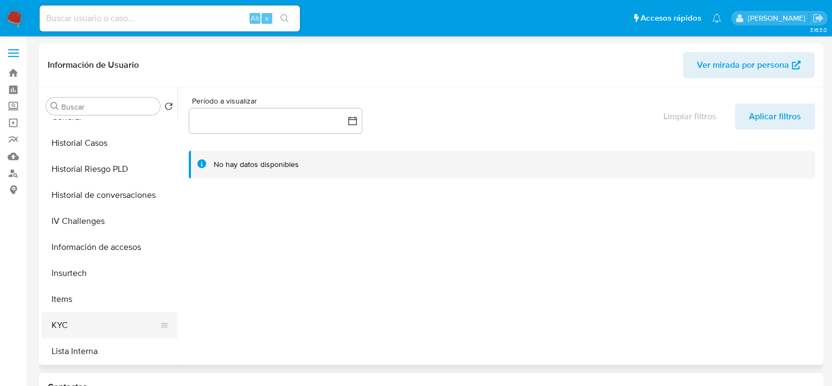
click at [76, 318] on button "KYC" at bounding box center [105, 325] width 127 height 26
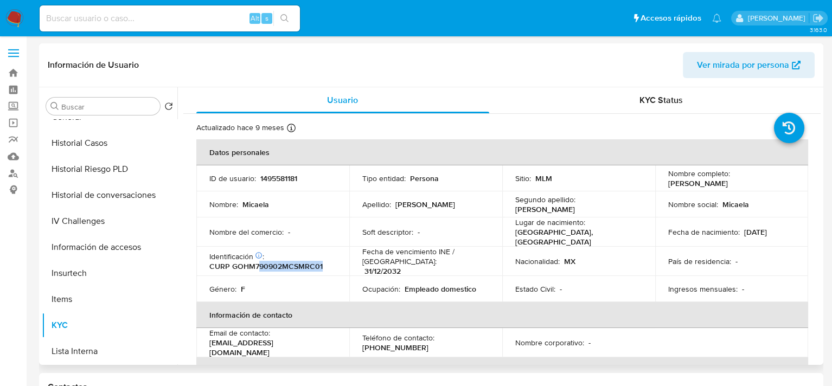
drag, startPoint x: 257, startPoint y: 261, endPoint x: 329, endPoint y: 262, distance: 72.7
click at [329, 262] on div "Identificación CIC: 239040259 : CURP GOHM790902MCSMRC01" at bounding box center [272, 262] width 127 height 20
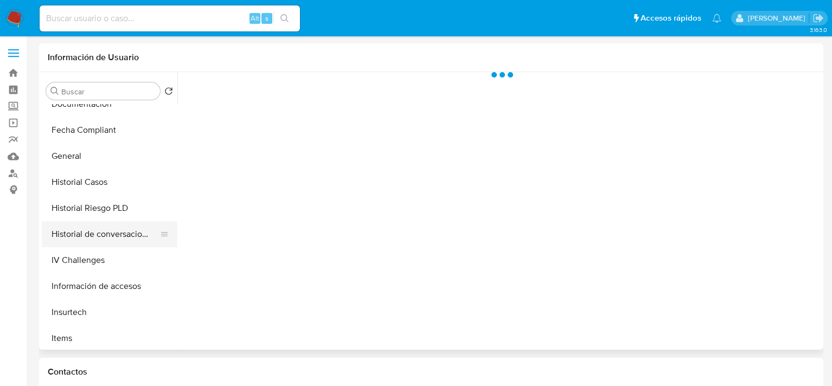
select select "10"
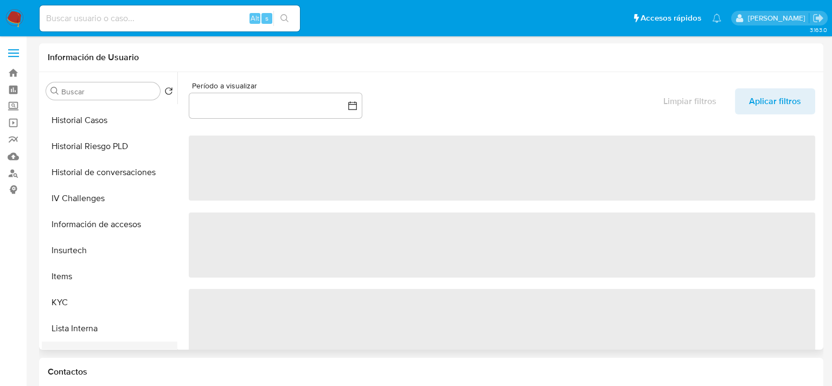
scroll to position [488, 0]
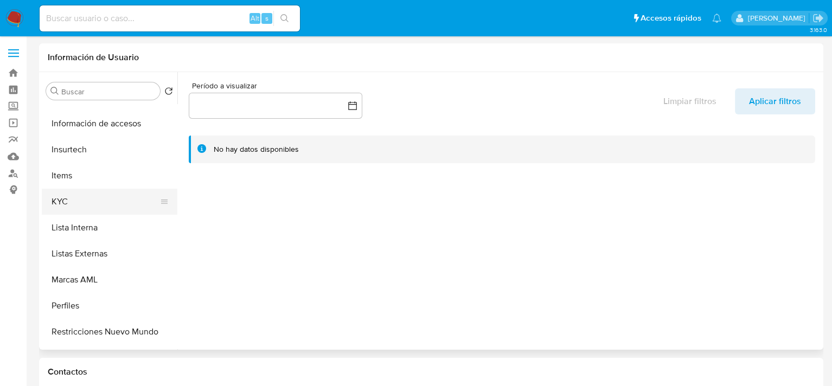
click at [75, 206] on button "KYC" at bounding box center [105, 202] width 127 height 26
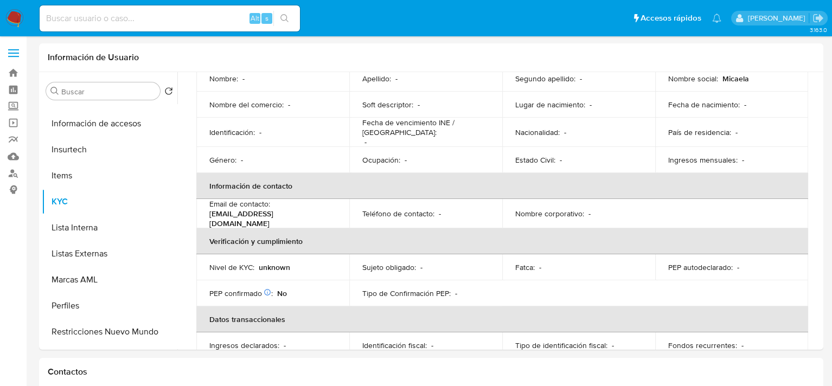
scroll to position [0, 0]
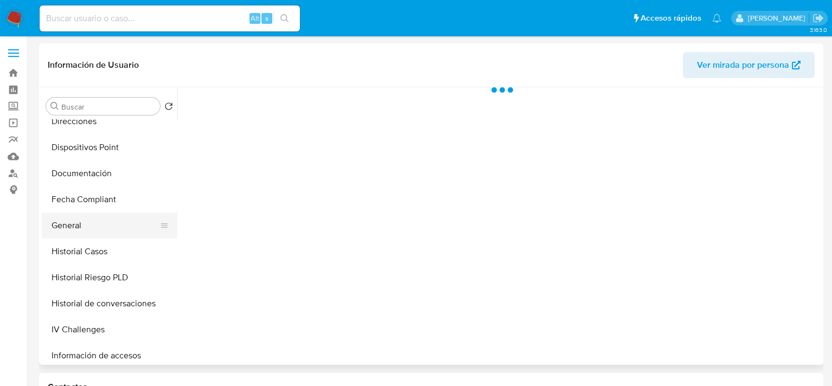
select select "10"
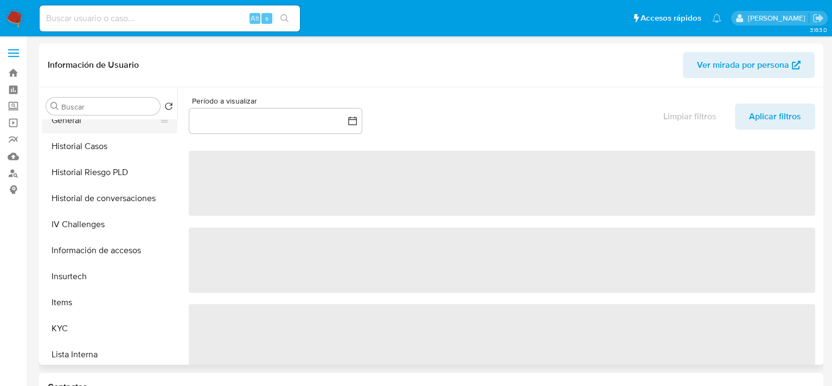
scroll to position [434, 0]
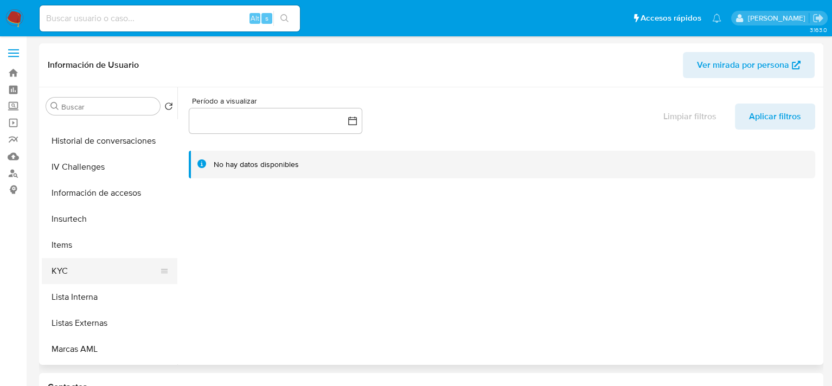
click at [75, 268] on button "KYC" at bounding box center [105, 271] width 127 height 26
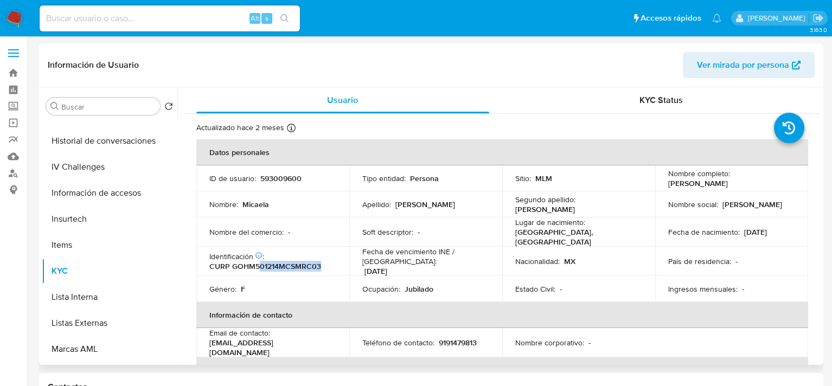
drag, startPoint x: 258, startPoint y: 263, endPoint x: 322, endPoint y: 266, distance: 64.1
click at [322, 266] on div "Identificación CIC: 162204420 : CURP GOHM501214MCSMRC03" at bounding box center [272, 262] width 127 height 20
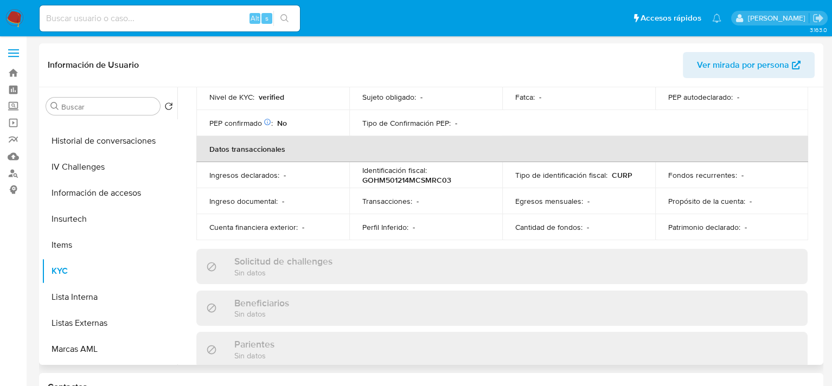
scroll to position [380, 0]
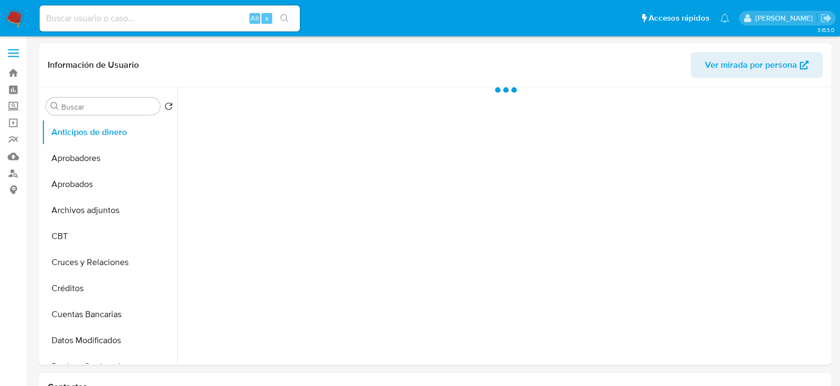
select select "10"
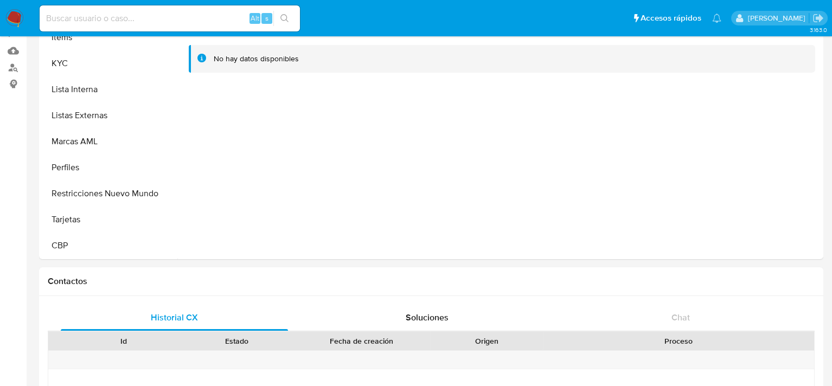
scroll to position [108, 0]
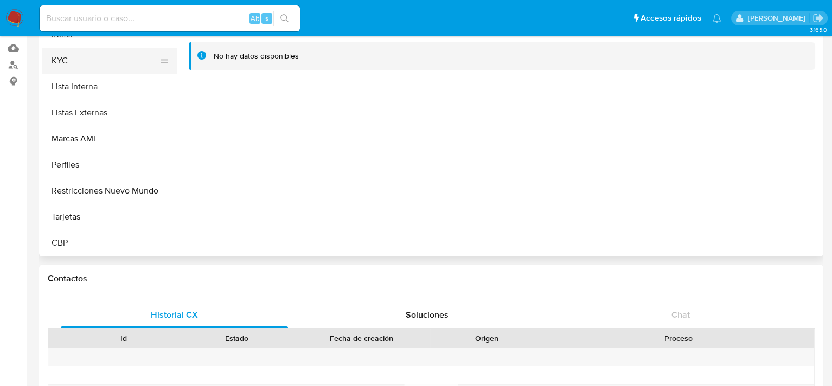
click at [72, 63] on button "KYC" at bounding box center [105, 61] width 127 height 26
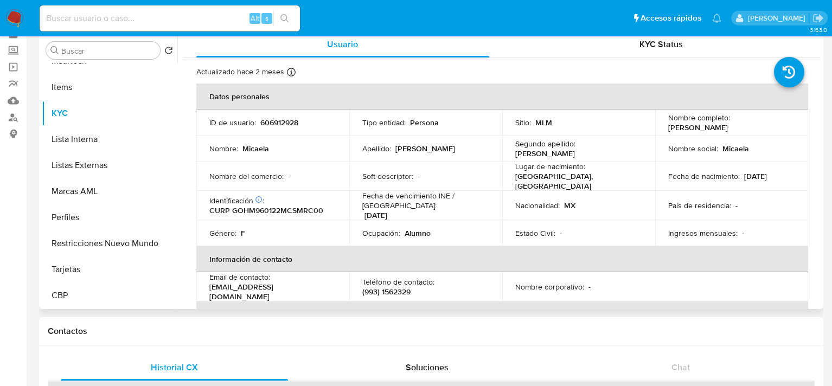
scroll to position [0, 0]
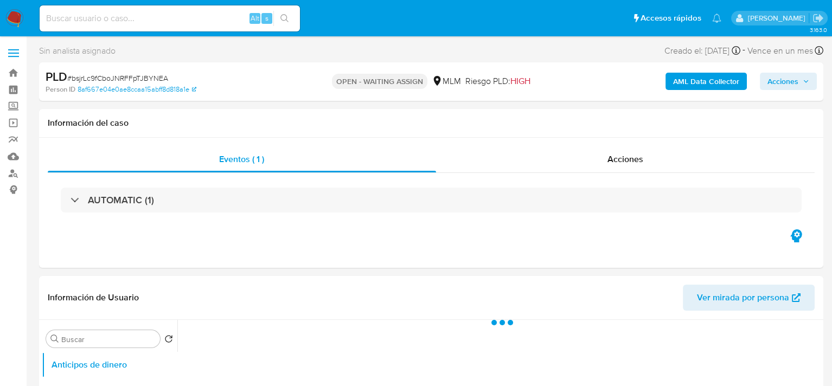
select select "10"
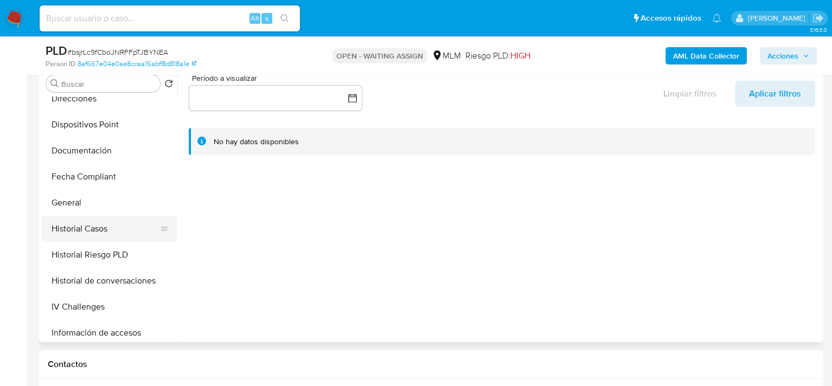
scroll to position [536, 0]
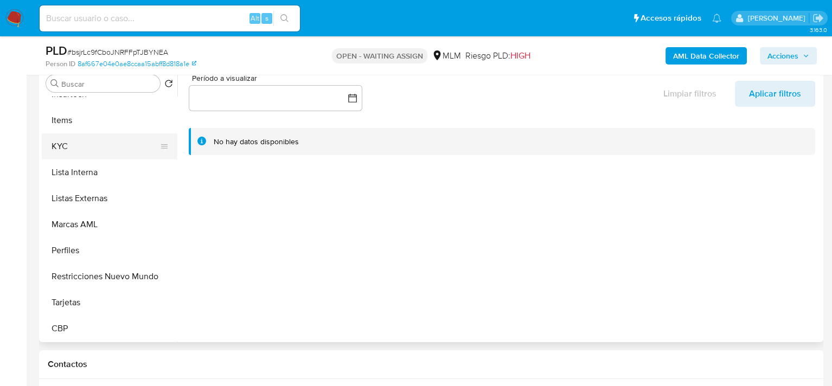
click at [86, 142] on button "KYC" at bounding box center [105, 146] width 127 height 26
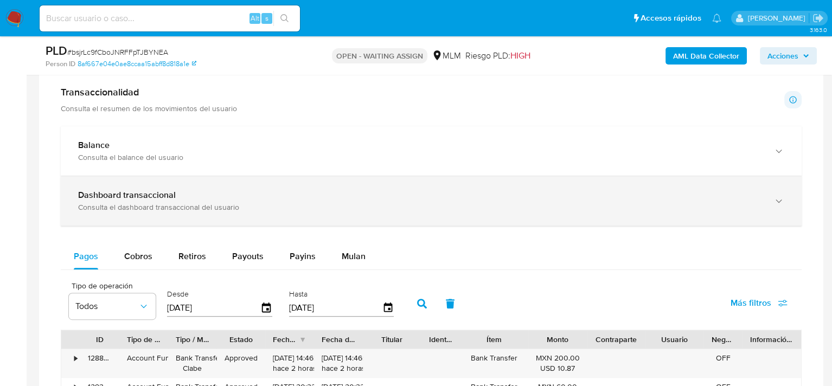
scroll to position [654, 0]
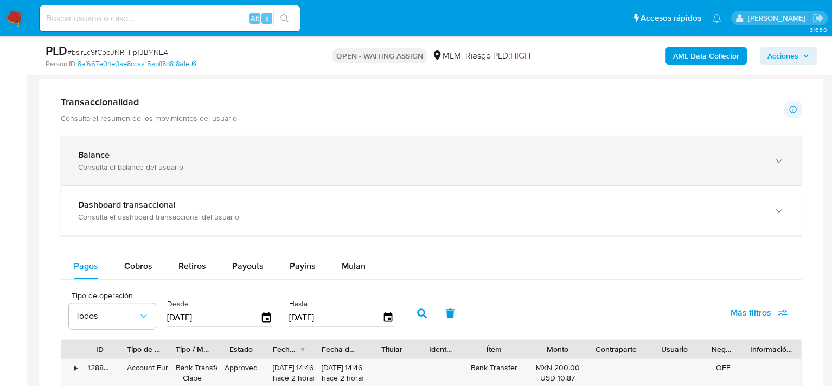
click at [125, 158] on div "Balance" at bounding box center [420, 155] width 685 height 11
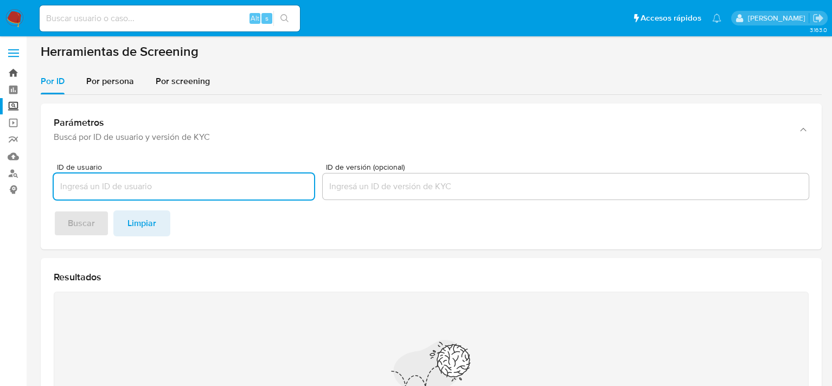
click at [17, 73] on link "Bandeja" at bounding box center [64, 73] width 129 height 17
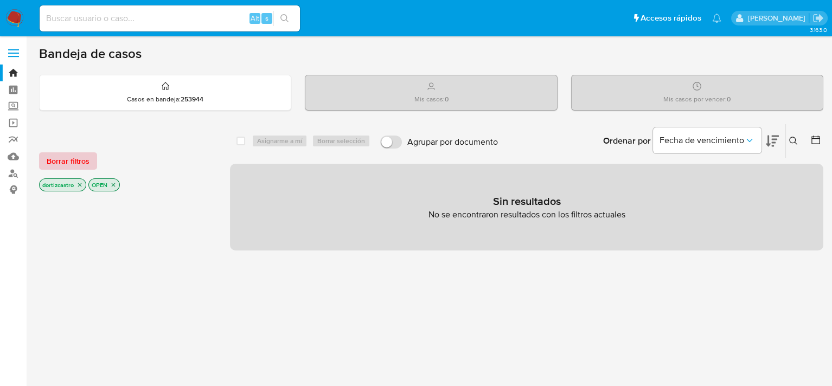
click at [80, 155] on span "Borrar filtros" at bounding box center [68, 161] width 43 height 15
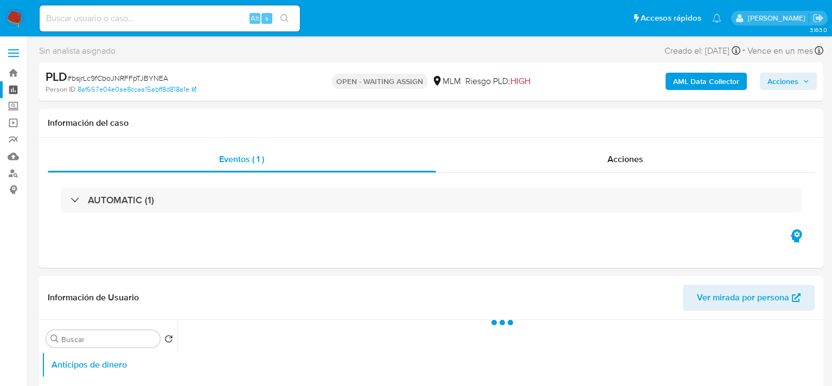
select select "10"
click at [11, 89] on link "Tablero" at bounding box center [64, 89] width 129 height 17
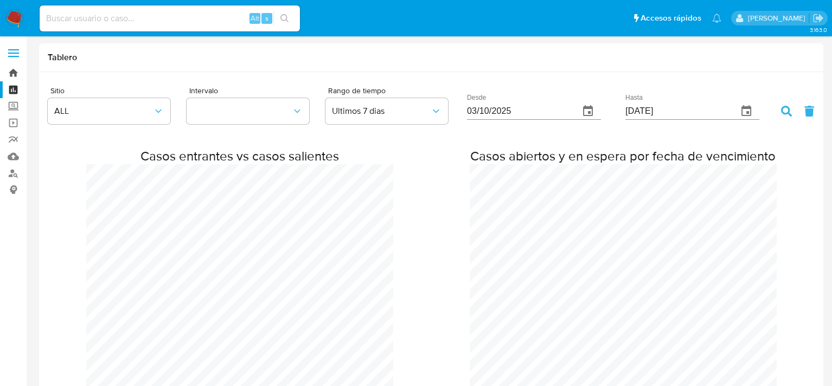
click at [16, 76] on link "Bandeja" at bounding box center [64, 73] width 129 height 17
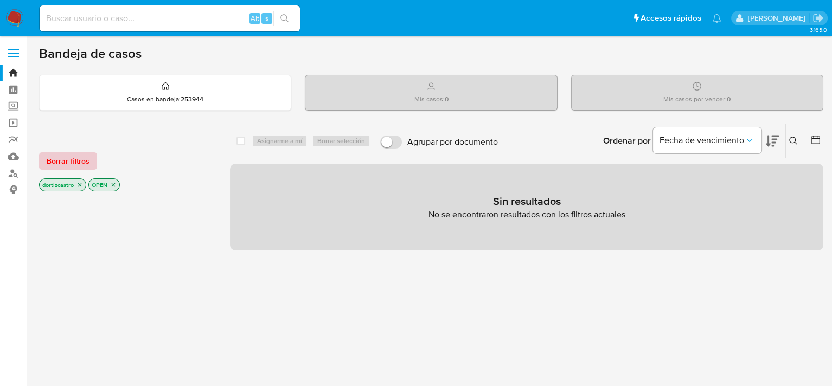
click at [83, 156] on span "Borrar filtros" at bounding box center [68, 161] width 43 height 15
